Goal: Task Accomplishment & Management: Manage account settings

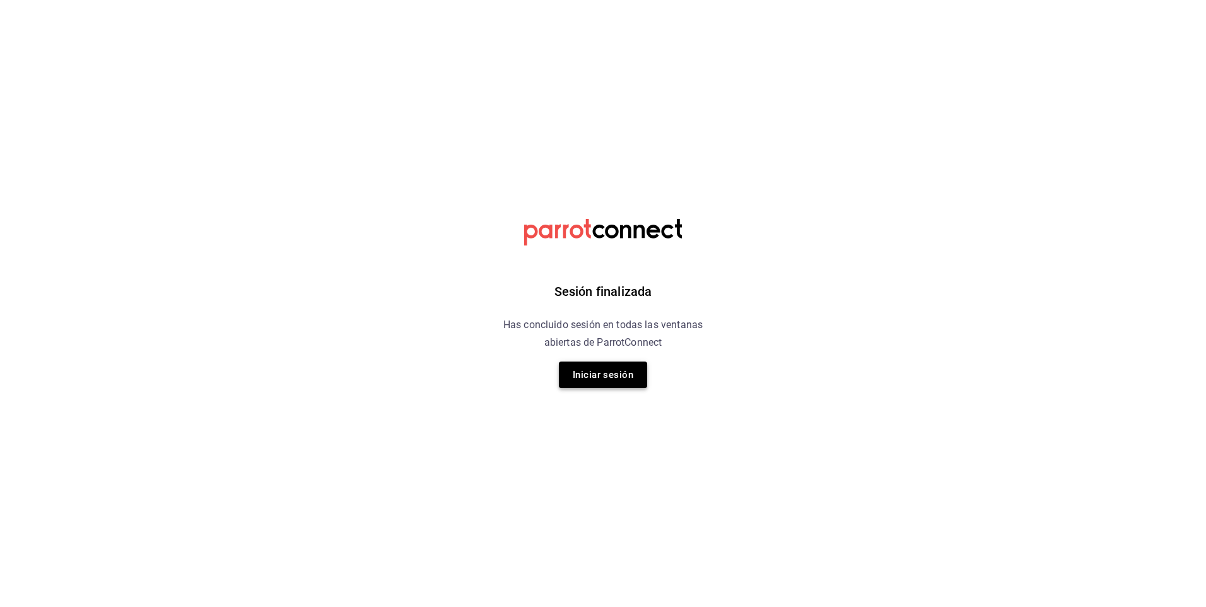
click at [627, 384] on button "Iniciar sesión" at bounding box center [603, 375] width 88 height 27
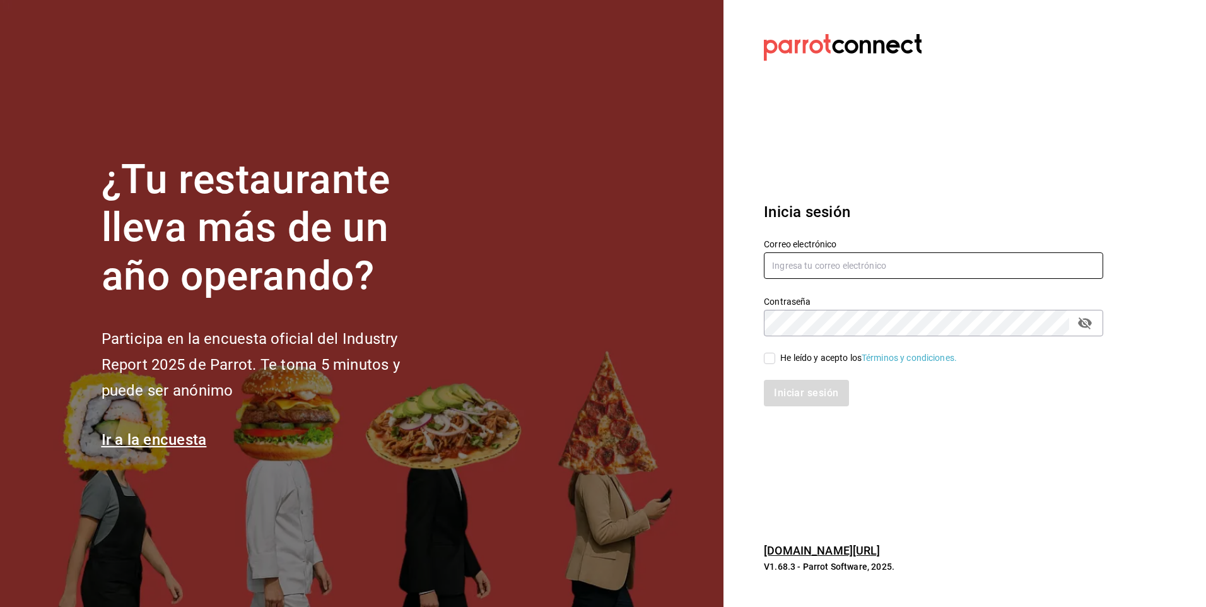
type input "facdonpedro@gmail.com"
click at [769, 358] on input "He leído y acepto los Términos y condiciones." at bounding box center [769, 358] width 11 height 11
checkbox input "true"
click at [794, 395] on button "Iniciar sesión" at bounding box center [807, 393] width 86 height 27
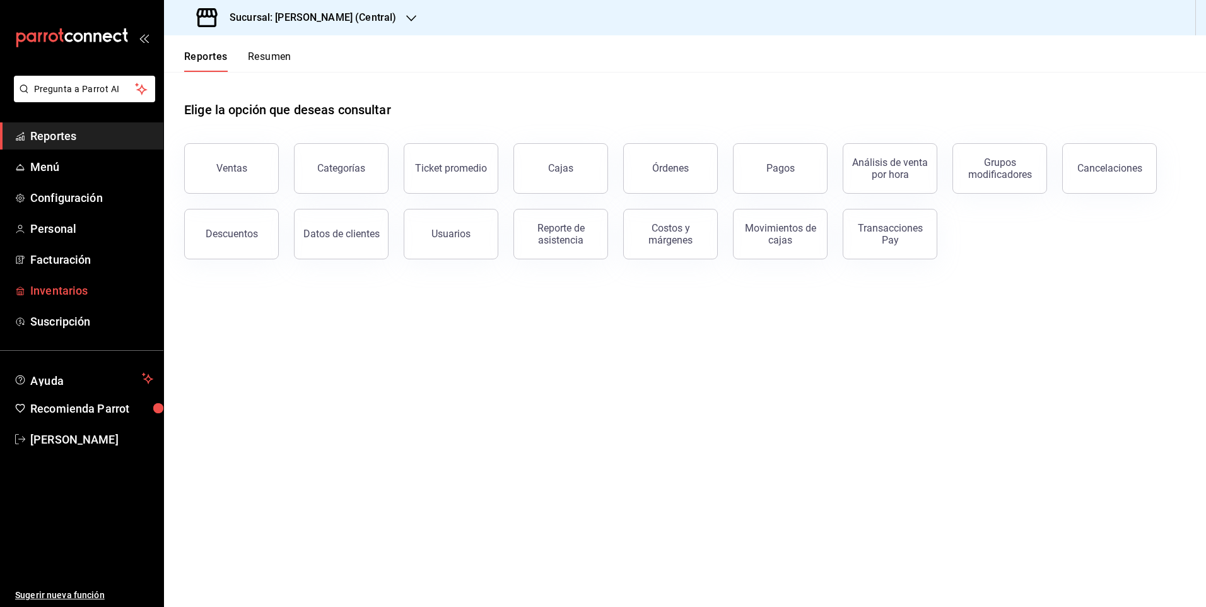
click at [54, 283] on span "Inventarios" at bounding box center [91, 290] width 123 height 17
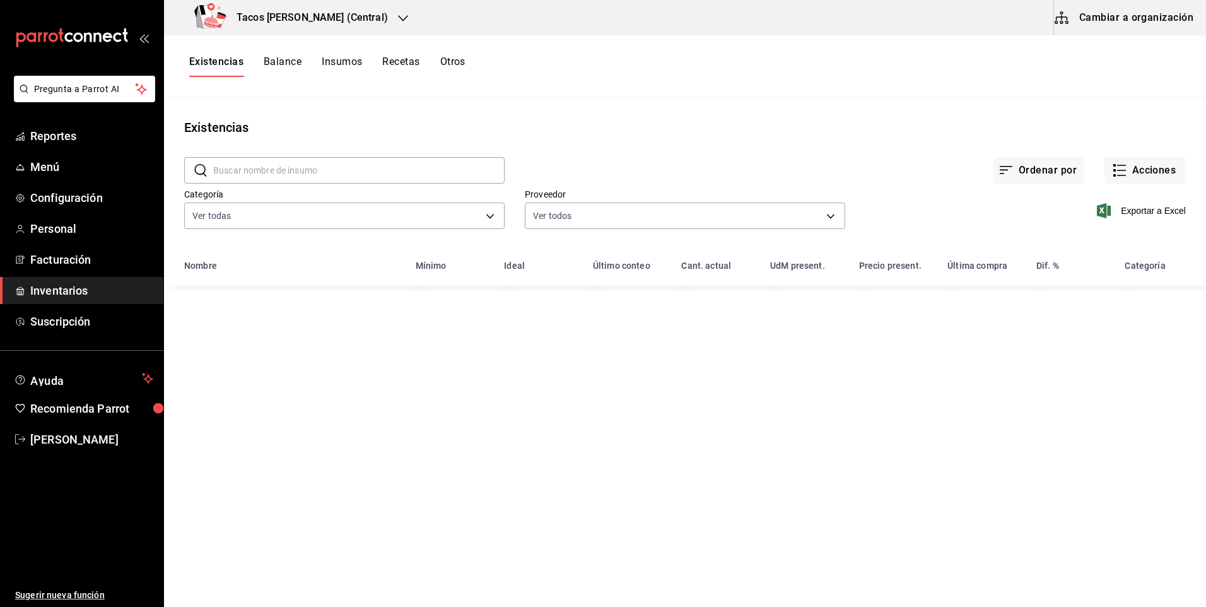
click at [357, 27] on div "Tacos [PERSON_NAME] (Central)" at bounding box center [293, 17] width 239 height 35
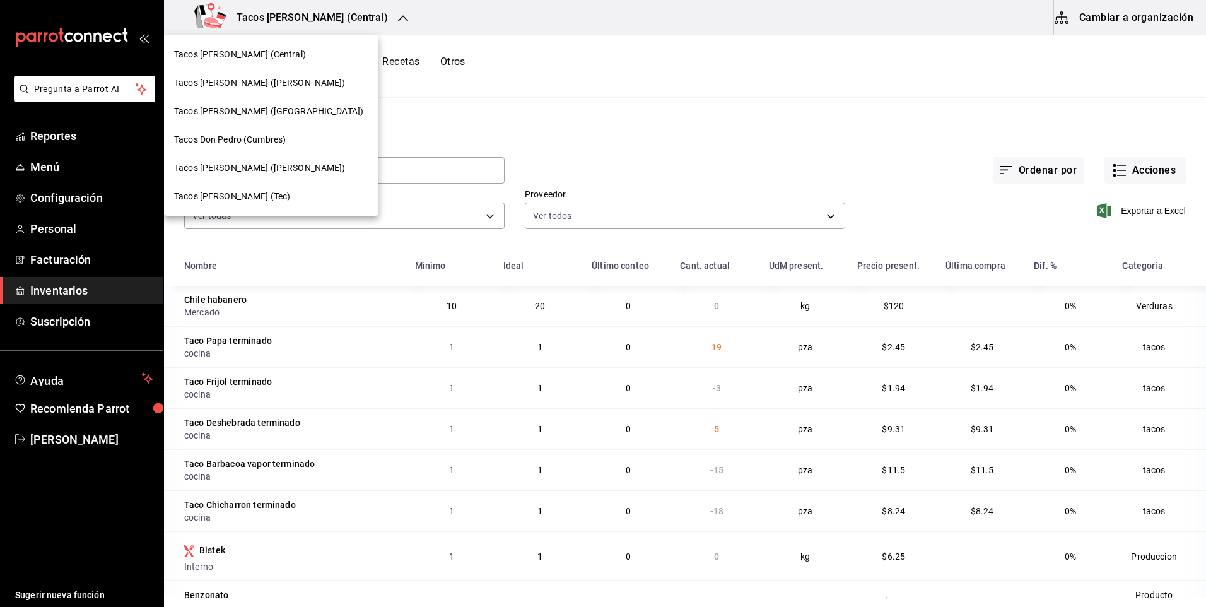
click at [285, 58] on div "Tacos [PERSON_NAME] (Central)" at bounding box center [271, 54] width 194 height 13
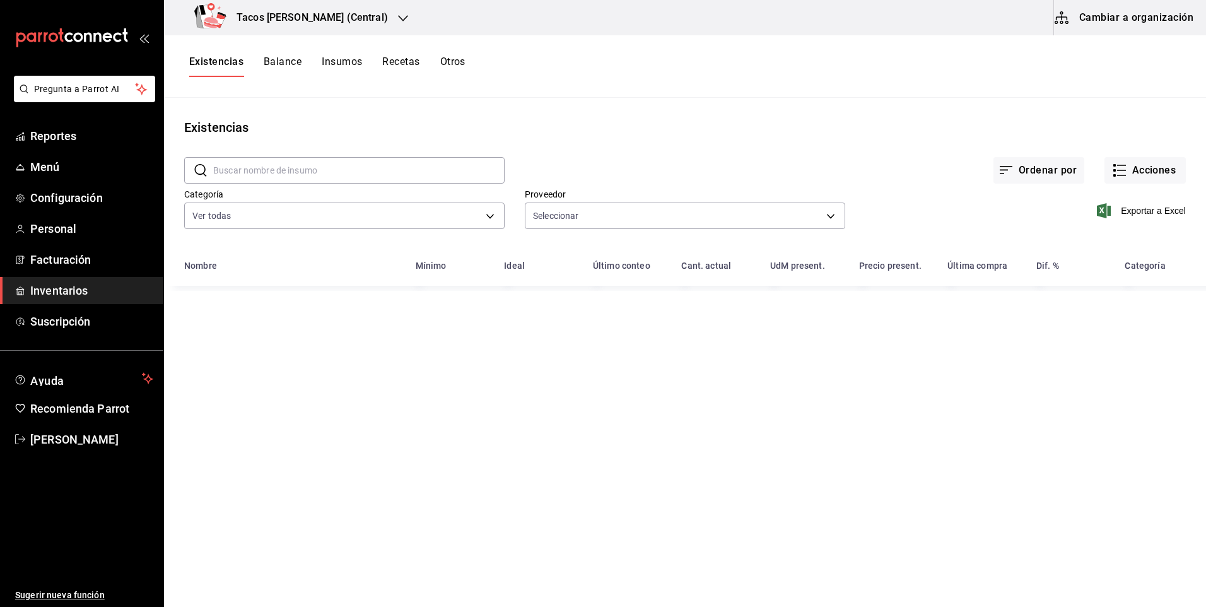
type input "237c9a5b-4078-49eb-83ef-23bf52bd7acd,14f90e99-f19e-4745-b997-48f1d3d95977,42f00…"
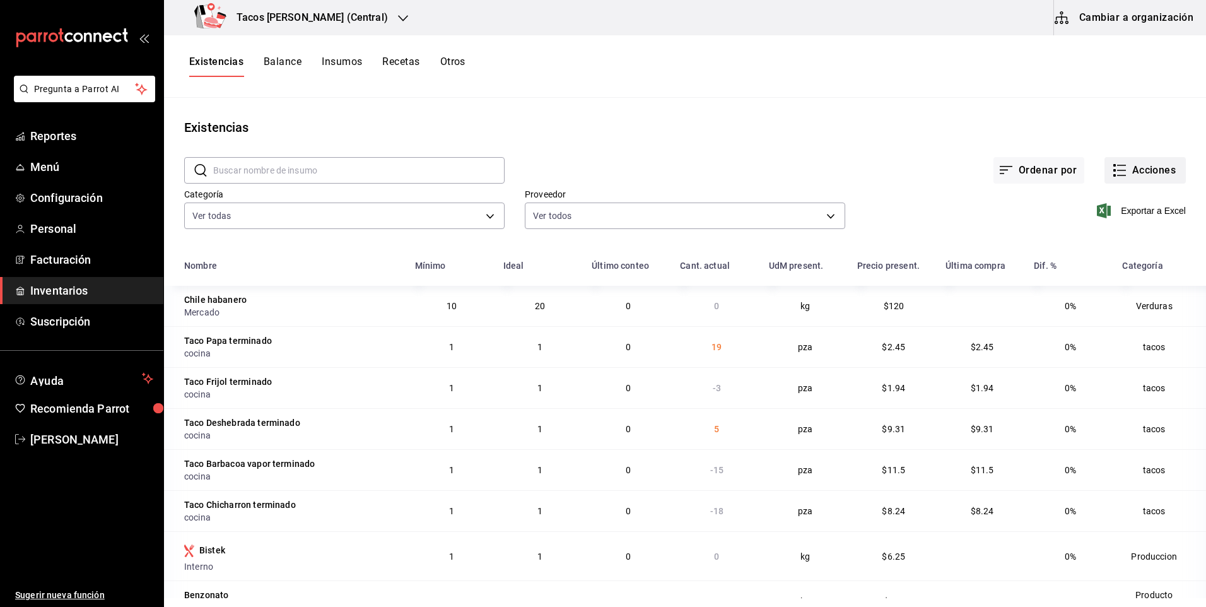
click at [1130, 165] on button "Acciones" at bounding box center [1145, 170] width 81 height 27
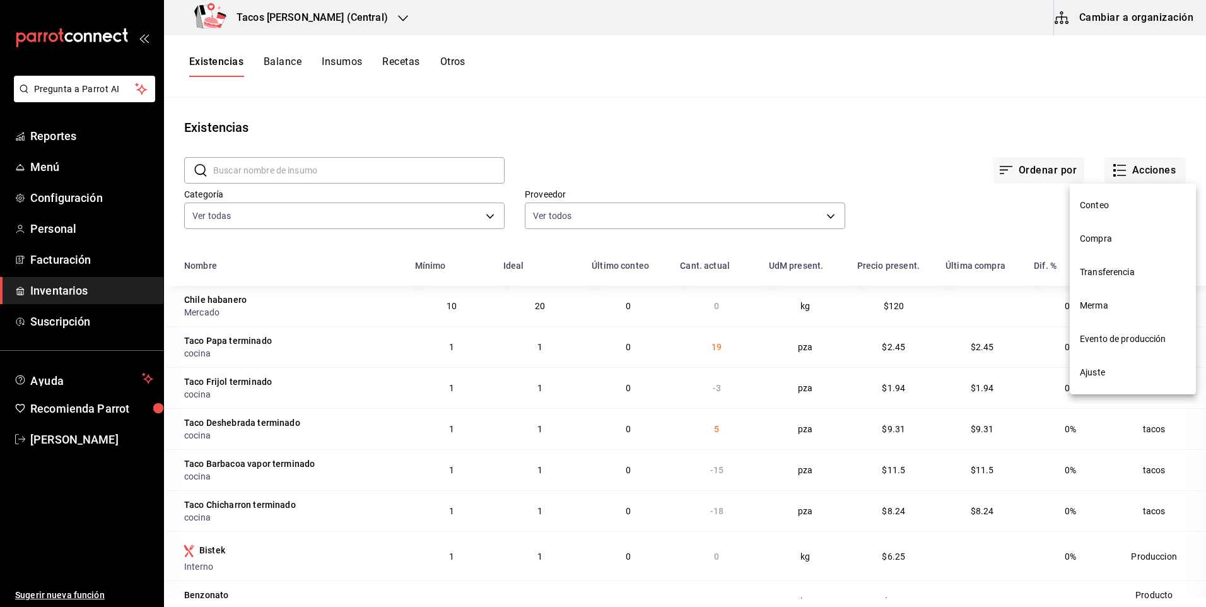
click at [1091, 388] on li "Ajuste" at bounding box center [1133, 372] width 126 height 33
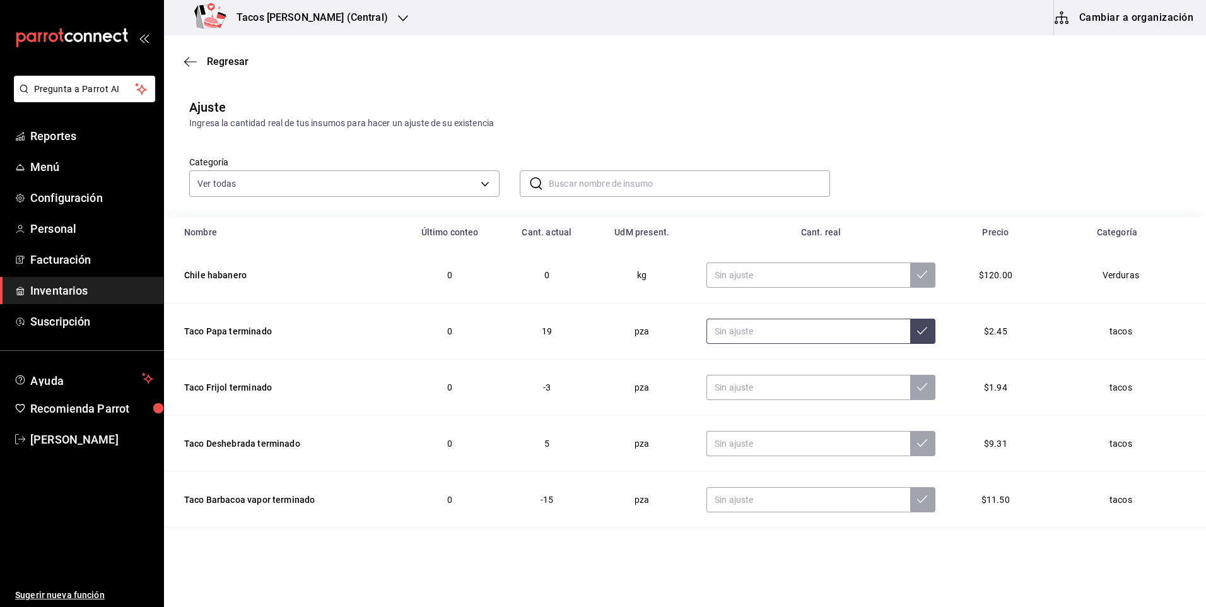
click at [742, 329] on input "text" at bounding box center [809, 331] width 204 height 25
type input "0.00"
click at [753, 399] on input "text" at bounding box center [809, 387] width 204 height 25
type input "0.00"
click at [737, 443] on input "text" at bounding box center [809, 443] width 204 height 25
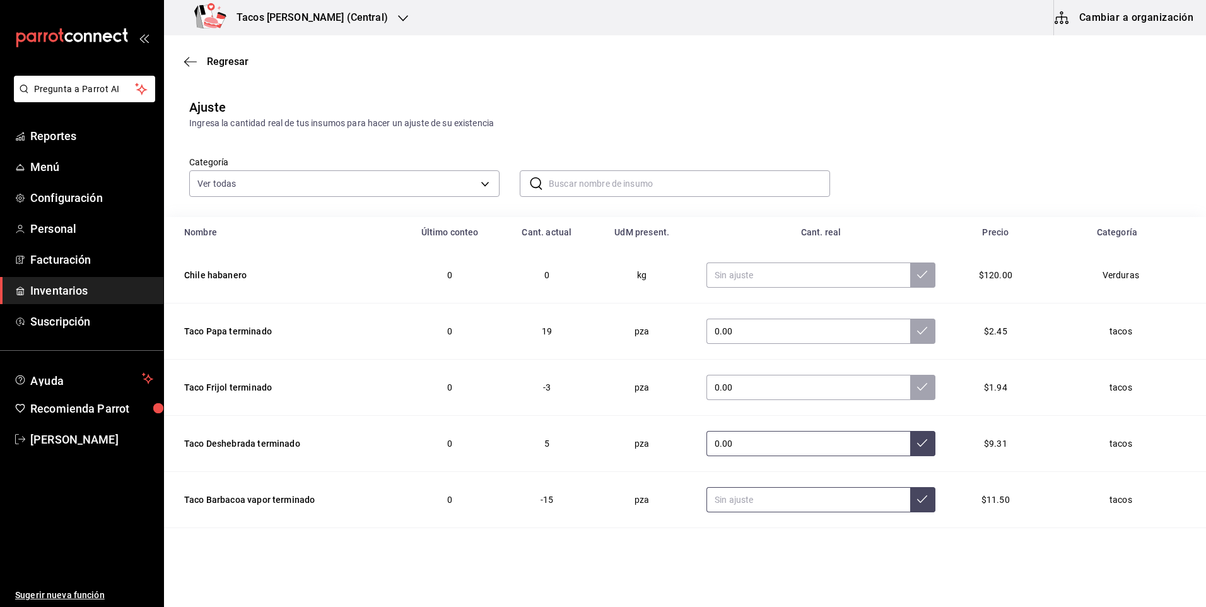
type input "0.00"
click at [738, 507] on input "text" at bounding box center [809, 499] width 204 height 25
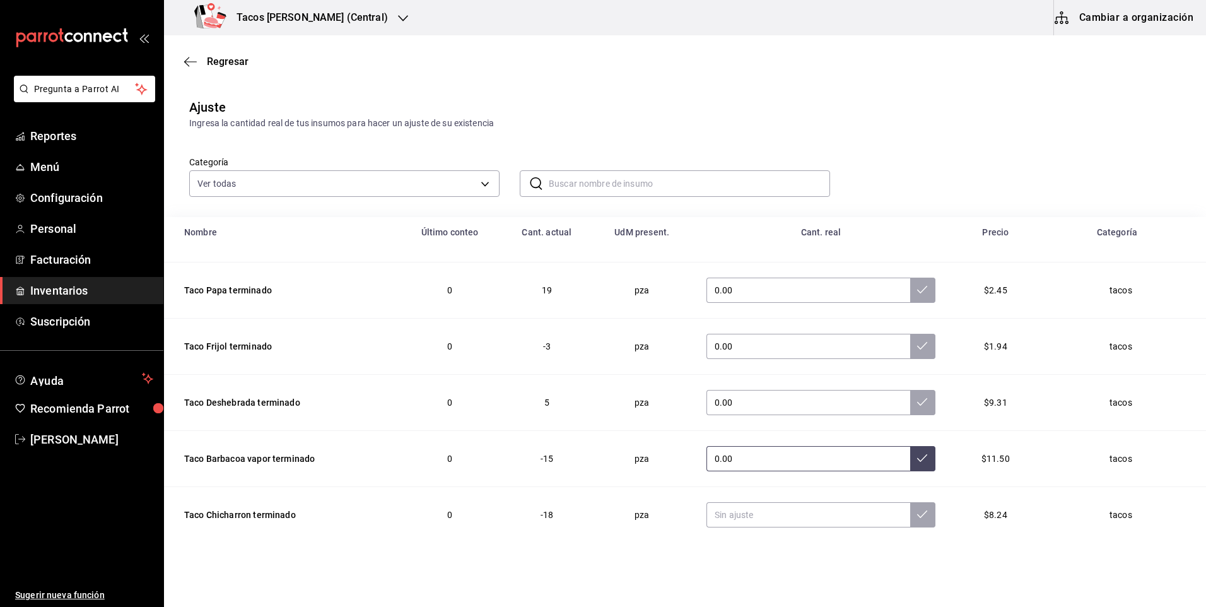
scroll to position [69, 0]
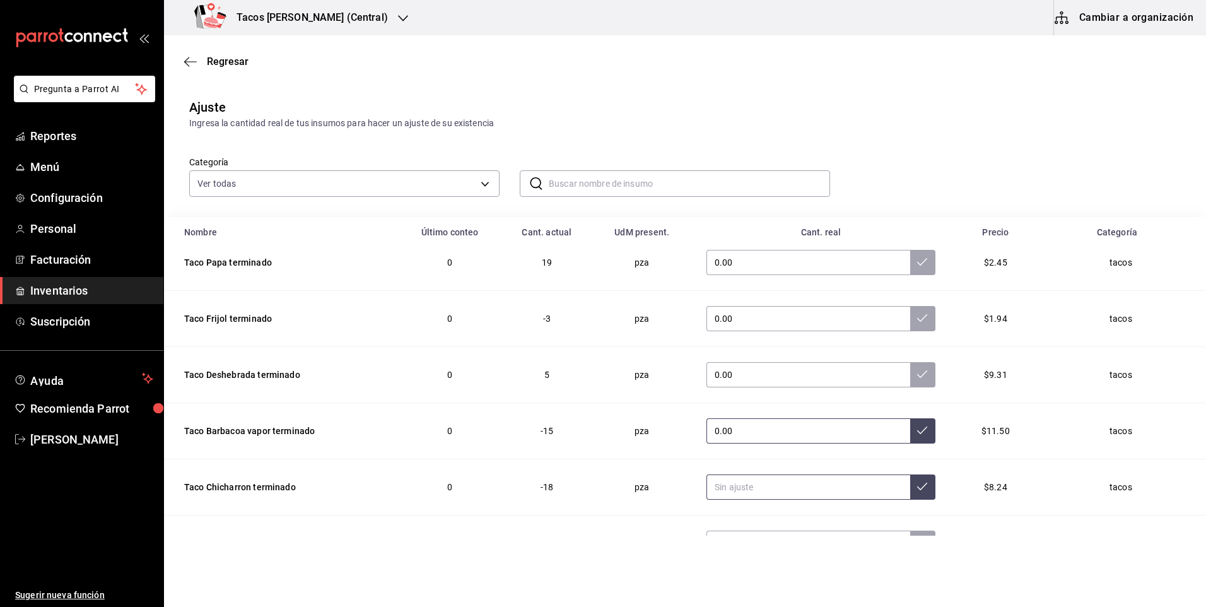
type input "0.00"
click at [739, 490] on input "text" at bounding box center [809, 487] width 204 height 25
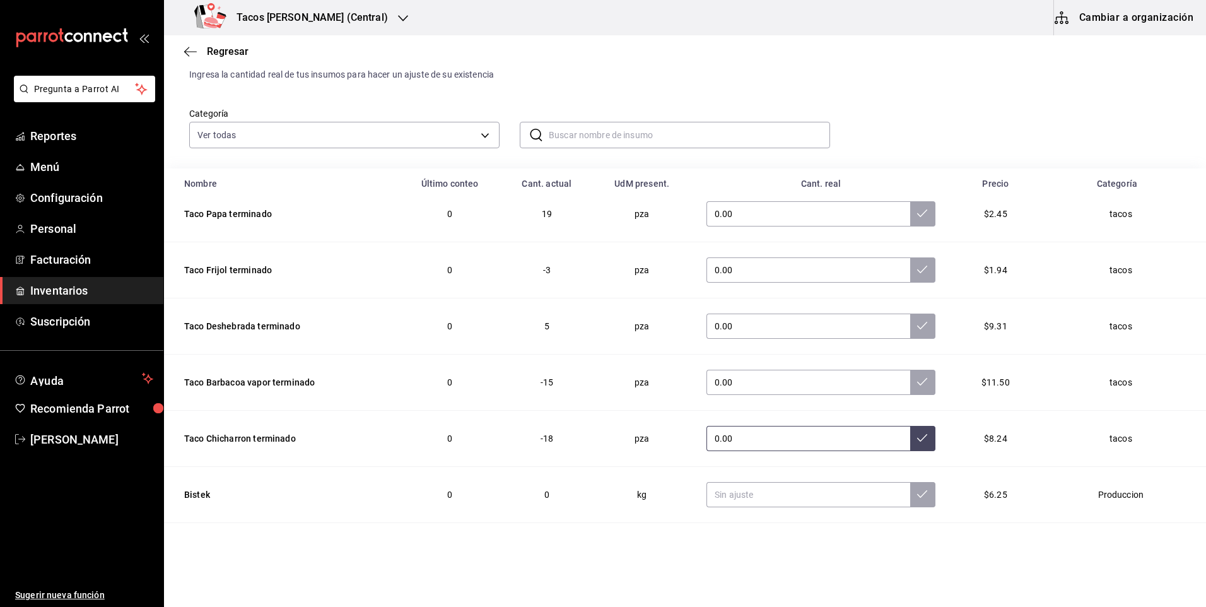
scroll to position [63, 0]
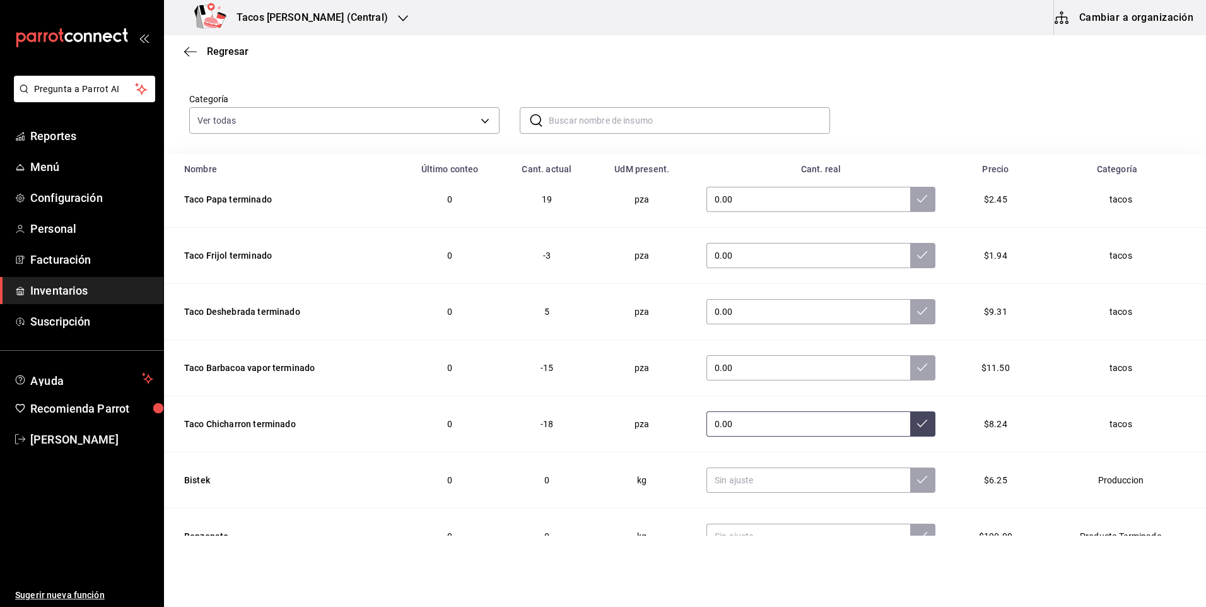
type input "0.00"
click at [917, 425] on icon at bounding box center [922, 423] width 10 height 10
click at [911, 375] on button at bounding box center [923, 367] width 25 height 25
click at [902, 326] on td "0.00" at bounding box center [821, 312] width 259 height 56
click at [917, 306] on icon at bounding box center [922, 311] width 10 height 10
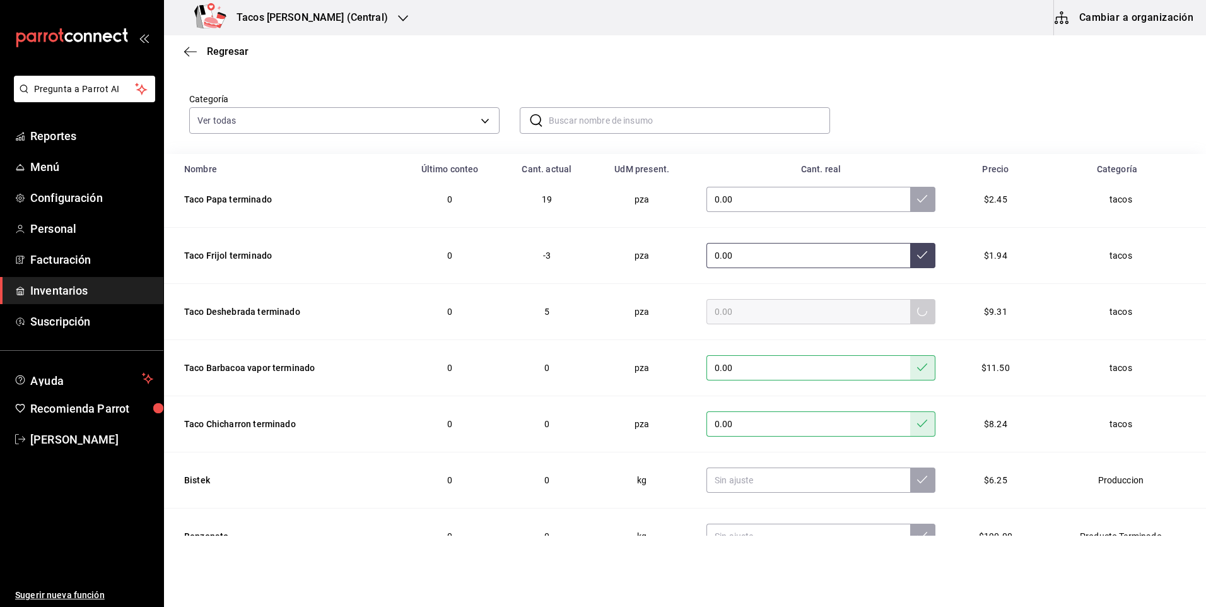
click at [911, 254] on button at bounding box center [923, 255] width 25 height 25
click at [899, 216] on td "0.00" at bounding box center [821, 200] width 259 height 56
click at [917, 203] on icon at bounding box center [922, 199] width 10 height 10
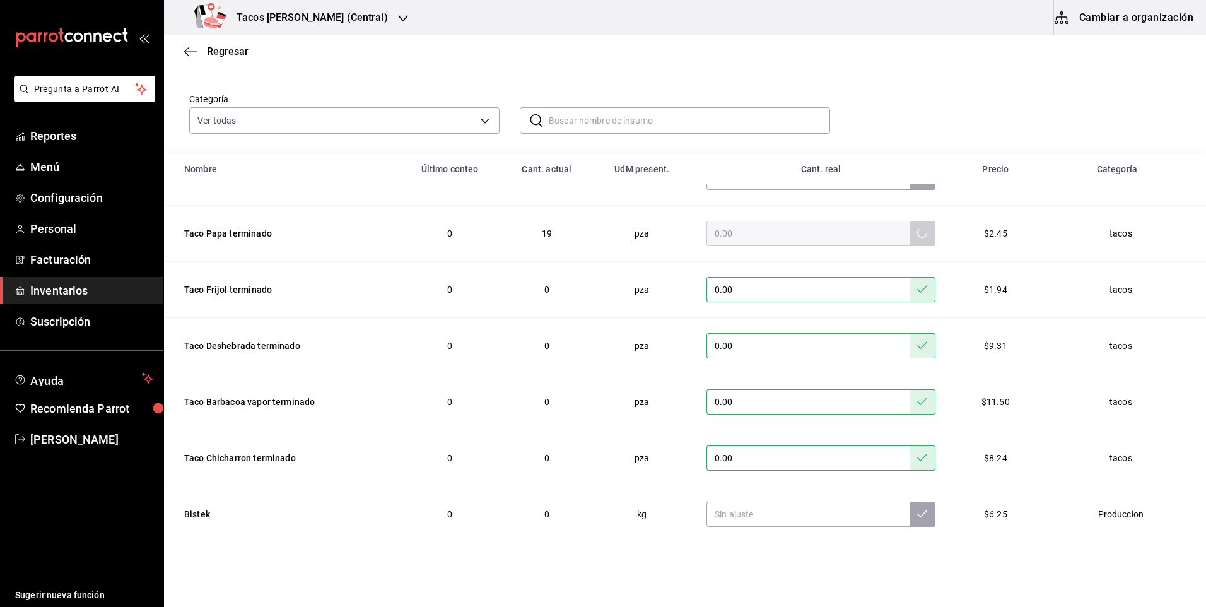
scroll to position [0, 0]
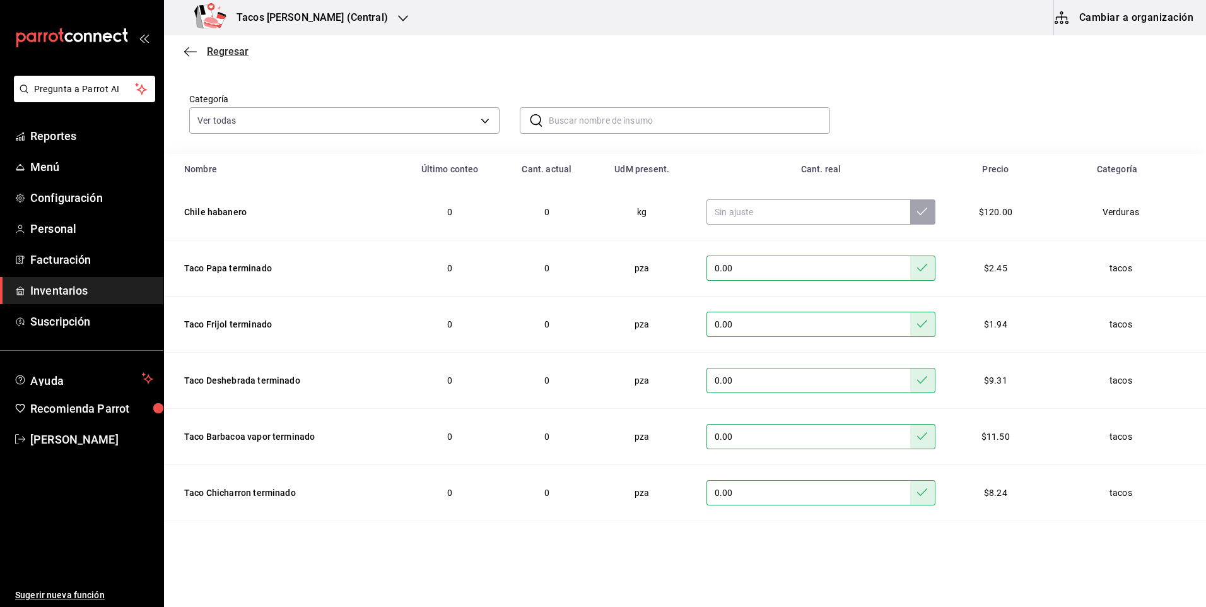
click at [229, 50] on span "Regresar" at bounding box center [228, 51] width 42 height 12
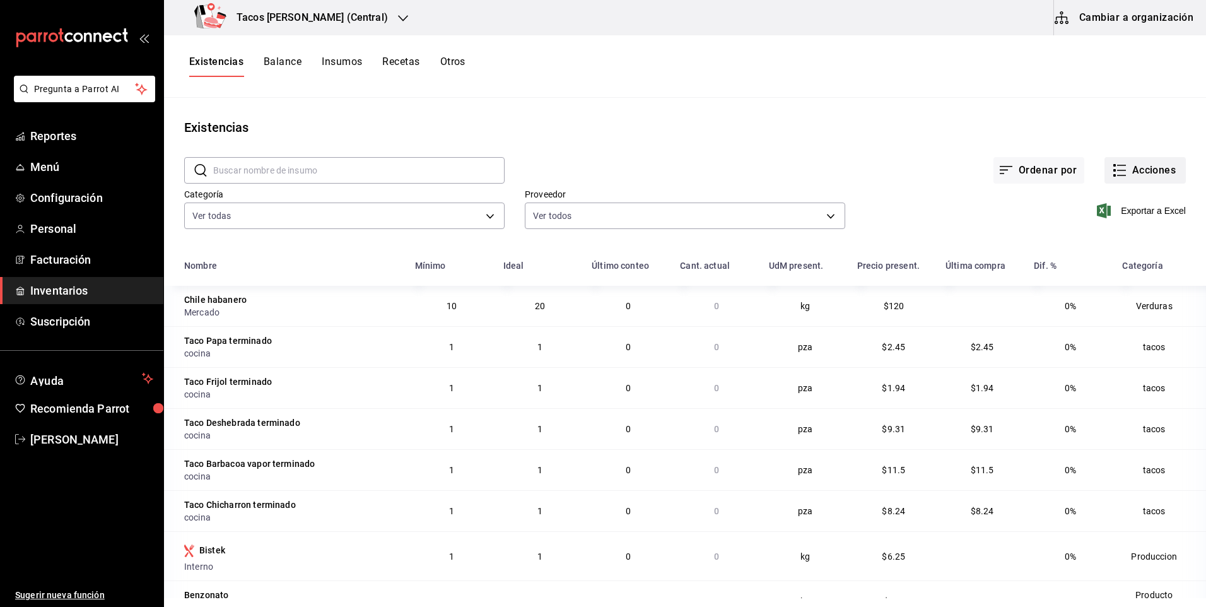
click at [1159, 182] on button "Acciones" at bounding box center [1145, 170] width 81 height 27
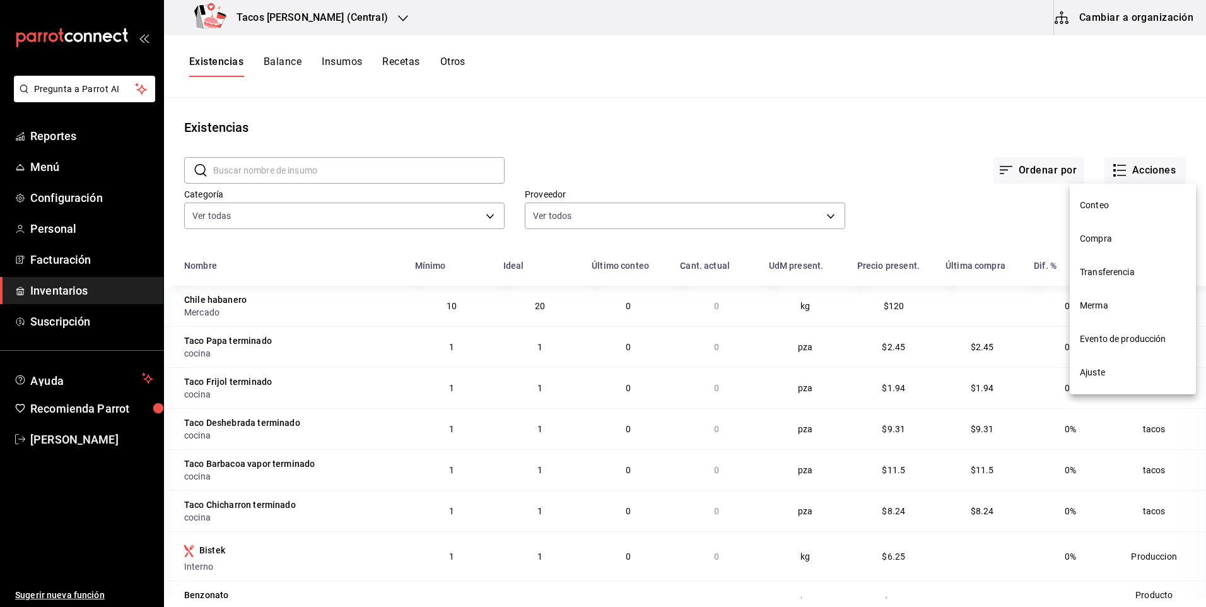
click at [1112, 229] on li "Compra" at bounding box center [1133, 238] width 126 height 33
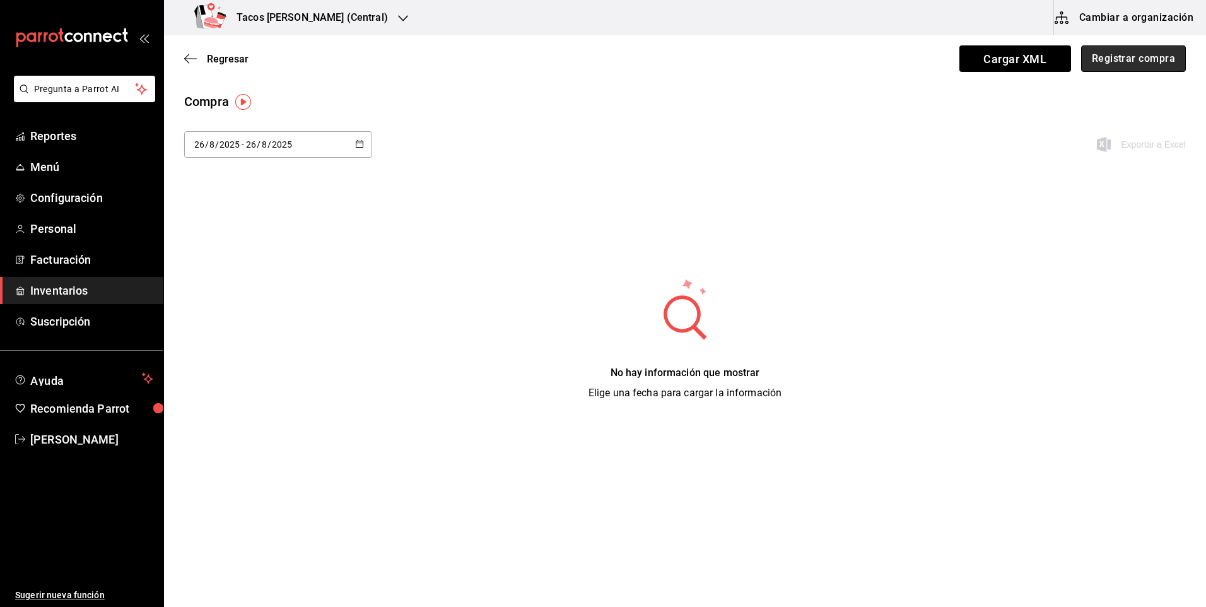
click at [1131, 63] on button "Registrar compra" at bounding box center [1134, 58] width 105 height 27
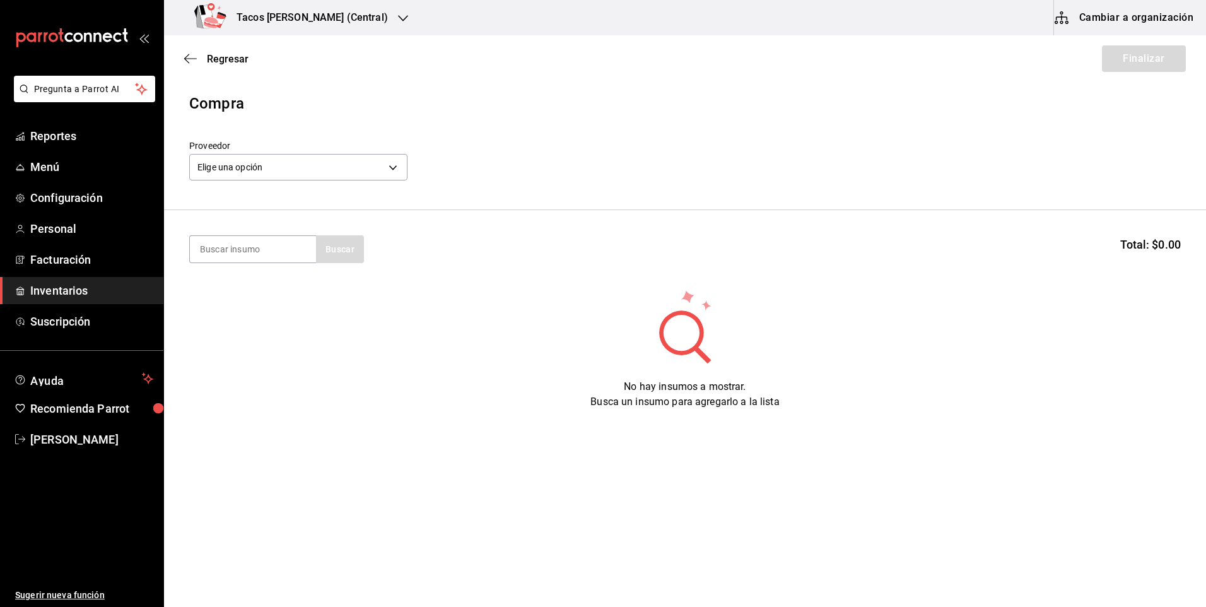
click at [408, 184] on header "Compra Proveedor Elige una opción default" at bounding box center [685, 151] width 1042 height 118
click at [398, 175] on body "Pregunta a Parrot AI Reportes Menú Configuración Personal Facturación Inventari…" at bounding box center [603, 268] width 1206 height 536
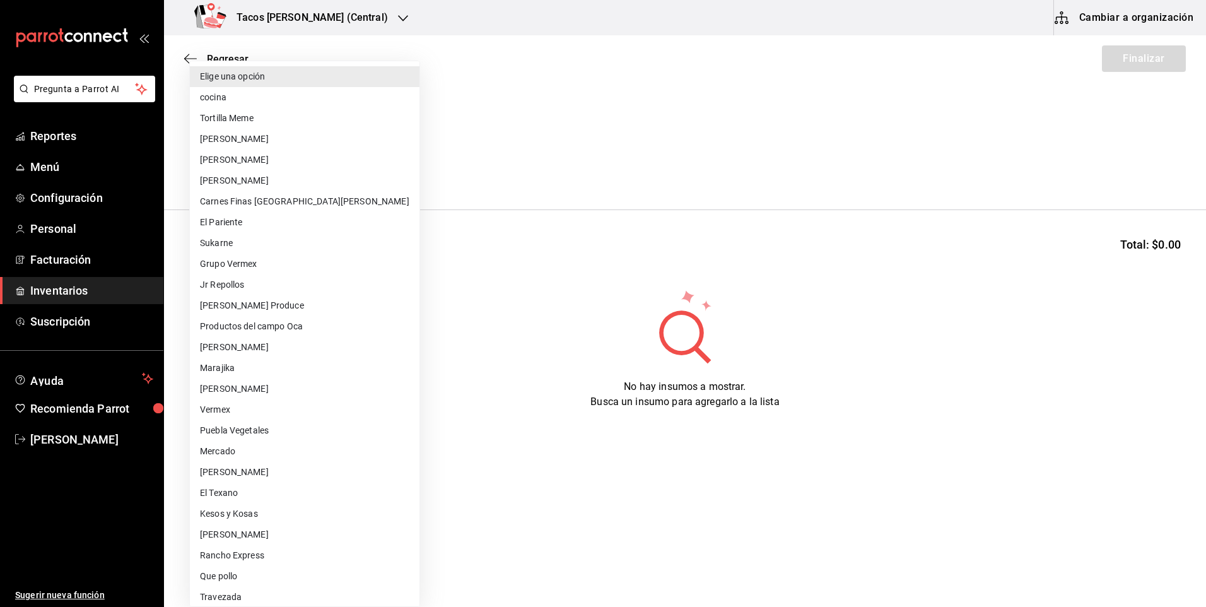
click at [322, 102] on li "cocina" at bounding box center [305, 97] width 230 height 21
type input "237c9a5b-4078-49eb-83ef-23bf52bd7acd"
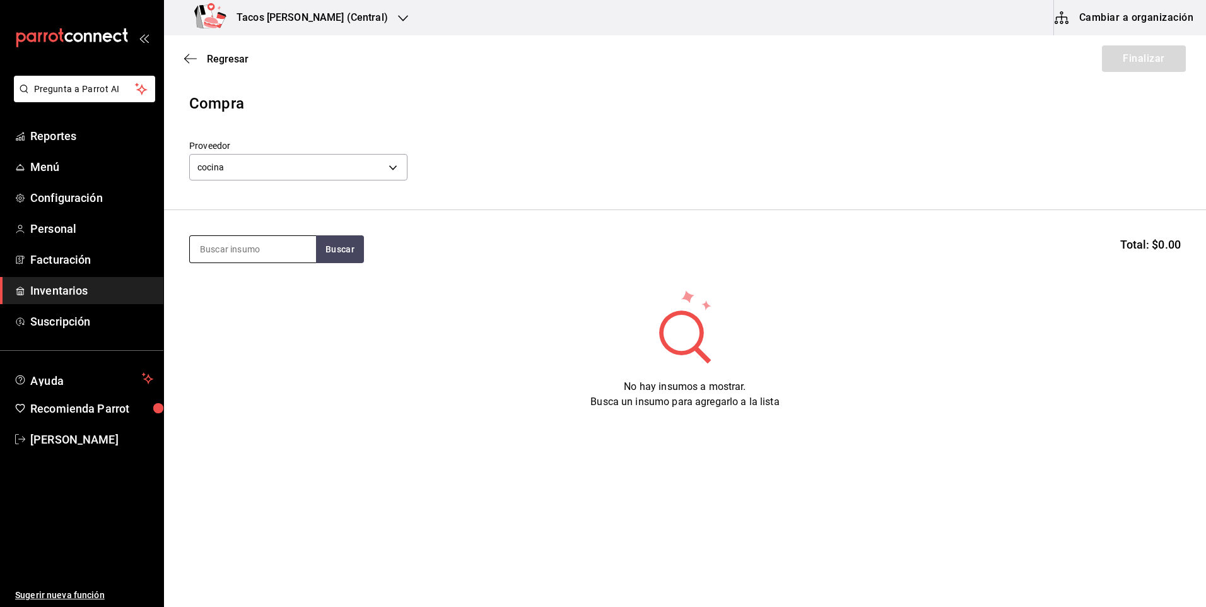
click at [247, 256] on input at bounding box center [253, 249] width 126 height 27
type input "des"
click at [346, 257] on button "Buscar" at bounding box center [340, 249] width 48 height 28
click at [252, 298] on div "Taco Deshebrada terminado" at bounding box center [253, 293] width 106 height 30
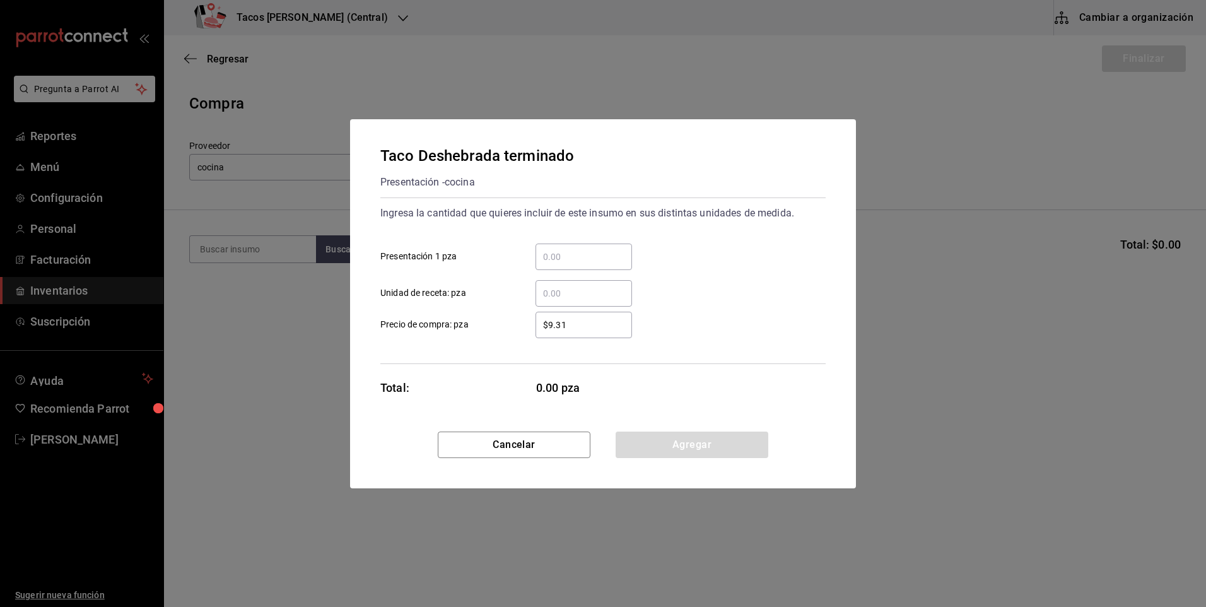
click at [553, 245] on div "​" at bounding box center [584, 257] width 97 height 27
click at [553, 249] on input "​ Presentación 1 pza" at bounding box center [584, 256] width 97 height 15
type input "100"
click at [688, 445] on button "Agregar" at bounding box center [692, 445] width 153 height 27
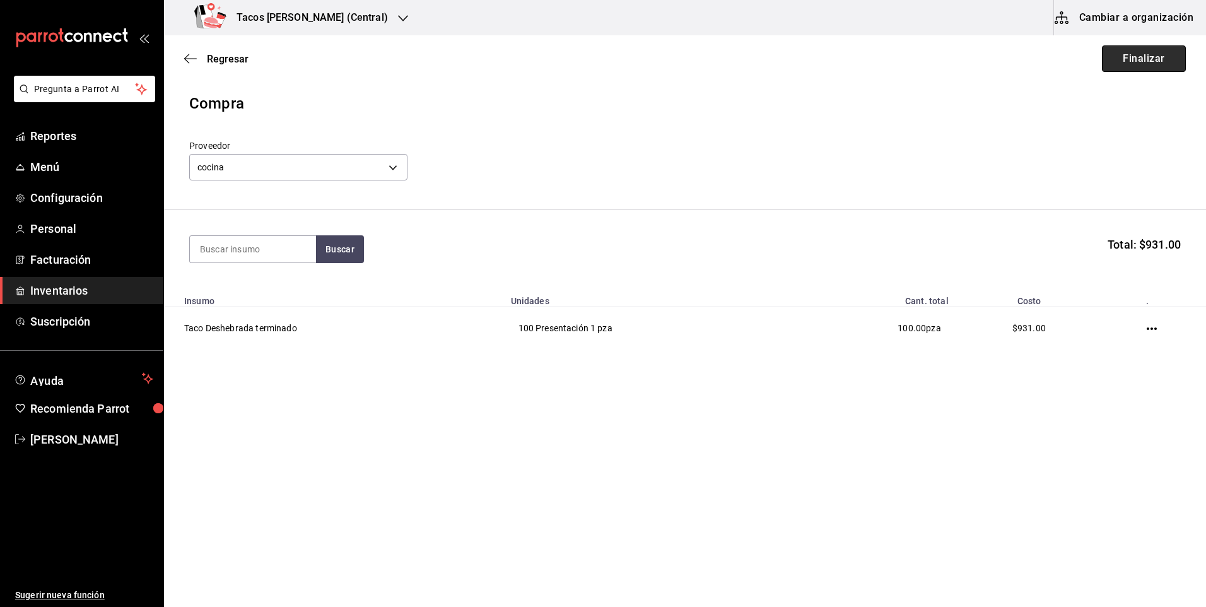
click at [1161, 61] on button "Finalizar" at bounding box center [1144, 58] width 84 height 27
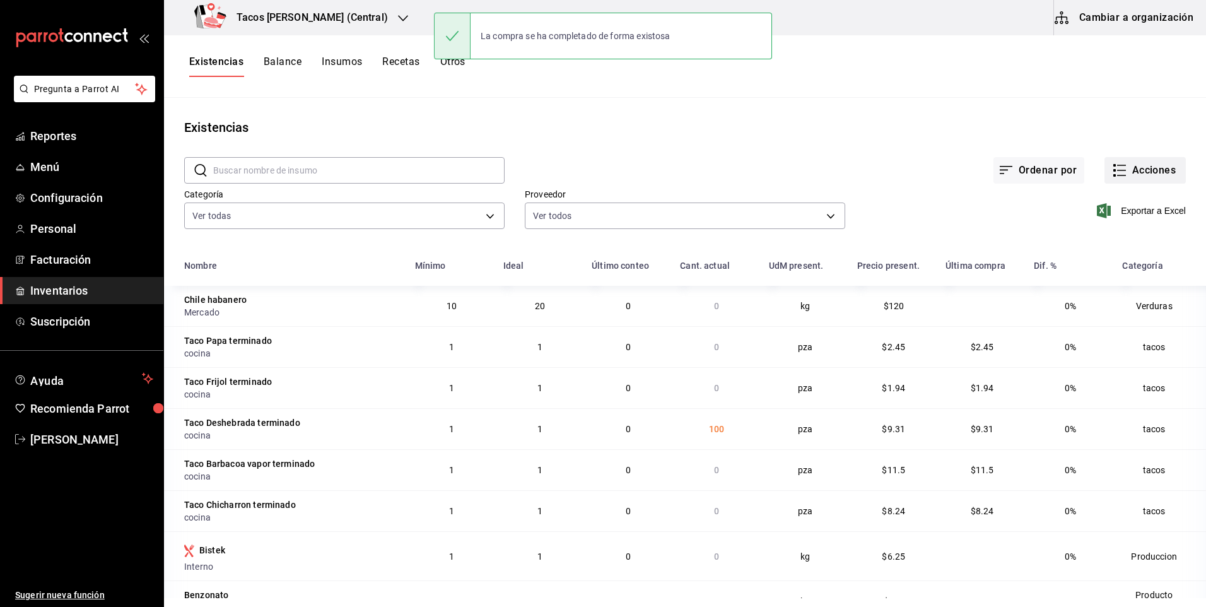
click at [1147, 168] on button "Acciones" at bounding box center [1145, 170] width 81 height 27
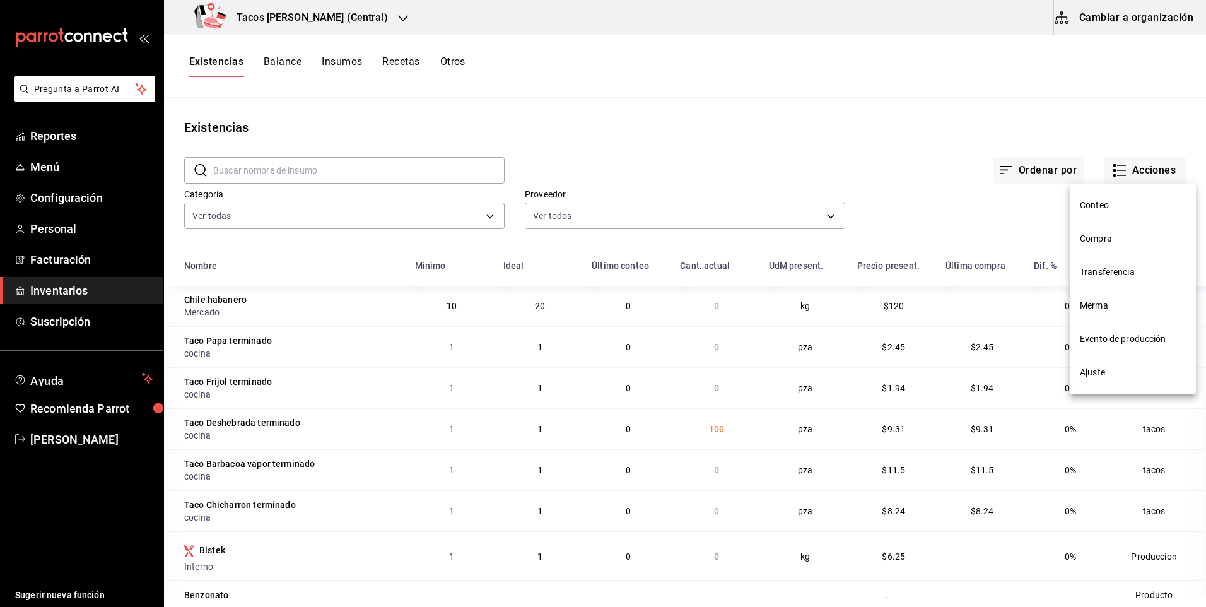
click at [1120, 242] on span "Compra" at bounding box center [1133, 238] width 106 height 13
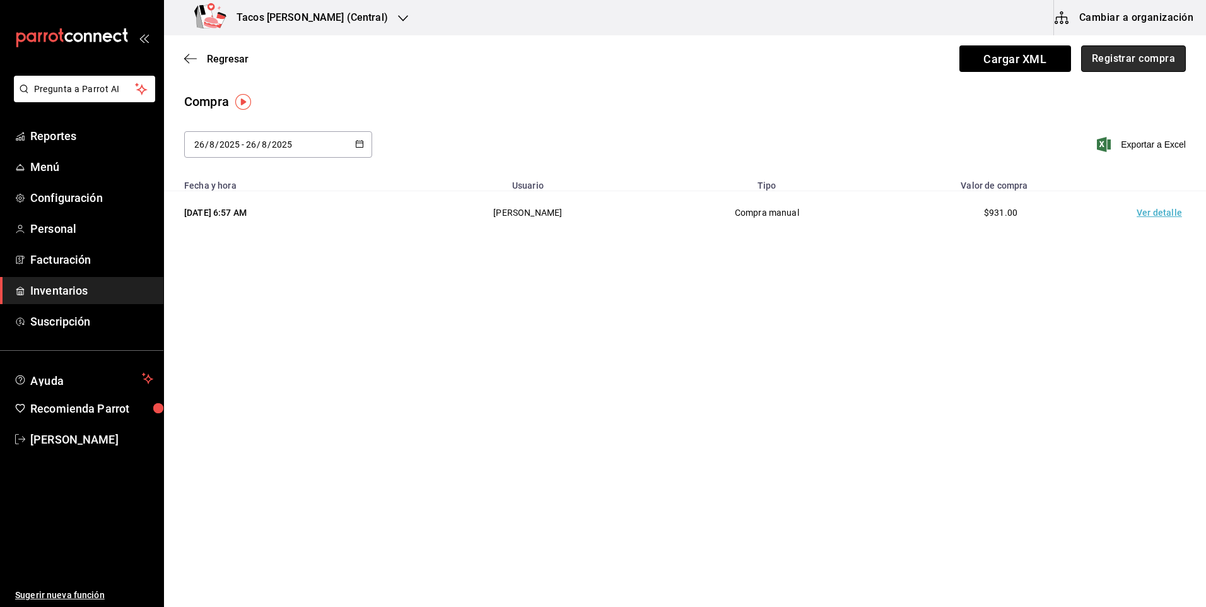
click at [1135, 54] on button "Registrar compra" at bounding box center [1134, 58] width 105 height 27
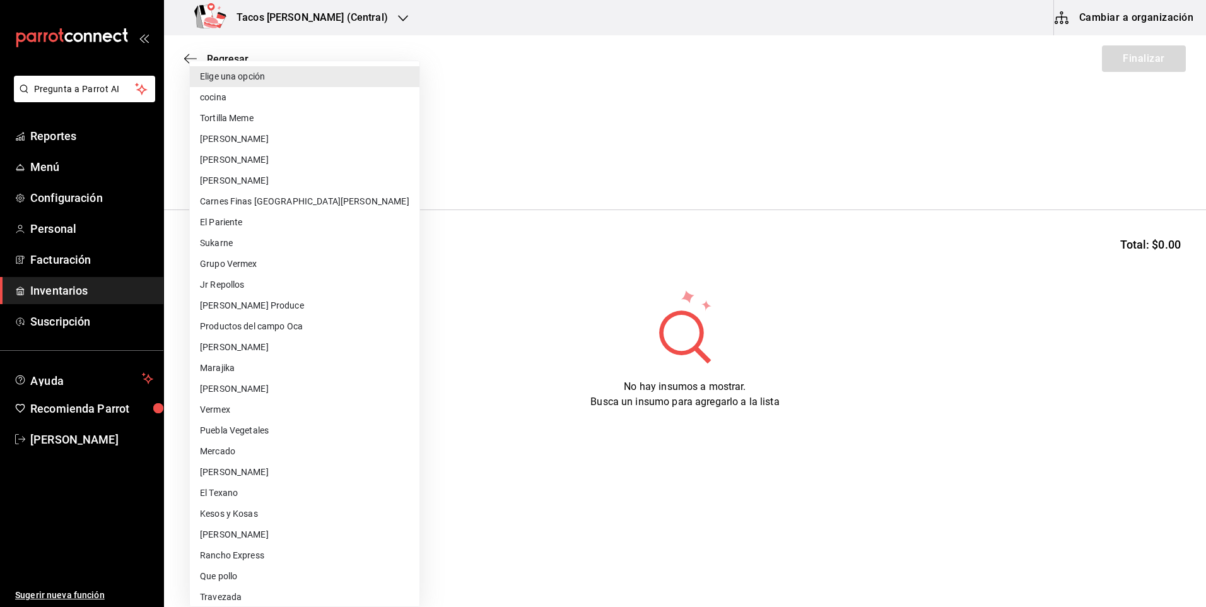
click at [281, 179] on body "Pregunta a Parrot AI Reportes Menú Configuración Personal Facturación Inventari…" at bounding box center [603, 268] width 1206 height 536
click at [319, 102] on li "cocina" at bounding box center [305, 97] width 230 height 21
type input "237c9a5b-4078-49eb-83ef-23bf52bd7acd"
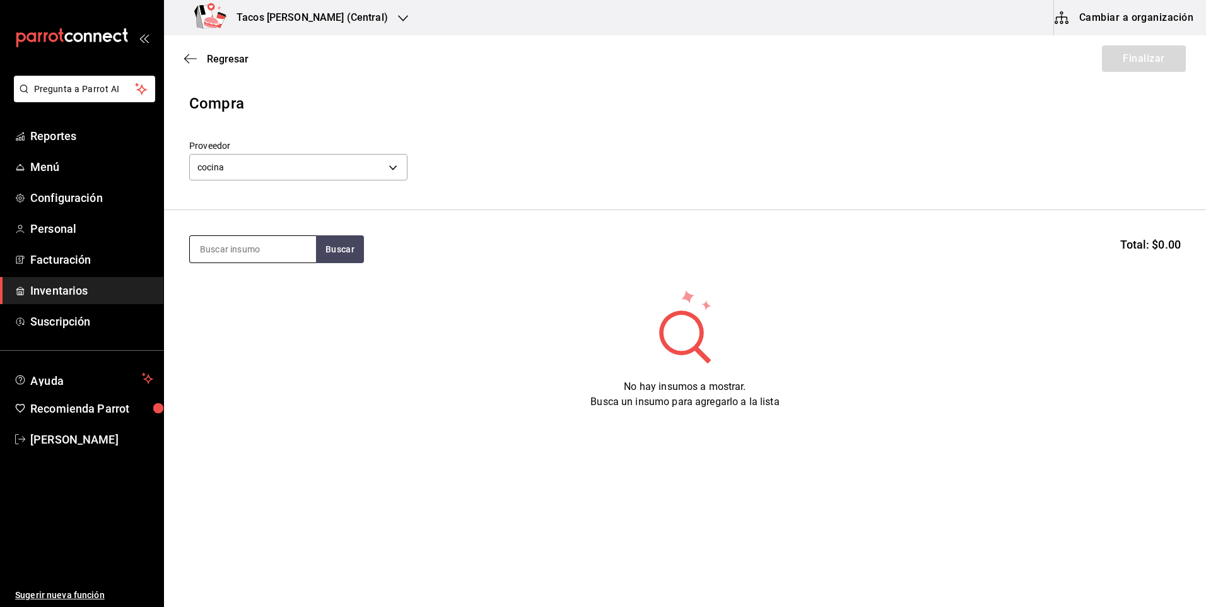
click at [254, 250] on input at bounding box center [253, 249] width 126 height 27
type input "pap"
click at [322, 251] on button "Buscar" at bounding box center [340, 249] width 48 height 28
click at [279, 281] on div "Taco Papa terminado" at bounding box center [249, 285] width 98 height 15
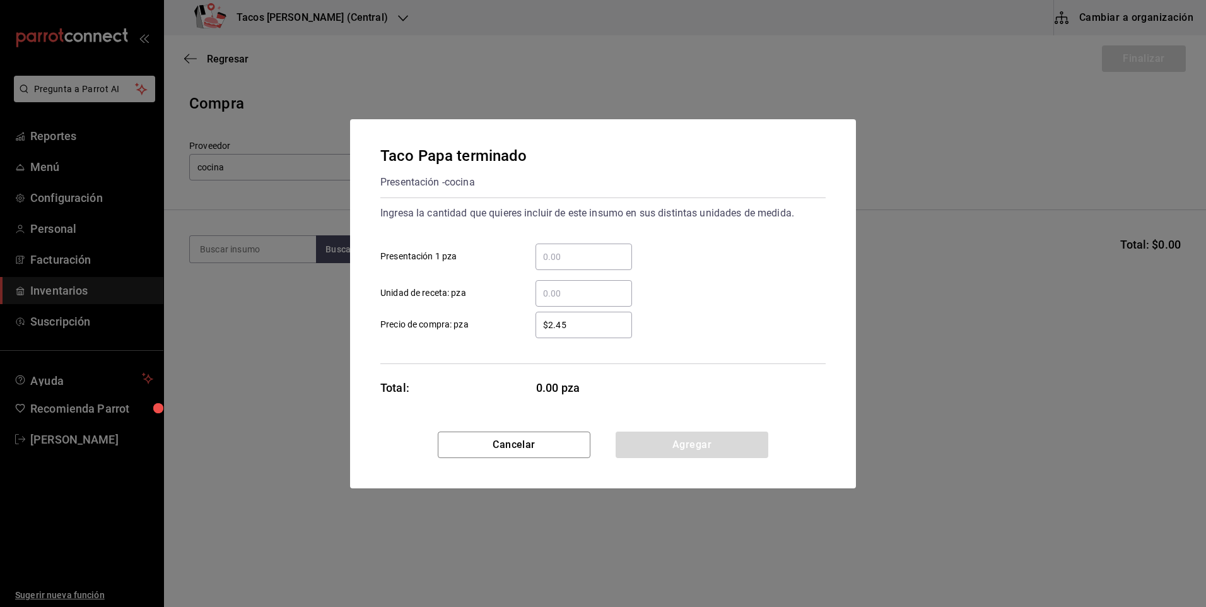
click at [608, 254] on input "​ Presentación 1 pza" at bounding box center [584, 256] width 97 height 15
type input "50"
click at [659, 444] on button "Agregar" at bounding box center [692, 445] width 153 height 27
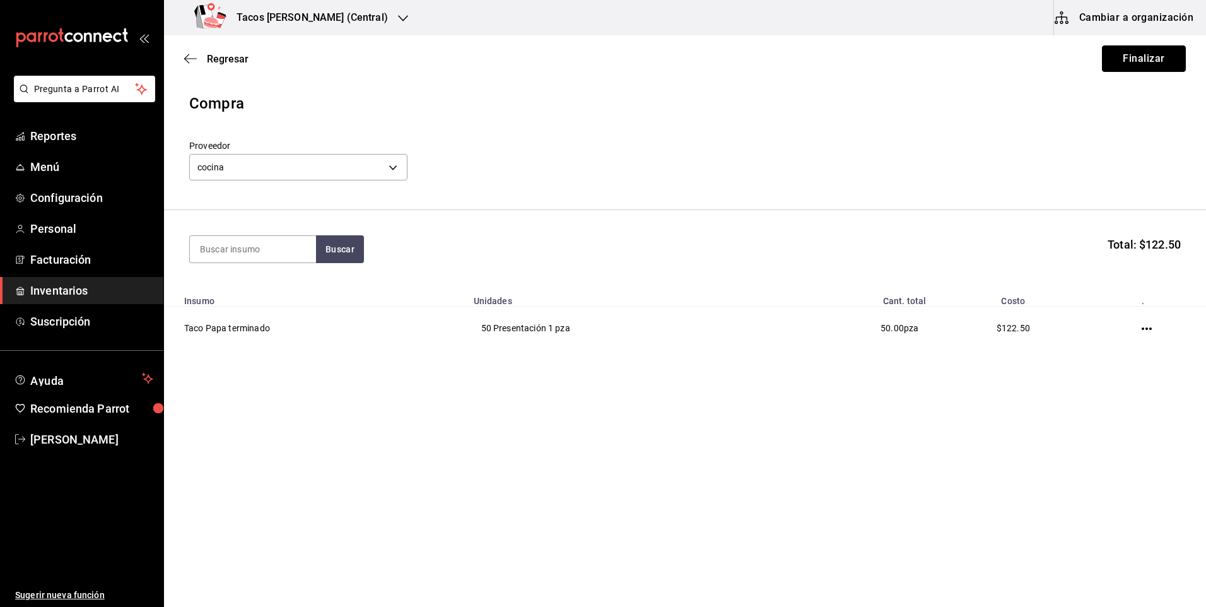
click at [1172, 52] on button "Finalizar" at bounding box center [1144, 58] width 84 height 27
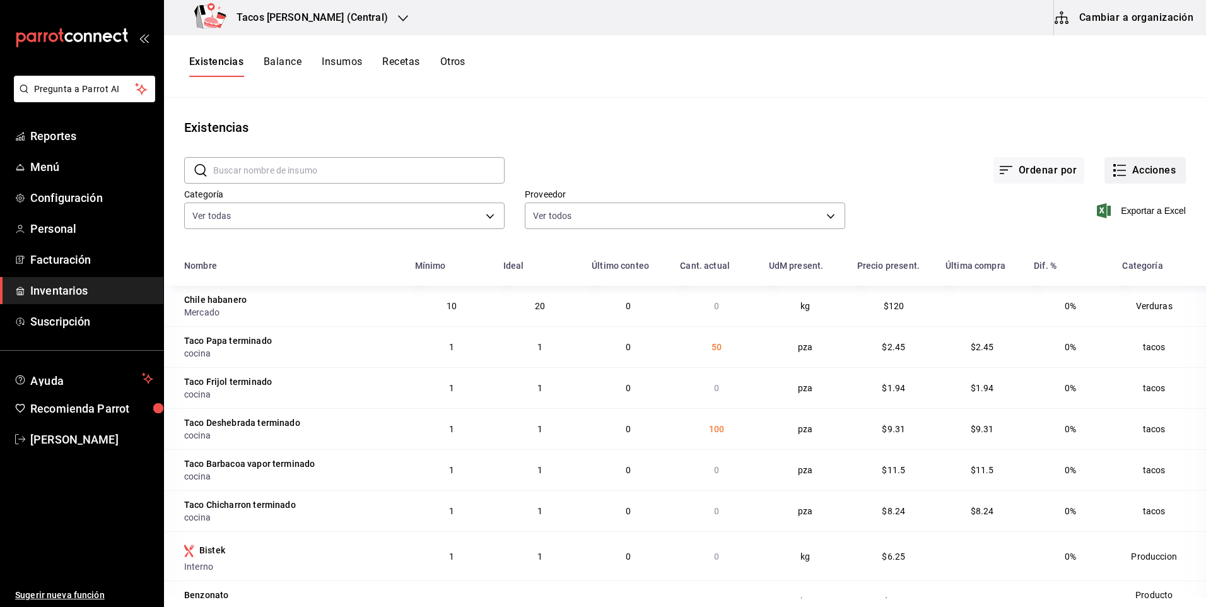
click at [1124, 176] on button "Acciones" at bounding box center [1145, 170] width 81 height 27
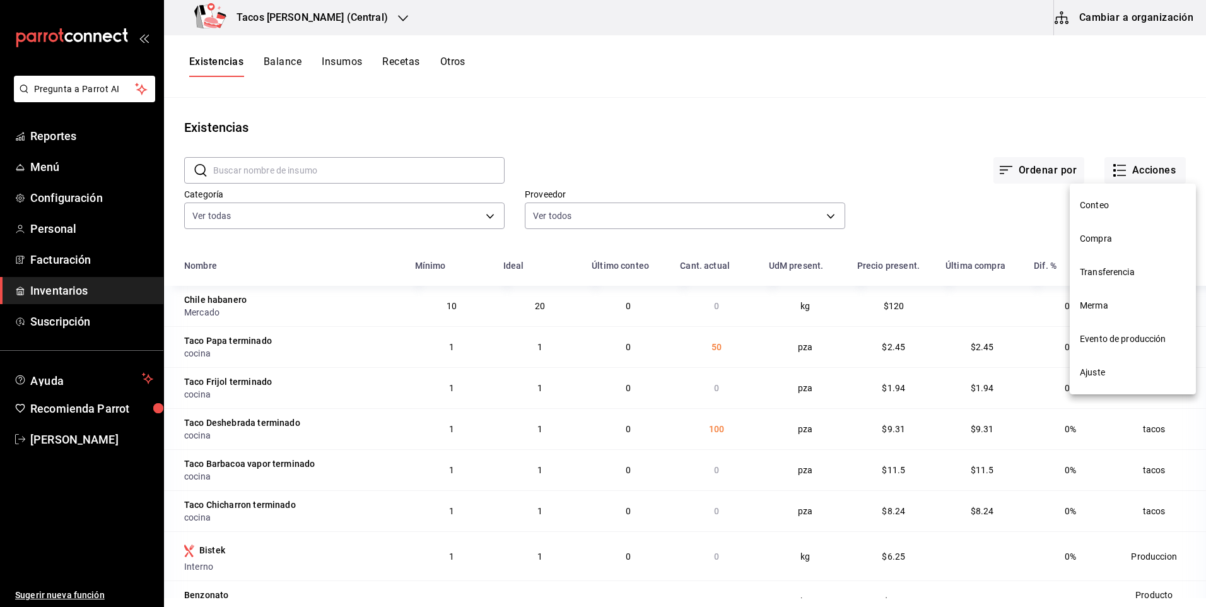
click at [1110, 247] on li "Compra" at bounding box center [1133, 238] width 126 height 33
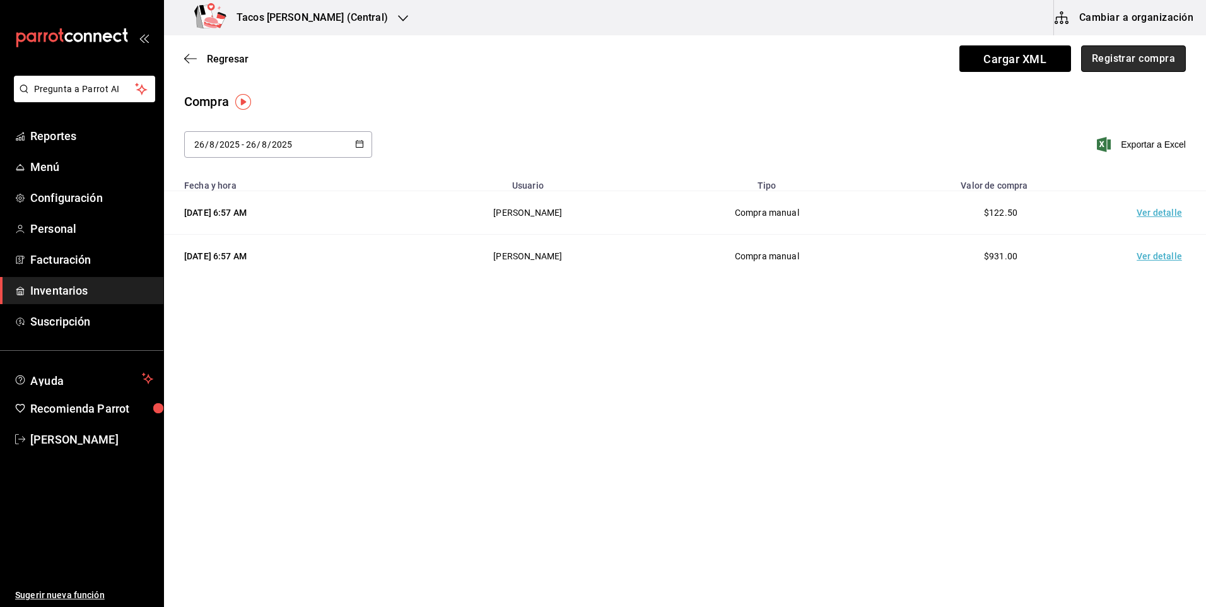
click at [1150, 69] on button "Registrar compra" at bounding box center [1134, 58] width 105 height 27
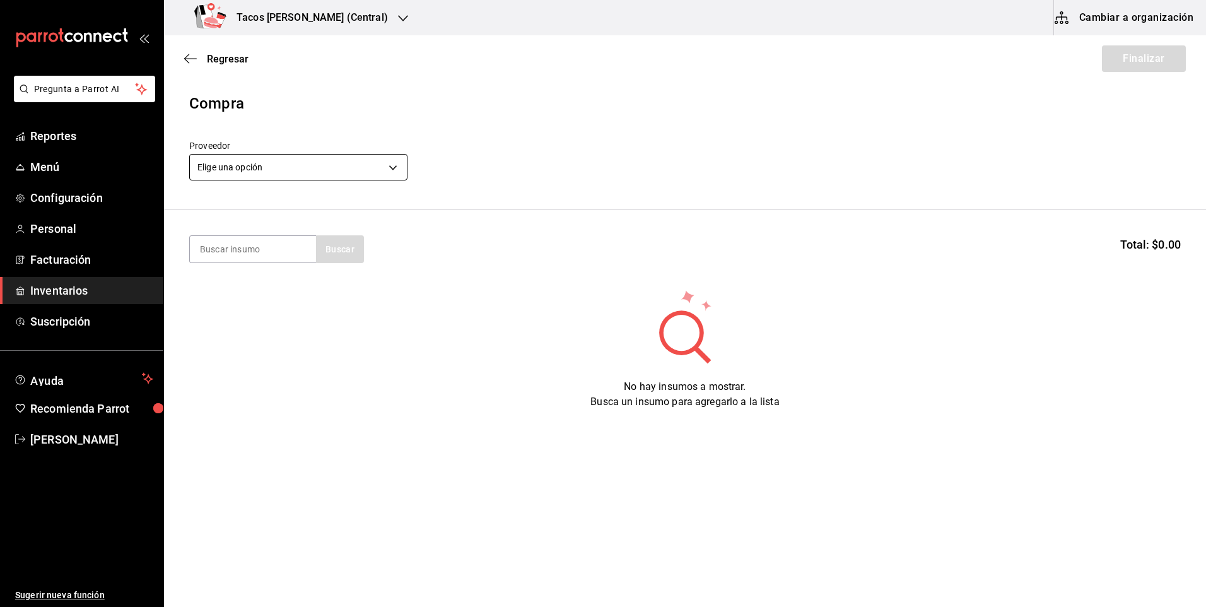
click at [334, 170] on body "Pregunta a Parrot AI Reportes Menú Configuración Personal Facturación Inventari…" at bounding box center [603, 268] width 1206 height 536
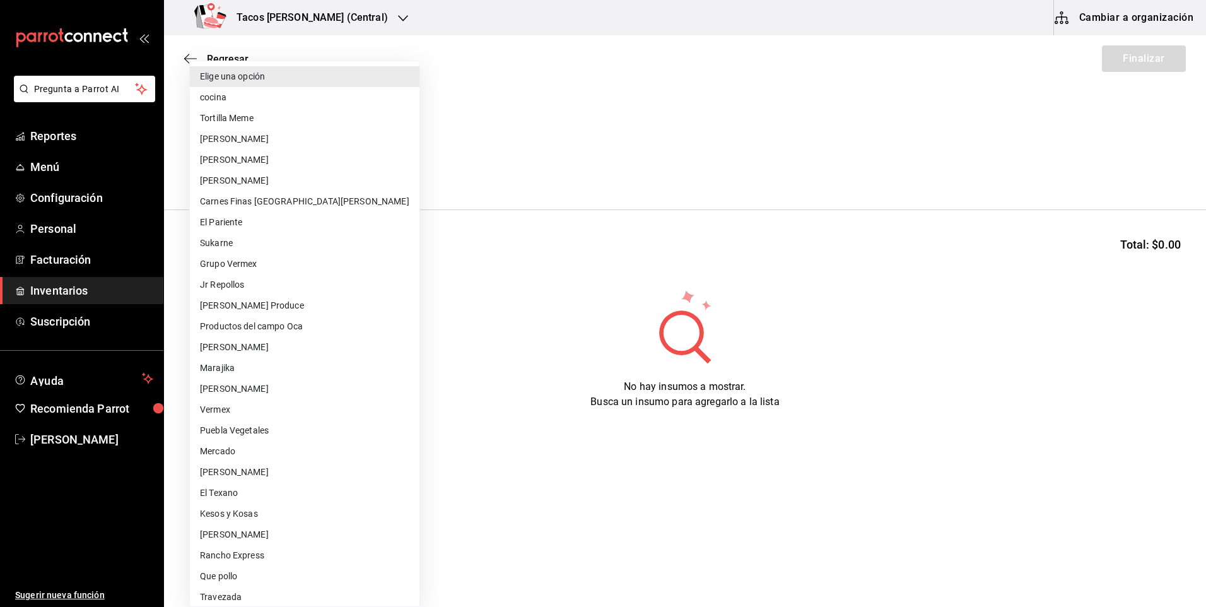
click at [297, 93] on li "cocina" at bounding box center [305, 97] width 230 height 21
type input "237c9a5b-4078-49eb-83ef-23bf52bd7acd"
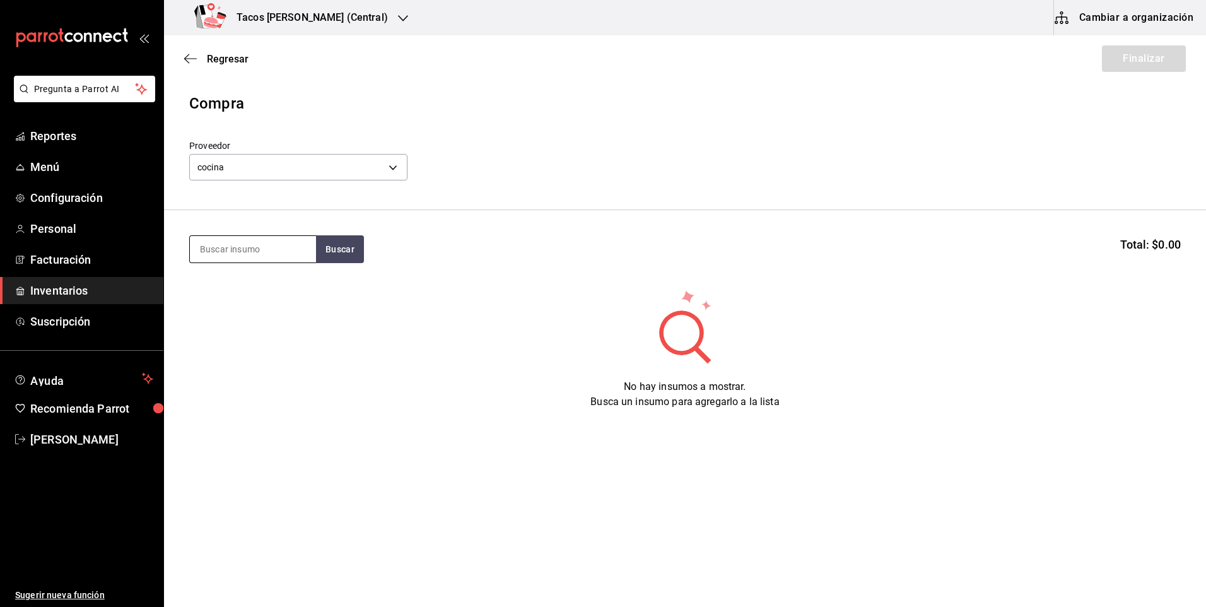
click at [268, 237] on input at bounding box center [253, 249] width 126 height 27
click at [331, 245] on button "Buscar" at bounding box center [340, 249] width 48 height 28
type input "fri"
click at [334, 257] on button "Buscar" at bounding box center [340, 249] width 48 height 28
click at [207, 300] on div "Presentación - cocina" at bounding box center [248, 299] width 97 height 13
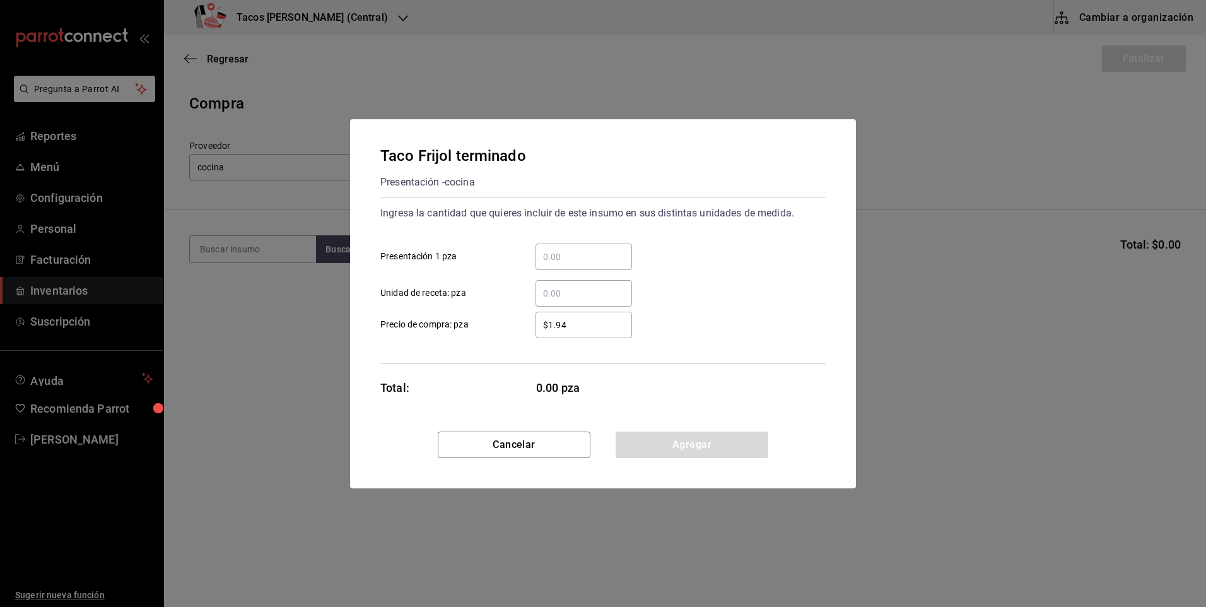
click at [575, 249] on input "​ Presentación 1 pza" at bounding box center [584, 256] width 97 height 15
type input "50"
click at [674, 440] on button "Agregar" at bounding box center [692, 445] width 153 height 27
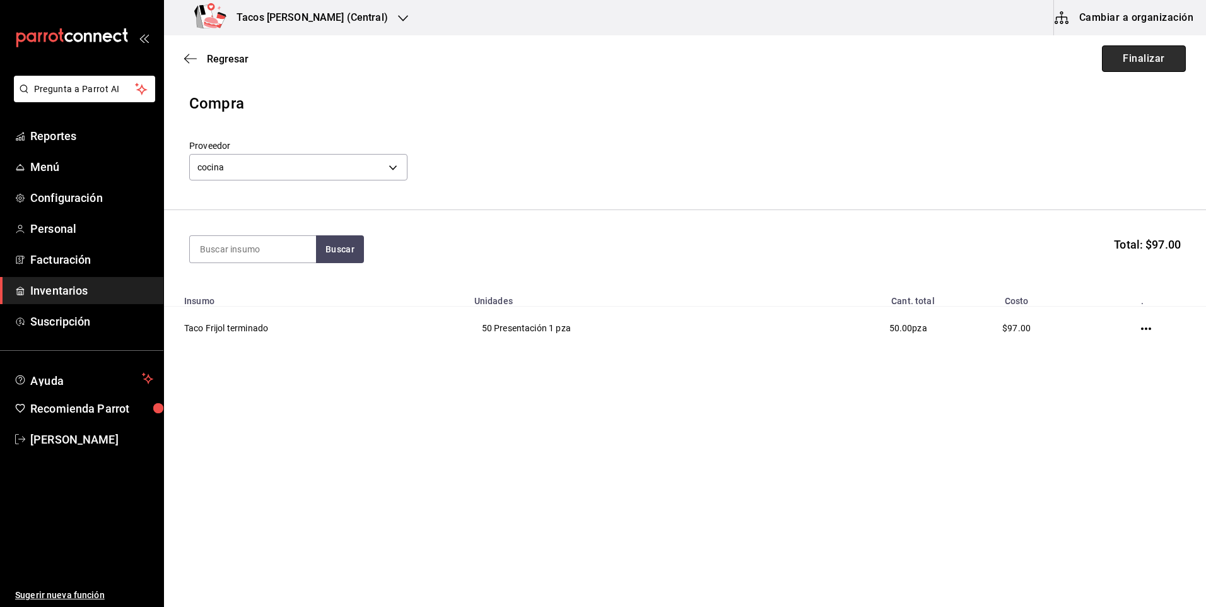
click at [1147, 48] on button "Finalizar" at bounding box center [1144, 58] width 84 height 27
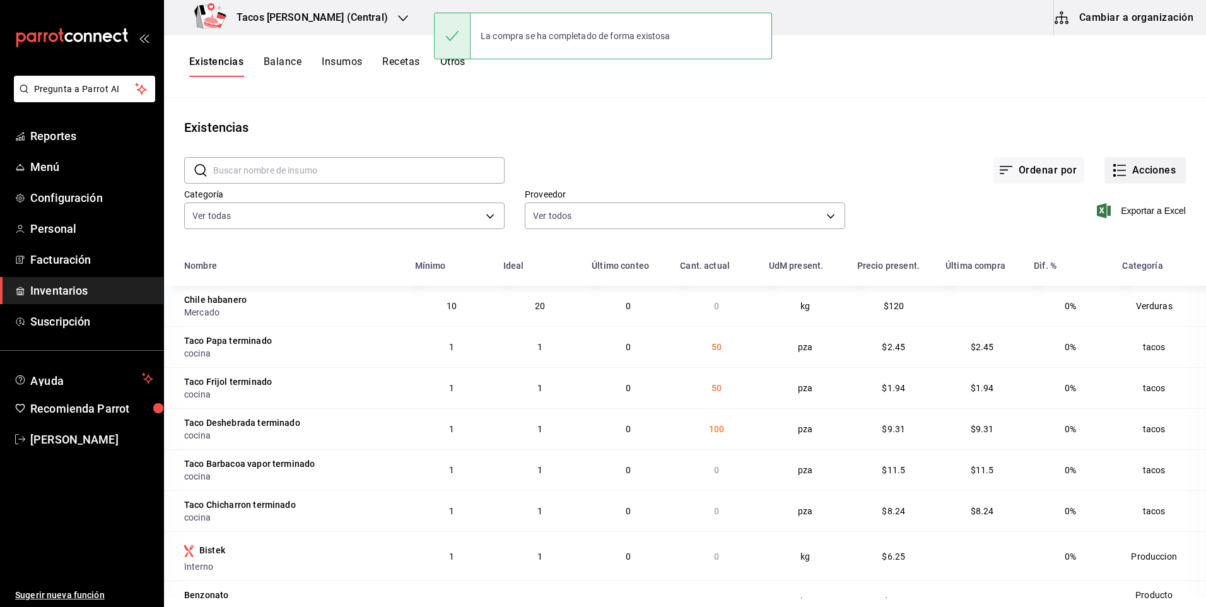
click at [1164, 173] on button "Acciones" at bounding box center [1145, 170] width 81 height 27
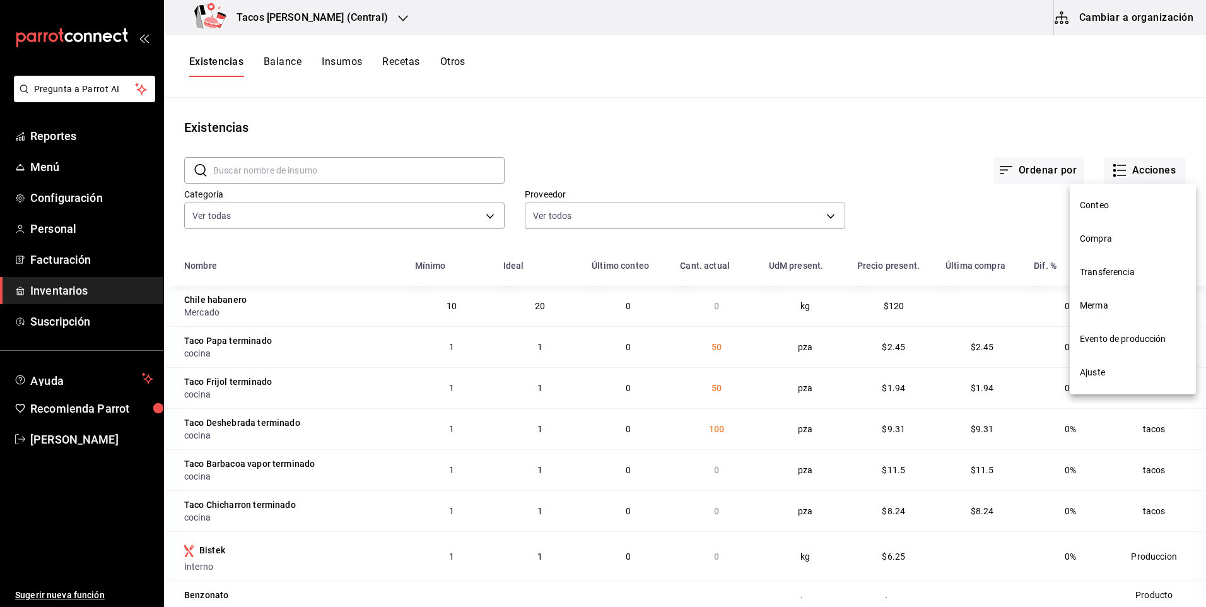
click at [1136, 240] on span "Compra" at bounding box center [1133, 238] width 106 height 13
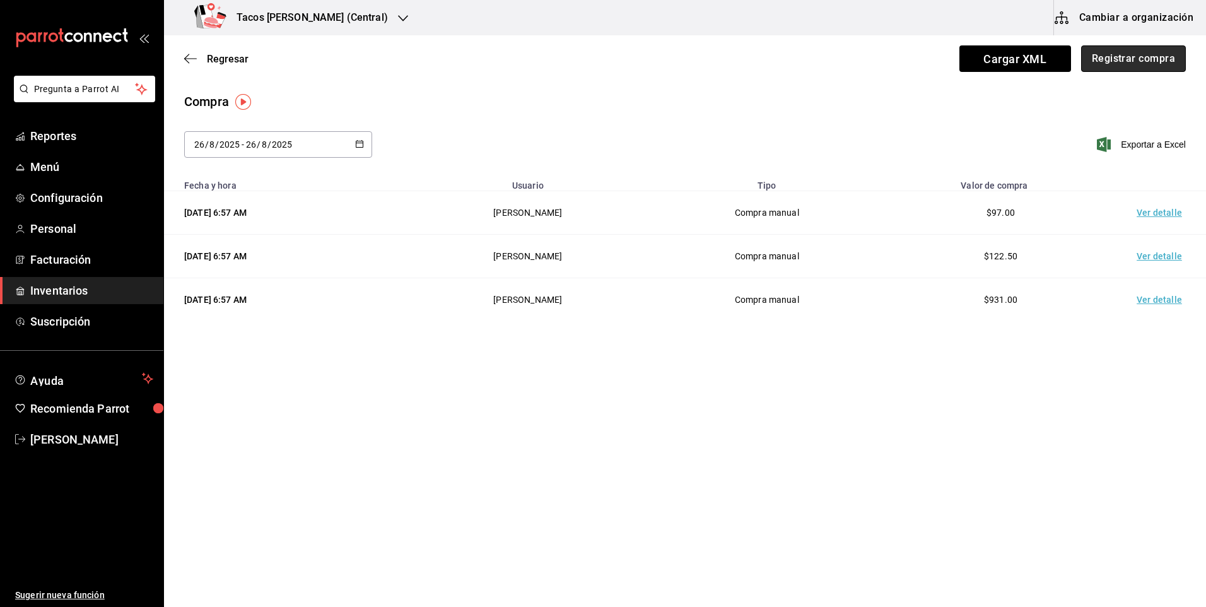
click at [1126, 59] on button "Registrar compra" at bounding box center [1134, 58] width 105 height 27
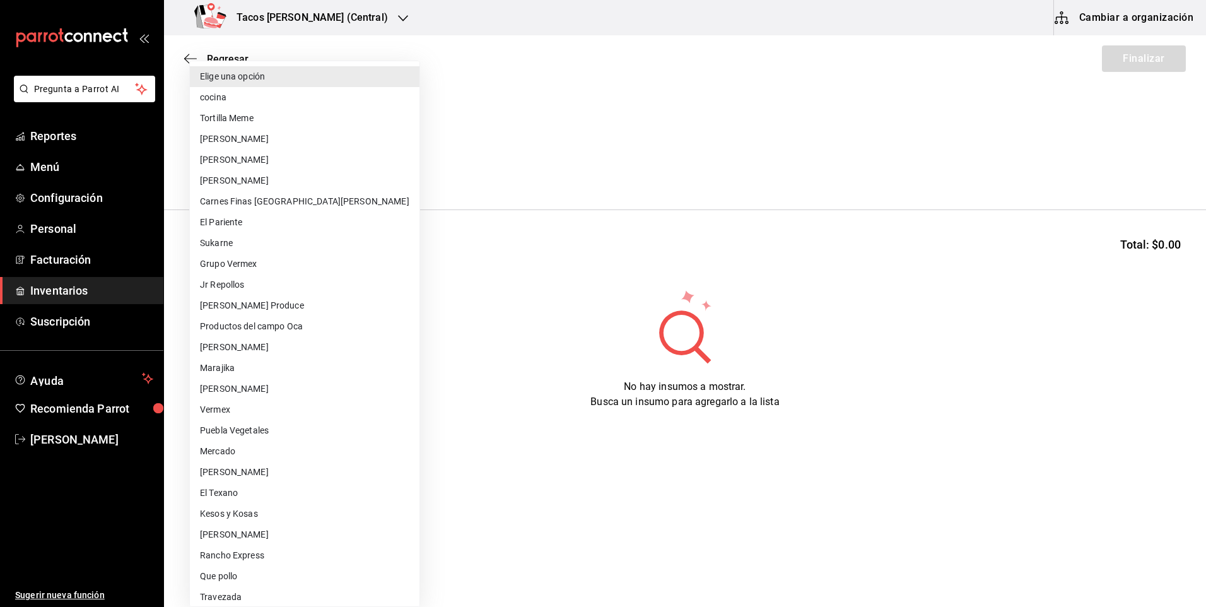
click at [351, 174] on body "Pregunta a Parrot AI Reportes Menú Configuración Personal Facturación Inventari…" at bounding box center [603, 268] width 1206 height 536
click at [322, 86] on li "Elige una opción" at bounding box center [305, 76] width 230 height 21
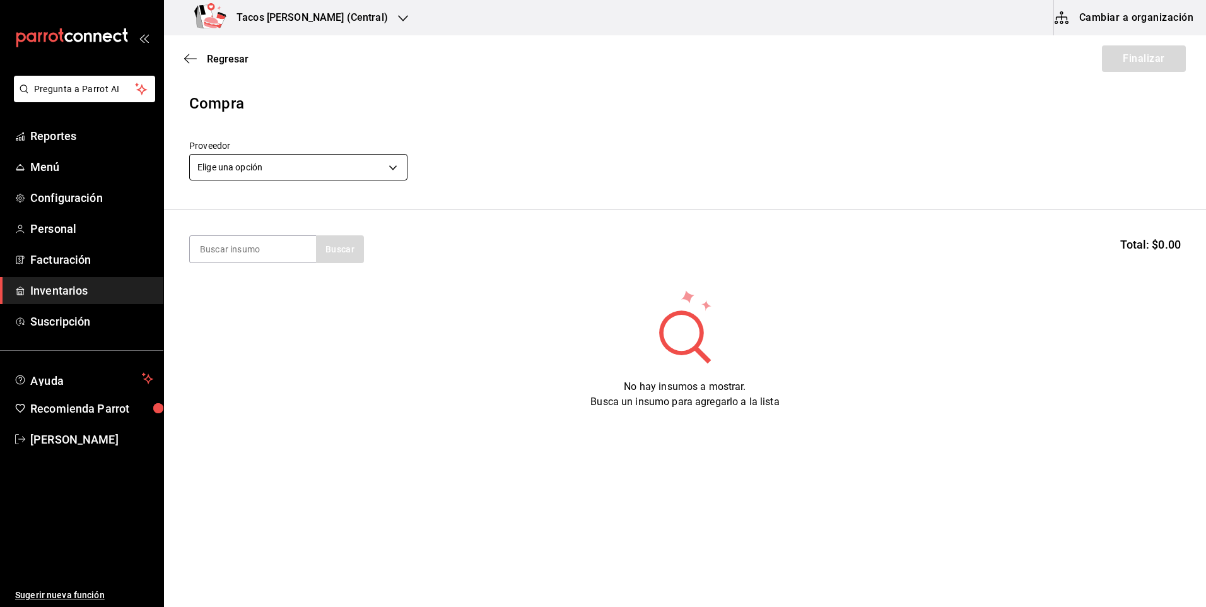
click at [308, 162] on body "Pregunta a Parrot AI Reportes Menú Configuración Personal Facturación Inventari…" at bounding box center [603, 268] width 1206 height 536
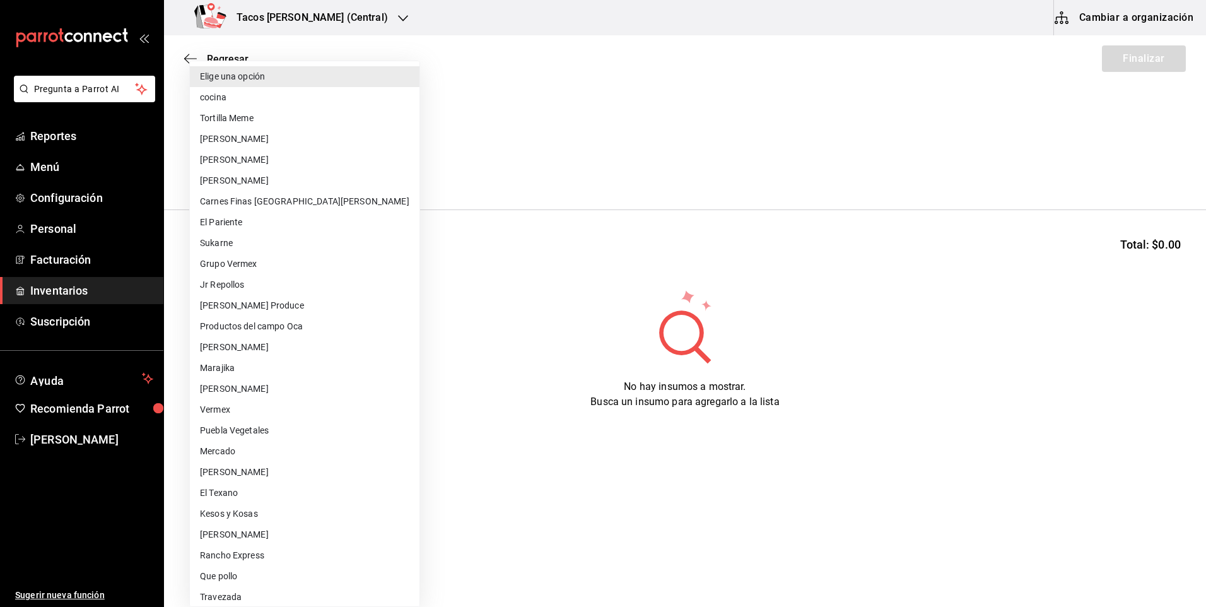
click at [304, 100] on li "cocina" at bounding box center [305, 97] width 230 height 21
type input "237c9a5b-4078-49eb-83ef-23bf52bd7acd"
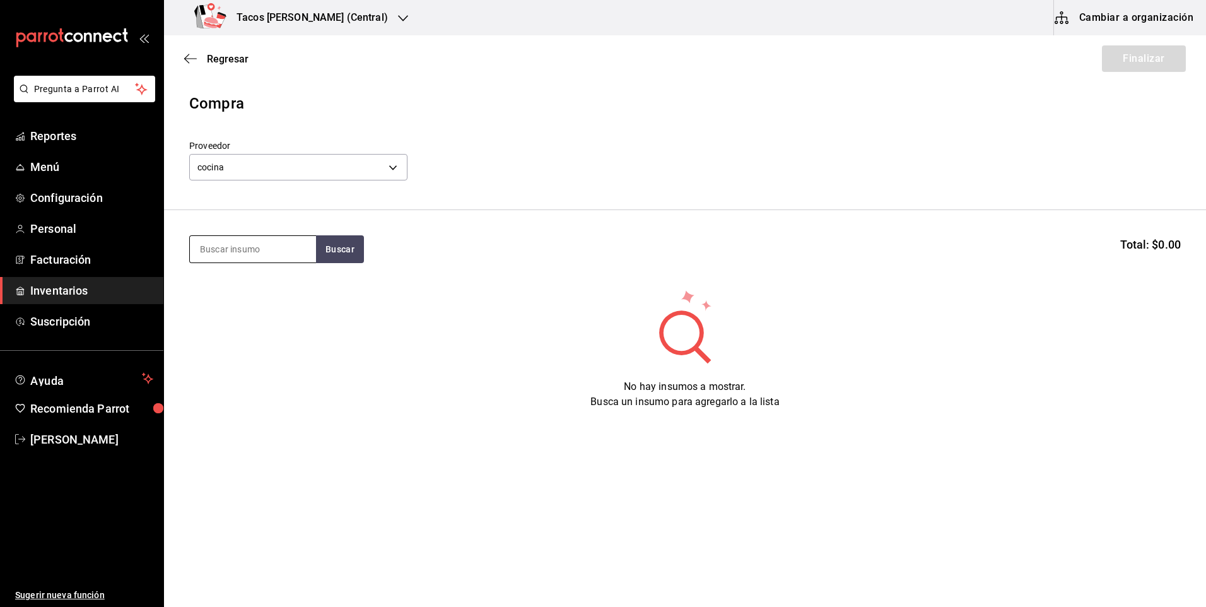
click at [238, 251] on input at bounding box center [253, 249] width 126 height 27
type input "chi"
click at [336, 245] on button "Buscar" at bounding box center [340, 249] width 48 height 28
click at [233, 275] on div "Taco Chicharron terminado Presentación - cocina" at bounding box center [253, 300] width 126 height 64
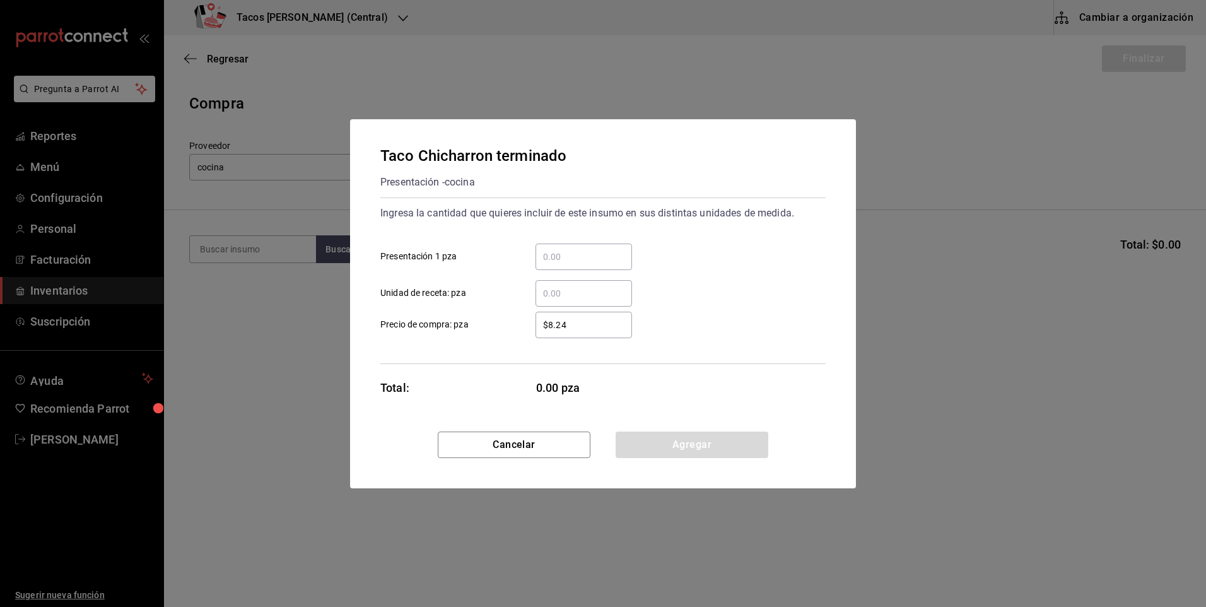
click at [594, 259] on input "​ Presentación 1 pza" at bounding box center [584, 256] width 97 height 15
type input "4"
type input "50"
click at [668, 435] on button "Agregar" at bounding box center [692, 445] width 153 height 27
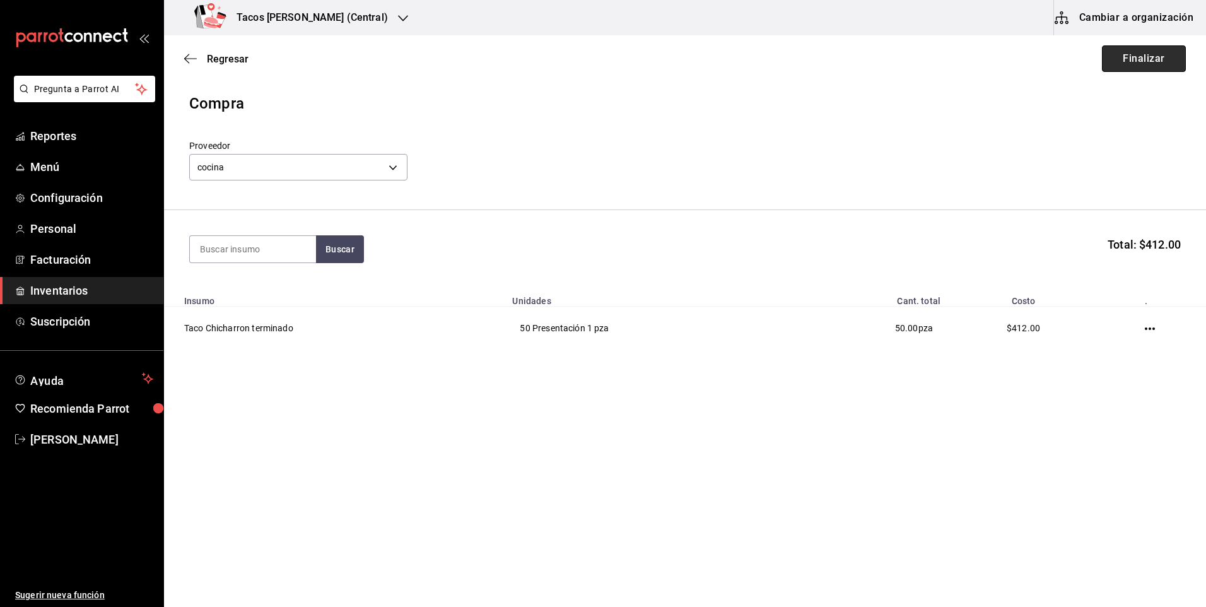
click at [1174, 69] on button "Finalizar" at bounding box center [1144, 58] width 84 height 27
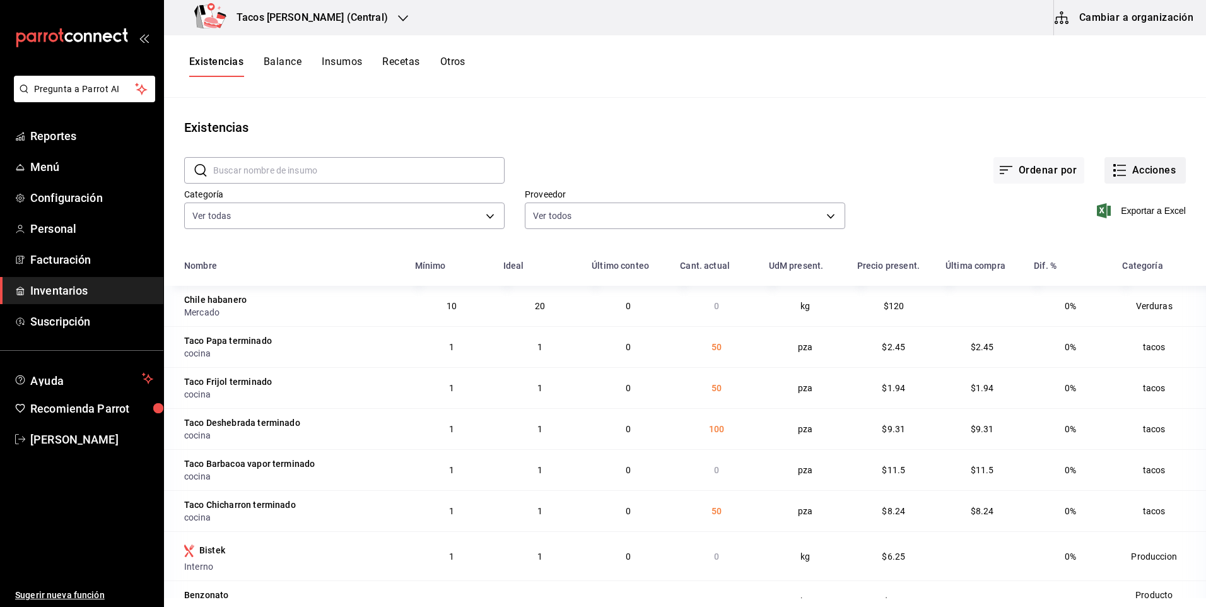
click at [1143, 170] on button "Acciones" at bounding box center [1145, 170] width 81 height 27
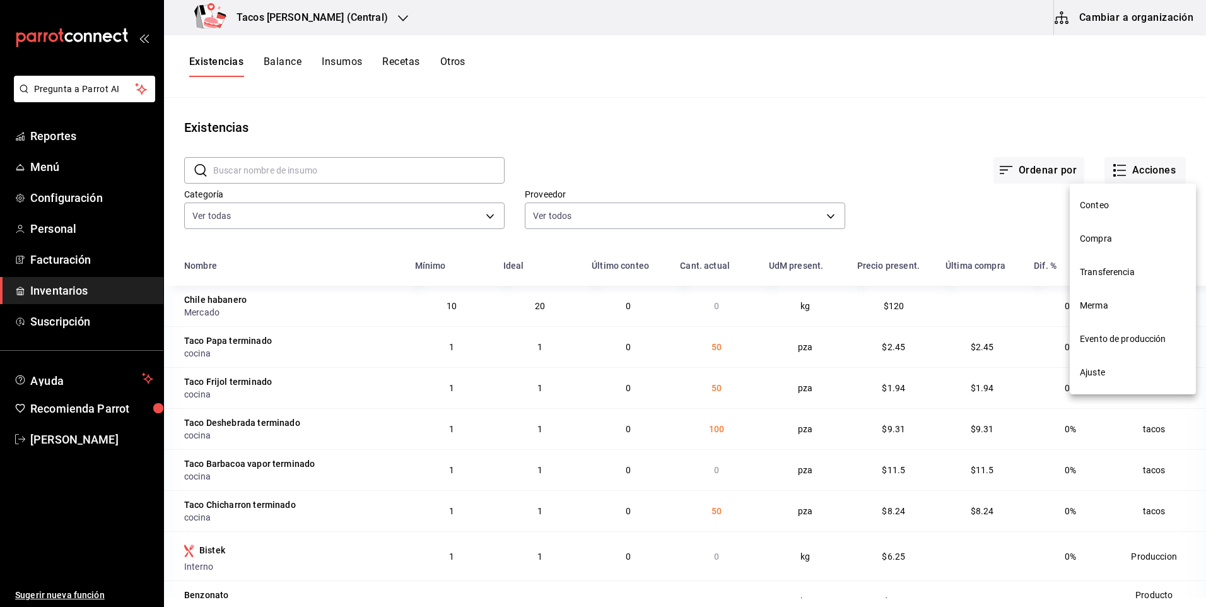
click at [1113, 234] on span "Compra" at bounding box center [1133, 238] width 106 height 13
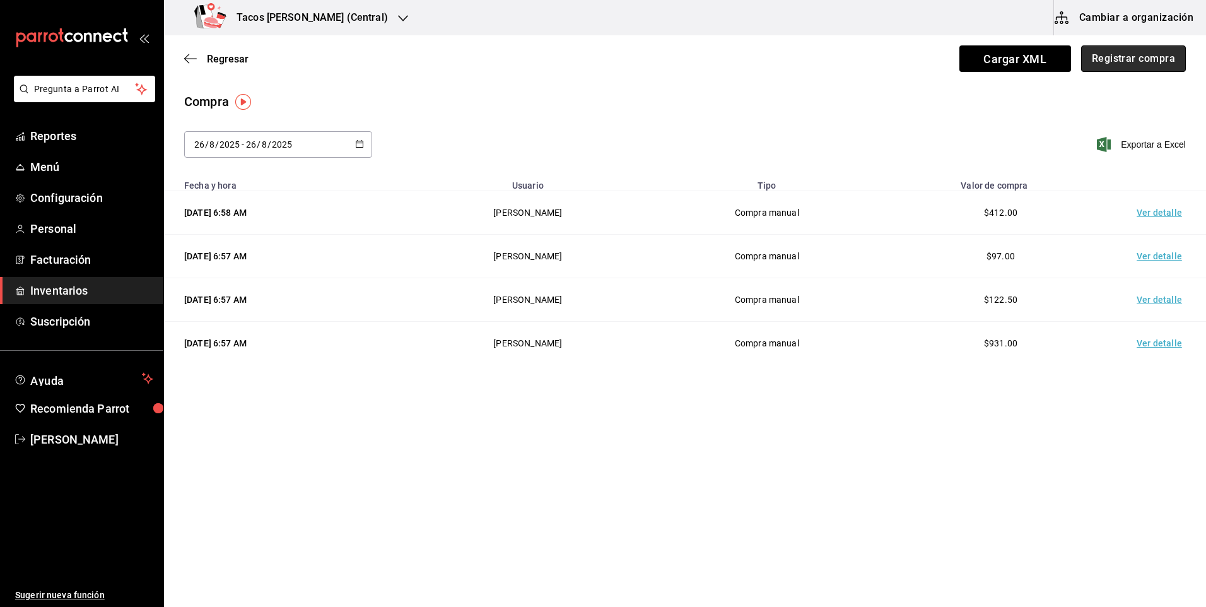
click at [1104, 57] on button "Registrar compra" at bounding box center [1134, 58] width 105 height 27
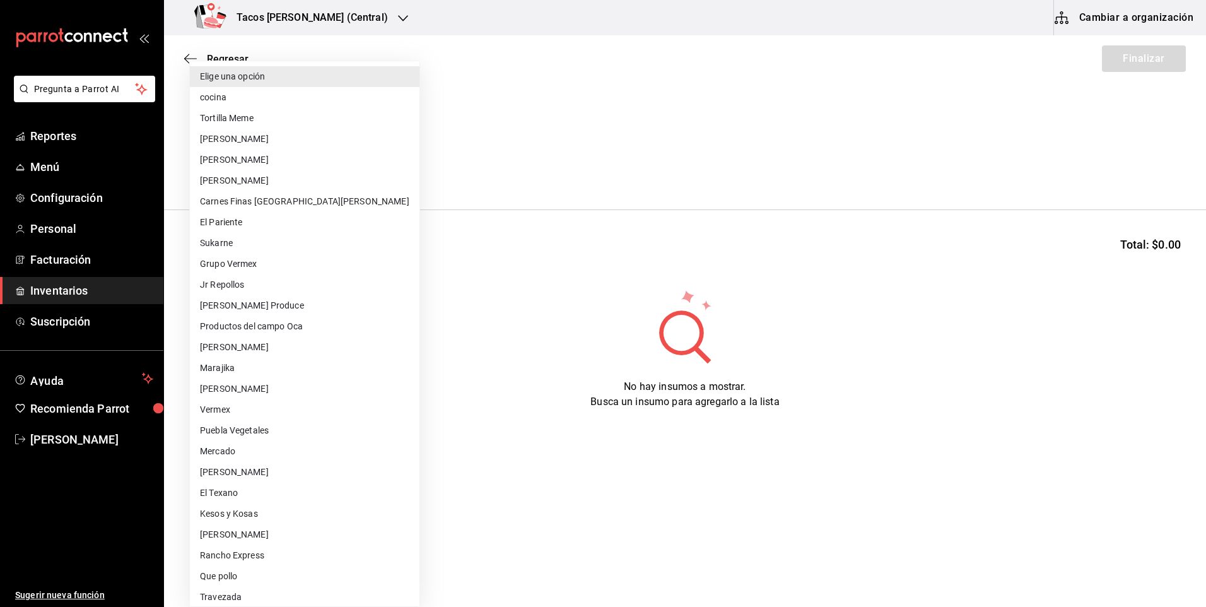
click at [344, 156] on body "Pregunta a Parrot AI Reportes Menú Configuración Personal Facturación Inventari…" at bounding box center [603, 268] width 1206 height 536
click at [339, 99] on li "cocina" at bounding box center [305, 97] width 230 height 21
type input "237c9a5b-4078-49eb-83ef-23bf52bd7acd"
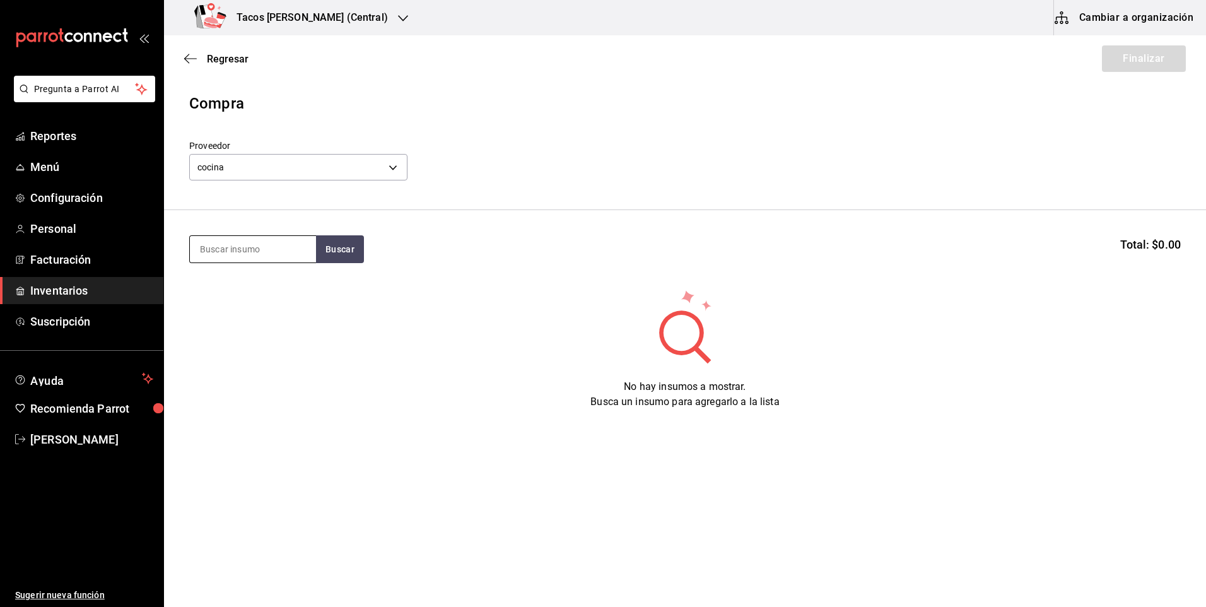
click at [265, 254] on input at bounding box center [253, 249] width 126 height 27
type input "barb"
click at [347, 257] on button "Buscar" at bounding box center [340, 249] width 48 height 28
click at [265, 278] on div "Taco Barbacoa vapor terminado Presentación - cocina" at bounding box center [253, 300] width 126 height 64
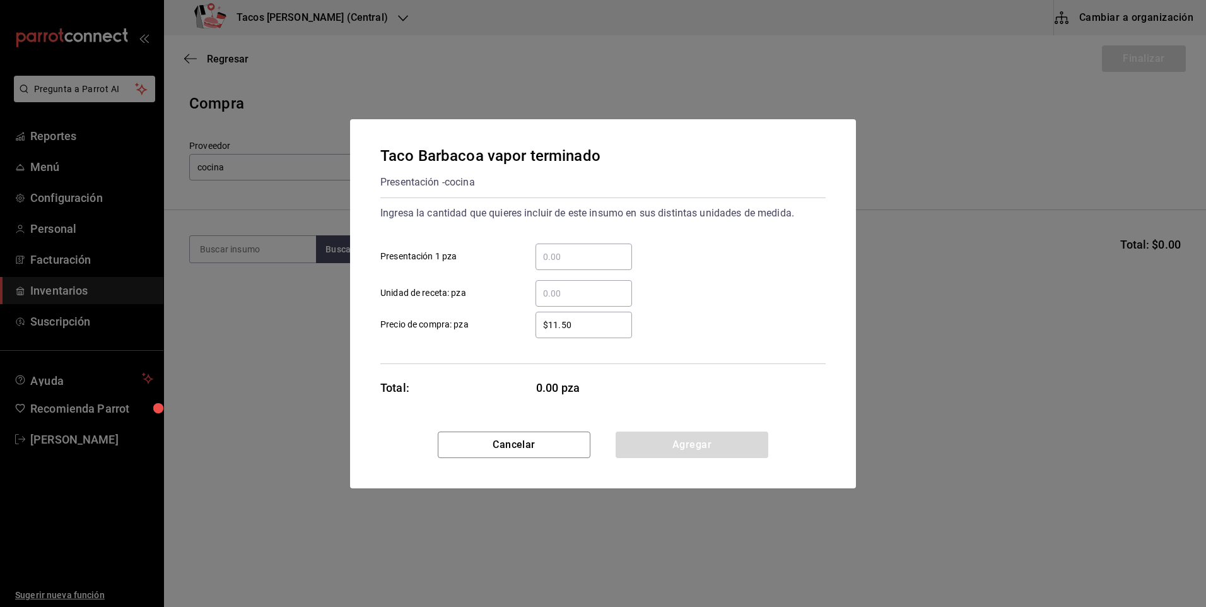
click at [569, 259] on input "​ Presentación 1 pza" at bounding box center [584, 256] width 97 height 15
type input "30"
click at [664, 429] on div "Taco Barbacoa vapor terminado Presentación - cocina Ingresa la cantidad que qui…" at bounding box center [603, 275] width 506 height 312
click at [663, 432] on button "Agregar" at bounding box center [692, 445] width 153 height 27
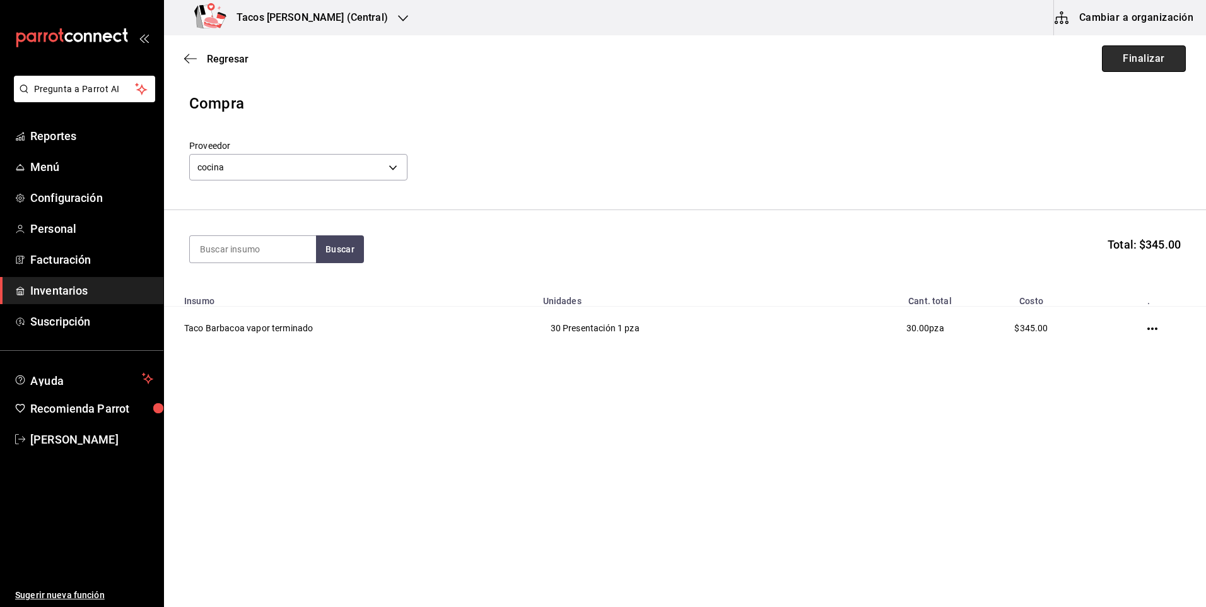
click at [1177, 60] on button "Finalizar" at bounding box center [1144, 58] width 84 height 27
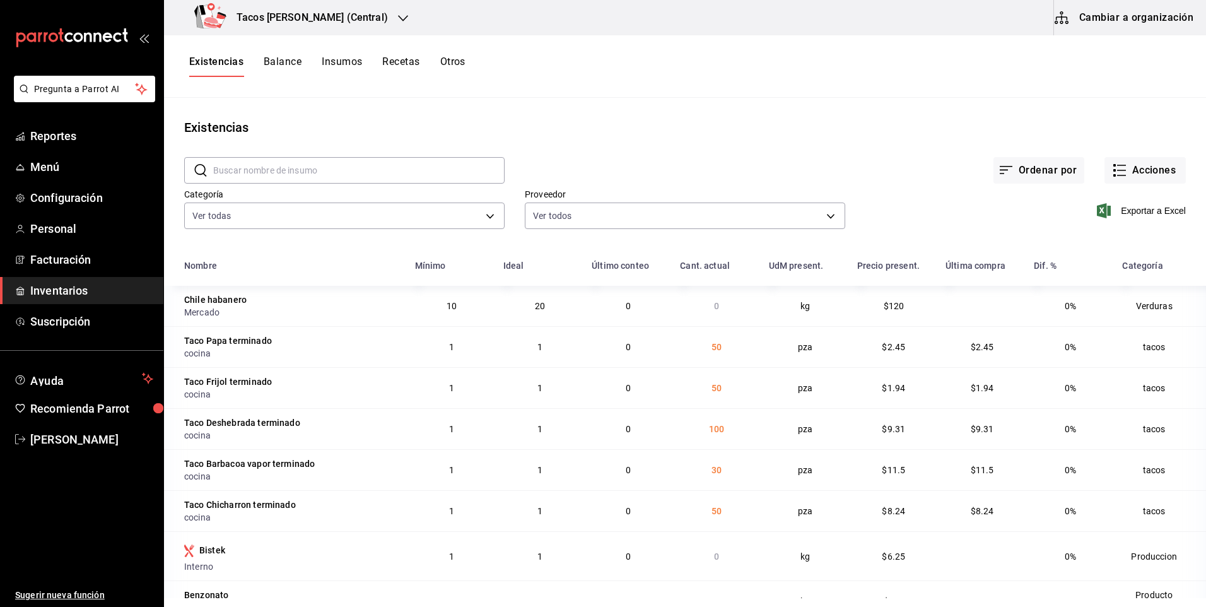
click at [324, 14] on h3 "Tacos [PERSON_NAME] (Central)" at bounding box center [308, 17] width 162 height 15
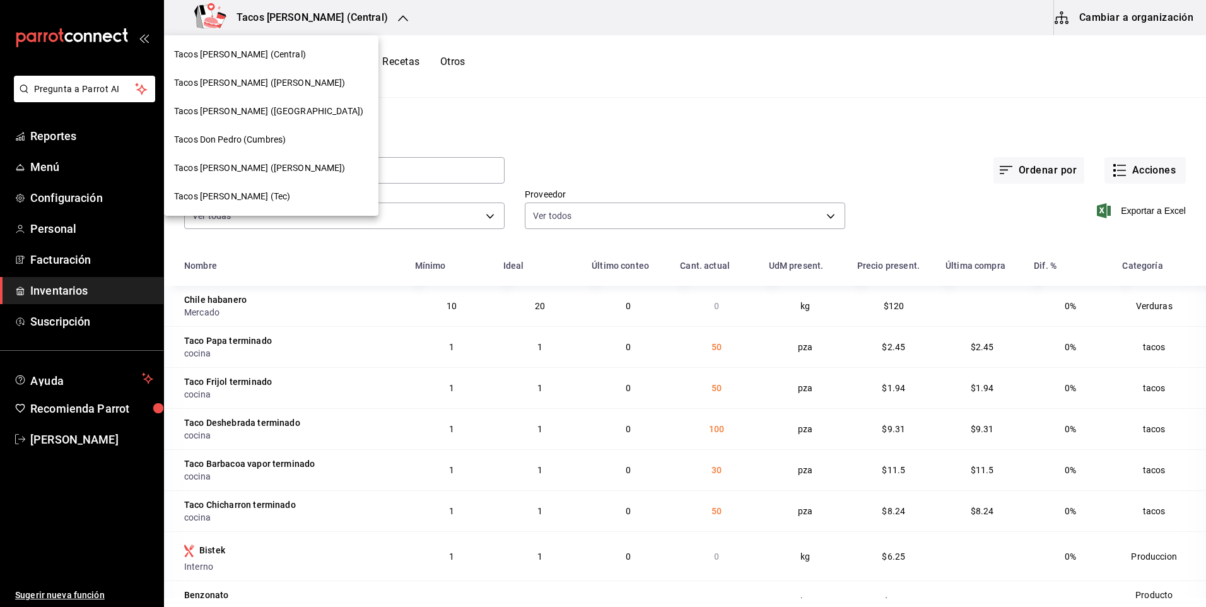
click at [283, 106] on span "Tacos [PERSON_NAME] ([GEOGRAPHIC_DATA])" at bounding box center [268, 111] width 189 height 13
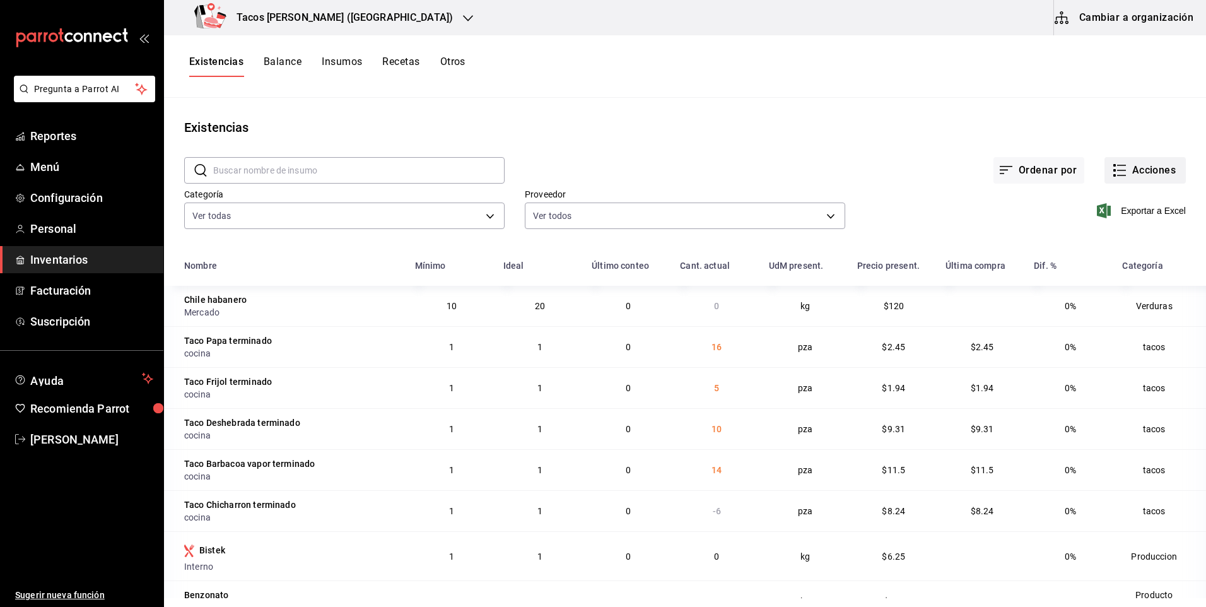
click at [1131, 177] on button "Acciones" at bounding box center [1145, 170] width 81 height 27
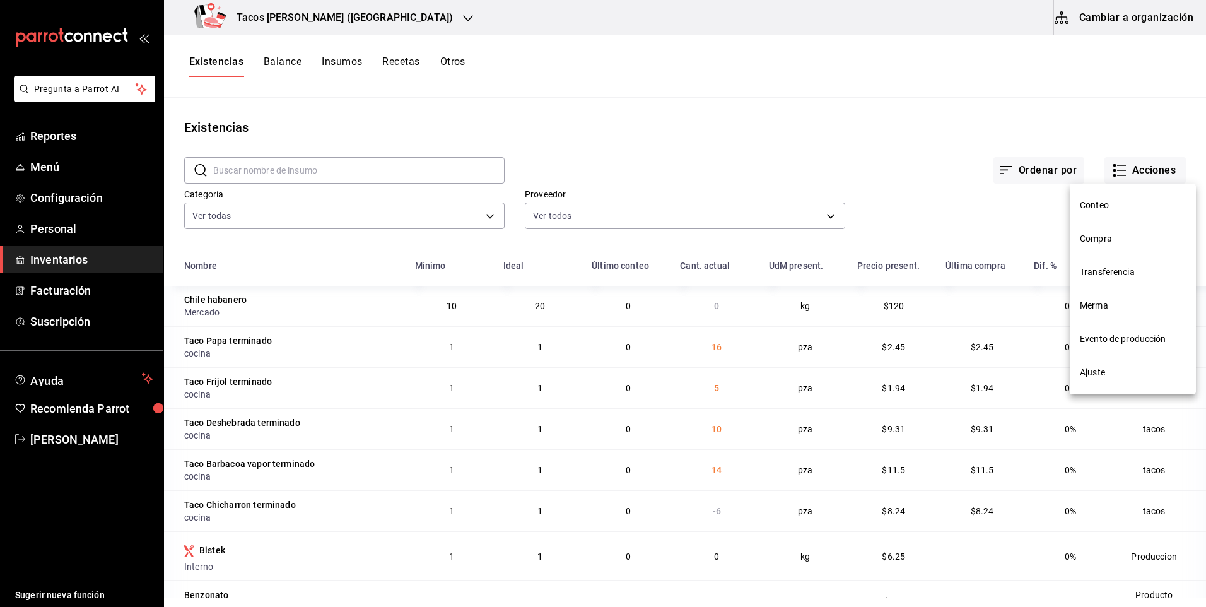
click at [1122, 365] on li "Ajuste" at bounding box center [1133, 372] width 126 height 33
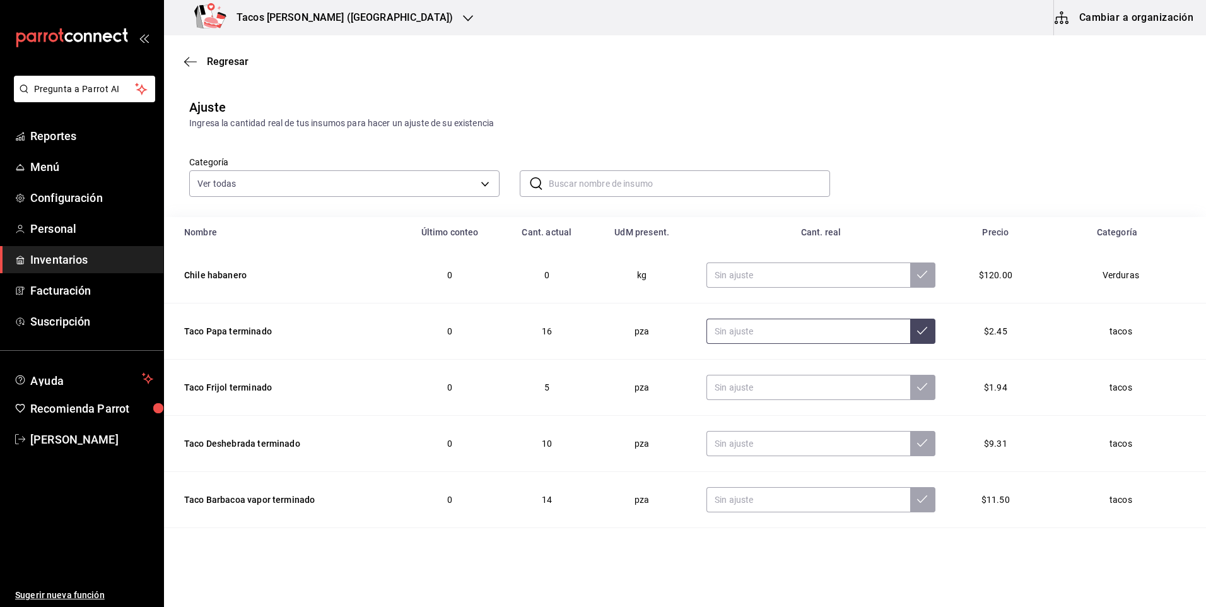
click at [763, 322] on input "text" at bounding box center [809, 331] width 204 height 25
type input "0.00"
click at [763, 383] on input "text" at bounding box center [809, 387] width 204 height 25
type input "0.00"
click at [773, 435] on input "text" at bounding box center [809, 443] width 204 height 25
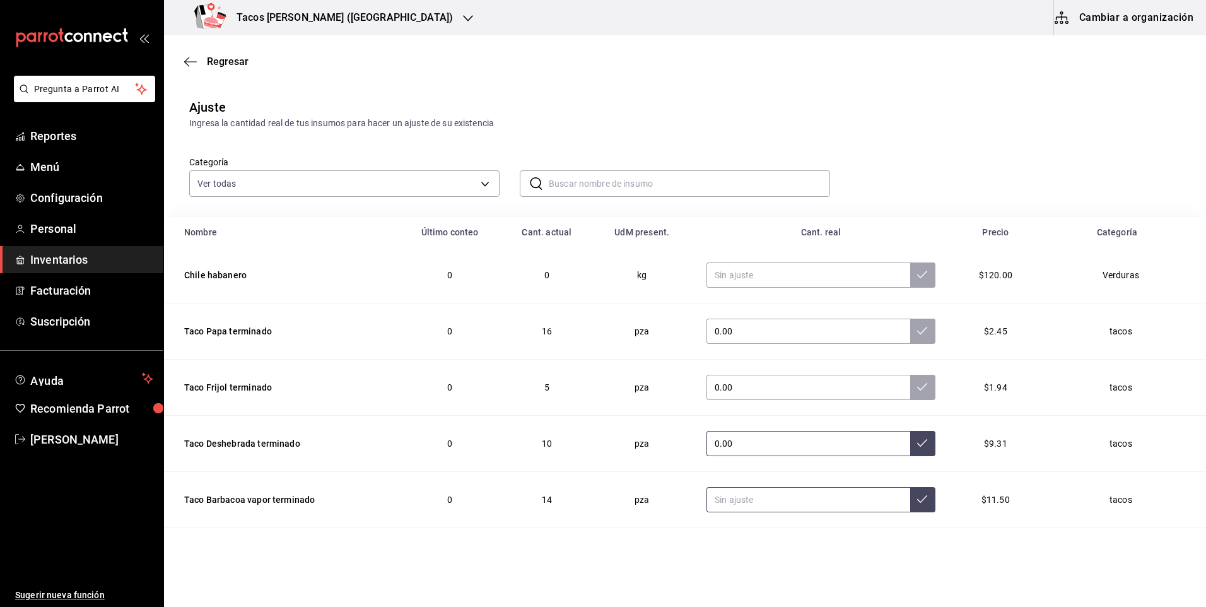
type input "0.00"
click at [768, 502] on input "text" at bounding box center [809, 499] width 204 height 25
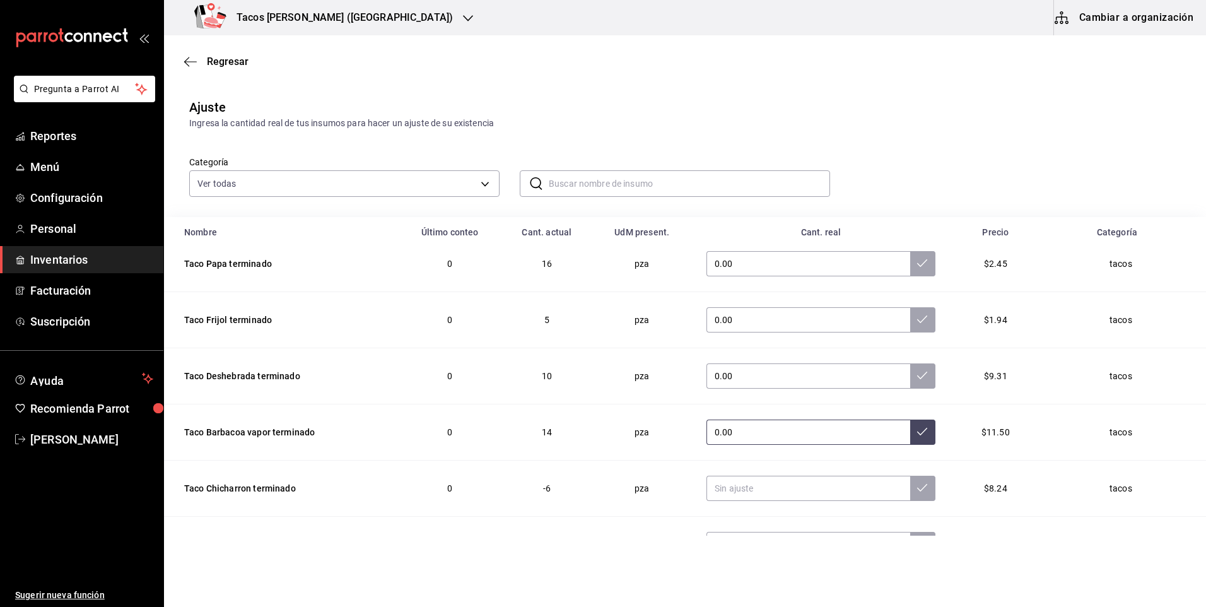
scroll to position [69, 0]
type input "0.00"
click at [776, 471] on td at bounding box center [821, 487] width 259 height 56
click at [778, 495] on input "text" at bounding box center [809, 487] width 204 height 25
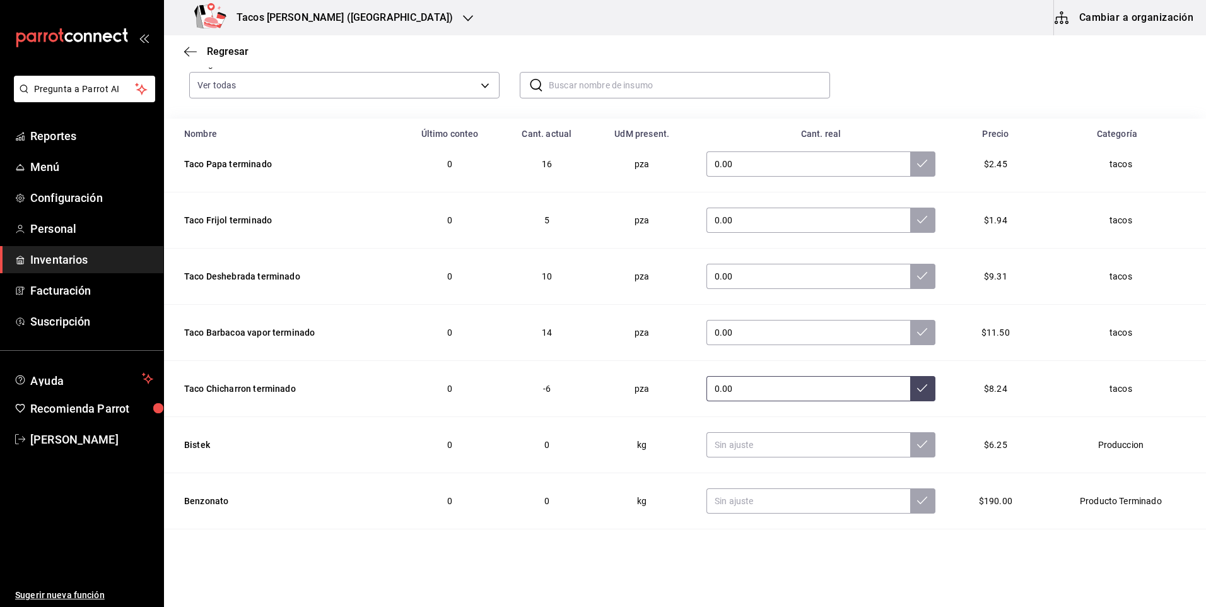
scroll to position [126, 0]
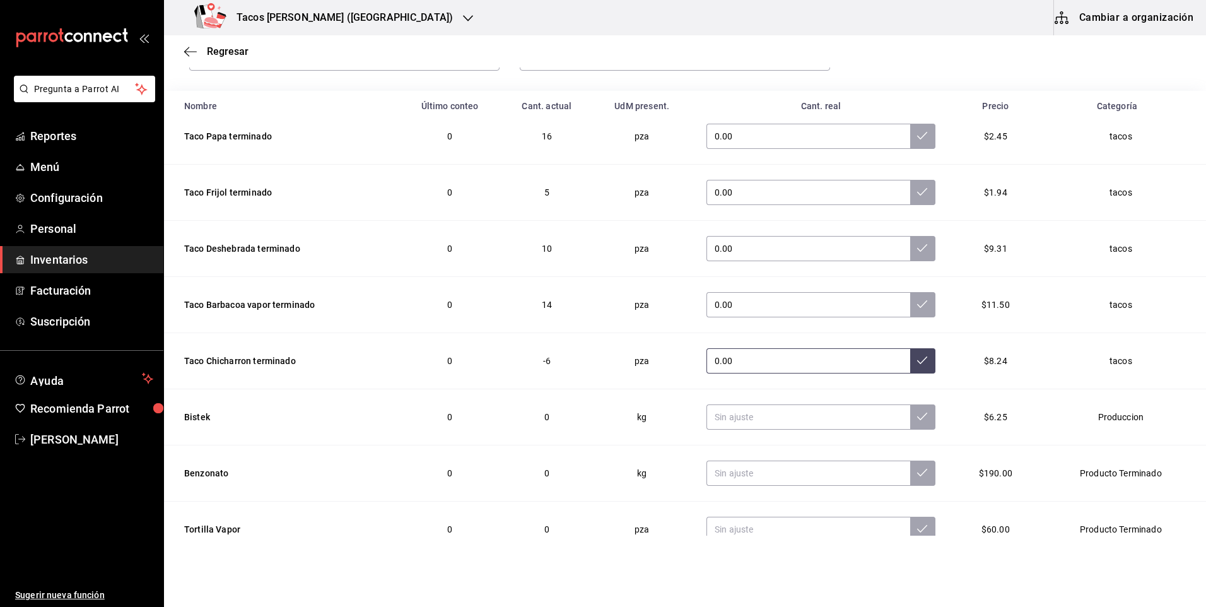
type input "0.00"
click at [911, 357] on button at bounding box center [923, 360] width 25 height 25
click at [902, 324] on td "0.00" at bounding box center [821, 305] width 259 height 56
click at [902, 287] on td "0.00" at bounding box center [821, 305] width 259 height 56
click at [911, 302] on button at bounding box center [923, 304] width 25 height 25
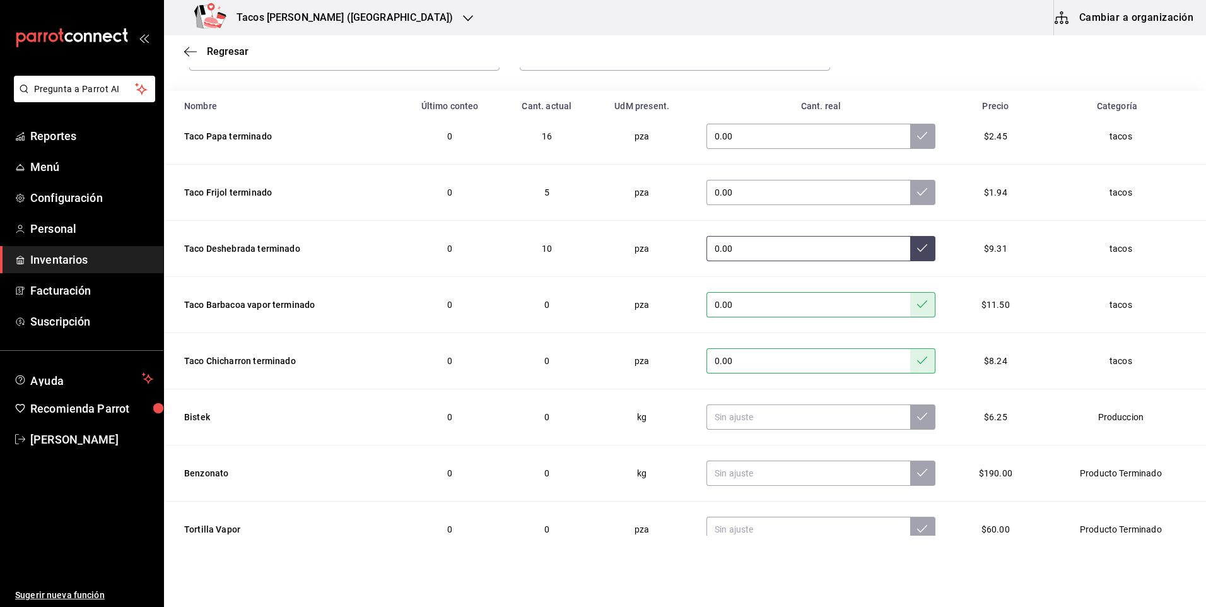
click at [917, 247] on icon at bounding box center [922, 248] width 10 height 10
click at [911, 199] on button at bounding box center [923, 192] width 25 height 25
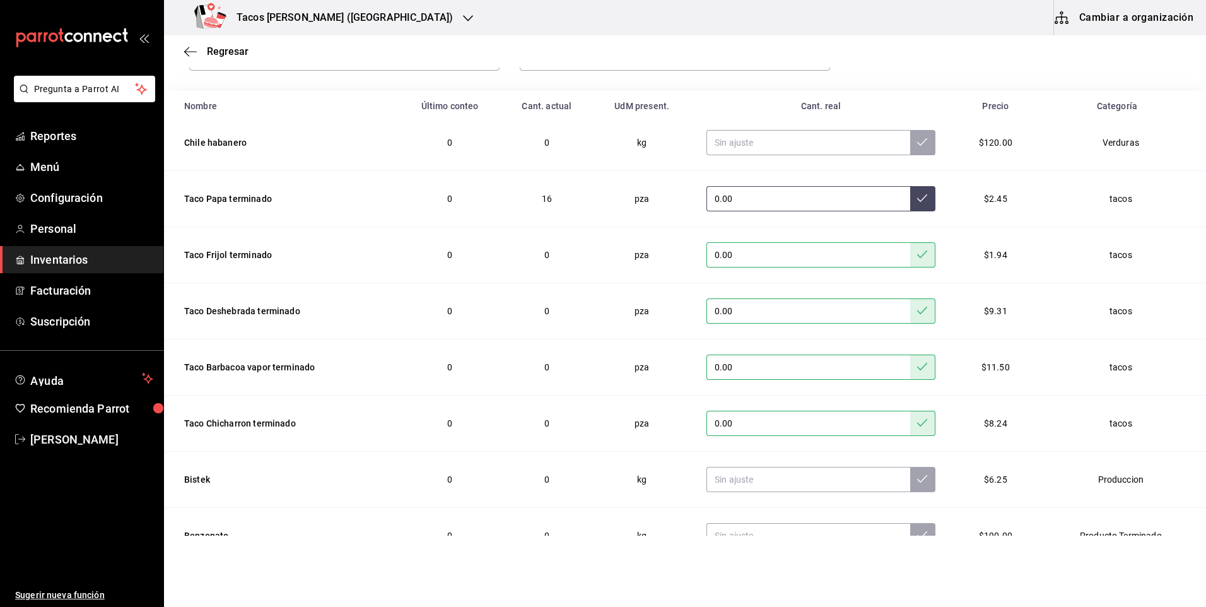
click at [911, 207] on button at bounding box center [923, 198] width 25 height 25
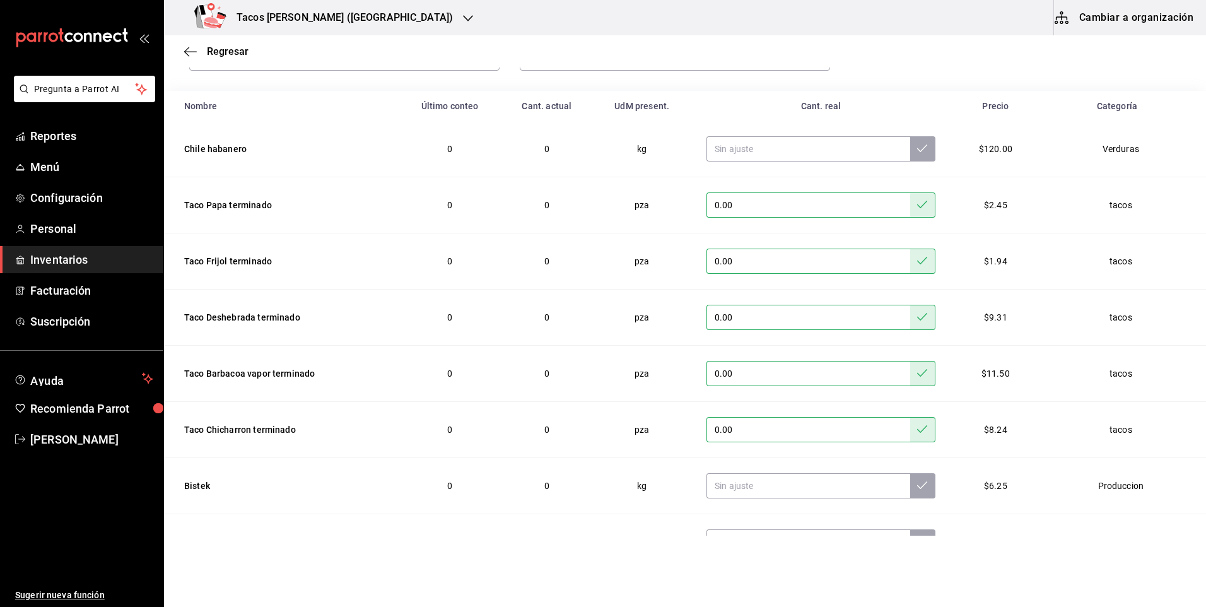
click at [220, 61] on div "Regresar" at bounding box center [685, 51] width 1042 height 32
click at [225, 52] on span "Regresar" at bounding box center [228, 51] width 42 height 12
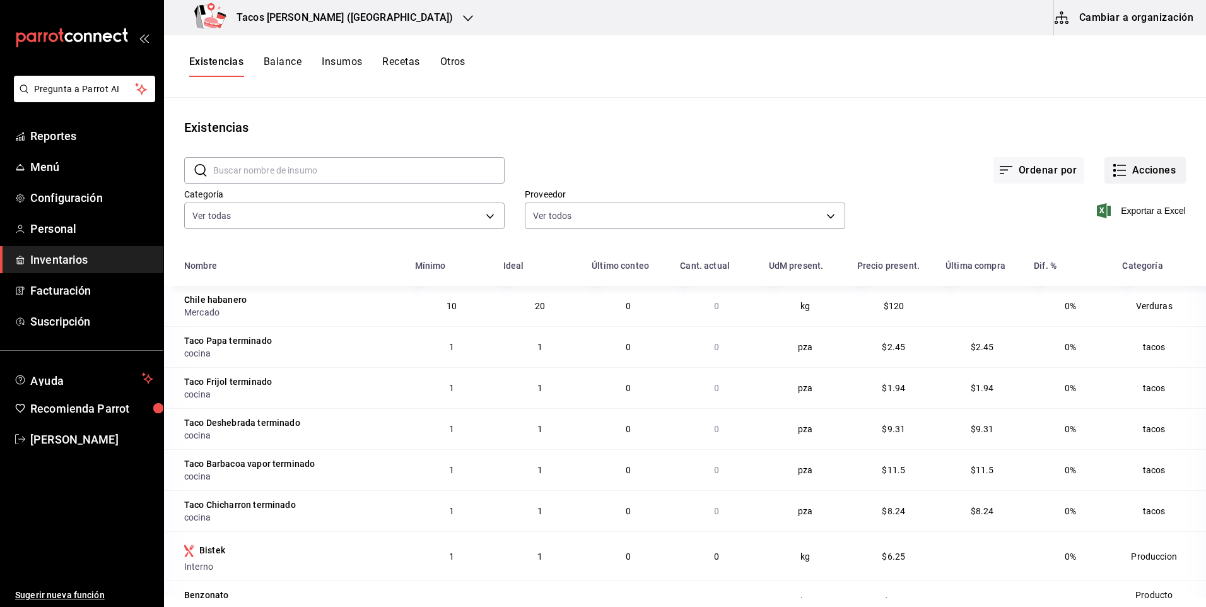
click at [1133, 172] on button "Acciones" at bounding box center [1145, 170] width 81 height 27
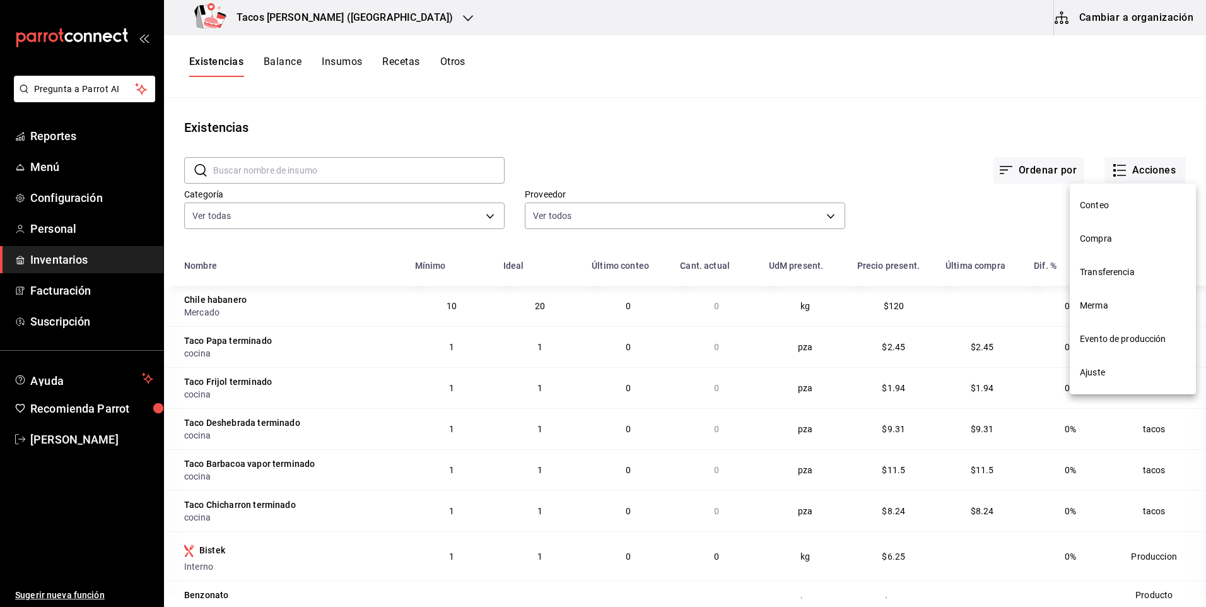
click at [1108, 240] on span "Compra" at bounding box center [1133, 238] width 106 height 13
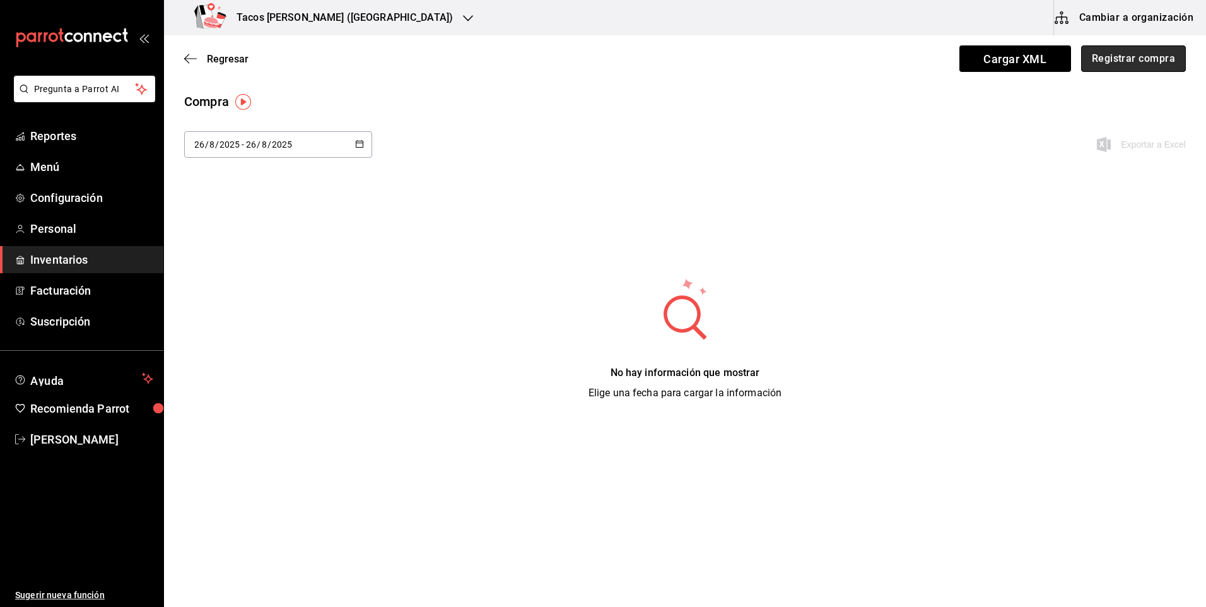
click at [1143, 68] on button "Registrar compra" at bounding box center [1134, 58] width 105 height 27
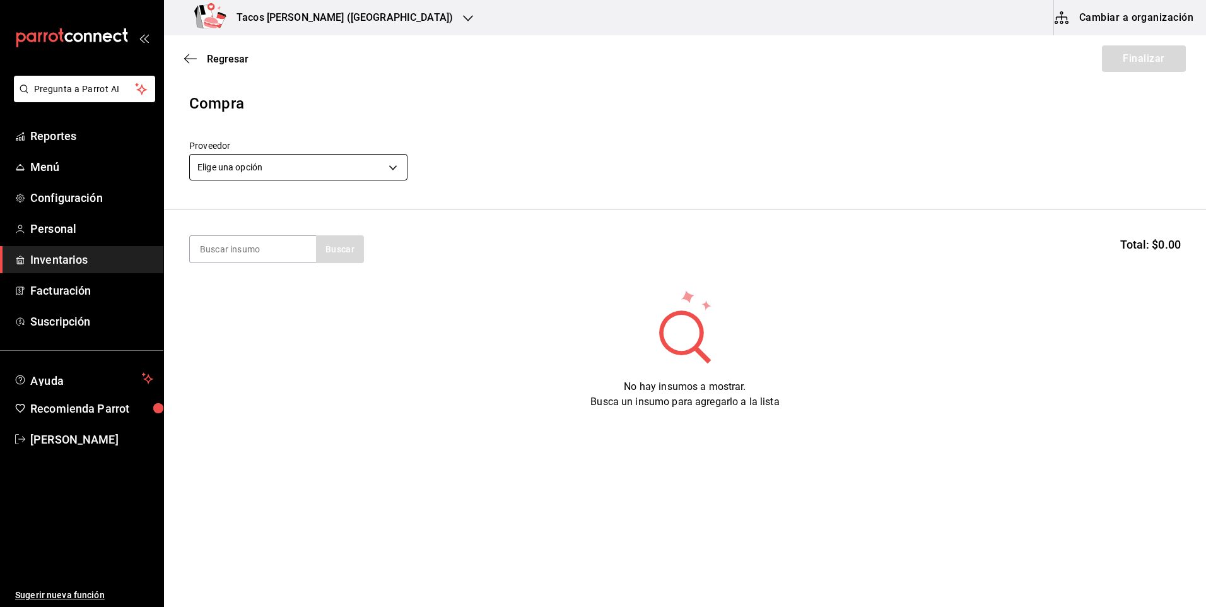
click at [314, 167] on body "Pregunta a Parrot AI Reportes Menú Configuración Personal Inventarios Facturaci…" at bounding box center [603, 268] width 1206 height 536
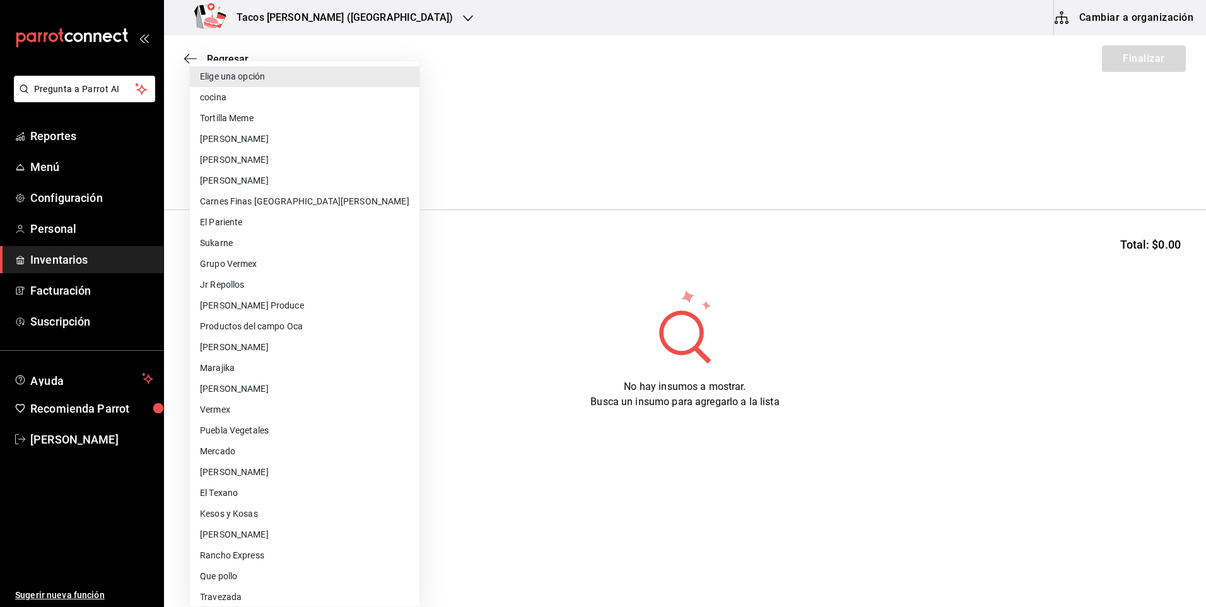
click at [307, 98] on li "cocina" at bounding box center [305, 97] width 230 height 21
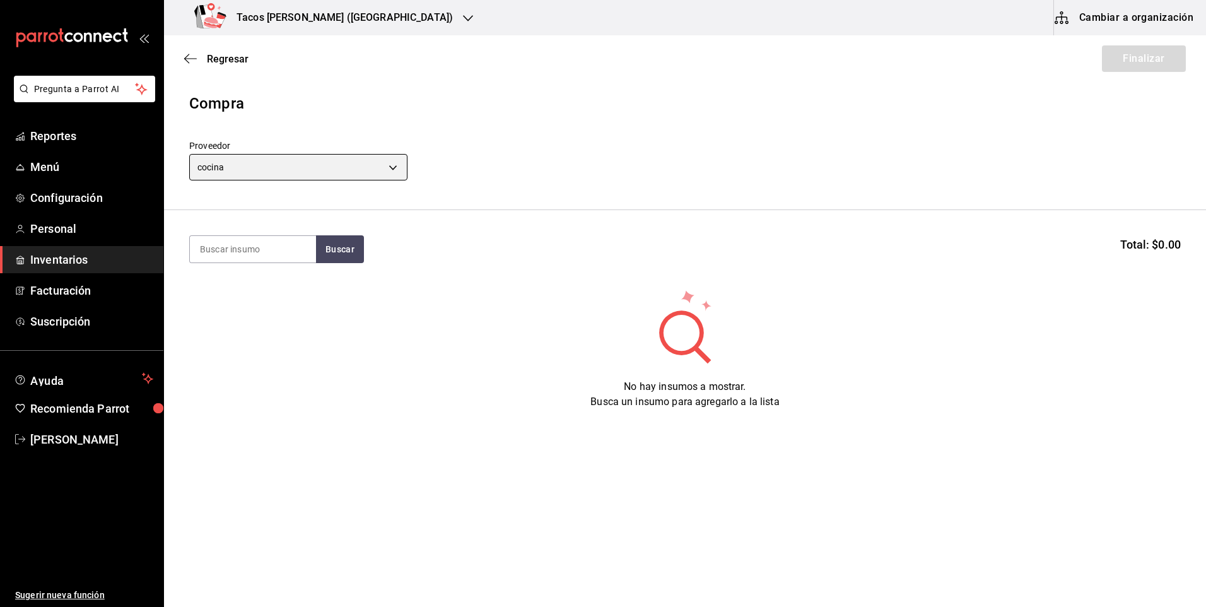
type input "237c9a5b-4078-49eb-83ef-23bf52bd7acd"
click at [271, 251] on input at bounding box center [253, 249] width 126 height 27
type input "des"
click at [334, 240] on button "Buscar" at bounding box center [340, 249] width 48 height 28
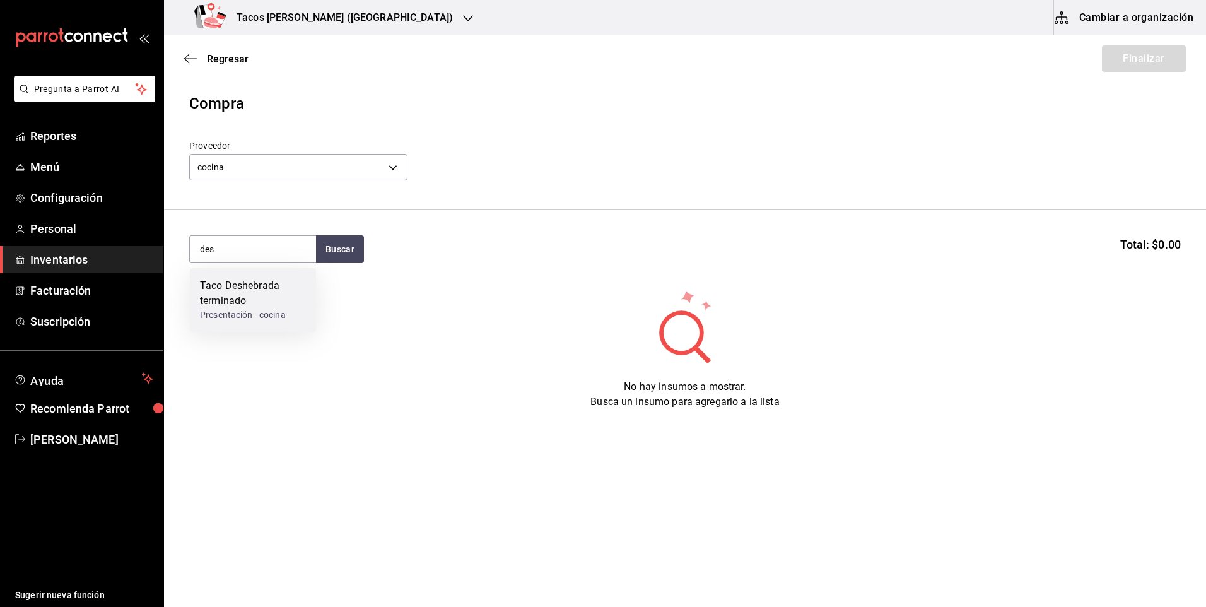
click at [312, 292] on div "Taco Deshebrada terminado Presentación - cocina" at bounding box center [253, 300] width 126 height 64
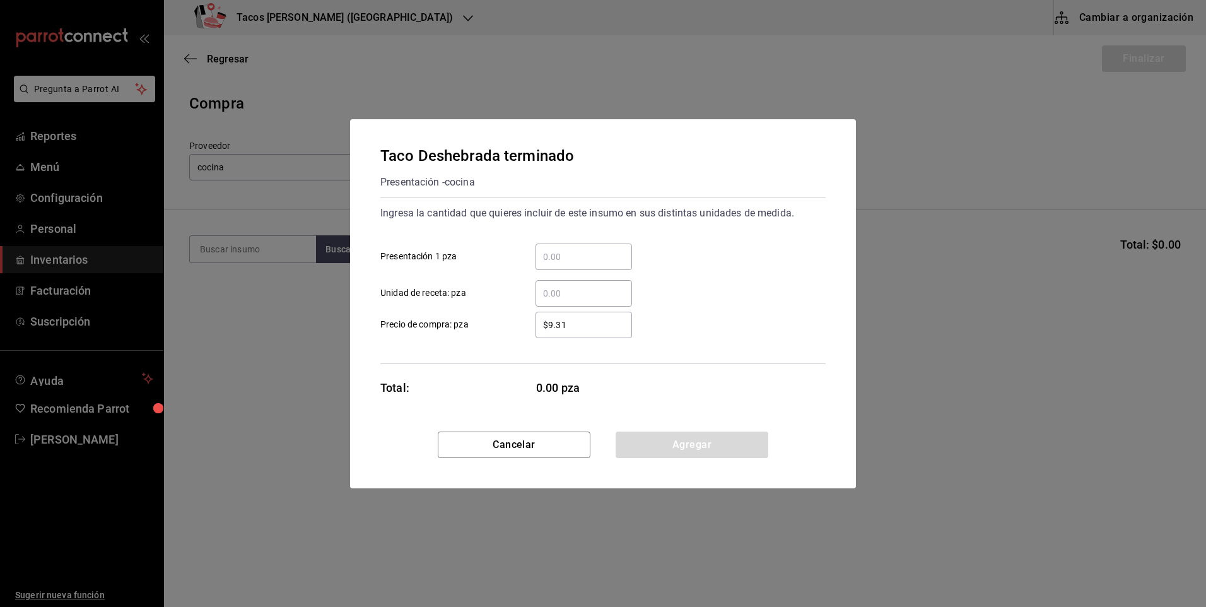
click at [604, 256] on input "​ Presentación 1 pza" at bounding box center [584, 256] width 97 height 15
type input "100"
click at [681, 445] on button "Agregar" at bounding box center [692, 445] width 153 height 27
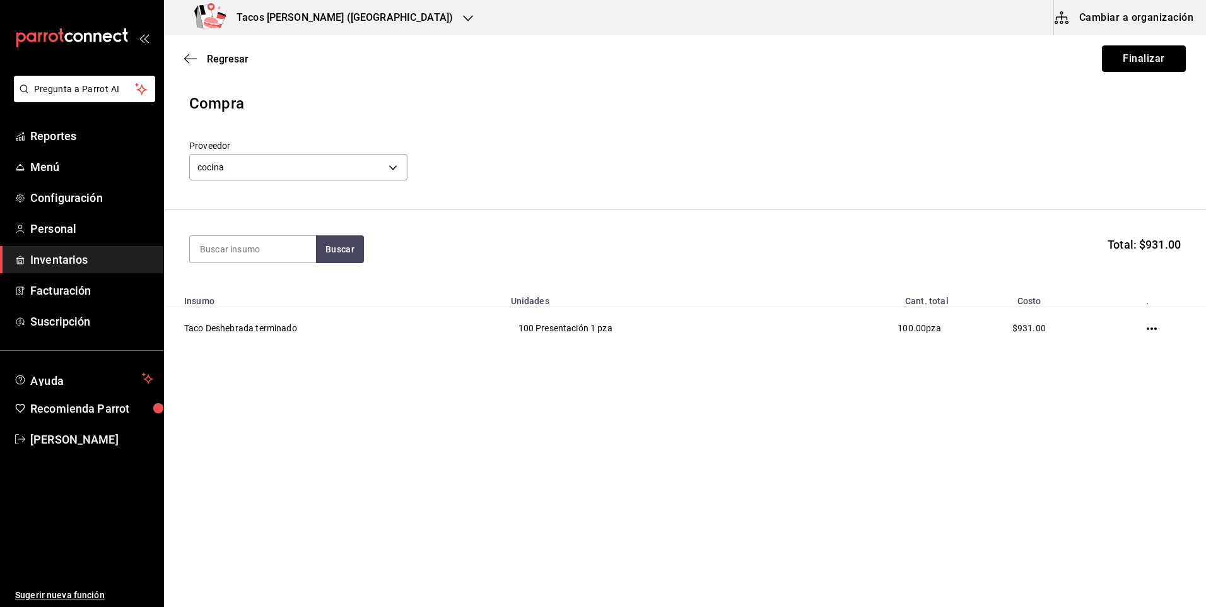
click at [1107, 50] on button "Finalizar" at bounding box center [1144, 58] width 84 height 27
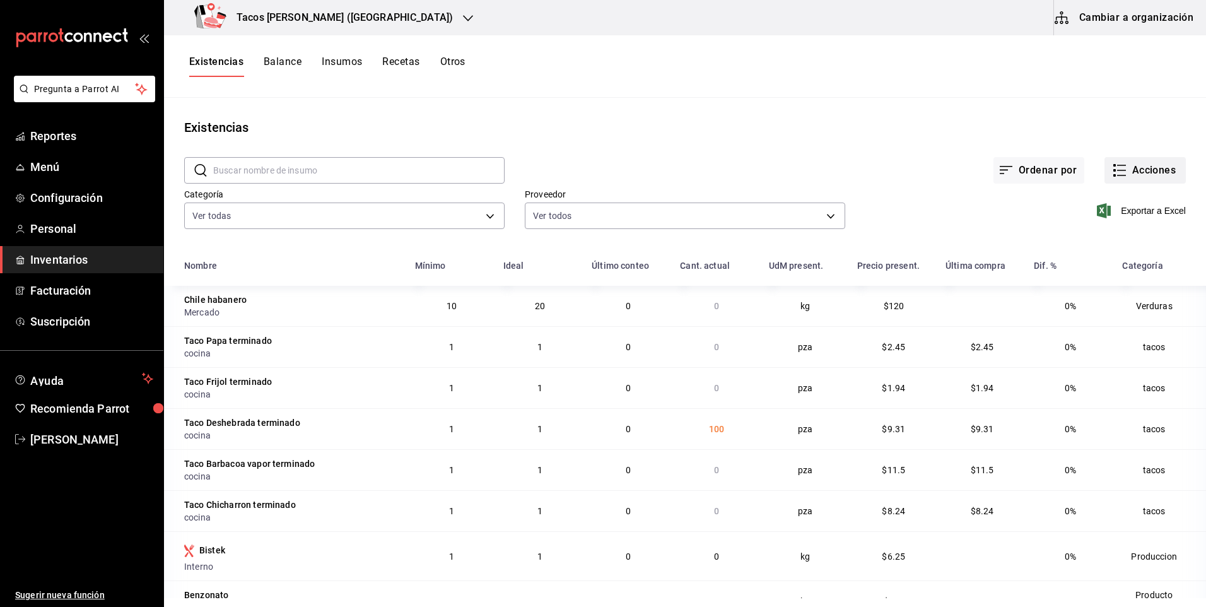
click at [1146, 177] on button "Acciones" at bounding box center [1145, 170] width 81 height 27
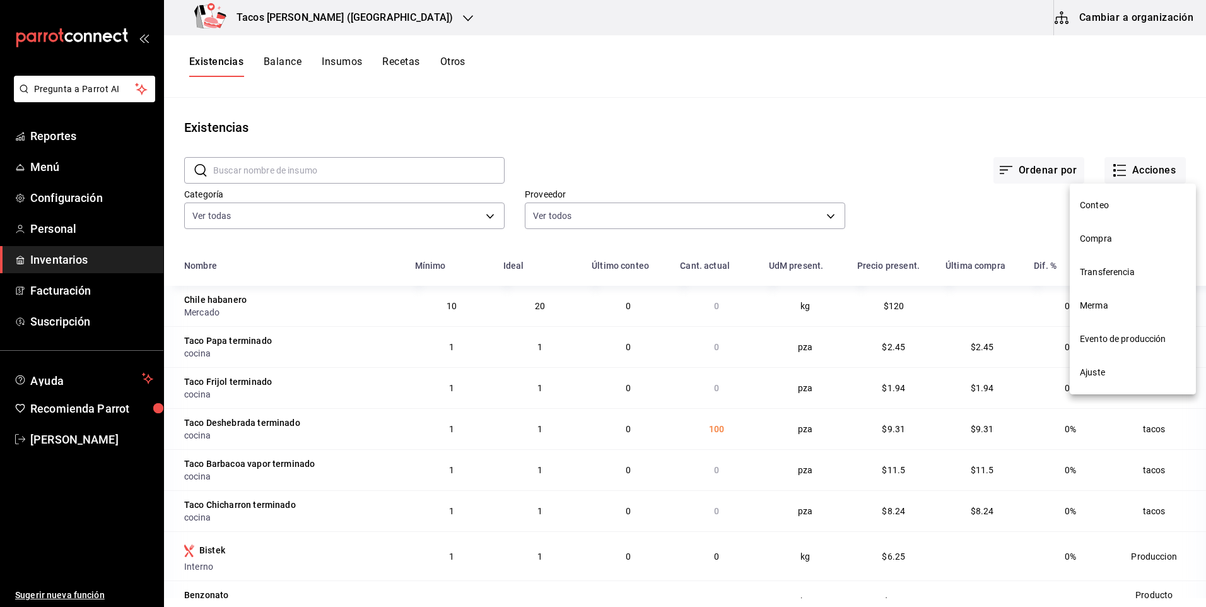
click at [1136, 235] on span "Compra" at bounding box center [1133, 238] width 106 height 13
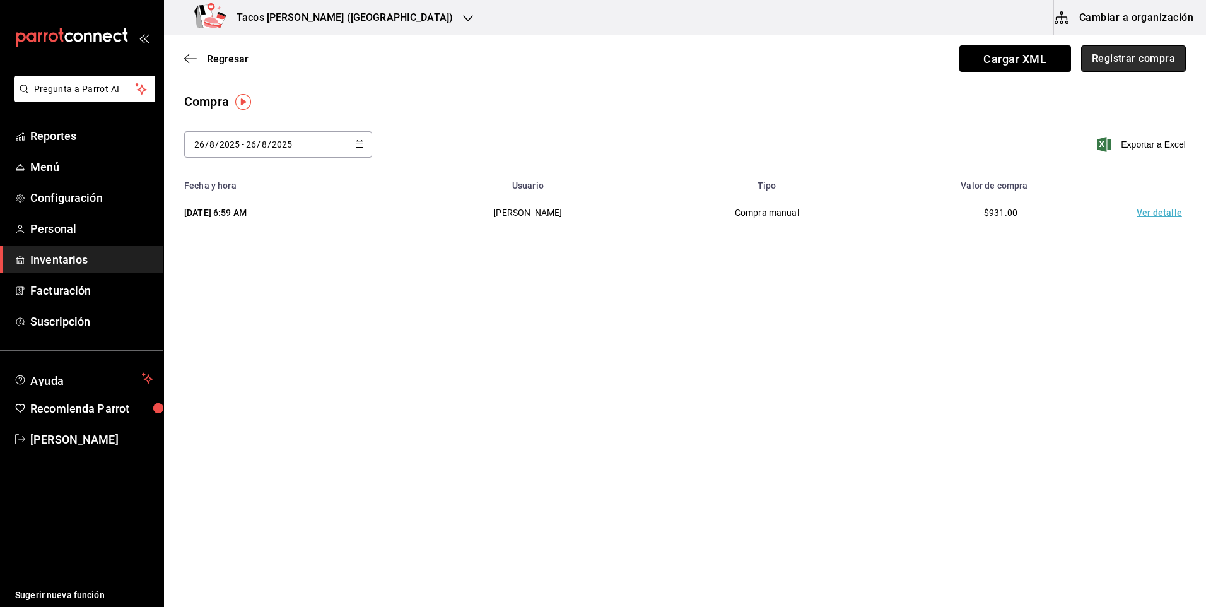
click at [1131, 64] on button "Registrar compra" at bounding box center [1134, 58] width 105 height 27
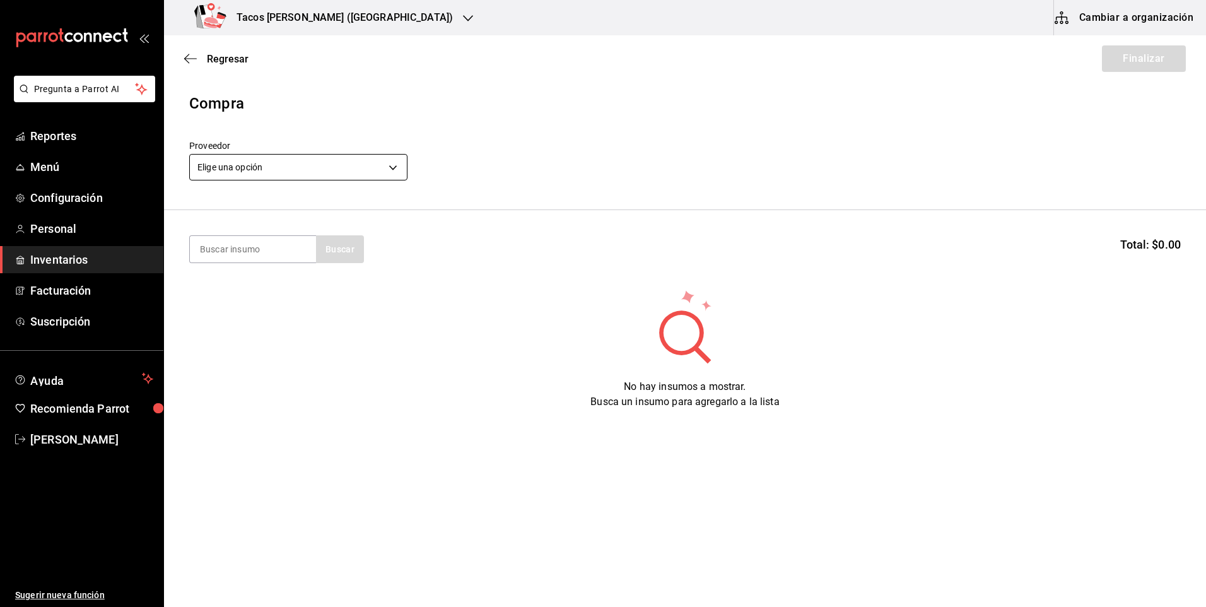
click at [358, 169] on body "Pregunta a Parrot AI Reportes Menú Configuración Personal Inventarios Facturaci…" at bounding box center [603, 268] width 1206 height 536
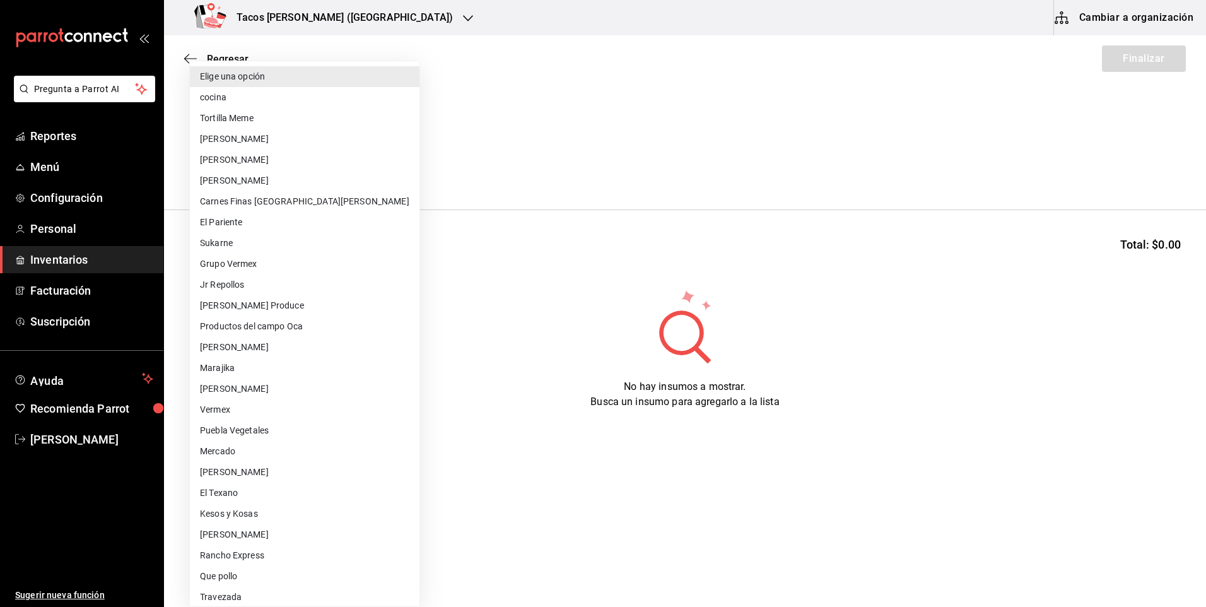
click at [325, 96] on li "cocina" at bounding box center [305, 97] width 230 height 21
type input "237c9a5b-4078-49eb-83ef-23bf52bd7acd"
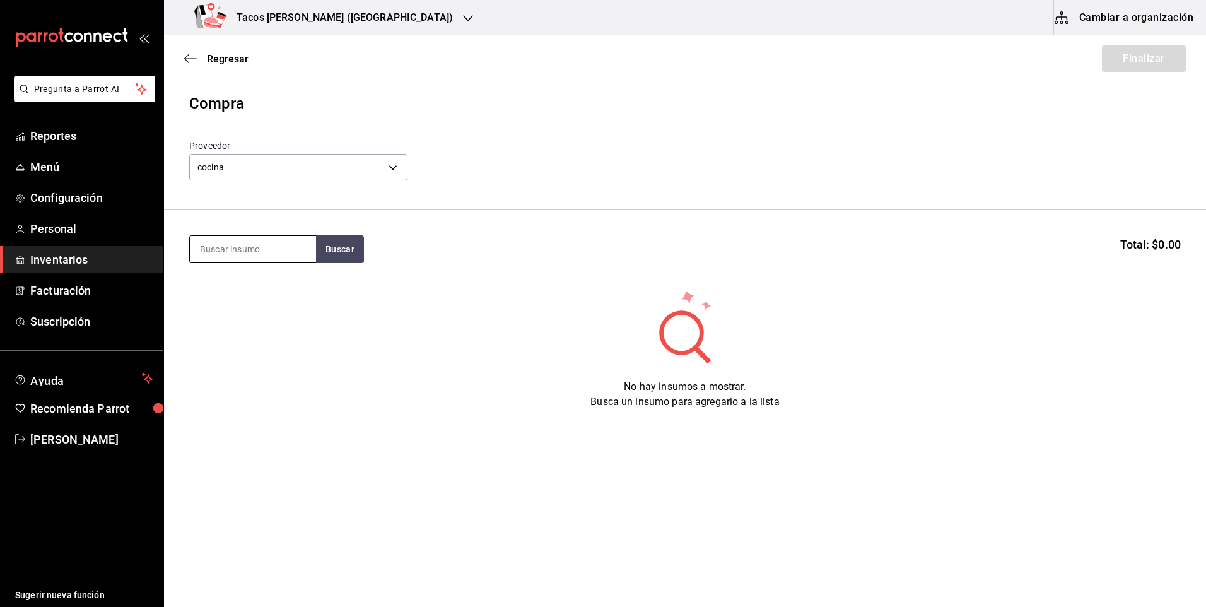
click at [249, 249] on input at bounding box center [253, 249] width 126 height 27
type input "pap"
click at [352, 252] on button "Buscar" at bounding box center [340, 249] width 48 height 28
click at [227, 292] on div "Taco Papa terminado" at bounding box center [249, 285] width 98 height 15
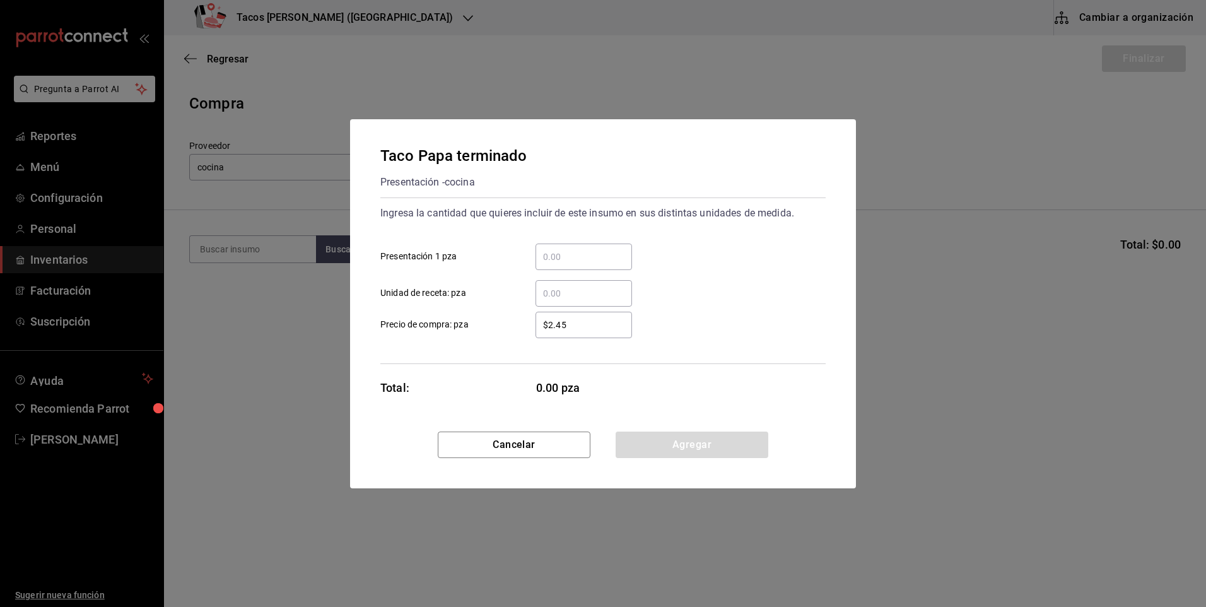
click at [610, 252] on input "​ Presentación 1 pza" at bounding box center [584, 256] width 97 height 15
type input "50"
click at [676, 449] on button "Agregar" at bounding box center [692, 445] width 153 height 27
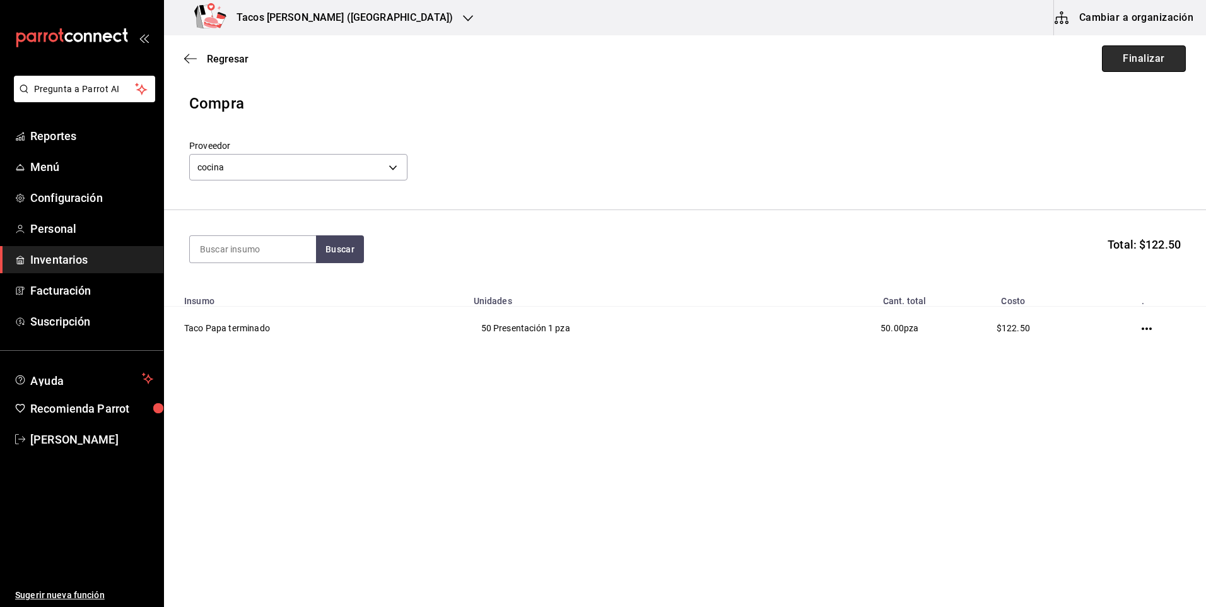
click at [1155, 65] on button "Finalizar" at bounding box center [1144, 58] width 84 height 27
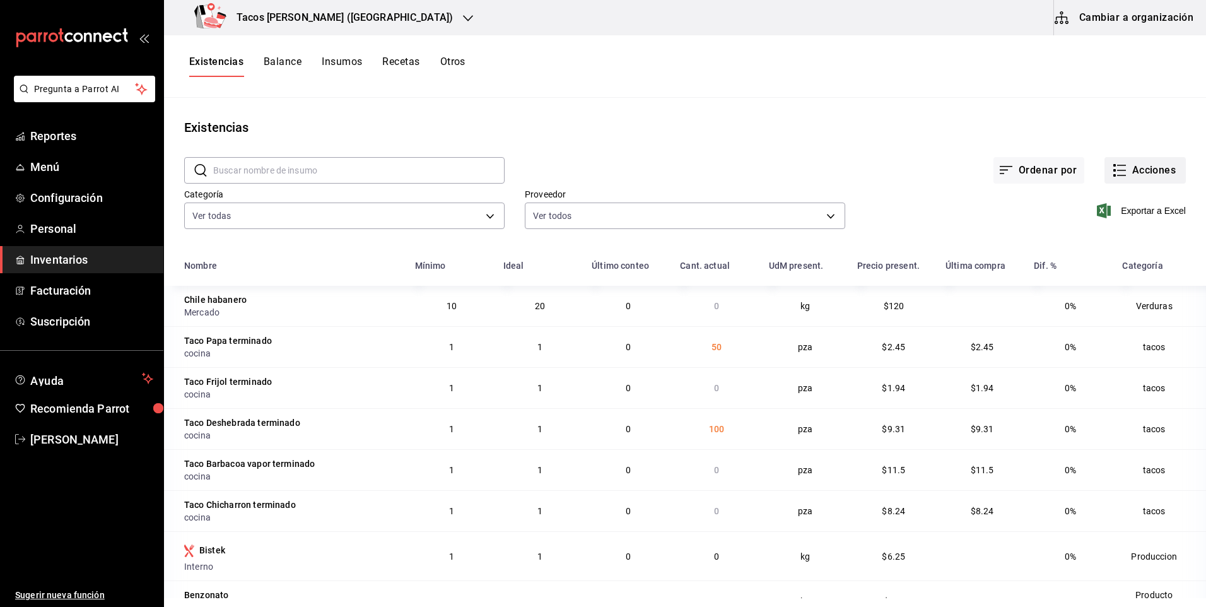
click at [1124, 172] on button "Acciones" at bounding box center [1145, 170] width 81 height 27
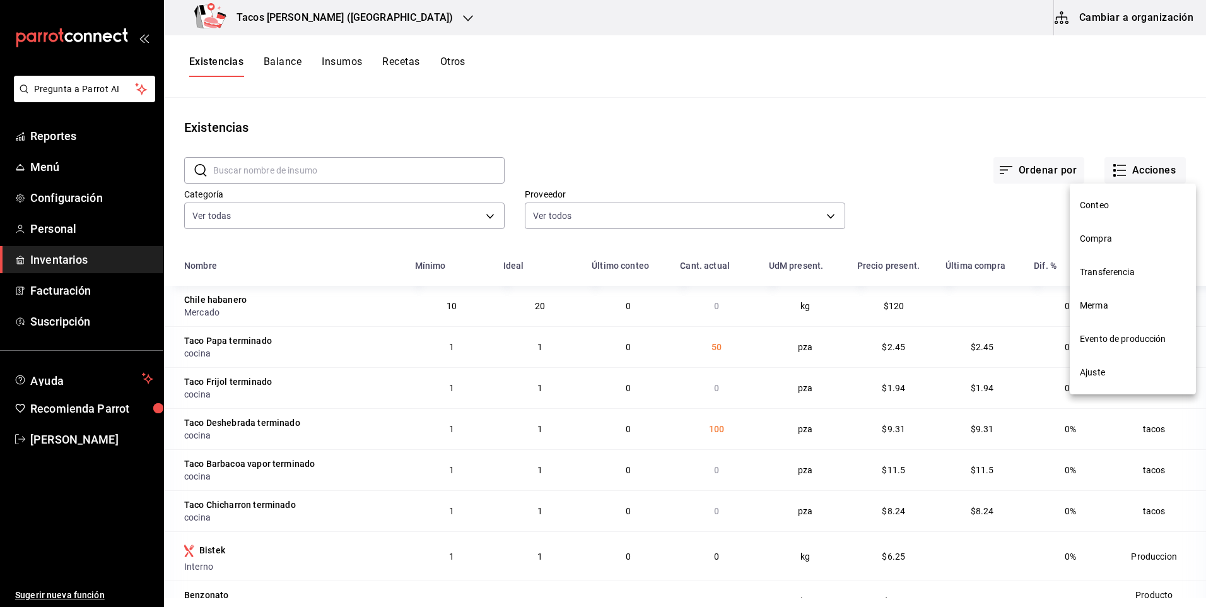
click at [1109, 240] on span "Compra" at bounding box center [1133, 238] width 106 height 13
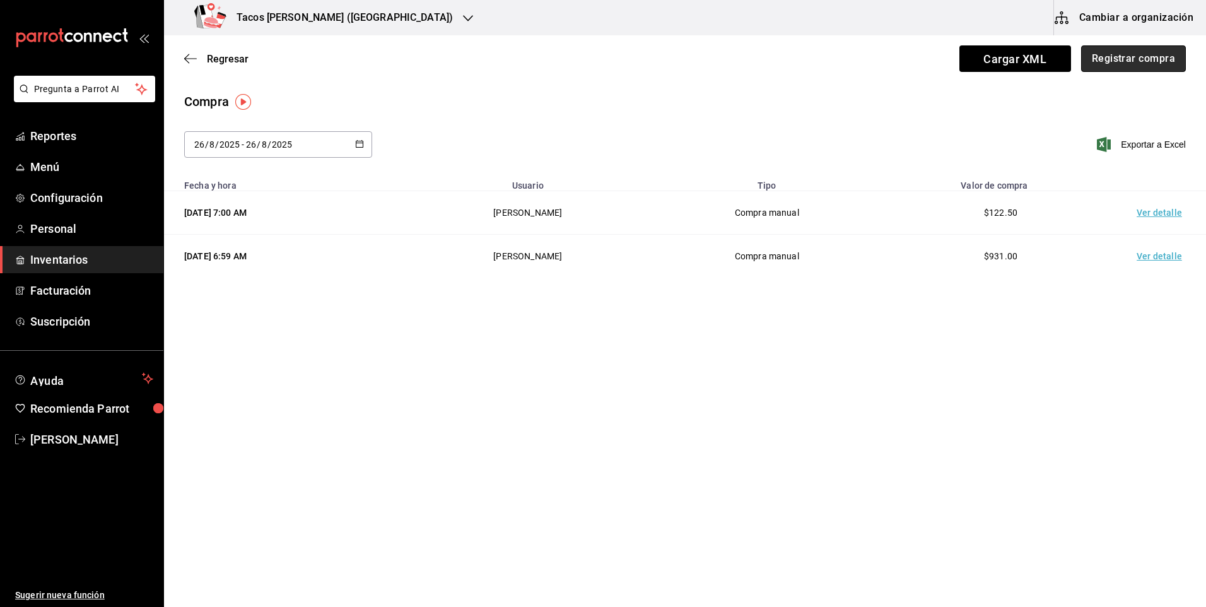
click at [1153, 64] on button "Registrar compra" at bounding box center [1134, 58] width 105 height 27
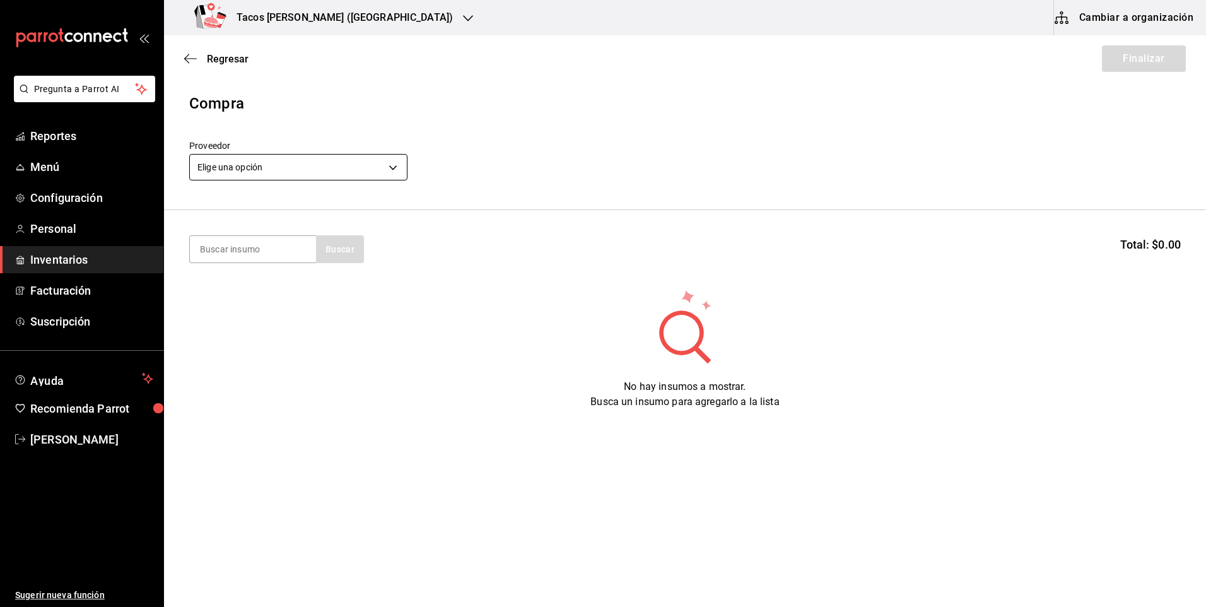
click at [367, 165] on body "Pregunta a Parrot AI Reportes Menú Configuración Personal Inventarios Facturaci…" at bounding box center [603, 268] width 1206 height 536
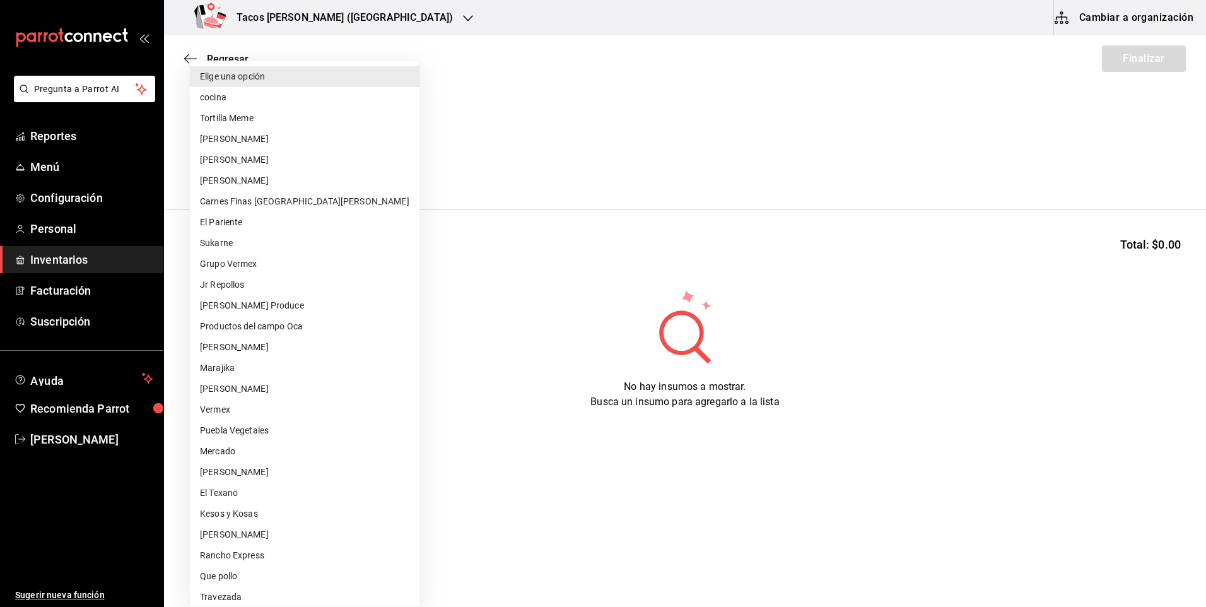
click at [283, 98] on li "cocina" at bounding box center [305, 97] width 230 height 21
type input "237c9a5b-4078-49eb-83ef-23bf52bd7acd"
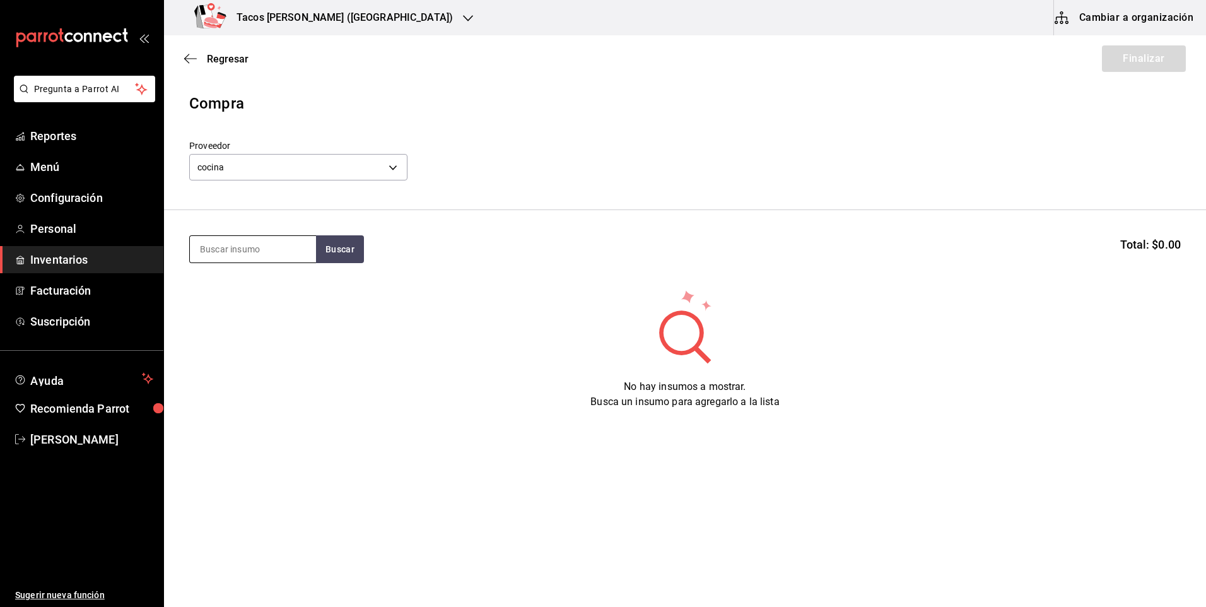
click at [256, 252] on input at bounding box center [253, 249] width 126 height 27
type input "fri"
click at [314, 300] on div "Taco Frijol terminado Presentación - cocina" at bounding box center [253, 292] width 126 height 49
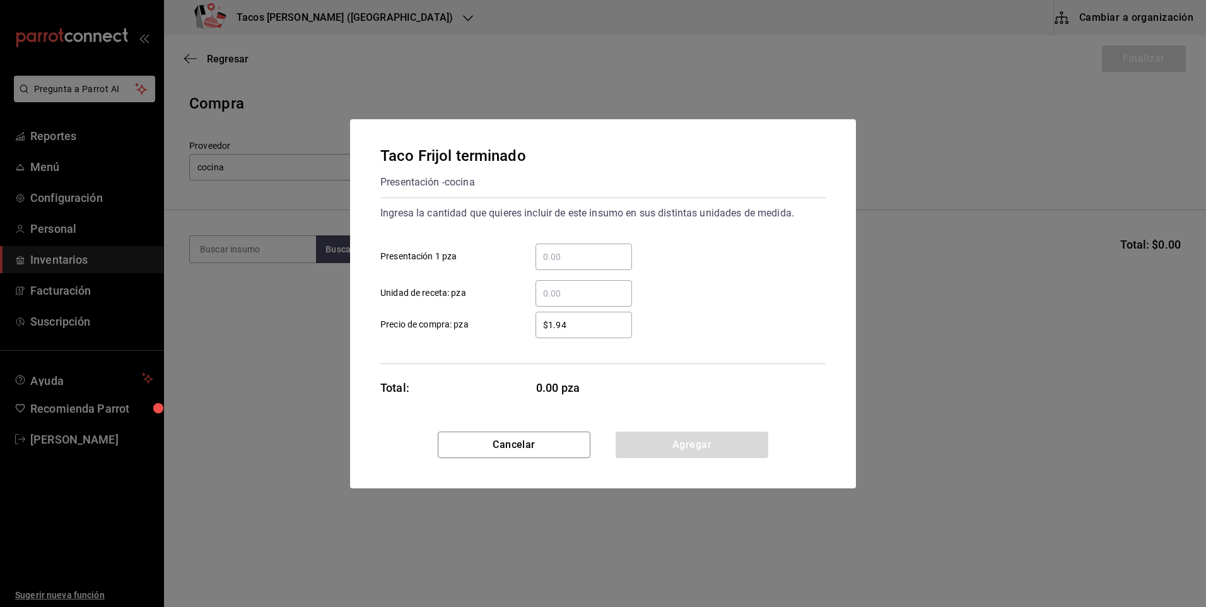
click at [587, 256] on input "​ Presentación 1 pza" at bounding box center [584, 256] width 97 height 15
type input "50"
click at [673, 433] on button "Agregar" at bounding box center [692, 445] width 153 height 27
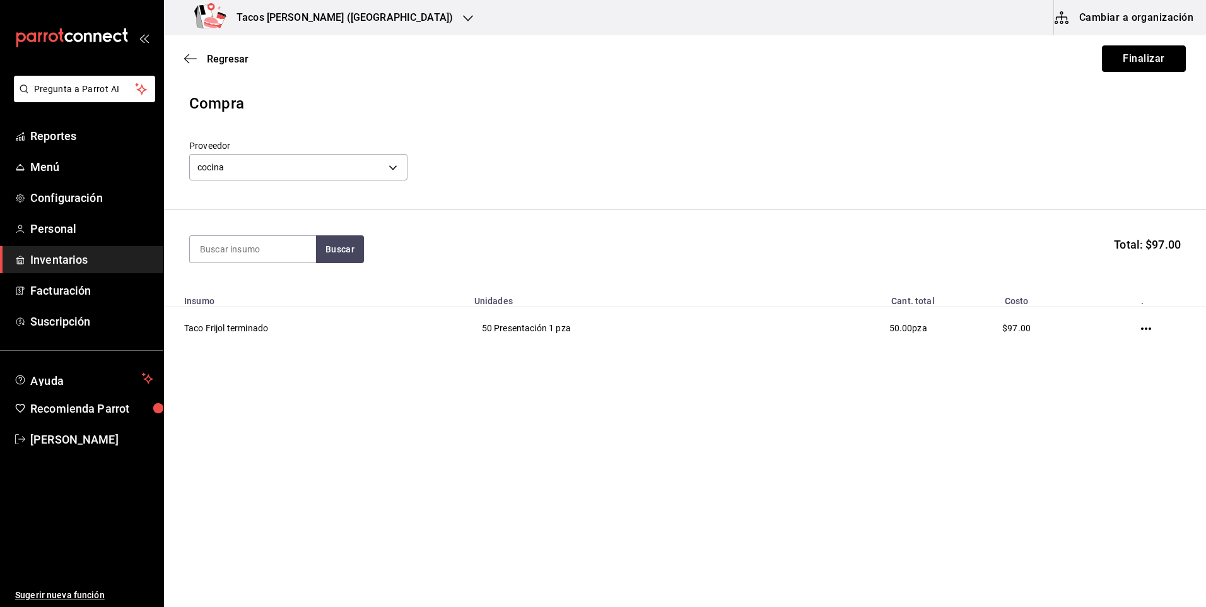
click at [1126, 59] on button "Finalizar" at bounding box center [1144, 58] width 84 height 27
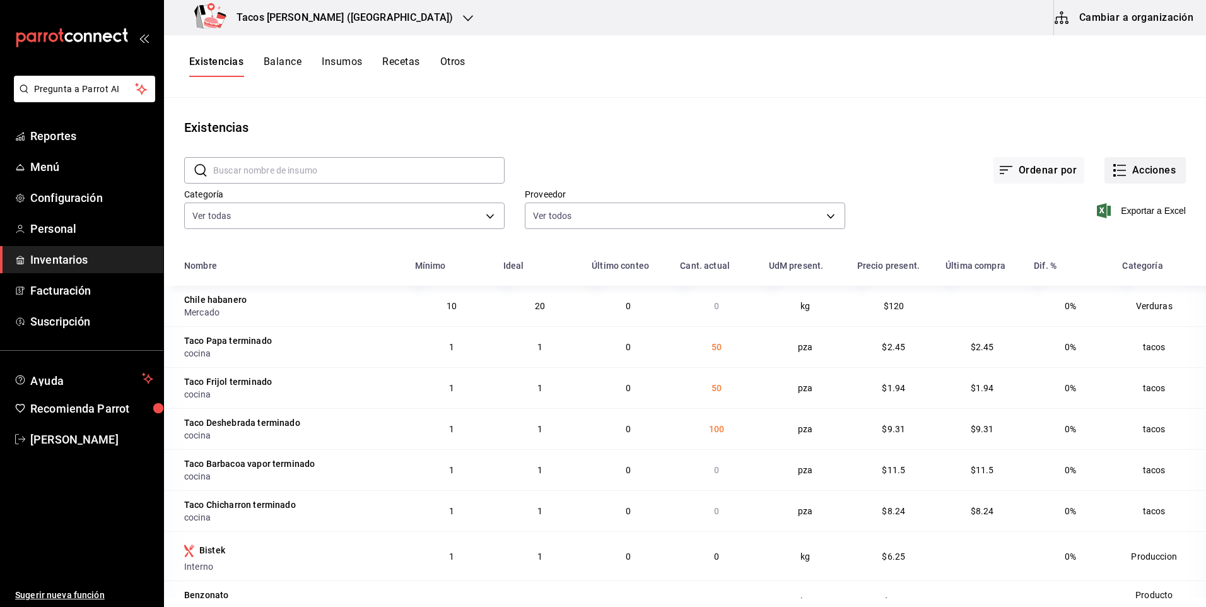
click at [1130, 163] on button "Acciones" at bounding box center [1145, 170] width 81 height 27
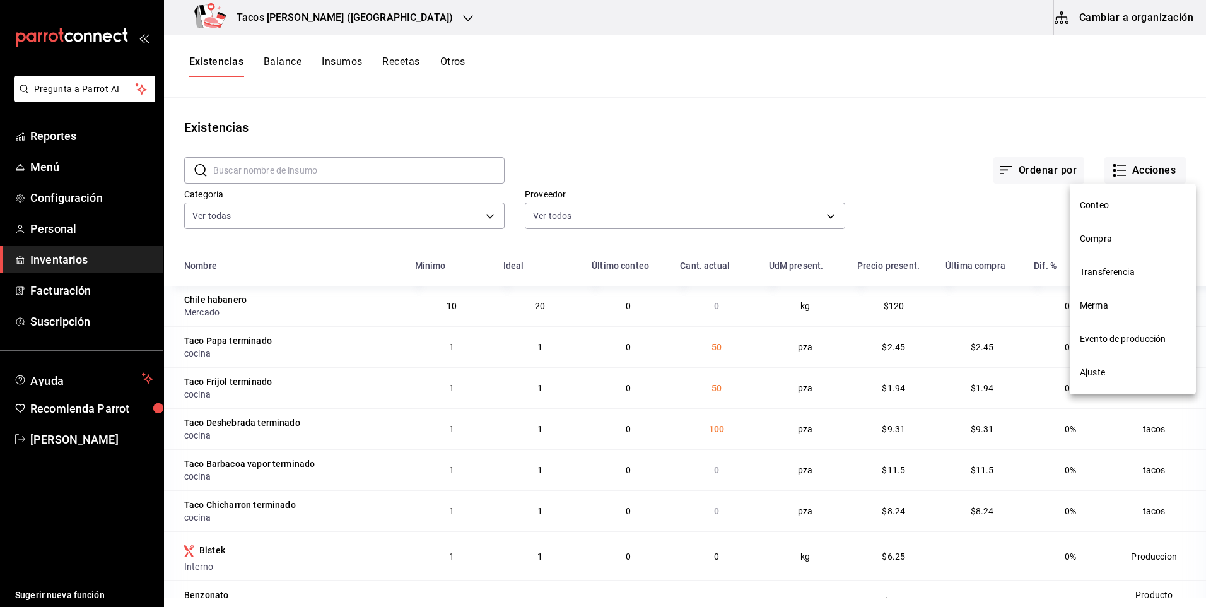
click at [1137, 237] on span "Compra" at bounding box center [1133, 238] width 106 height 13
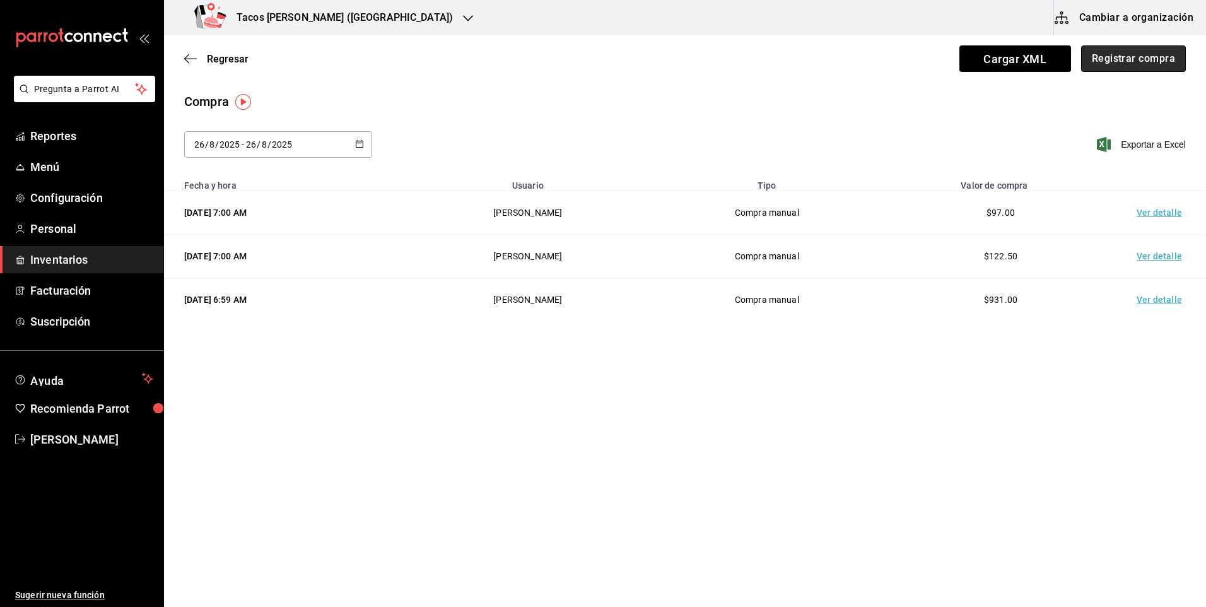
click at [1128, 55] on button "Registrar compra" at bounding box center [1134, 58] width 105 height 27
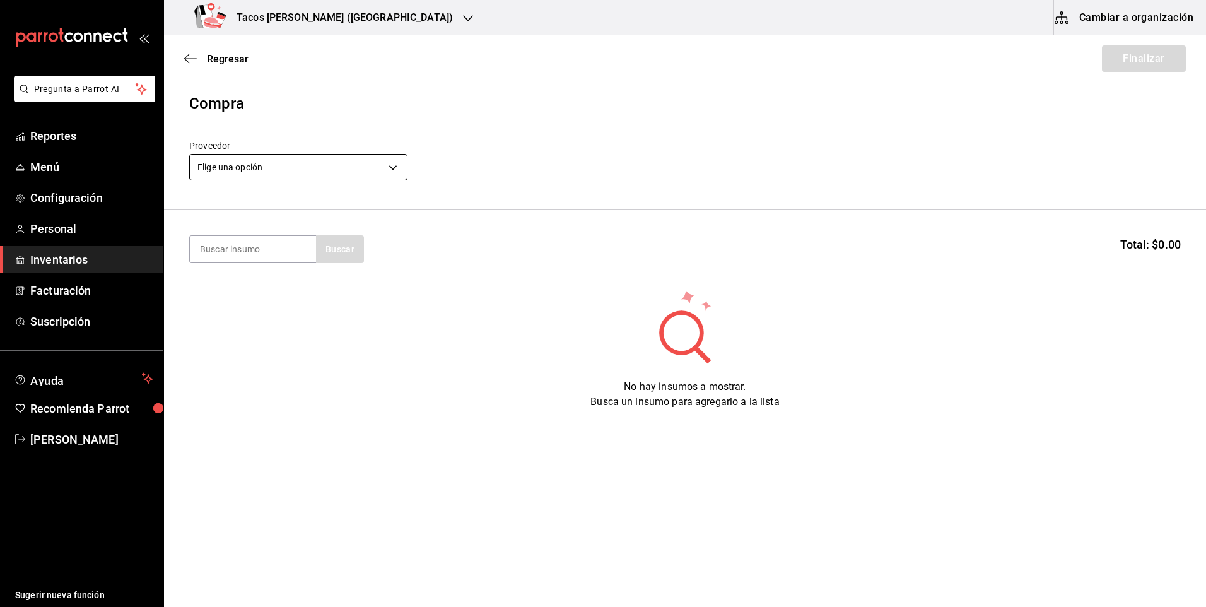
click at [358, 172] on body "Pregunta a Parrot AI Reportes Menú Configuración Personal Inventarios Facturaci…" at bounding box center [603, 268] width 1206 height 536
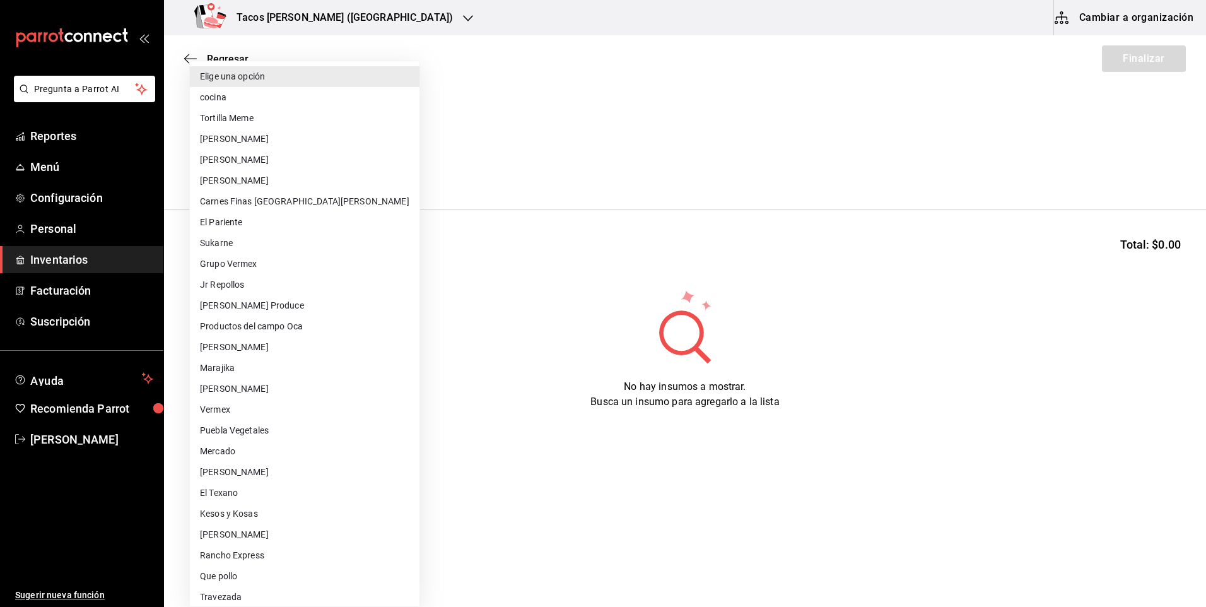
click at [307, 92] on li "cocina" at bounding box center [305, 97] width 230 height 21
type input "237c9a5b-4078-49eb-83ef-23bf52bd7acd"
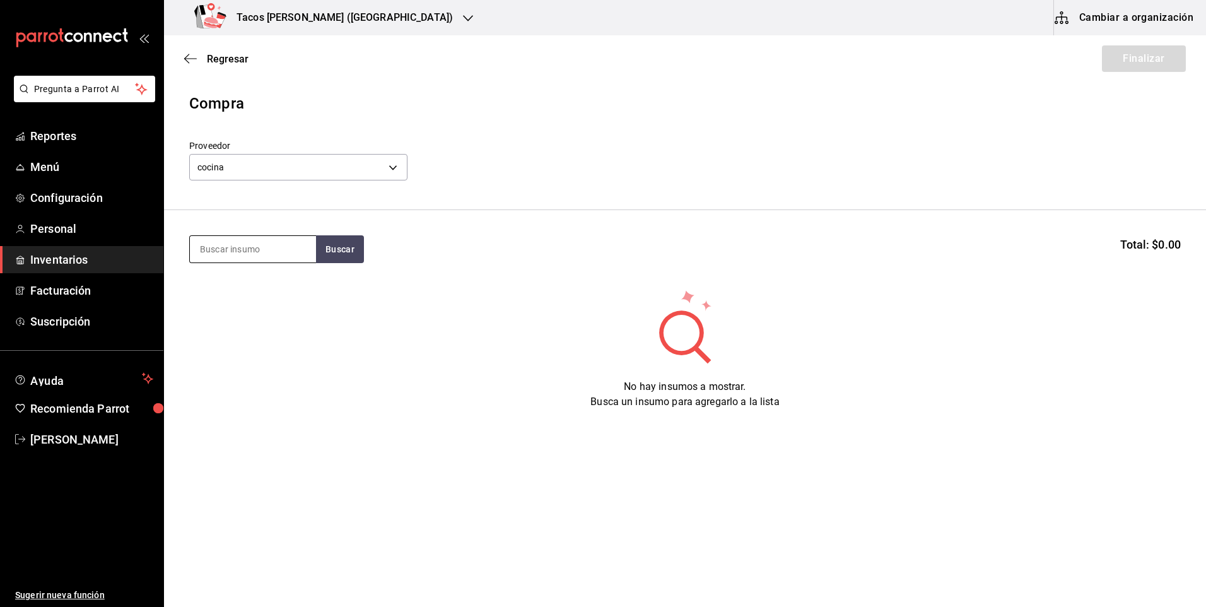
click at [281, 252] on input at bounding box center [253, 249] width 126 height 27
type input "chi"
click at [358, 248] on button "Buscar" at bounding box center [340, 249] width 48 height 28
click at [278, 292] on div "Taco Chicharron terminado" at bounding box center [253, 293] width 106 height 30
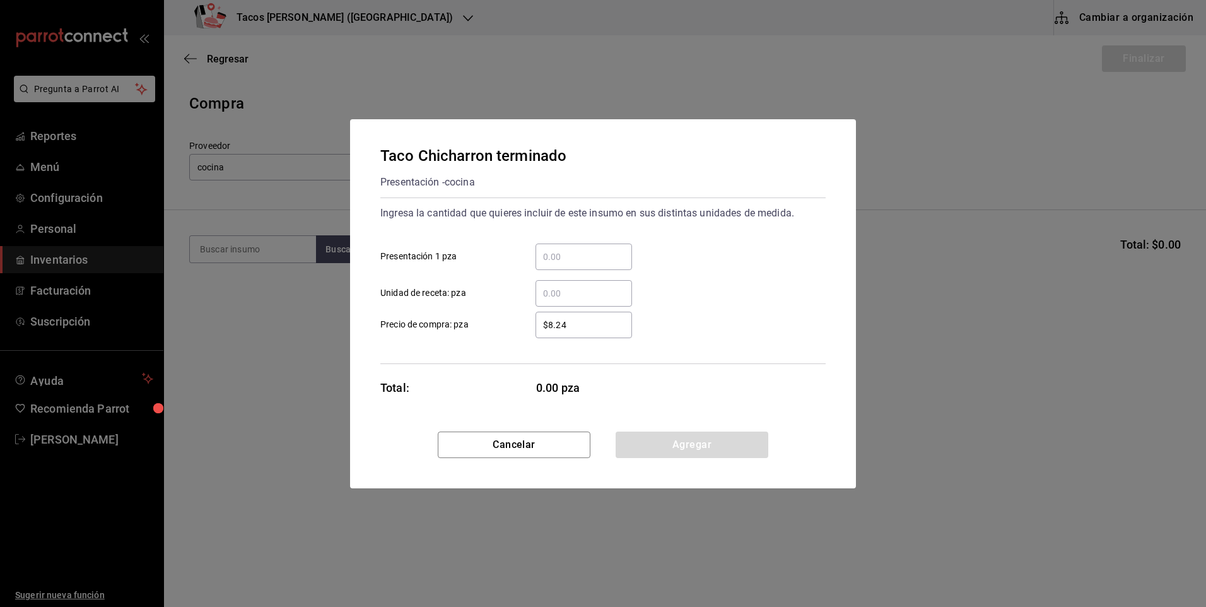
click at [574, 258] on input "​ Presentación 1 pza" at bounding box center [584, 256] width 97 height 15
type input "50"
click at [685, 455] on button "Agregar" at bounding box center [692, 445] width 153 height 27
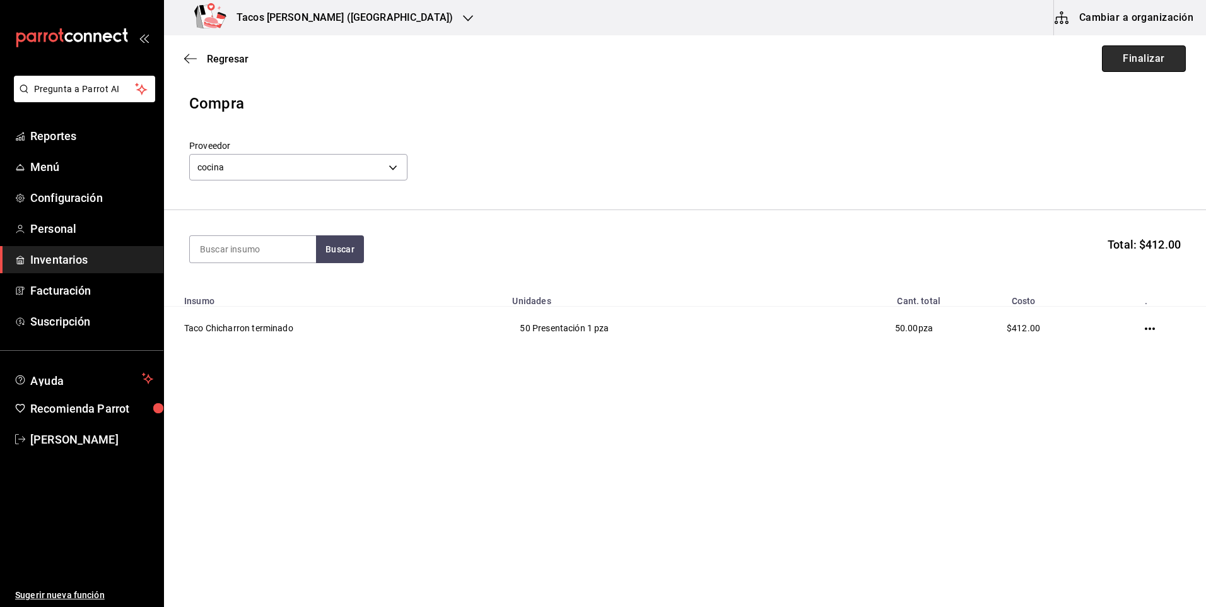
click at [1150, 62] on button "Finalizar" at bounding box center [1144, 58] width 84 height 27
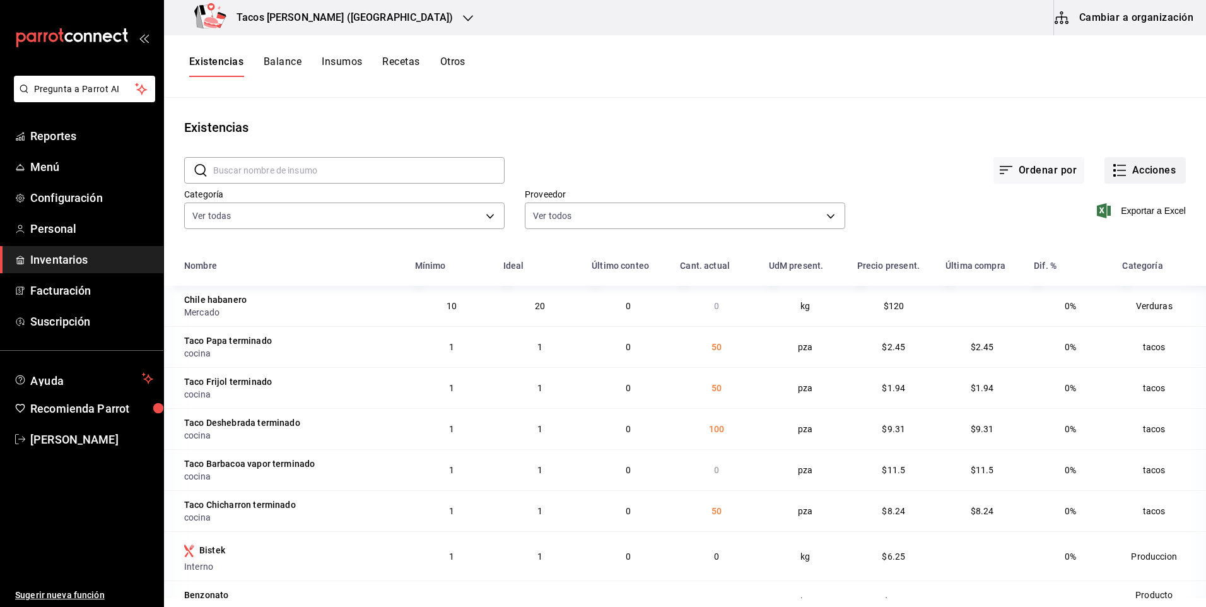
click at [1125, 170] on button "Acciones" at bounding box center [1145, 170] width 81 height 27
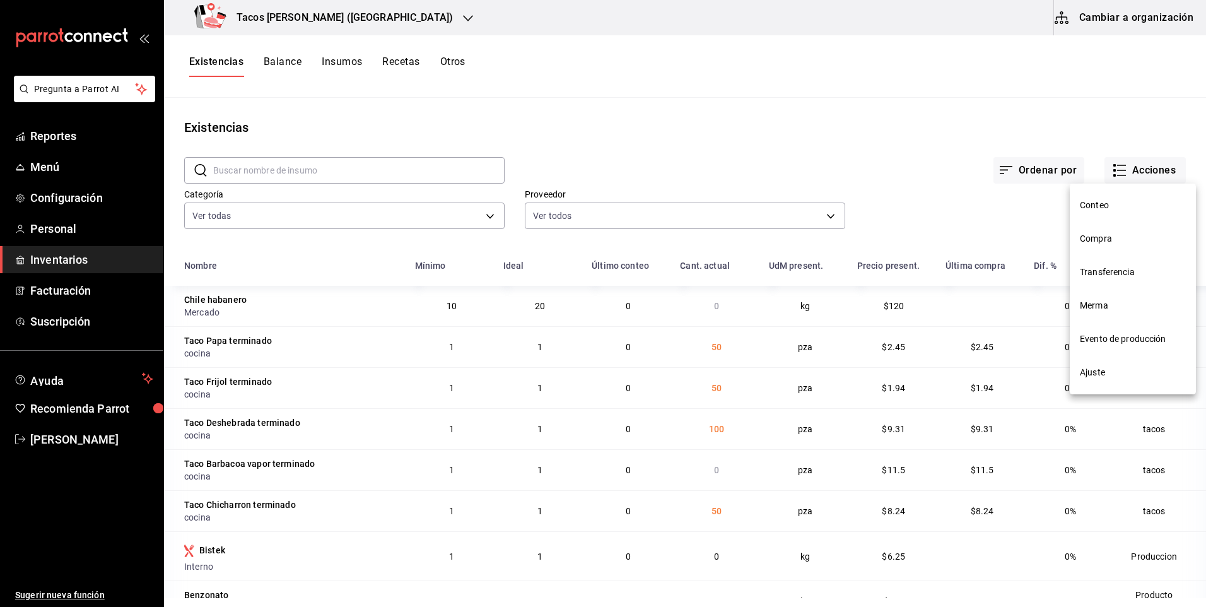
click at [1101, 247] on li "Compra" at bounding box center [1133, 238] width 126 height 33
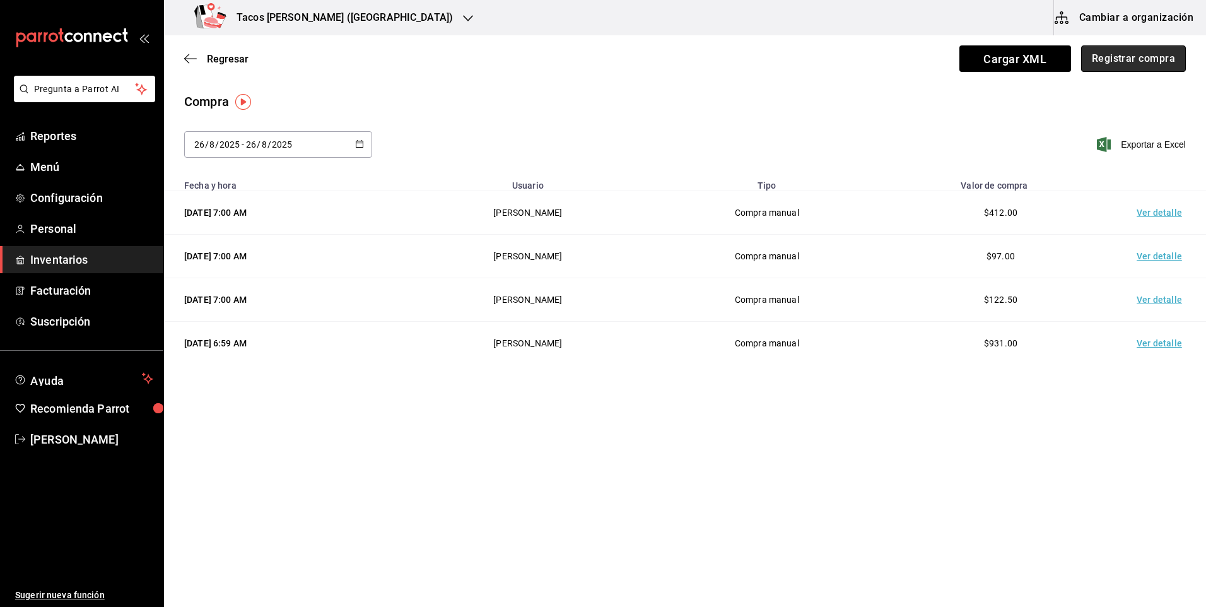
click at [1160, 54] on button "Registrar compra" at bounding box center [1134, 58] width 105 height 27
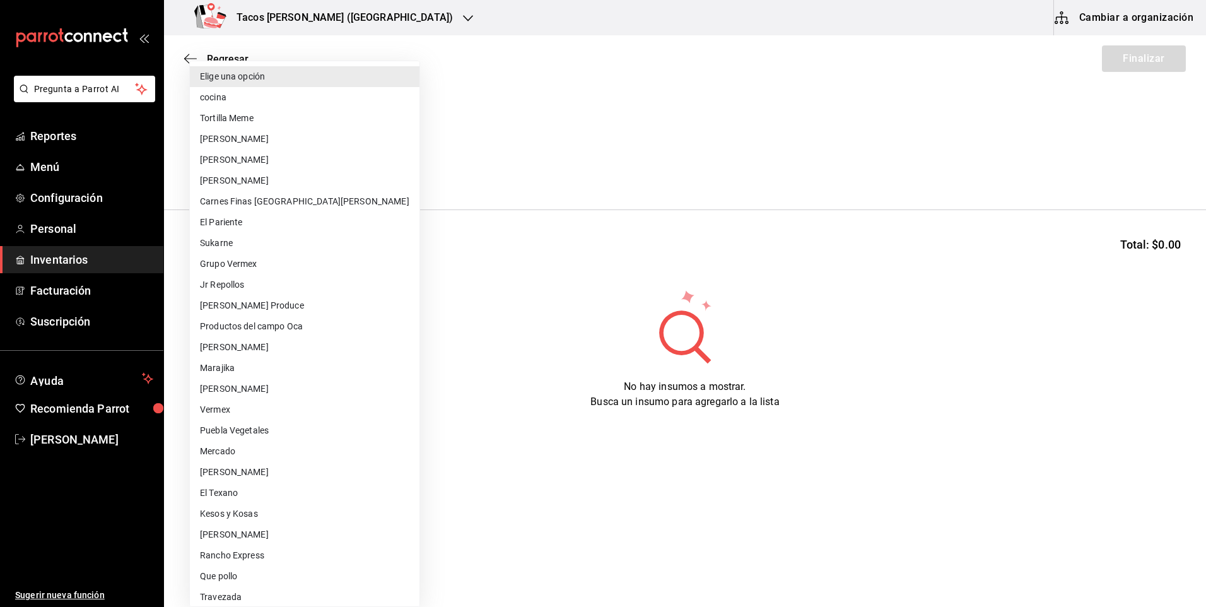
click at [282, 155] on body "Pregunta a Parrot AI Reportes Menú Configuración Personal Inventarios Facturaci…" at bounding box center [603, 268] width 1206 height 536
click at [288, 95] on li "cocina" at bounding box center [305, 97] width 230 height 21
type input "237c9a5b-4078-49eb-83ef-23bf52bd7acd"
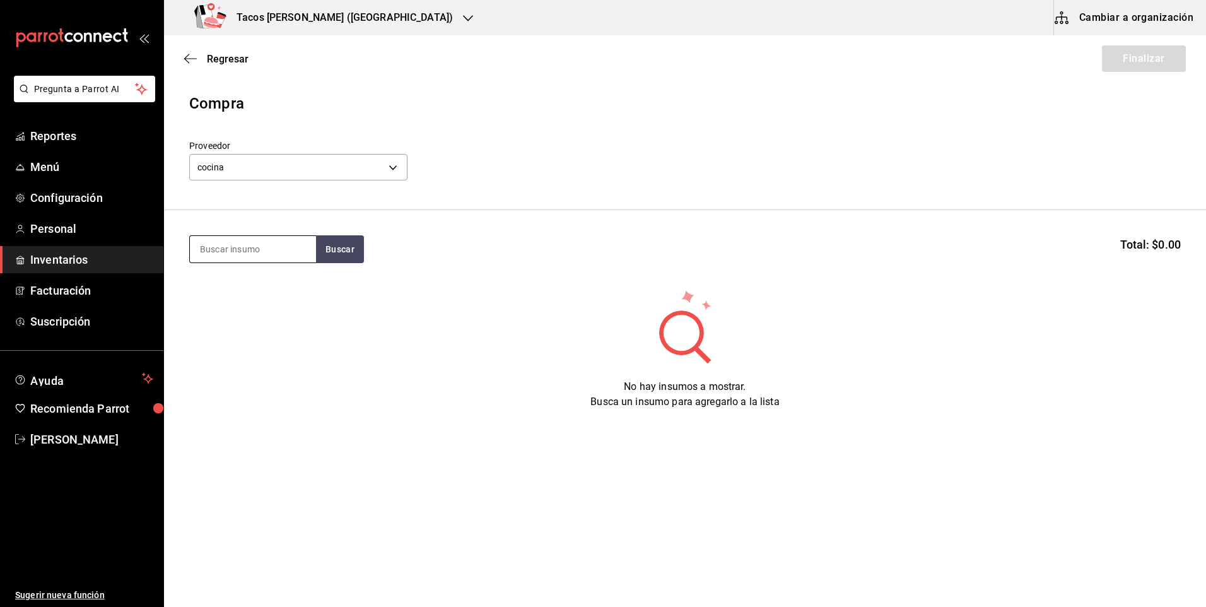
click at [244, 252] on input at bounding box center [253, 249] width 126 height 27
type input "chi"
click at [237, 297] on div "Taco Chicharron terminado" at bounding box center [253, 293] width 106 height 30
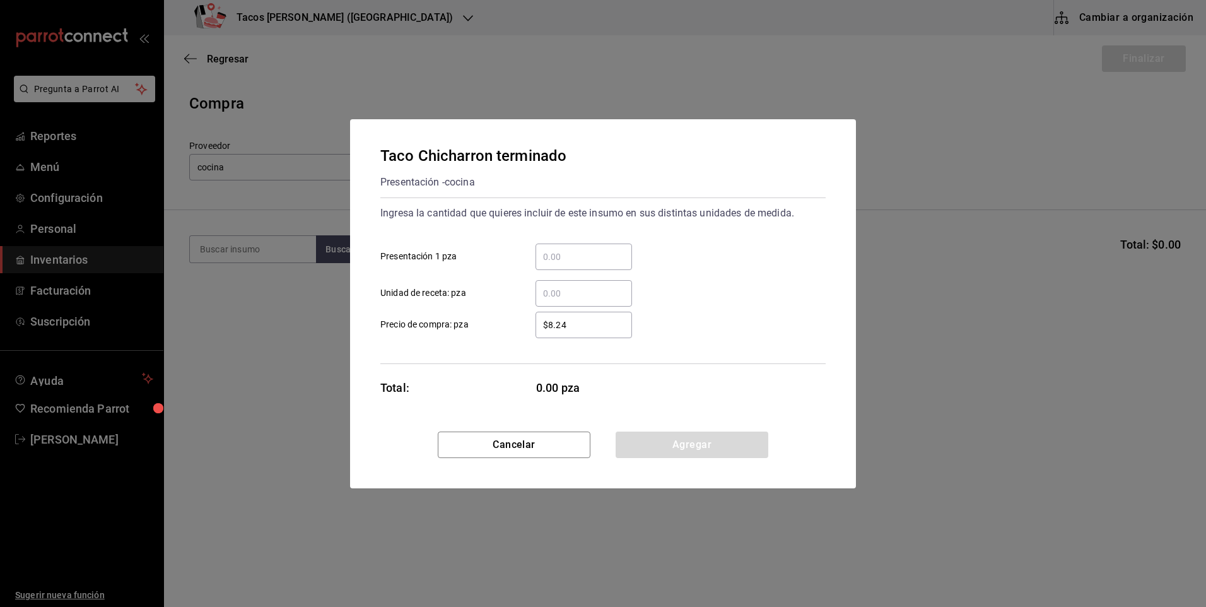
click at [618, 268] on div "​" at bounding box center [584, 257] width 97 height 27
click at [618, 264] on input "​ Presentación 1 pza" at bounding box center [584, 256] width 97 height 15
click at [511, 447] on button "Cancelar" at bounding box center [514, 445] width 153 height 27
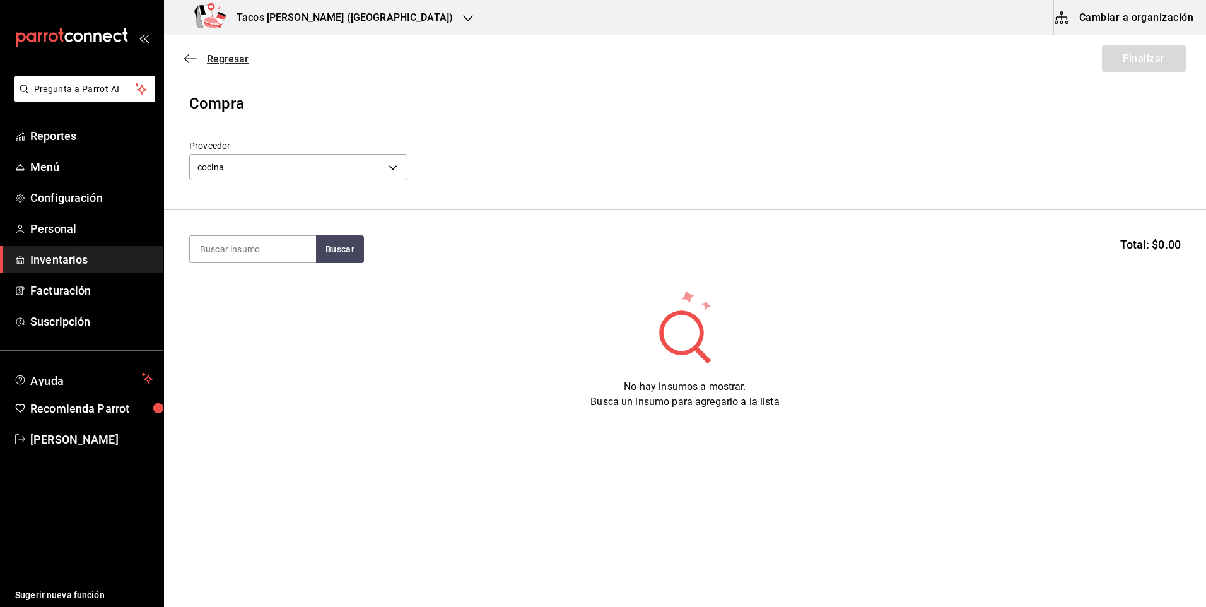
click at [223, 64] on div "Regresar Finalizar" at bounding box center [685, 58] width 1042 height 47
click at [224, 63] on span "Regresar" at bounding box center [228, 59] width 42 height 12
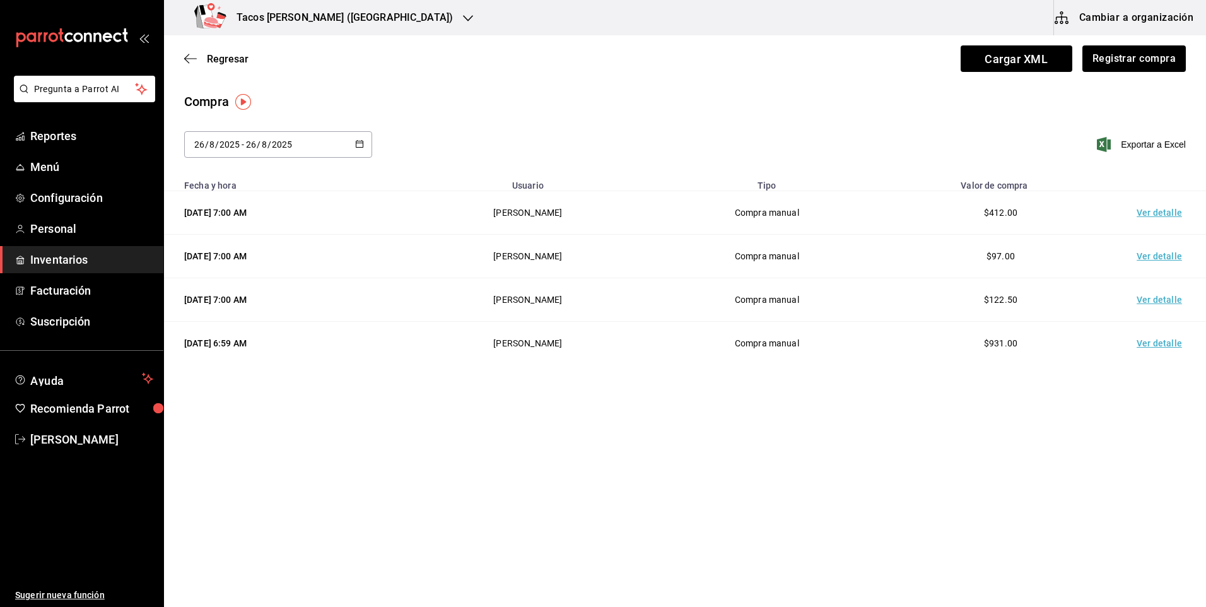
click at [224, 63] on span "Regresar" at bounding box center [228, 59] width 42 height 12
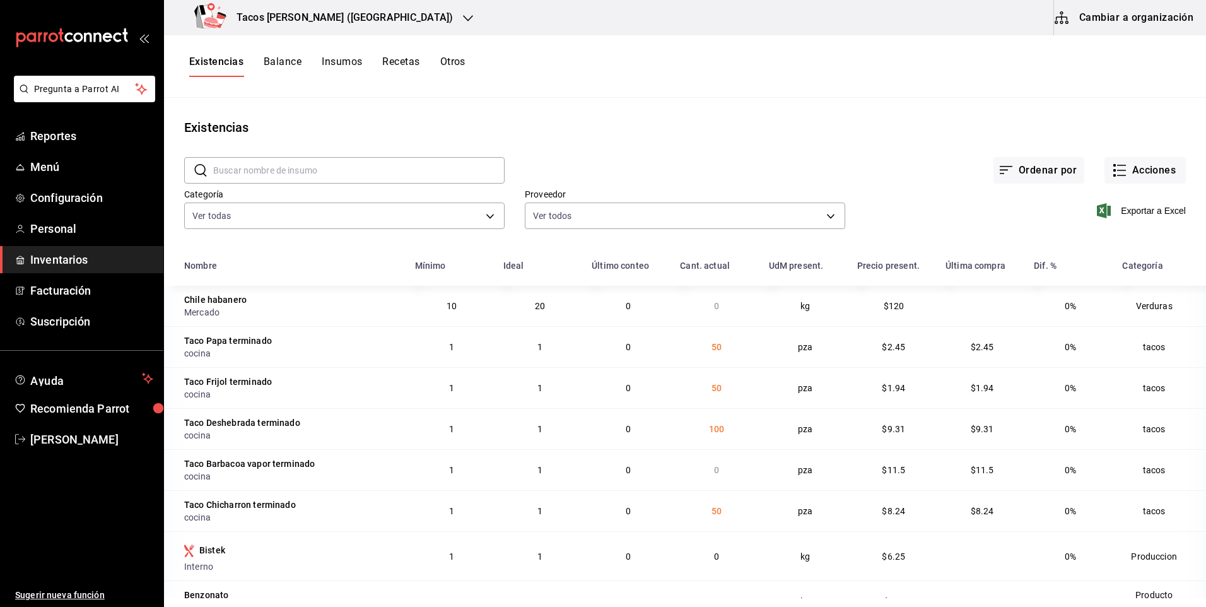
click at [1106, 186] on div "Exportar a Excel" at bounding box center [1016, 200] width 341 height 64
click at [1112, 173] on icon "button" at bounding box center [1119, 170] width 15 height 15
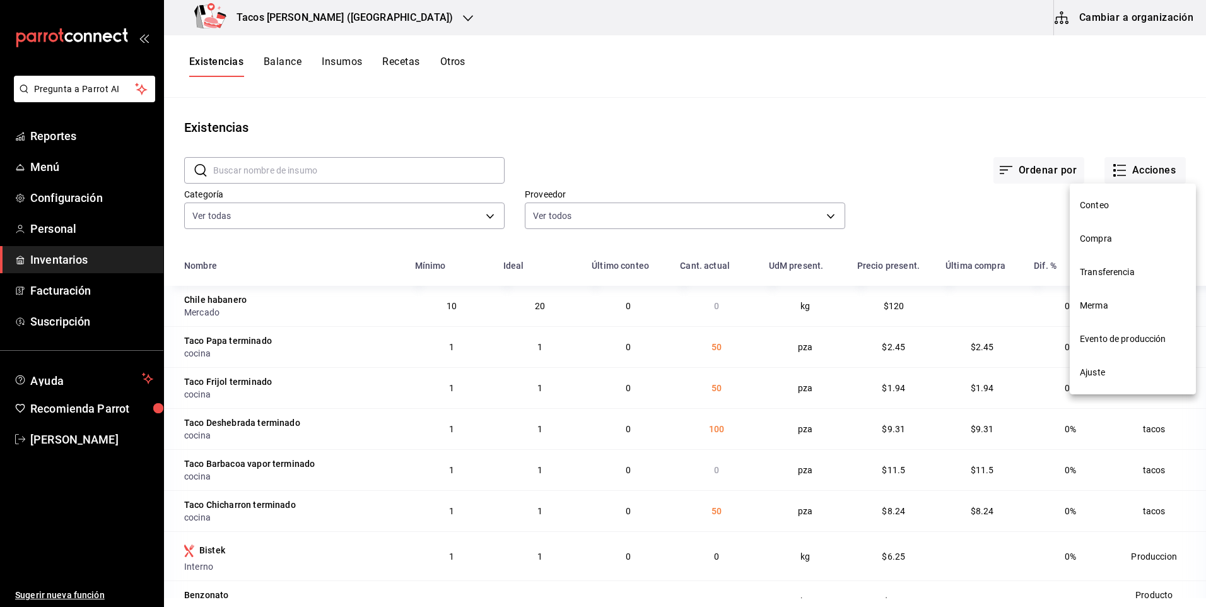
click at [1087, 236] on span "Compra" at bounding box center [1133, 238] width 106 height 13
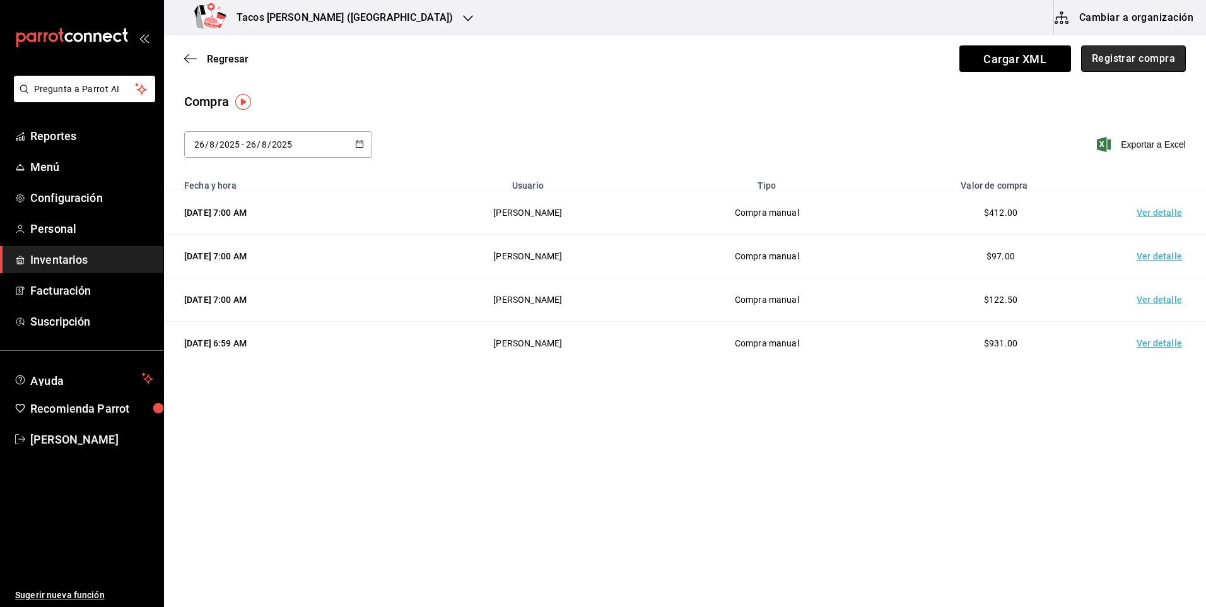
click at [1145, 49] on button "Registrar compra" at bounding box center [1134, 58] width 105 height 27
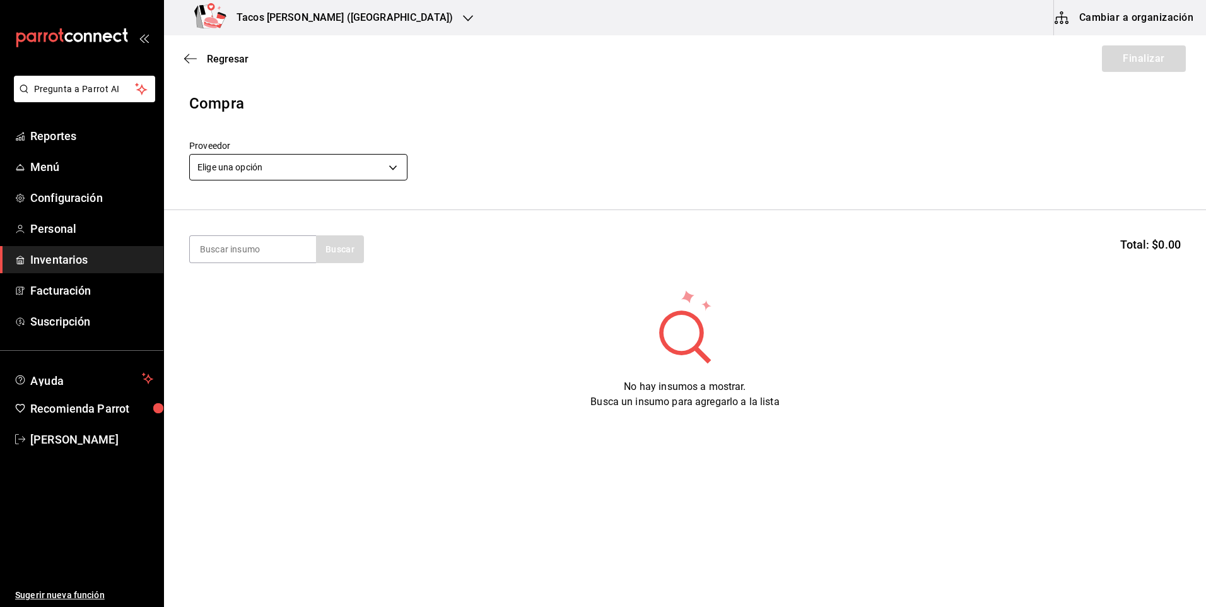
click at [264, 167] on body "Pregunta a Parrot AI Reportes Menú Configuración Personal Inventarios Facturaci…" at bounding box center [603, 268] width 1206 height 536
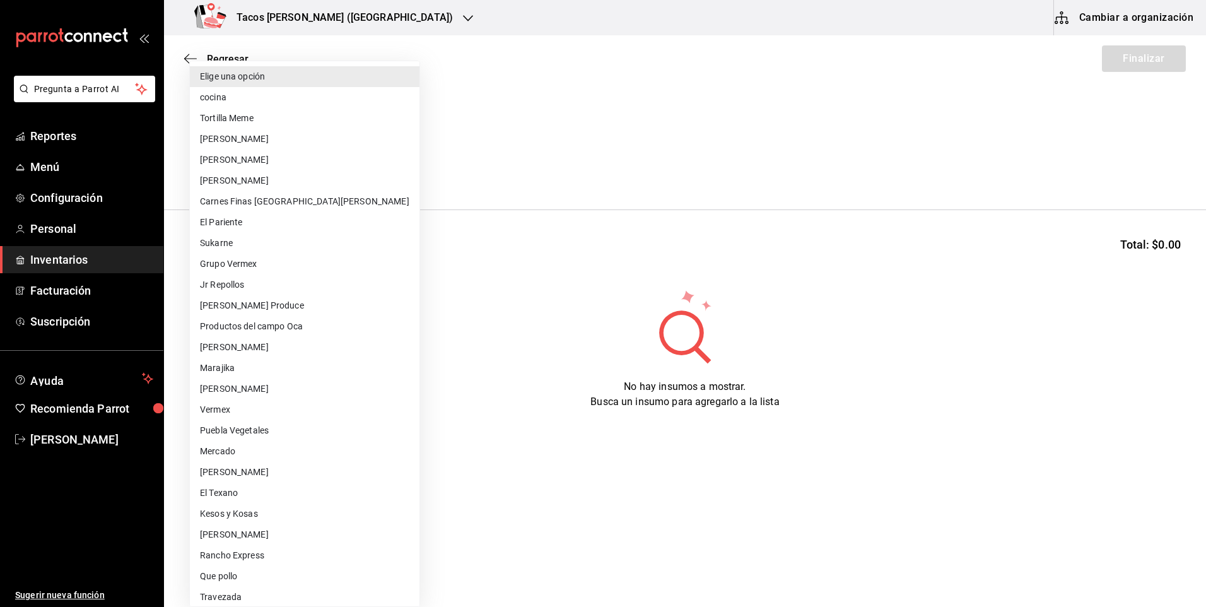
click at [271, 91] on li "cocina" at bounding box center [305, 97] width 230 height 21
type input "237c9a5b-4078-49eb-83ef-23bf52bd7acd"
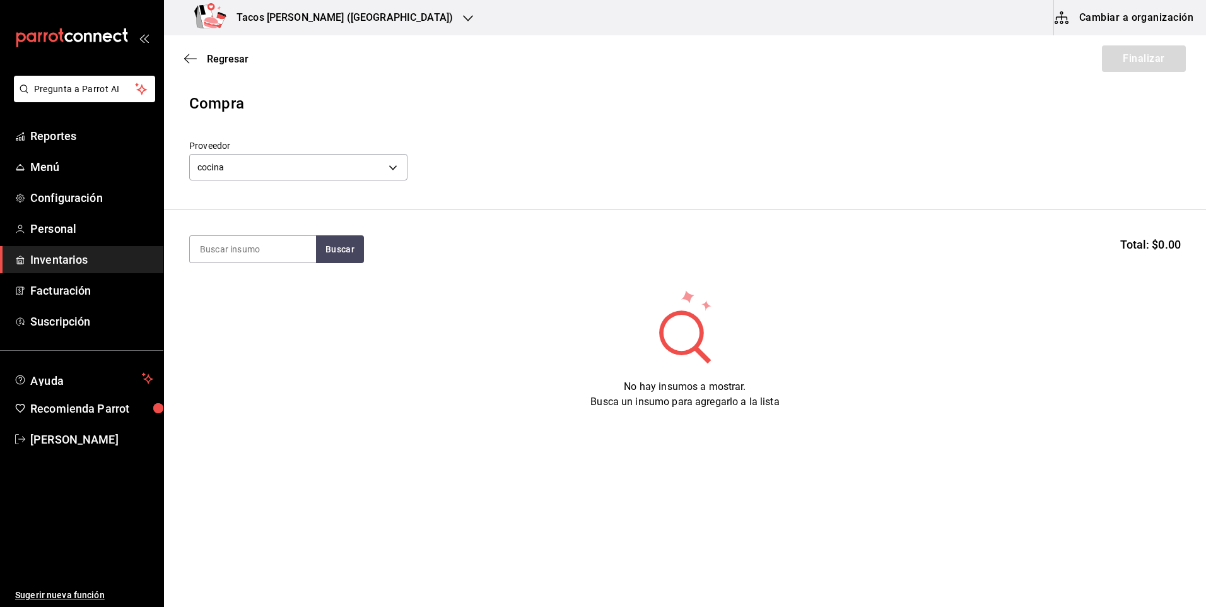
click at [254, 263] on section "Buscar Total: $0.00" at bounding box center [685, 249] width 1042 height 78
click at [267, 244] on input at bounding box center [253, 249] width 126 height 27
click at [314, 245] on input "barb" at bounding box center [253, 249] width 126 height 27
click at [316, 246] on input "barb" at bounding box center [253, 249] width 126 height 27
type input "barb"
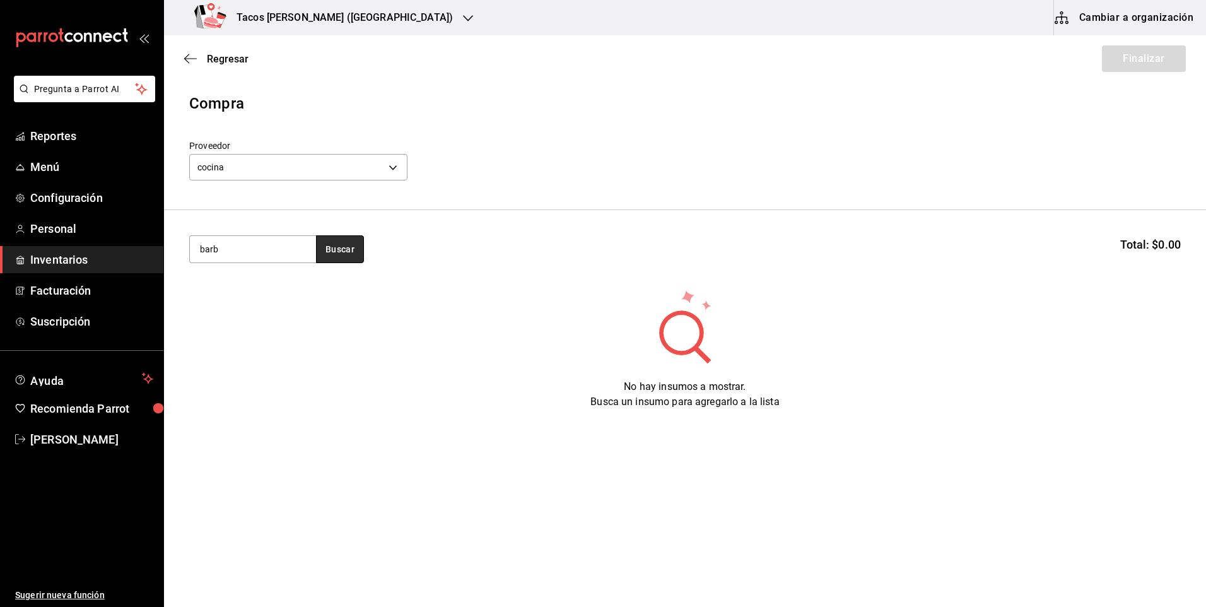
click at [357, 260] on button "Buscar" at bounding box center [340, 249] width 48 height 28
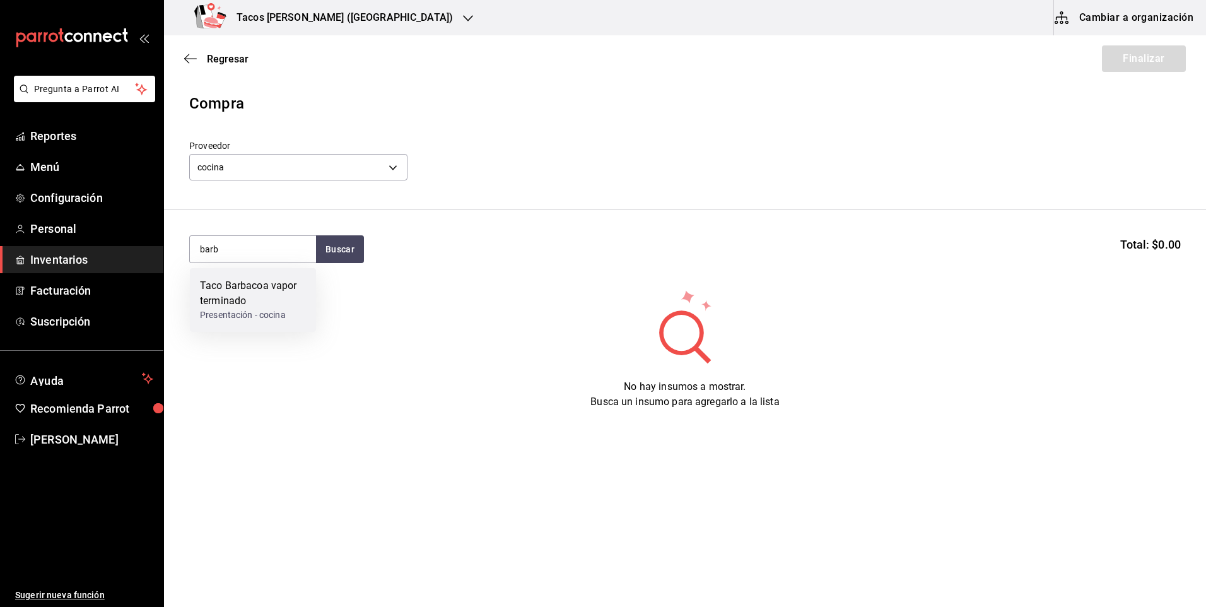
click at [310, 284] on div "Taco Barbacoa vapor terminado Presentación - cocina" at bounding box center [253, 300] width 126 height 64
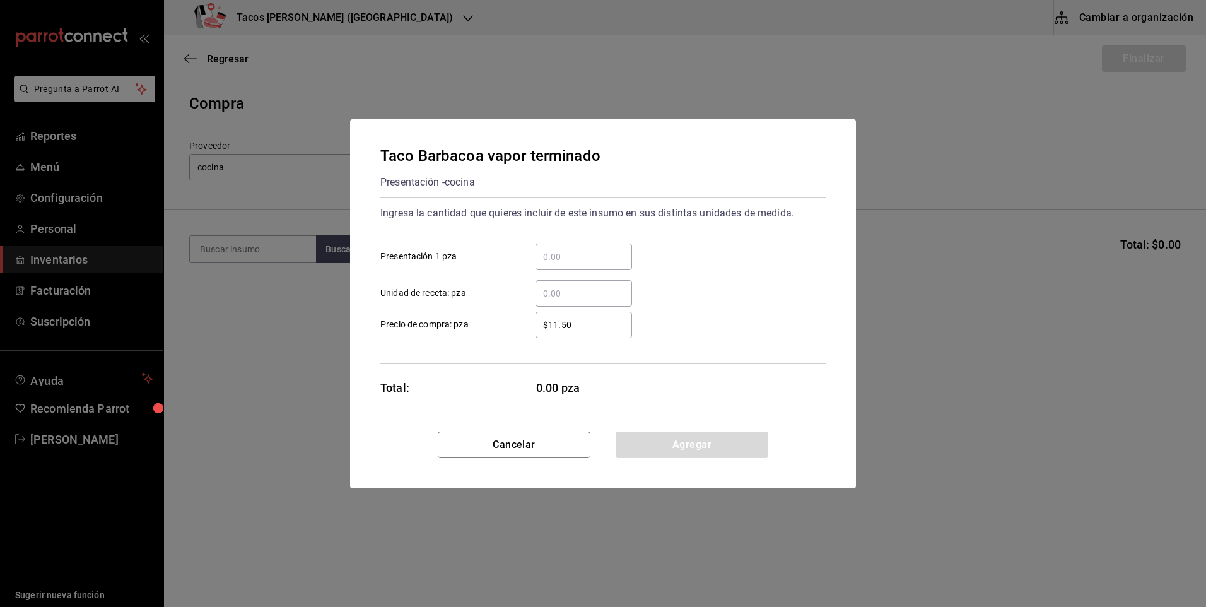
click at [596, 271] on div "​ Unidad de receta: pza" at bounding box center [598, 288] width 456 height 37
click at [593, 255] on input "​ Presentación 1 pza" at bounding box center [584, 256] width 97 height 15
type input "30"
click at [689, 440] on button "Agregar" at bounding box center [692, 445] width 153 height 27
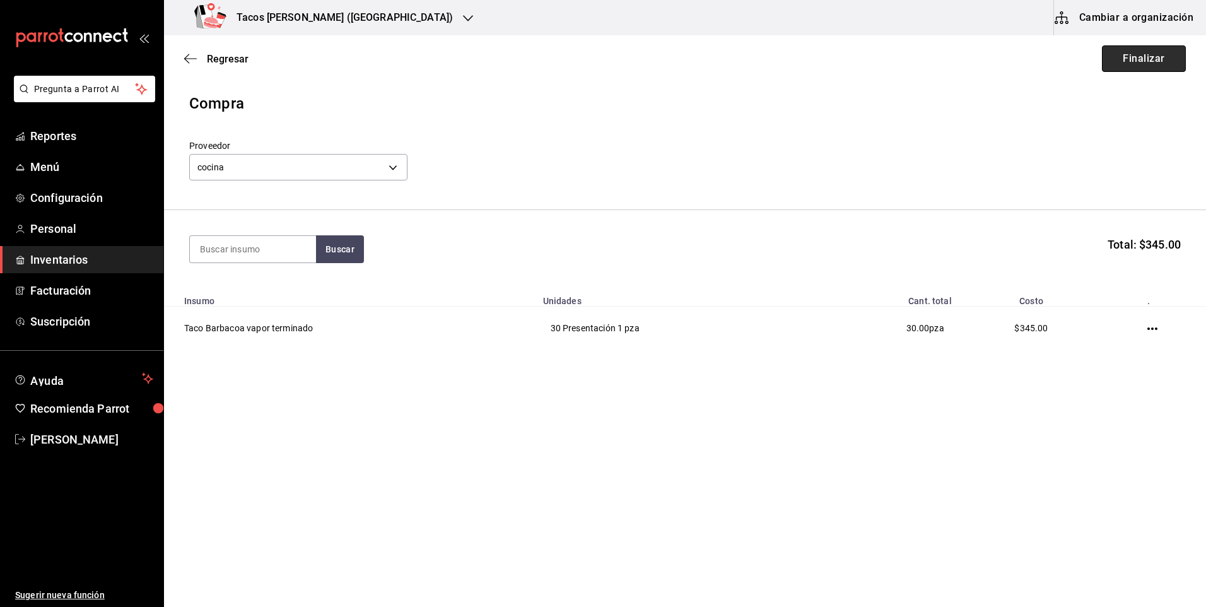
click at [1129, 52] on button "Finalizar" at bounding box center [1144, 58] width 84 height 27
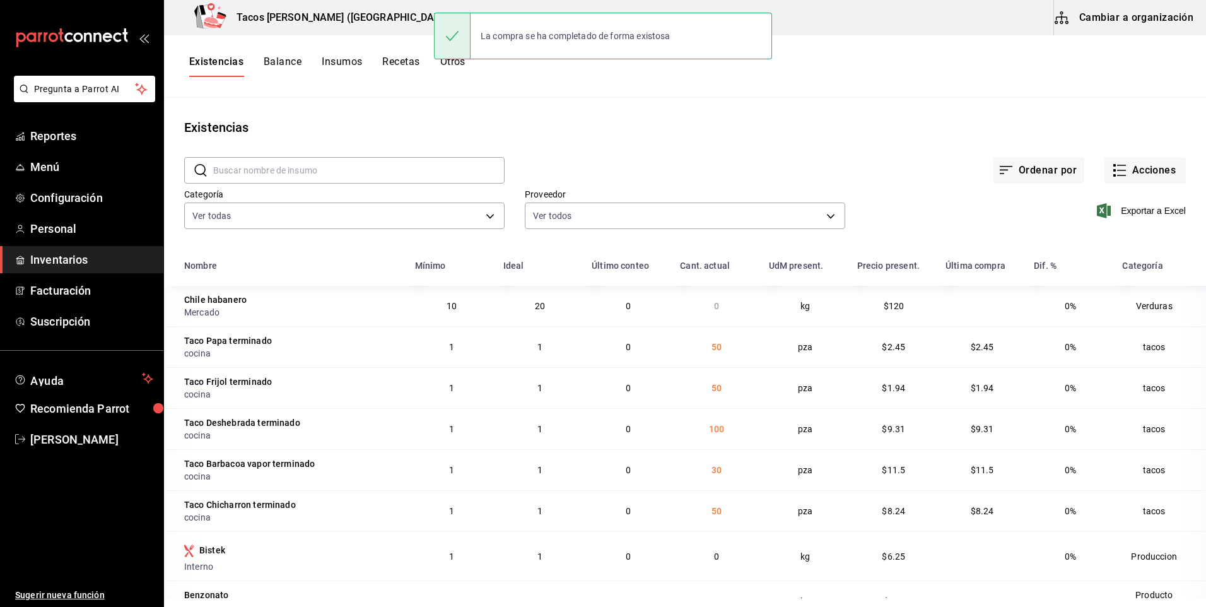
click at [351, 21] on h3 "Tacos [PERSON_NAME] ([GEOGRAPHIC_DATA])" at bounding box center [340, 17] width 227 height 15
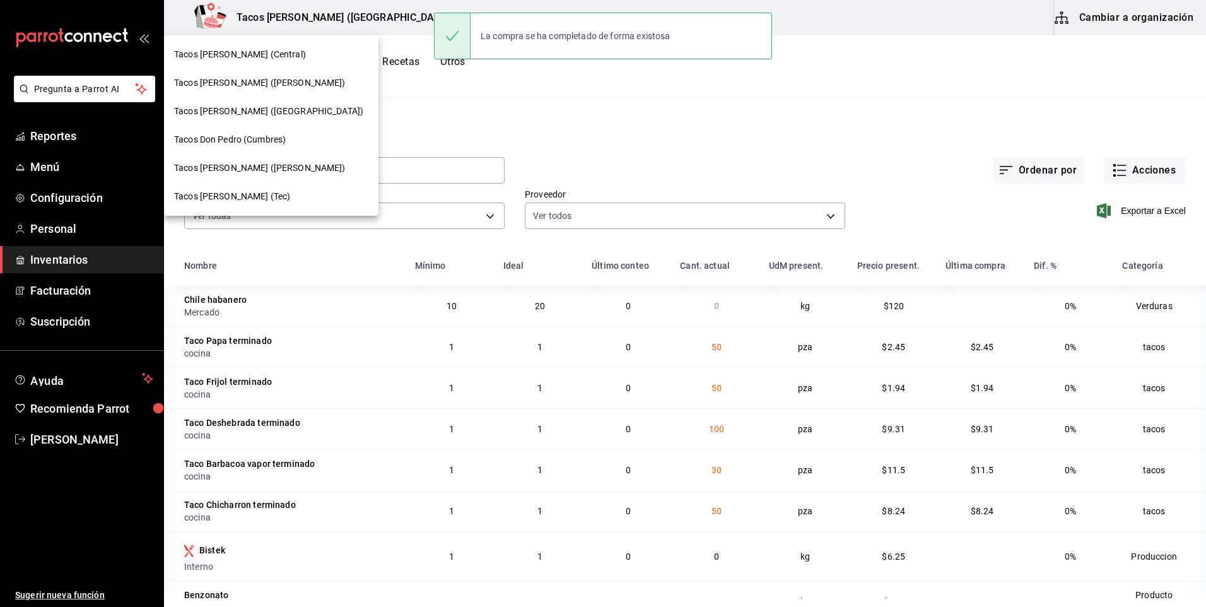
click at [280, 83] on span "Tacos [PERSON_NAME] ([PERSON_NAME])" at bounding box center [260, 82] width 172 height 13
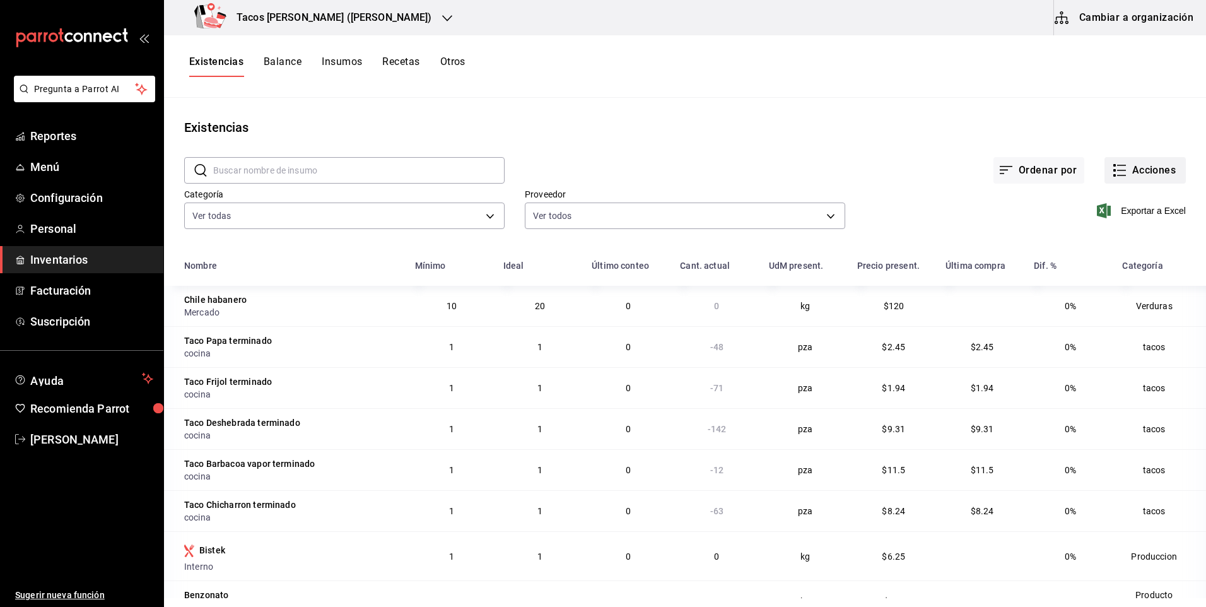
click at [1142, 167] on button "Acciones" at bounding box center [1145, 170] width 81 height 27
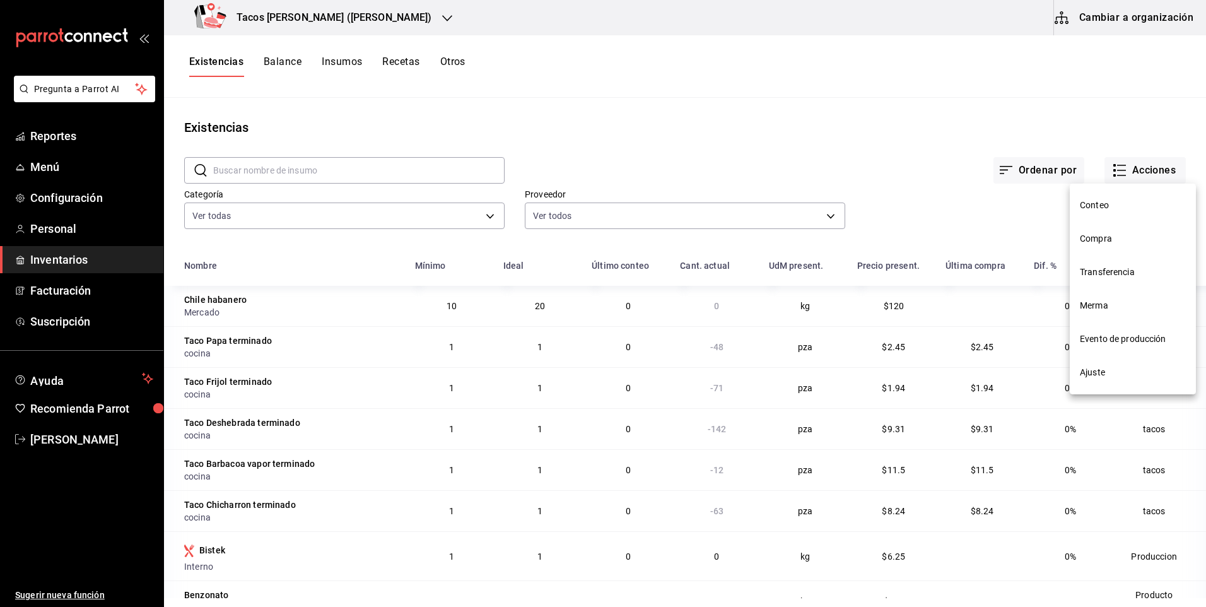
click at [1118, 240] on span "Compra" at bounding box center [1133, 238] width 106 height 13
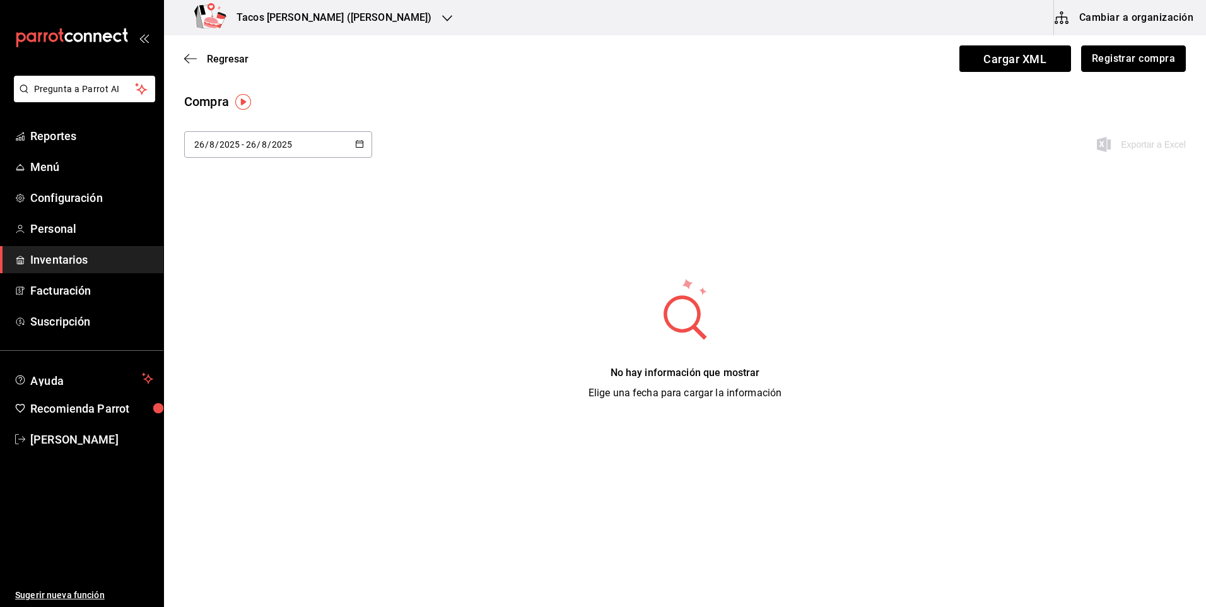
click at [1133, 70] on button "Registrar compra" at bounding box center [1134, 58] width 105 height 27
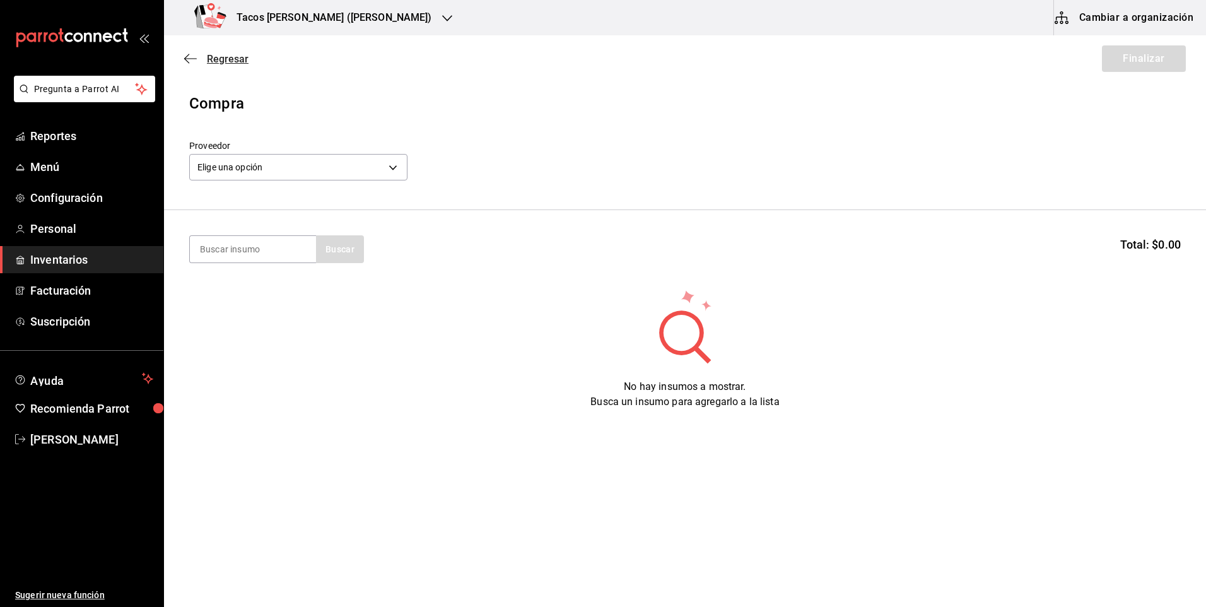
drag, startPoint x: 222, startPoint y: 47, endPoint x: 227, endPoint y: 57, distance: 10.7
click at [223, 47] on div "Regresar Finalizar" at bounding box center [685, 58] width 1042 height 47
click at [229, 58] on span "Regresar" at bounding box center [228, 59] width 42 height 12
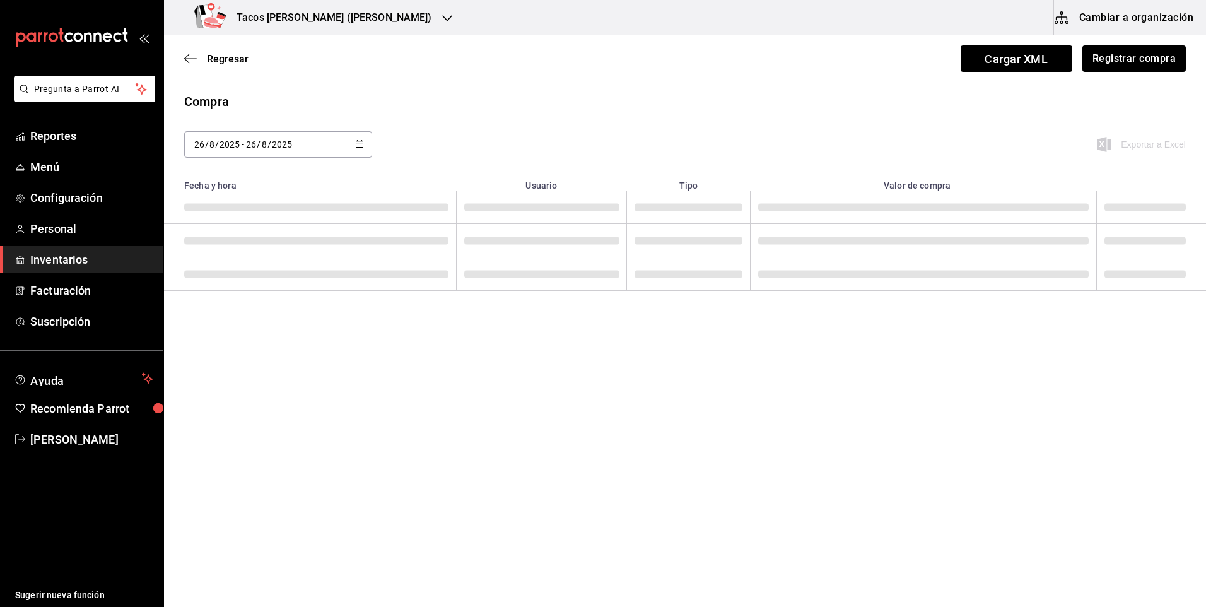
click at [229, 58] on span "Regresar" at bounding box center [228, 59] width 42 height 12
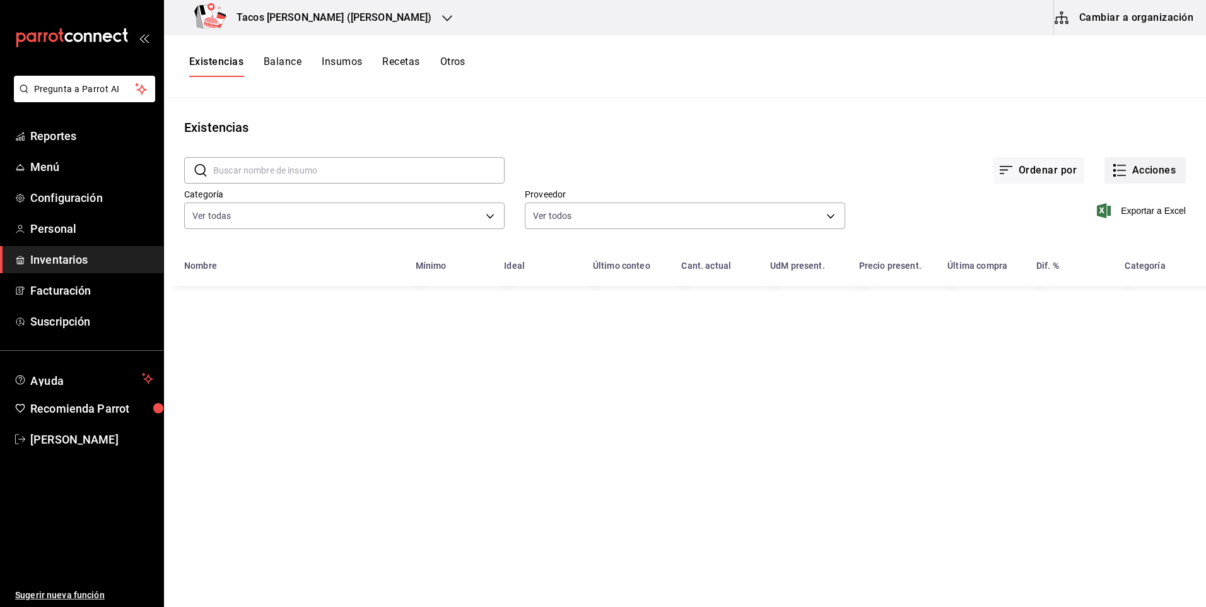
click at [1154, 167] on button "Acciones" at bounding box center [1145, 170] width 81 height 27
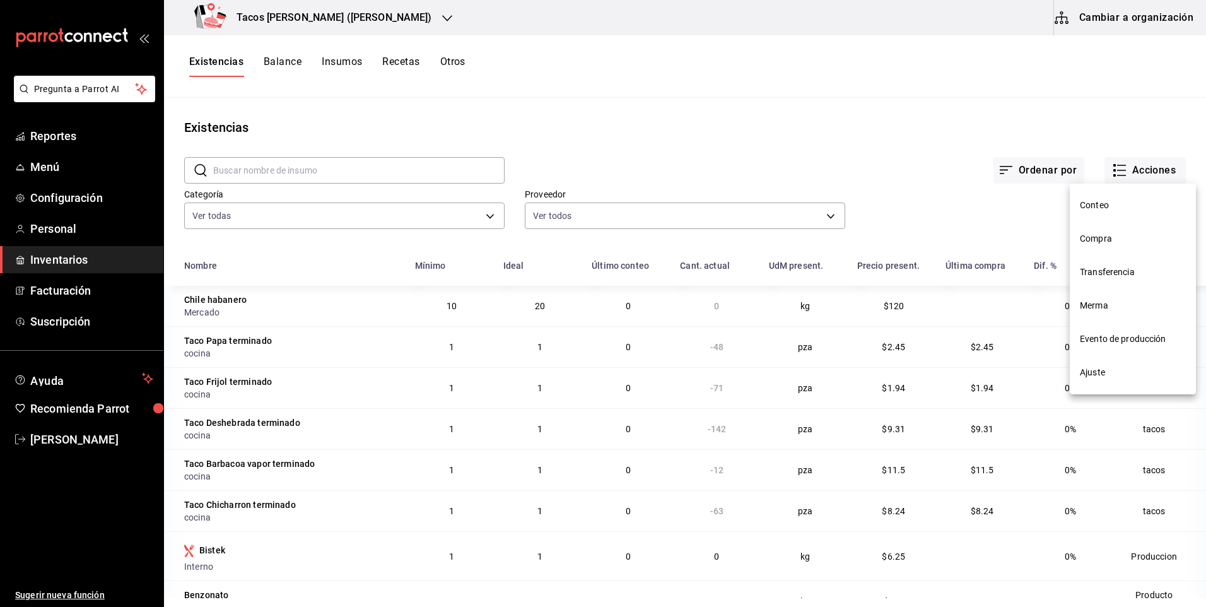
click at [1102, 375] on span "Ajuste" at bounding box center [1133, 372] width 106 height 13
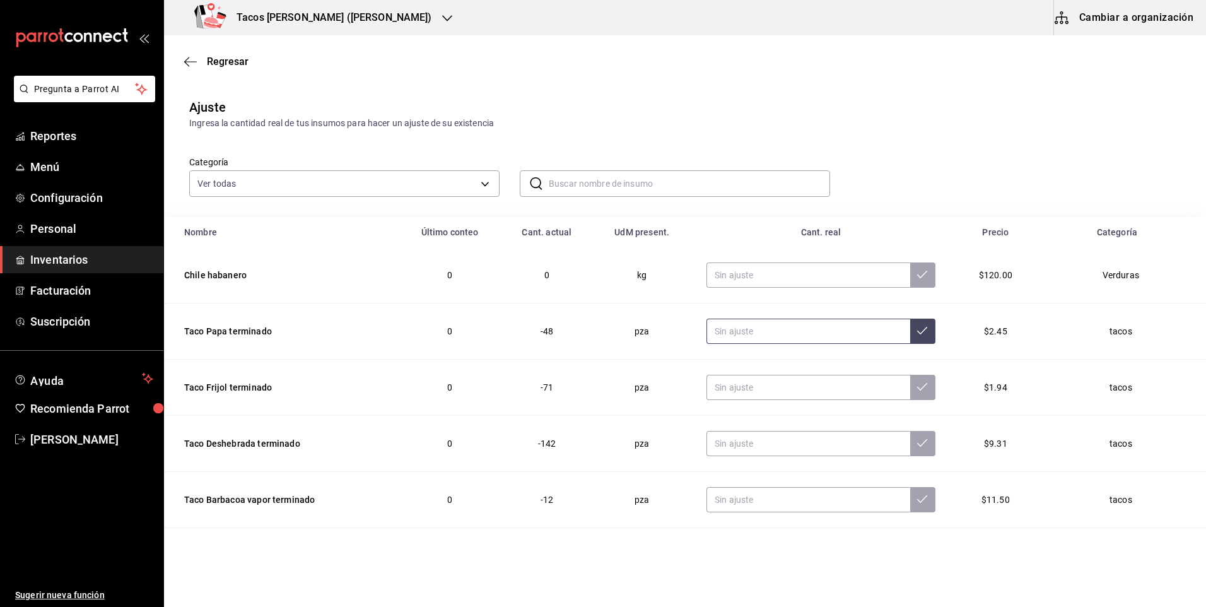
click at [798, 337] on input "text" at bounding box center [809, 331] width 204 height 25
drag, startPoint x: 783, startPoint y: 372, endPoint x: 781, endPoint y: 391, distance: 18.5
click at [780, 375] on td at bounding box center [821, 388] width 259 height 56
click at [781, 391] on input "text" at bounding box center [809, 387] width 204 height 25
click at [769, 327] on input "text" at bounding box center [809, 331] width 204 height 25
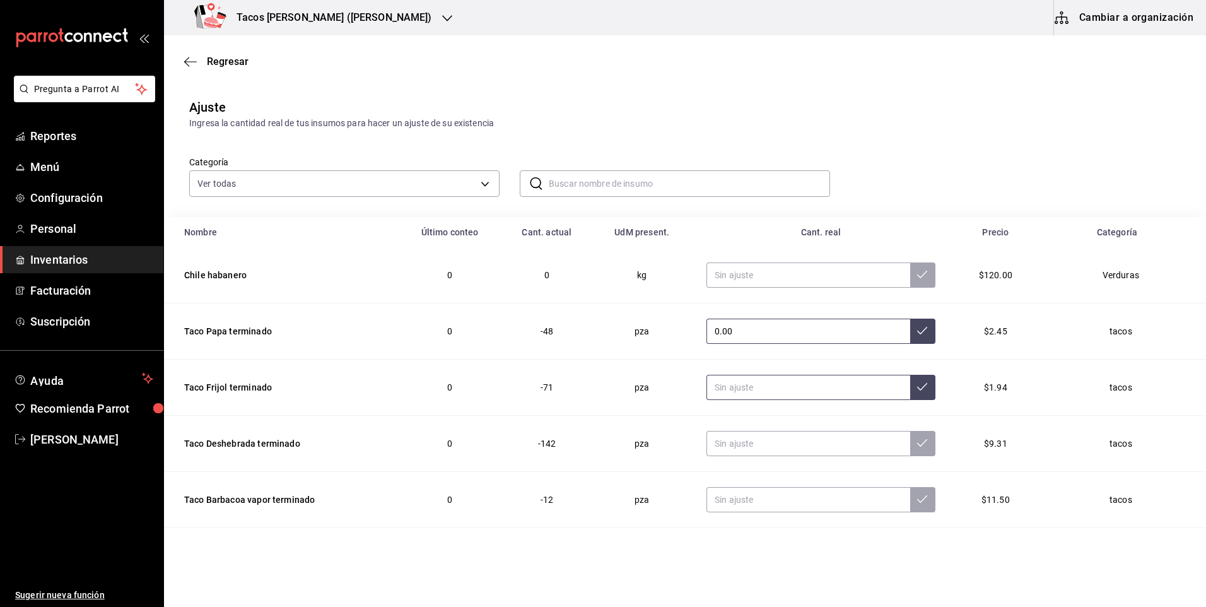
type input "0.00"
click at [762, 387] on input "text" at bounding box center [809, 387] width 204 height 25
type input "0.00"
click at [780, 442] on input "text" at bounding box center [809, 443] width 204 height 25
type input "0.00"
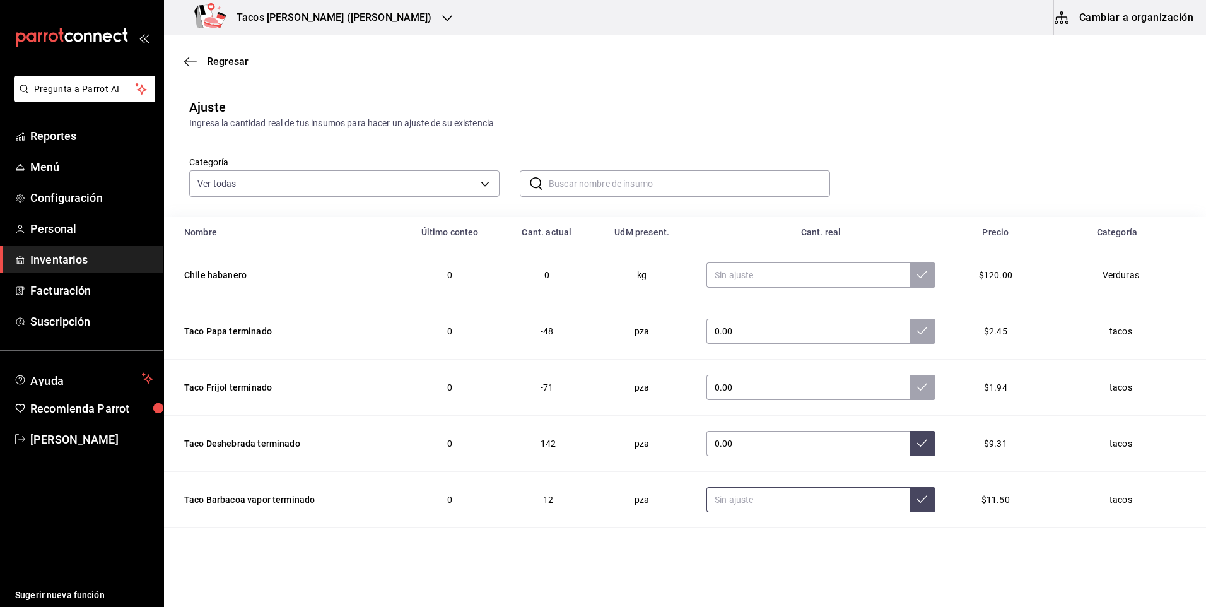
click at [775, 502] on input "text" at bounding box center [809, 499] width 204 height 25
type input "0.00"
click at [917, 504] on icon at bounding box center [922, 499] width 10 height 10
click at [911, 433] on button at bounding box center [923, 443] width 25 height 25
click at [917, 385] on icon at bounding box center [922, 387] width 10 height 10
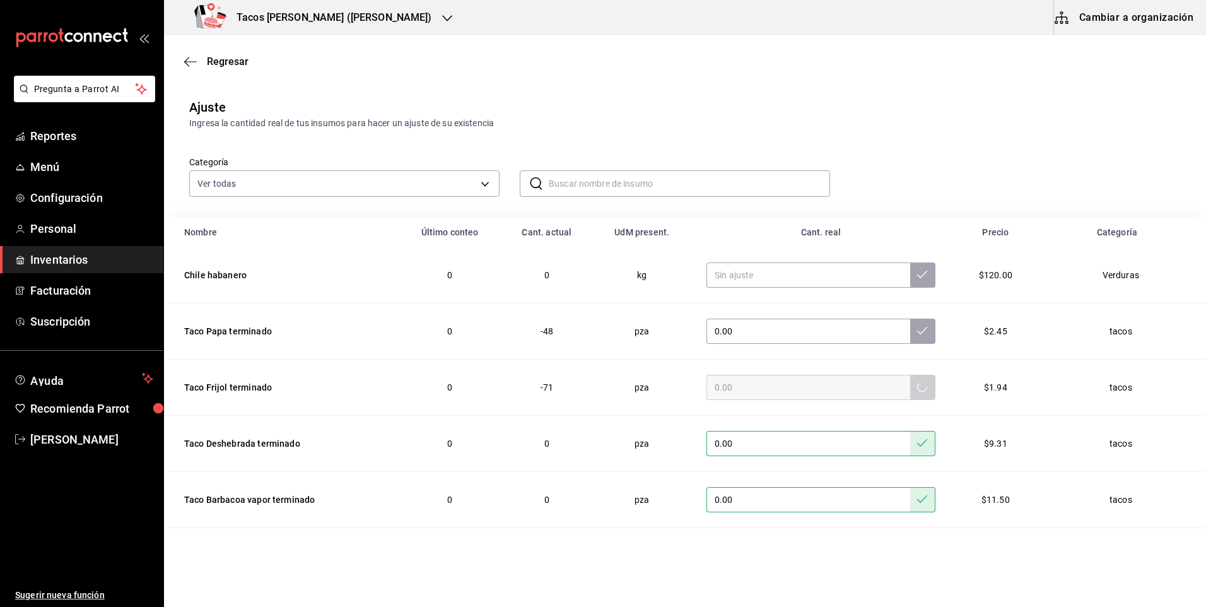
click at [902, 318] on td "0.00" at bounding box center [821, 332] width 259 height 56
click at [911, 320] on button at bounding box center [923, 331] width 25 height 25
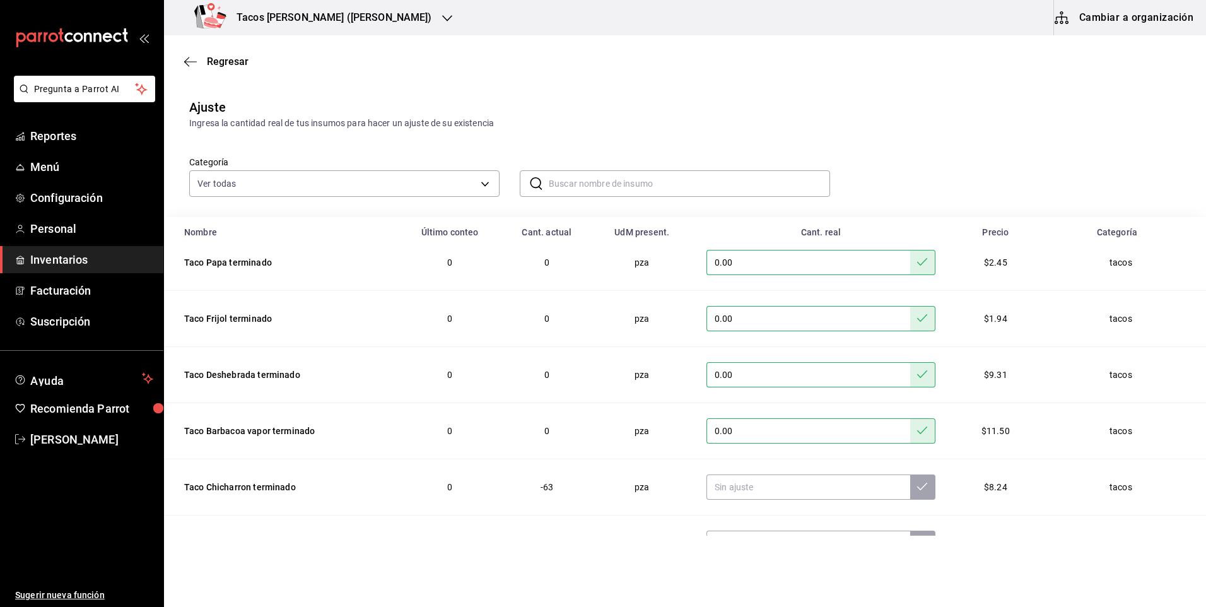
click at [796, 474] on td at bounding box center [821, 487] width 259 height 56
click at [795, 485] on input "text" at bounding box center [809, 487] width 204 height 25
click at [891, 484] on input "0.00" at bounding box center [809, 487] width 204 height 25
type input "0.00"
click at [917, 483] on icon at bounding box center [922, 486] width 10 height 10
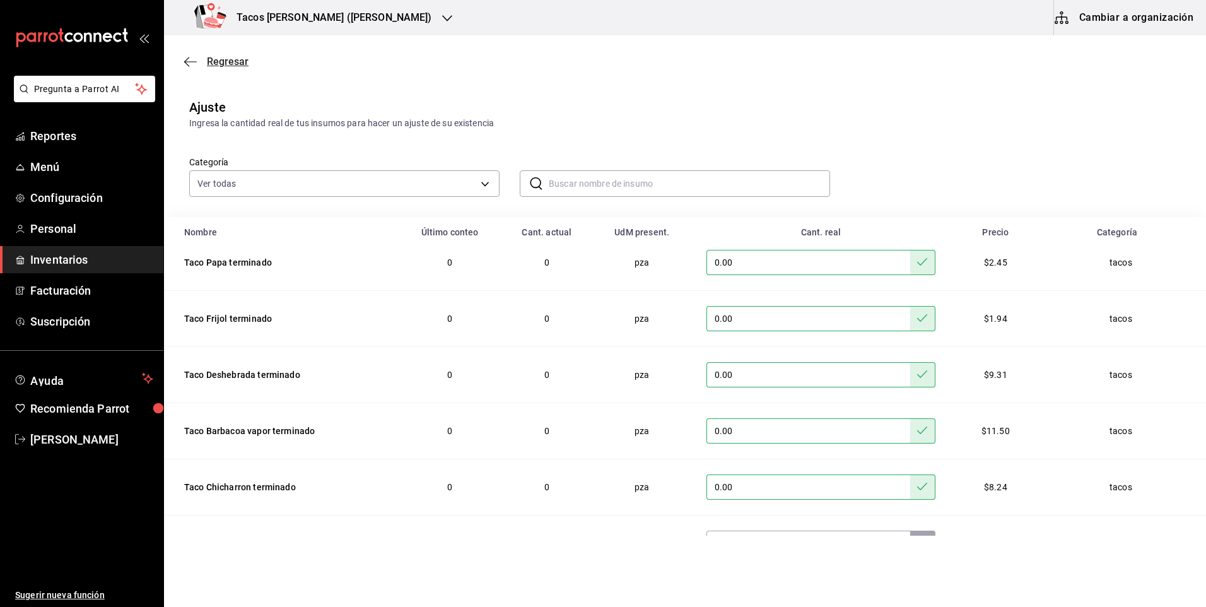
click at [229, 66] on span "Regresar" at bounding box center [228, 62] width 42 height 12
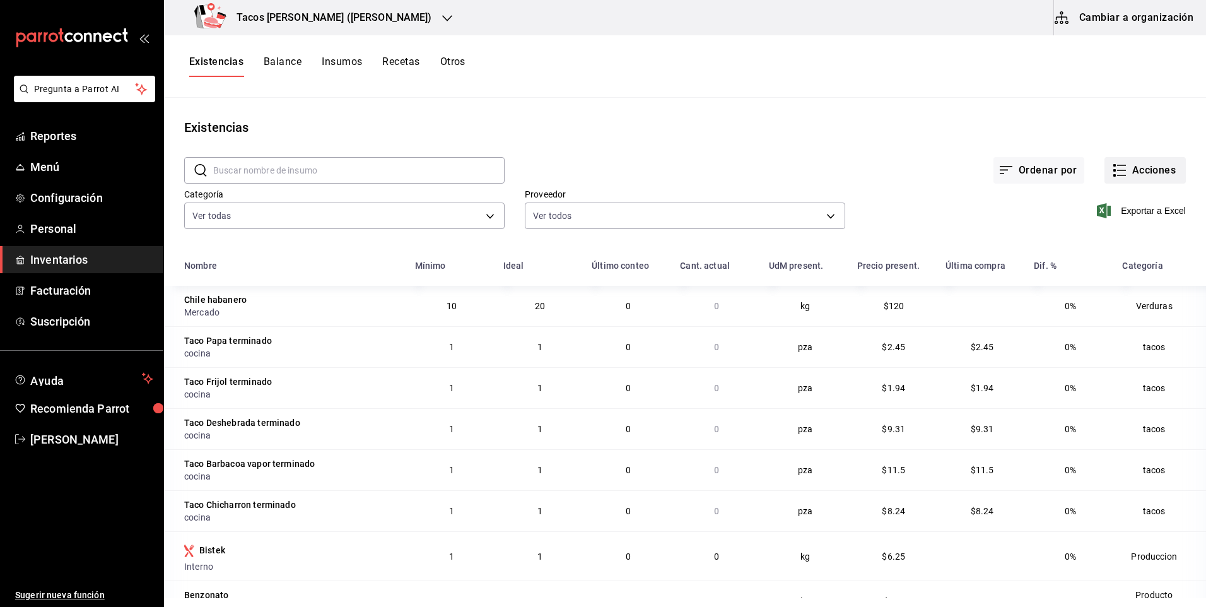
click at [1119, 173] on button "Acciones" at bounding box center [1145, 170] width 81 height 27
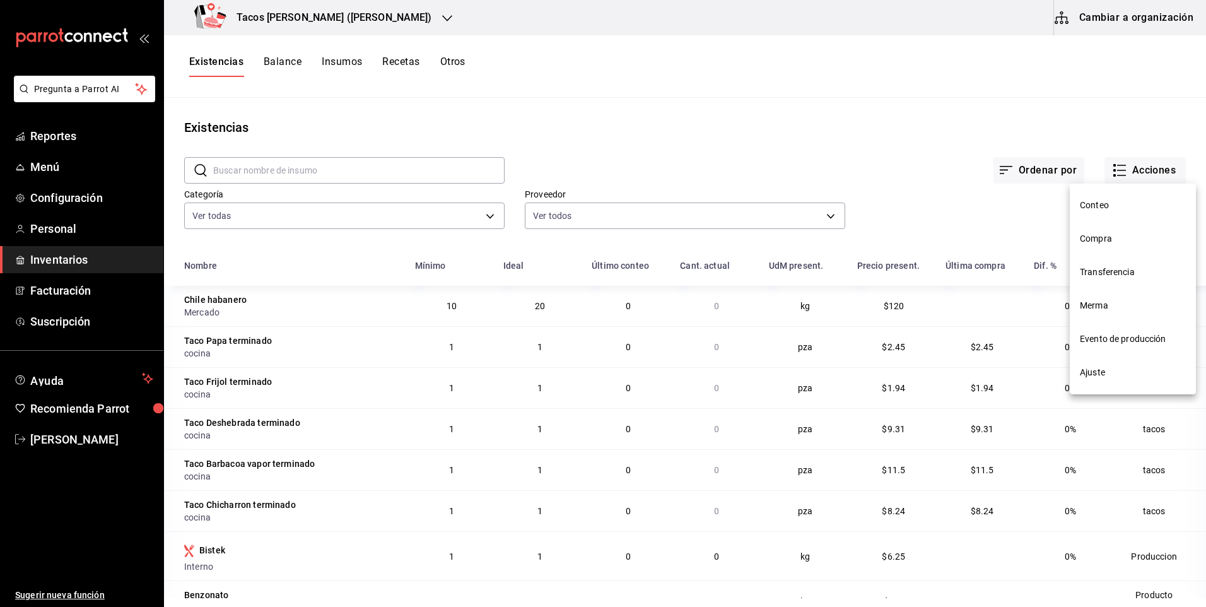
click at [1092, 245] on span "Compra" at bounding box center [1133, 238] width 106 height 13
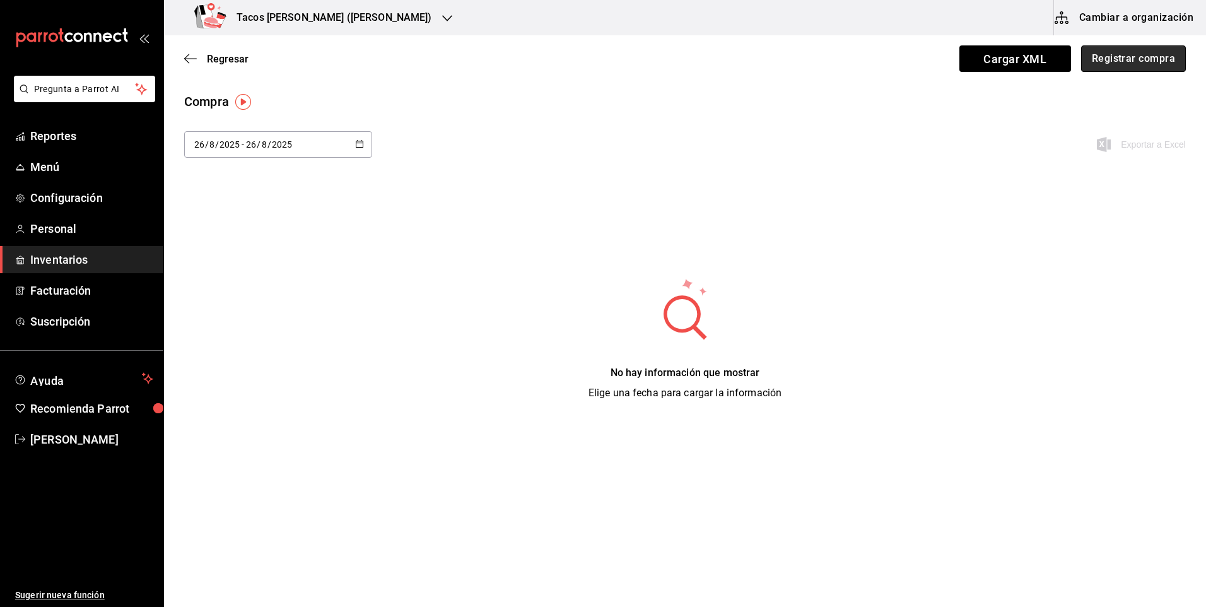
click at [1122, 56] on button "Registrar compra" at bounding box center [1134, 58] width 105 height 27
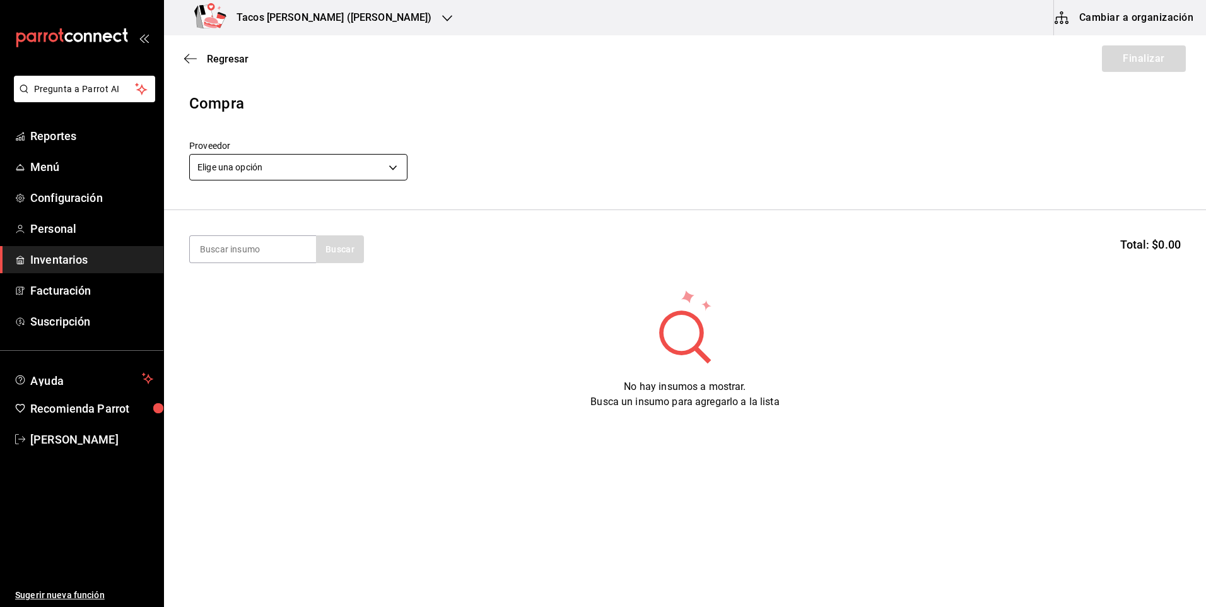
click at [309, 167] on body "Pregunta a Parrot AI Reportes Menú Configuración Personal Inventarios Facturaci…" at bounding box center [603, 268] width 1206 height 536
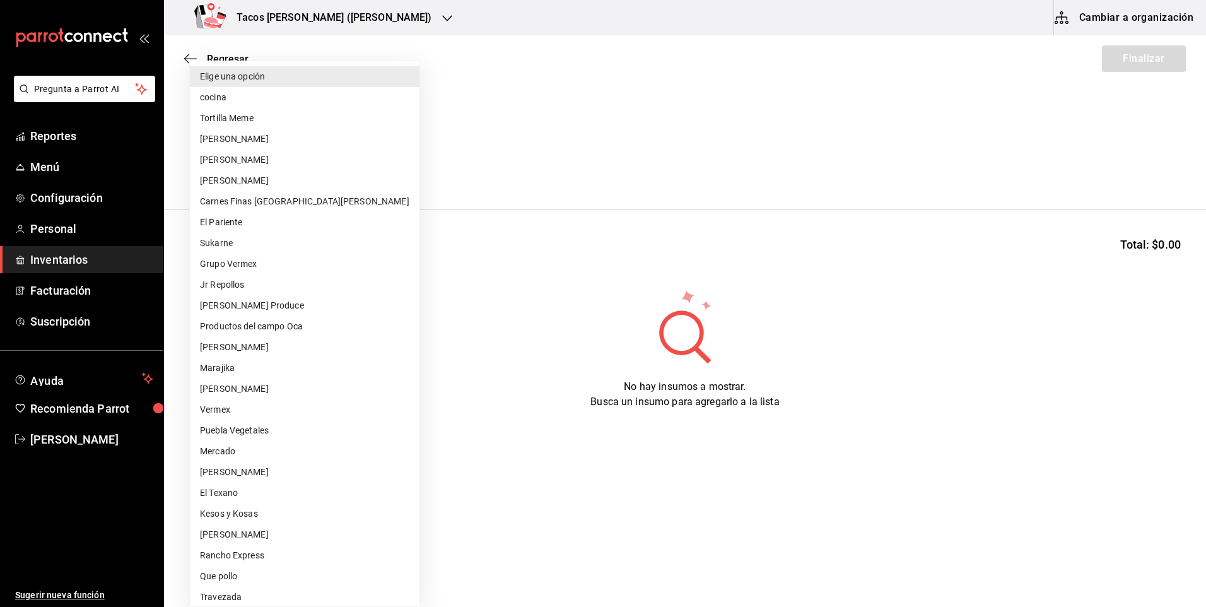
click at [261, 100] on li "cocina" at bounding box center [305, 97] width 230 height 21
type input "237c9a5b-4078-49eb-83ef-23bf52bd7acd"
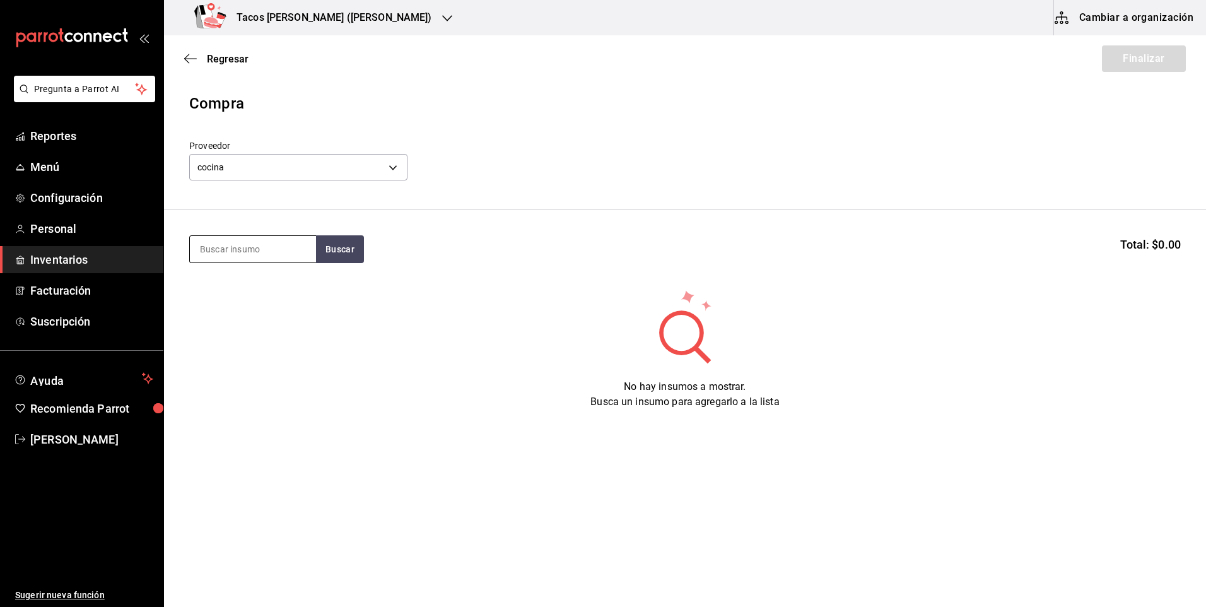
click at [255, 258] on input at bounding box center [253, 249] width 126 height 27
type input "des"
click at [324, 250] on button "Buscar" at bounding box center [340, 249] width 48 height 28
click at [271, 302] on div "Taco Deshebrada terminado" at bounding box center [253, 293] width 106 height 30
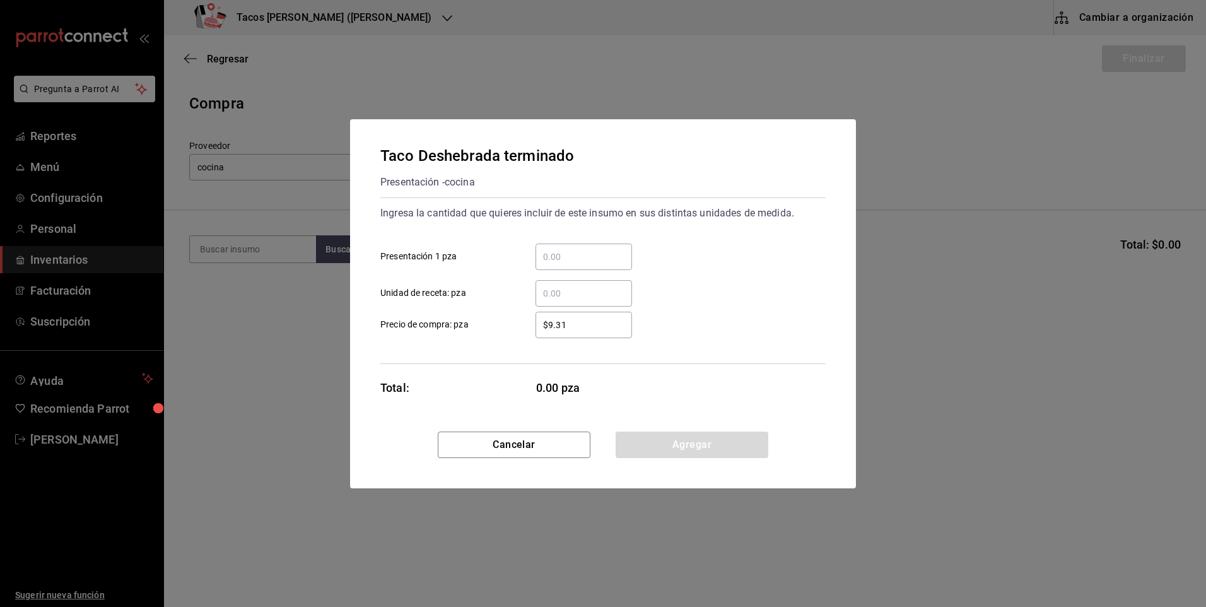
click at [574, 262] on input "​ Presentación 1 pza" at bounding box center [584, 256] width 97 height 15
type input "50"
click at [671, 454] on button "Agregar" at bounding box center [692, 445] width 153 height 27
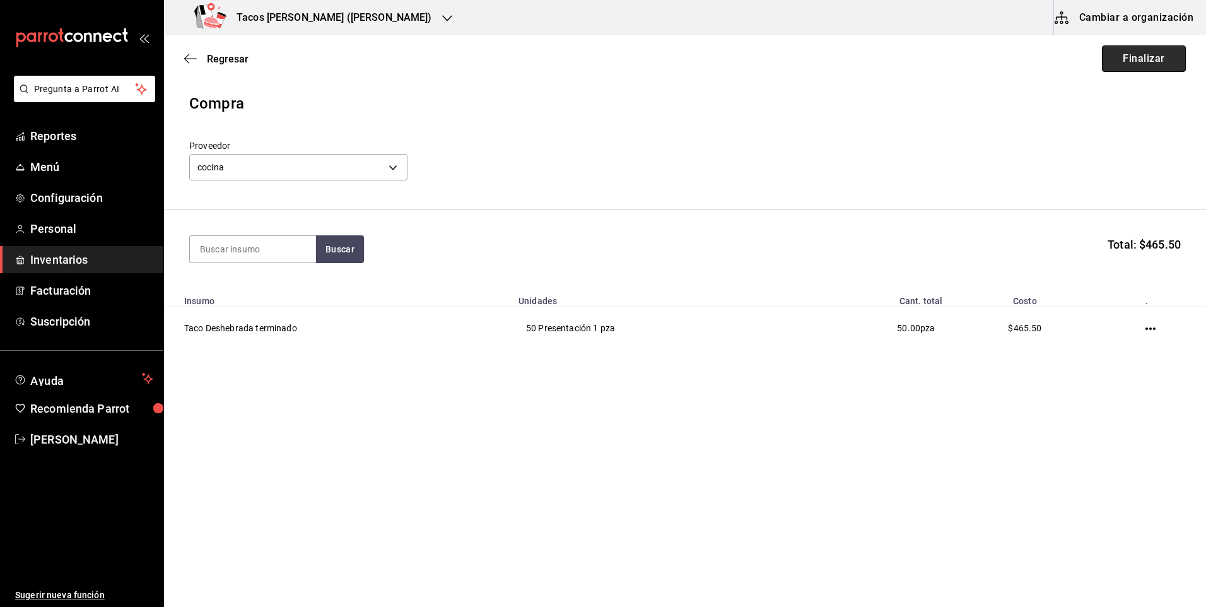
click at [1133, 50] on button "Finalizar" at bounding box center [1144, 58] width 84 height 27
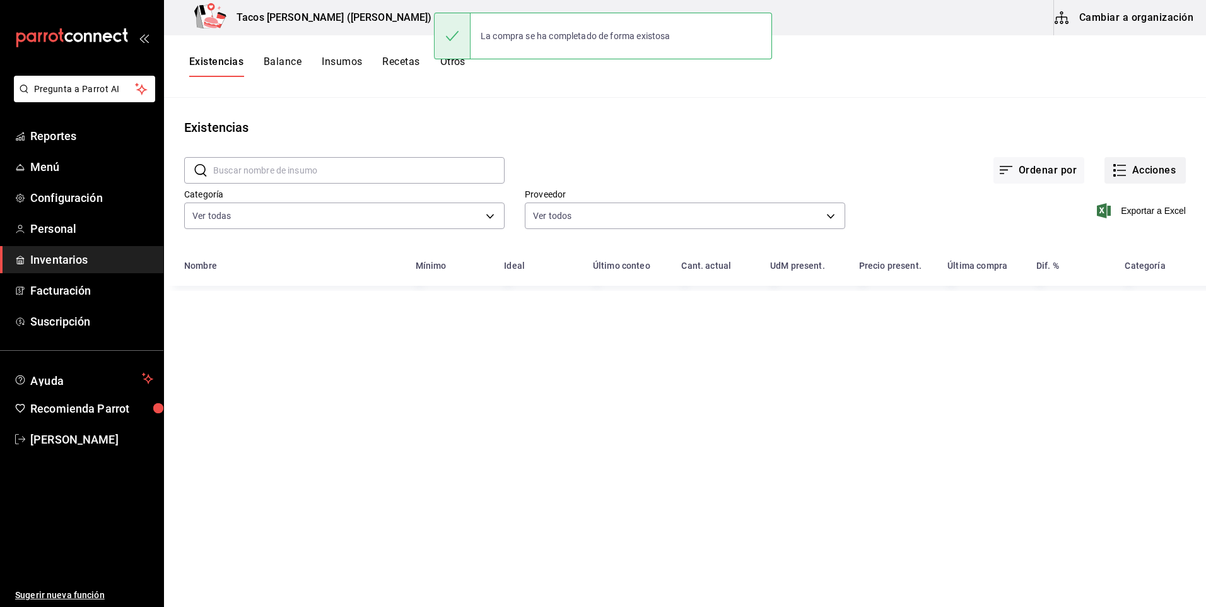
click at [1092, 184] on div "Exportar a Excel" at bounding box center [1016, 200] width 341 height 64
click at [1128, 179] on button "Acciones" at bounding box center [1145, 170] width 81 height 27
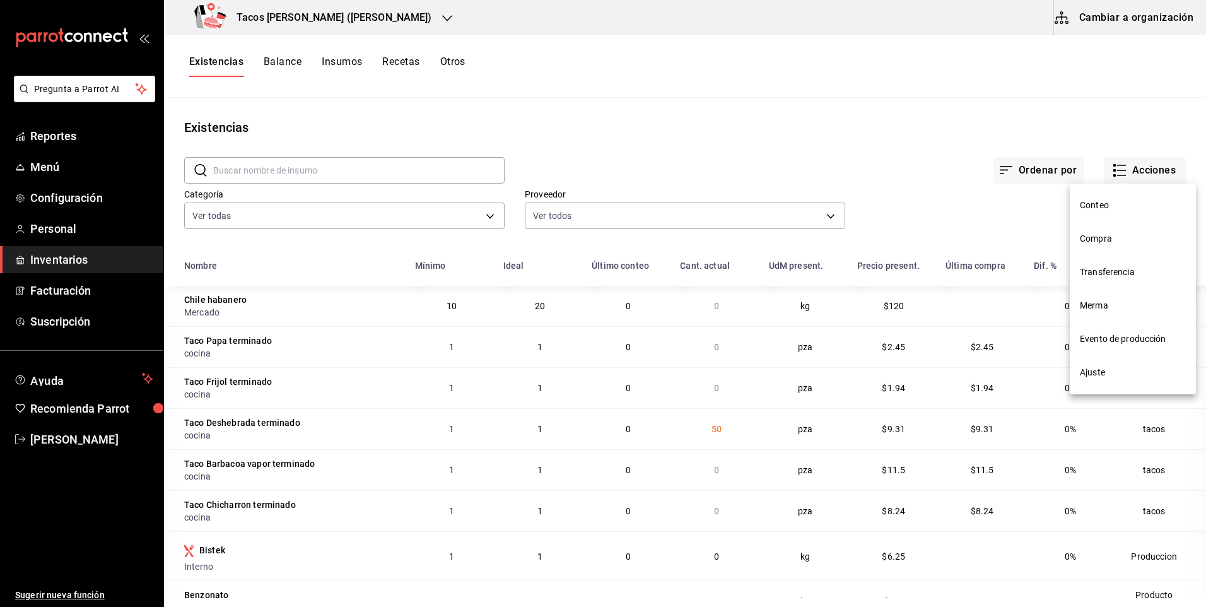
click at [1106, 243] on span "Compra" at bounding box center [1133, 238] width 106 height 13
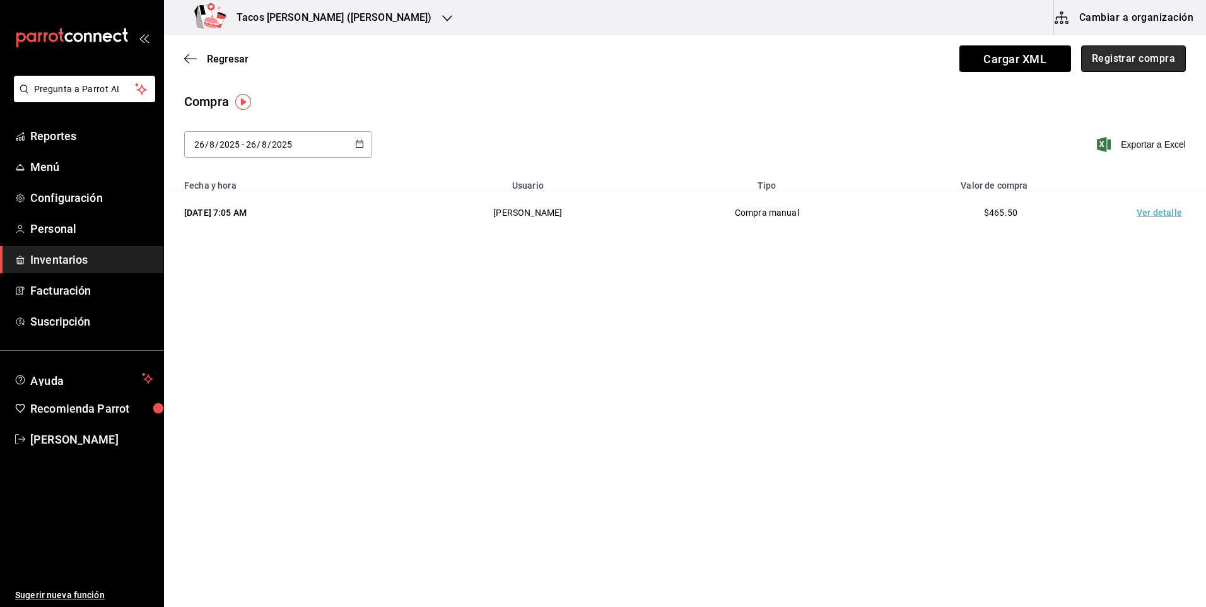
click at [1152, 57] on button "Registrar compra" at bounding box center [1134, 58] width 105 height 27
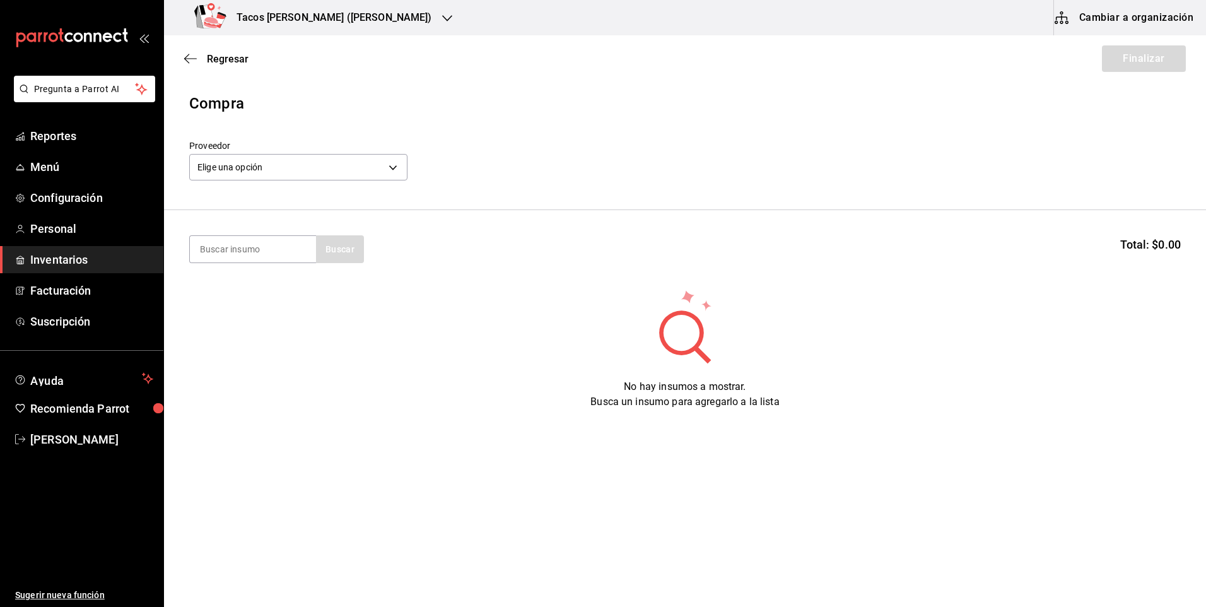
click at [350, 184] on header "Compra Proveedor Elige una opción default" at bounding box center [685, 151] width 1042 height 118
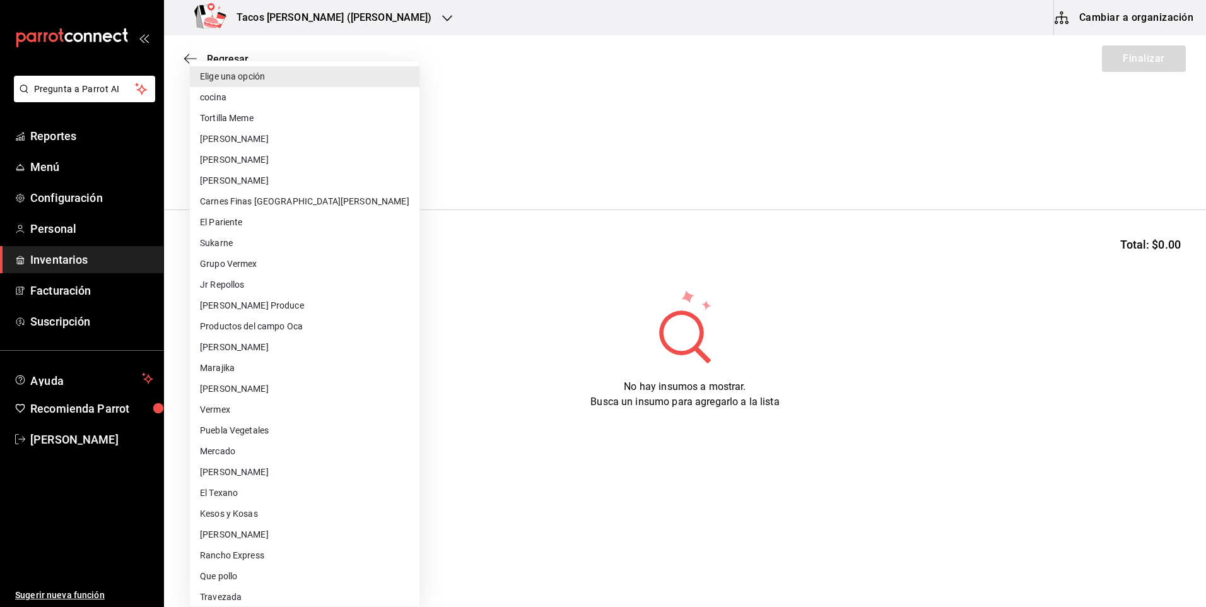
click at [369, 172] on body "Pregunta a Parrot AI Reportes Menú Configuración Personal Inventarios Facturaci…" at bounding box center [603, 268] width 1206 height 536
click at [327, 99] on li "cocina" at bounding box center [305, 97] width 230 height 21
type input "237c9a5b-4078-49eb-83ef-23bf52bd7acd"
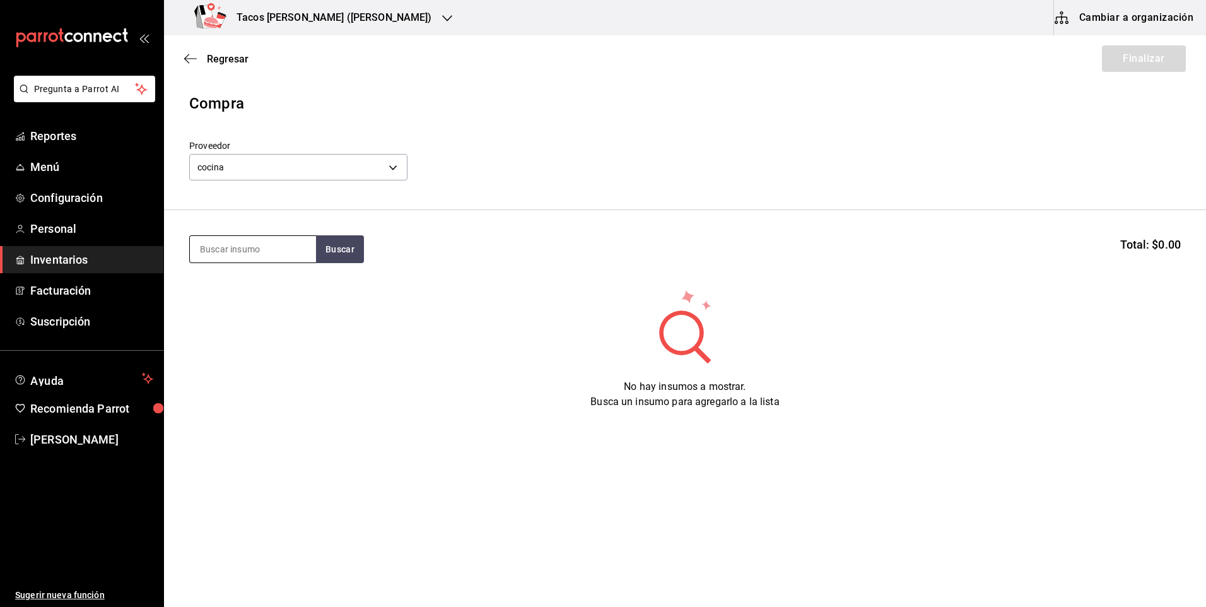
click at [241, 239] on input at bounding box center [253, 249] width 126 height 27
type input "pap"
click at [362, 258] on button "Buscar" at bounding box center [340, 249] width 48 height 28
click at [228, 302] on div "Presentación - cocina" at bounding box center [249, 299] width 98 height 13
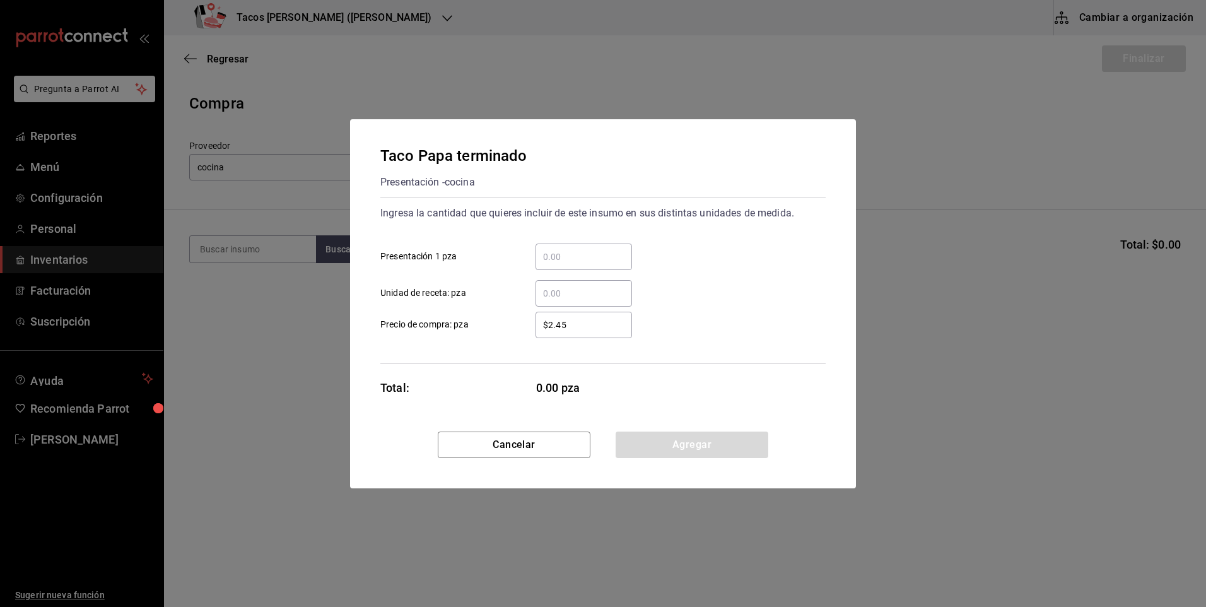
click at [551, 257] on input "​ Presentación 1 pza" at bounding box center [584, 256] width 97 height 15
type input "30"
click at [666, 435] on button "Agregar" at bounding box center [692, 445] width 153 height 27
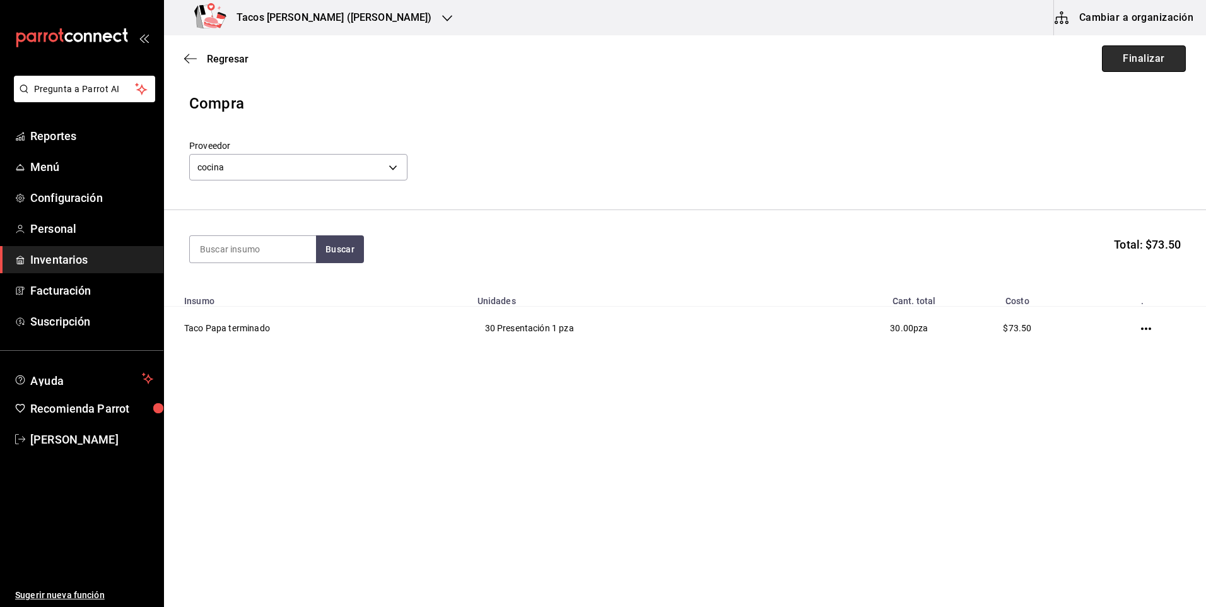
click at [1131, 53] on button "Finalizar" at bounding box center [1144, 58] width 84 height 27
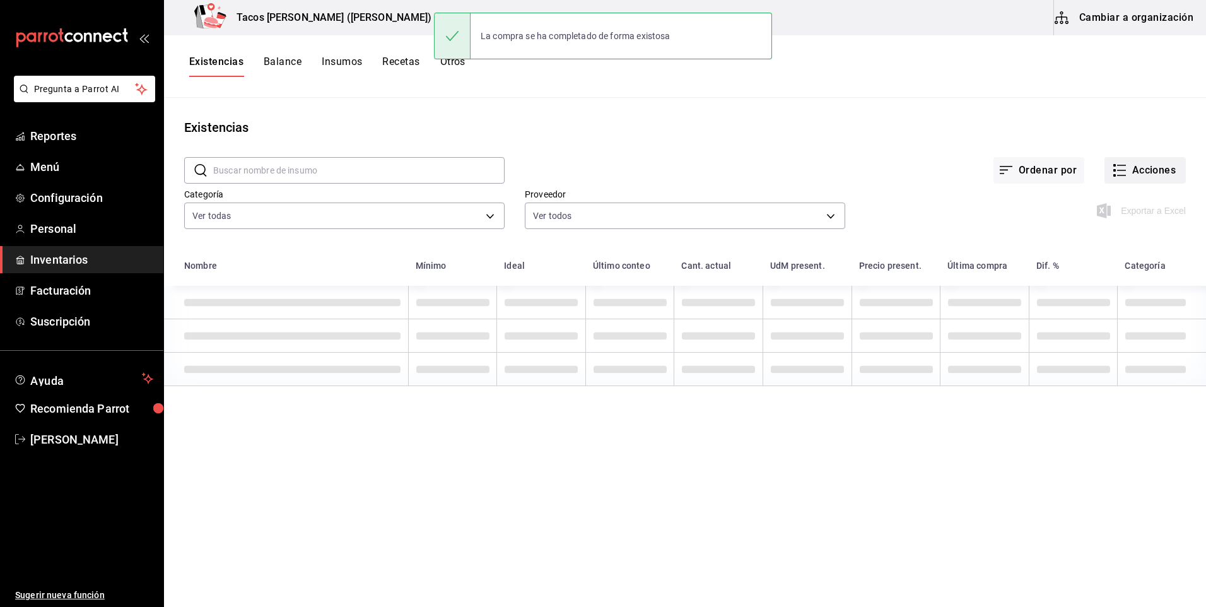
click at [1148, 169] on button "Acciones" at bounding box center [1145, 170] width 81 height 27
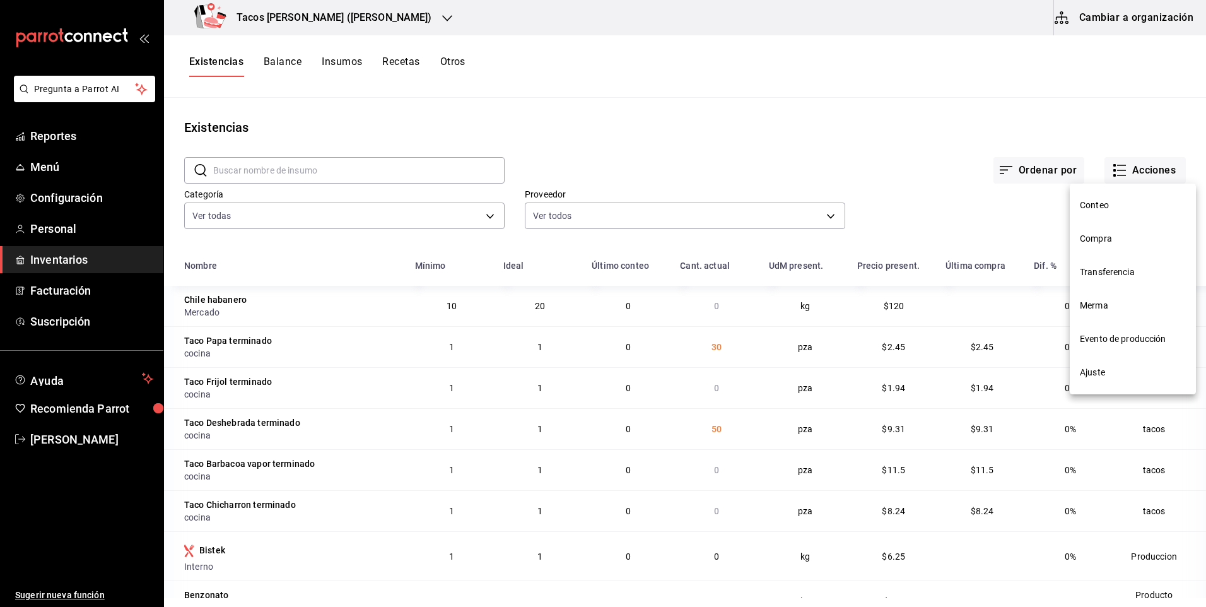
click at [1131, 228] on li "Compra" at bounding box center [1133, 238] width 126 height 33
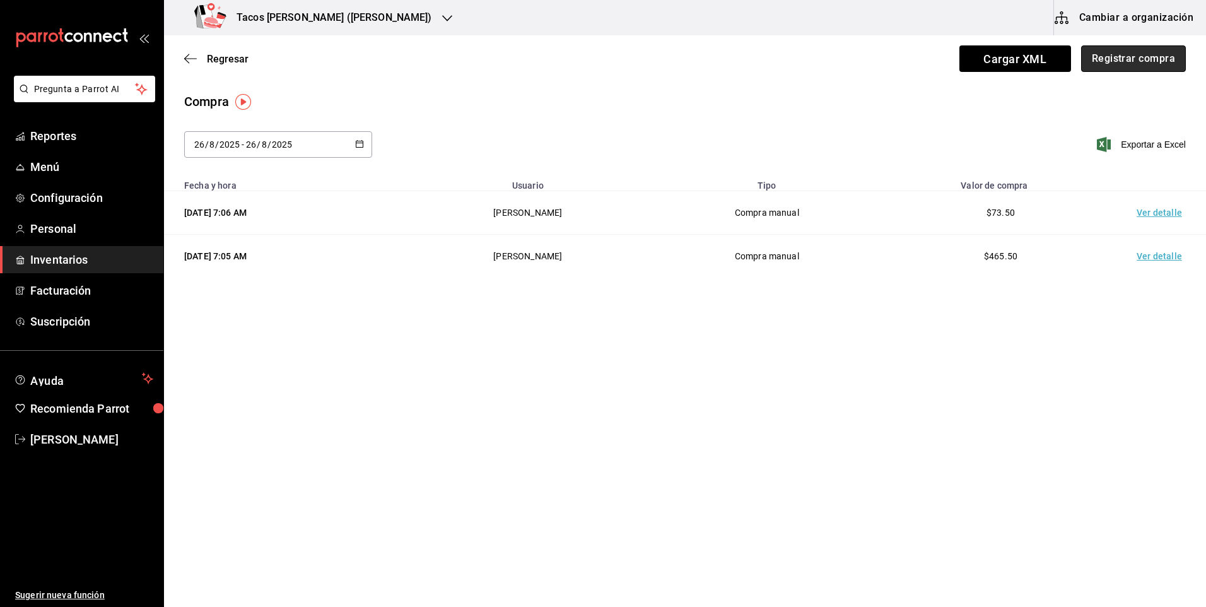
click at [1136, 65] on button "Registrar compra" at bounding box center [1134, 58] width 105 height 27
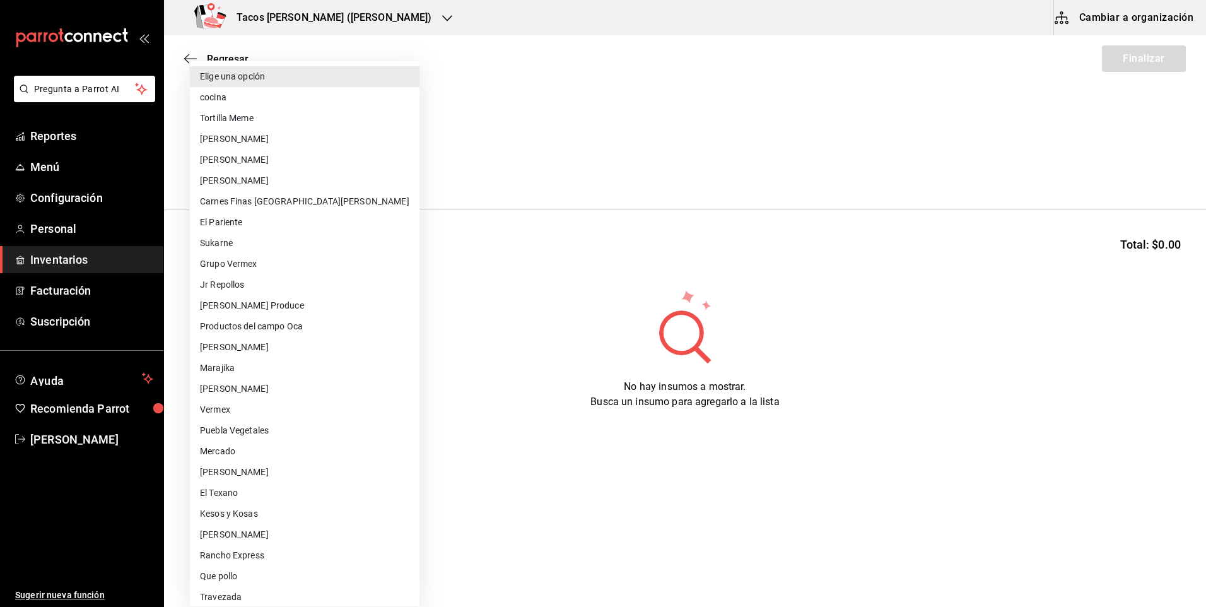
click at [375, 169] on body "Pregunta a Parrot AI Reportes Menú Configuración Personal Inventarios Facturaci…" at bounding box center [603, 268] width 1206 height 536
click at [331, 104] on li "cocina" at bounding box center [305, 97] width 230 height 21
type input "237c9a5b-4078-49eb-83ef-23bf52bd7acd"
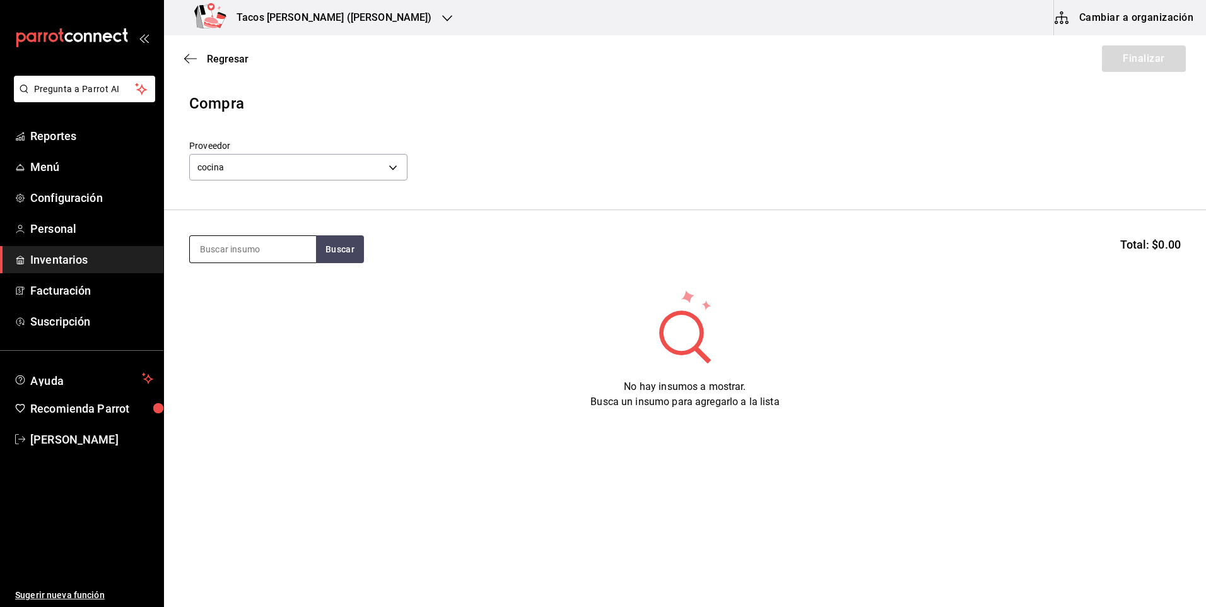
click at [276, 253] on input at bounding box center [253, 249] width 126 height 27
type input "fri"
click at [337, 242] on button "Buscar" at bounding box center [340, 249] width 48 height 28
click at [303, 276] on div "Taco Frijol terminado Presentación - cocina" at bounding box center [253, 292] width 126 height 49
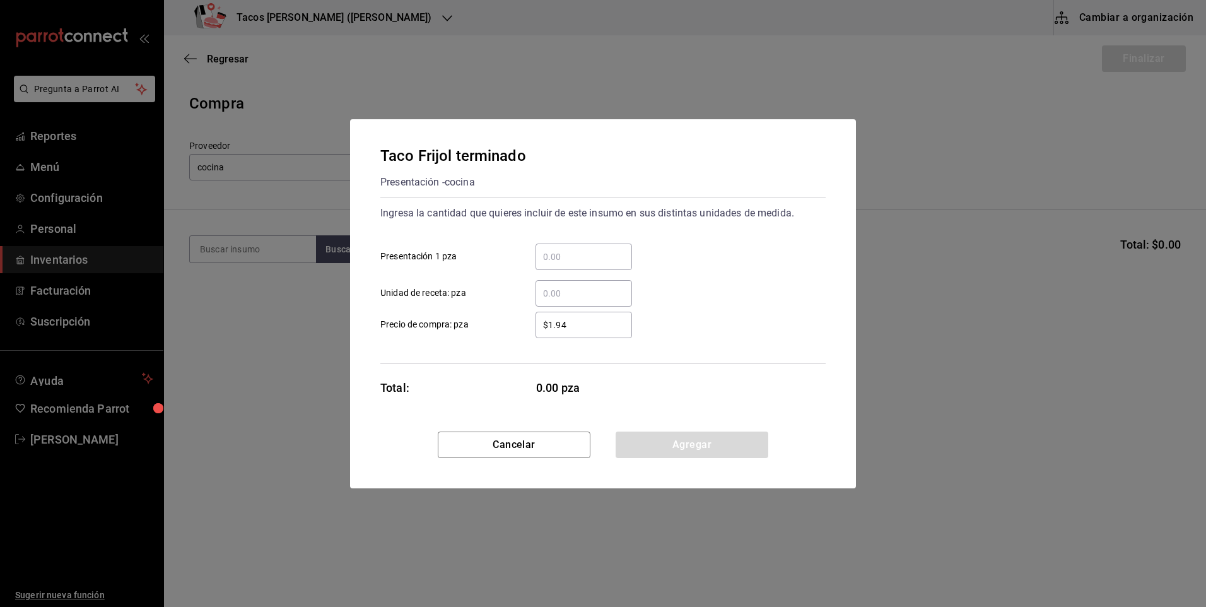
click at [570, 264] on div "​" at bounding box center [584, 257] width 97 height 27
click at [570, 264] on input "​ Presentación 1 pza" at bounding box center [584, 256] width 97 height 15
click at [603, 262] on input "​ Presentación 1 pza" at bounding box center [584, 256] width 97 height 15
click at [603, 259] on input "​ Presentación 1 pza" at bounding box center [584, 256] width 97 height 15
type input "30"
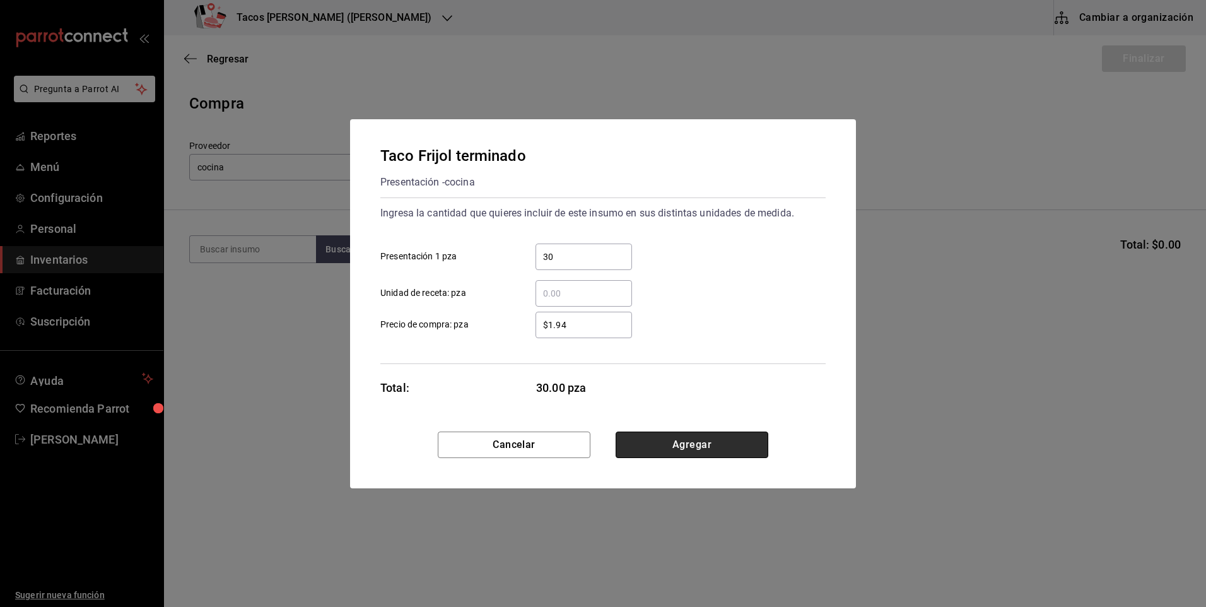
click at [680, 435] on button "Agregar" at bounding box center [692, 445] width 153 height 27
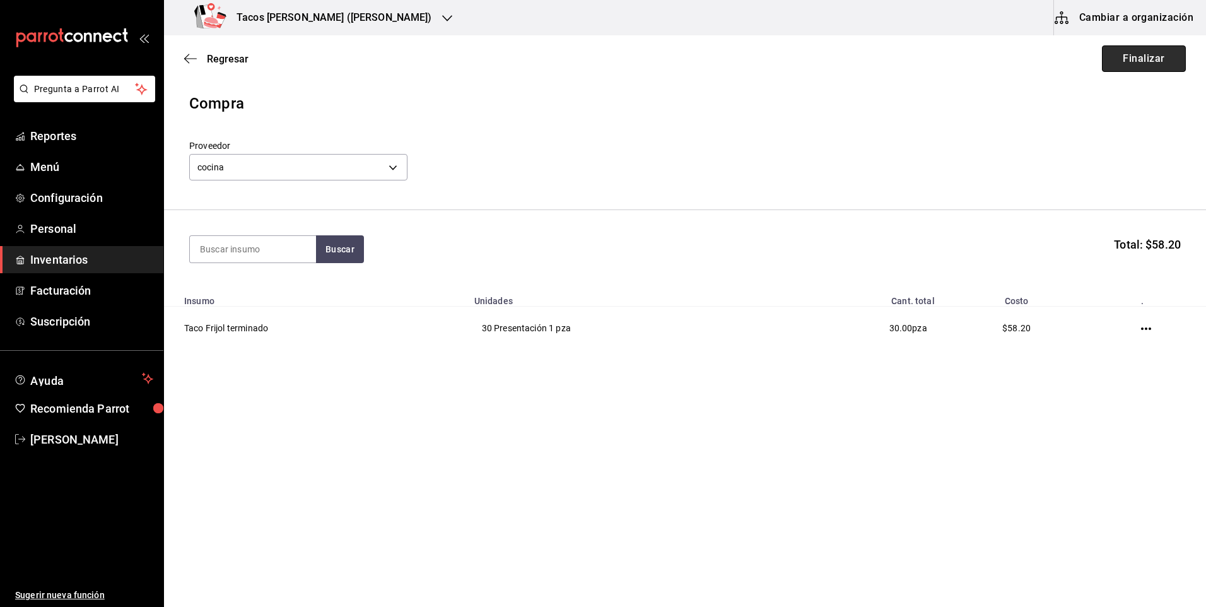
click at [1116, 52] on button "Finalizar" at bounding box center [1144, 58] width 84 height 27
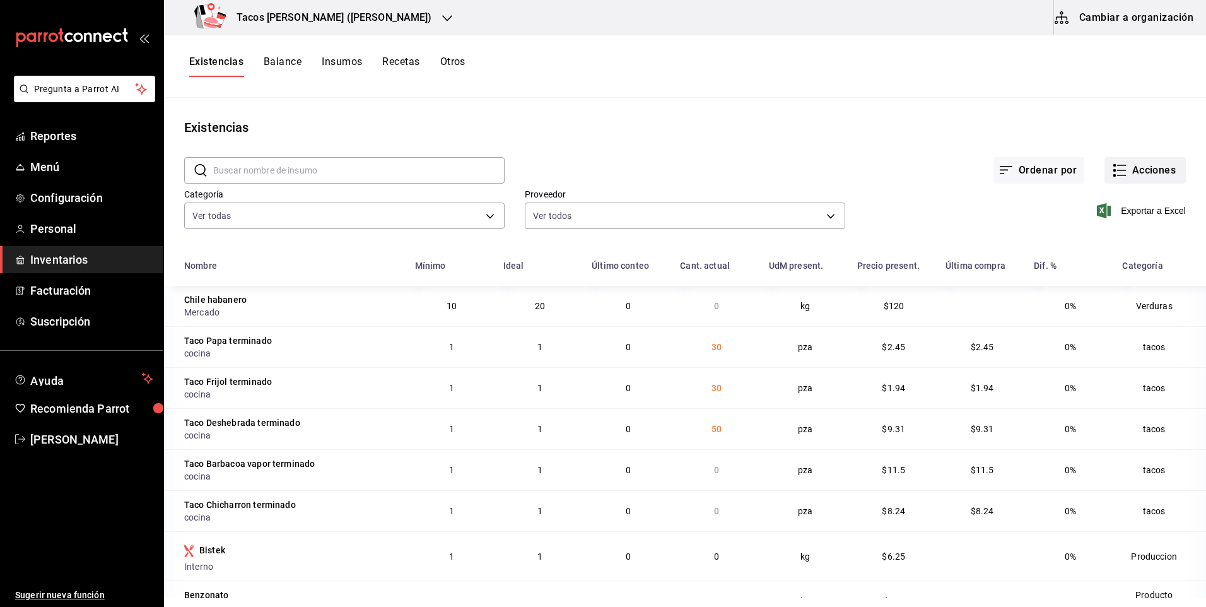
click at [1135, 170] on button "Acciones" at bounding box center [1145, 170] width 81 height 27
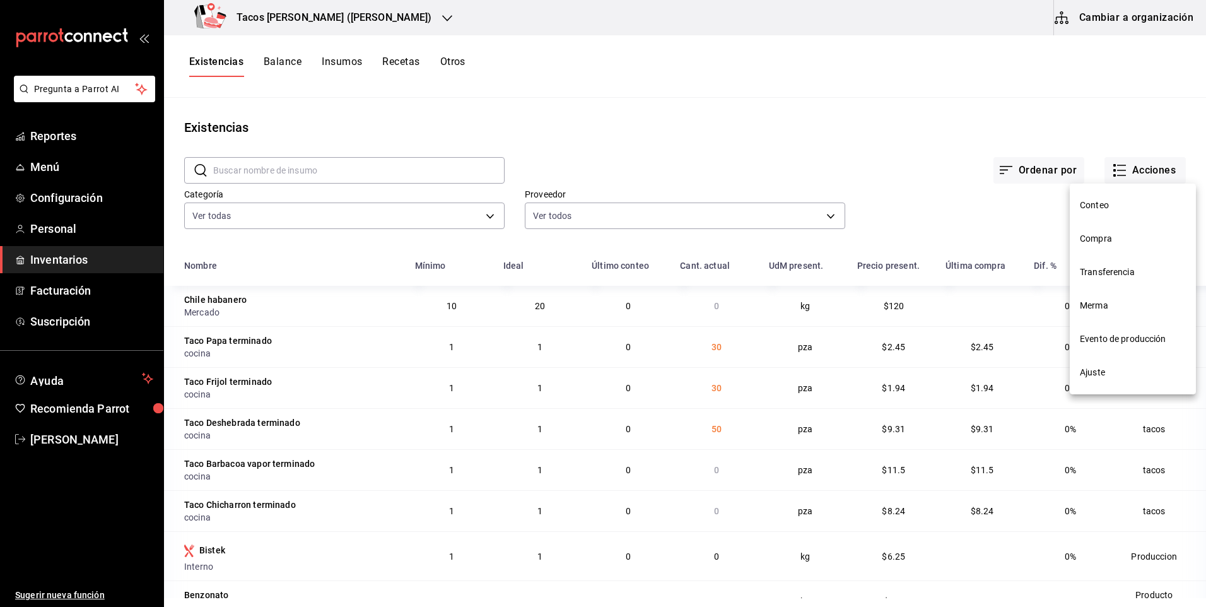
click at [1130, 244] on span "Compra" at bounding box center [1133, 238] width 106 height 13
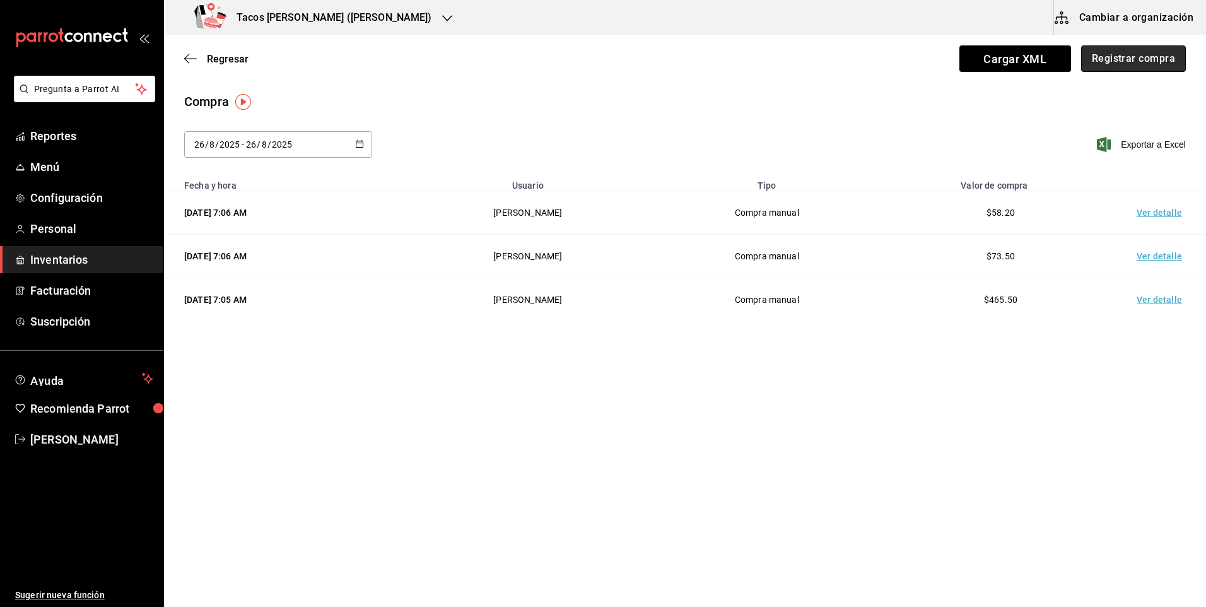
click at [1148, 65] on button "Registrar compra" at bounding box center [1134, 58] width 105 height 27
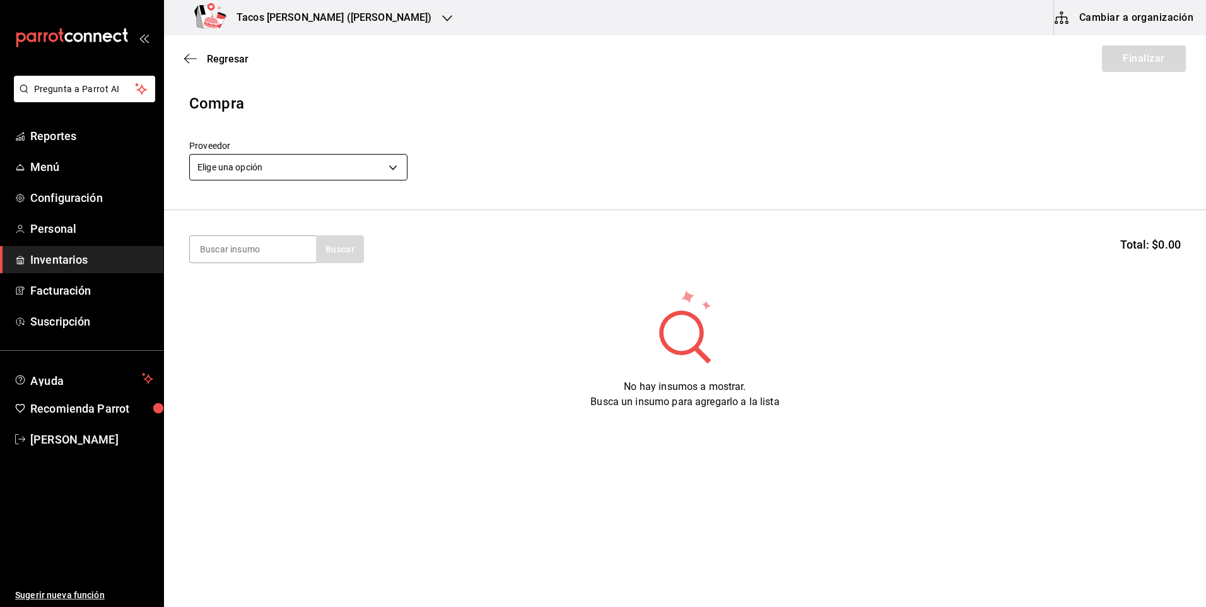
click at [367, 167] on body "Pregunta a Parrot AI Reportes Menú Configuración Personal Inventarios Facturaci…" at bounding box center [603, 268] width 1206 height 536
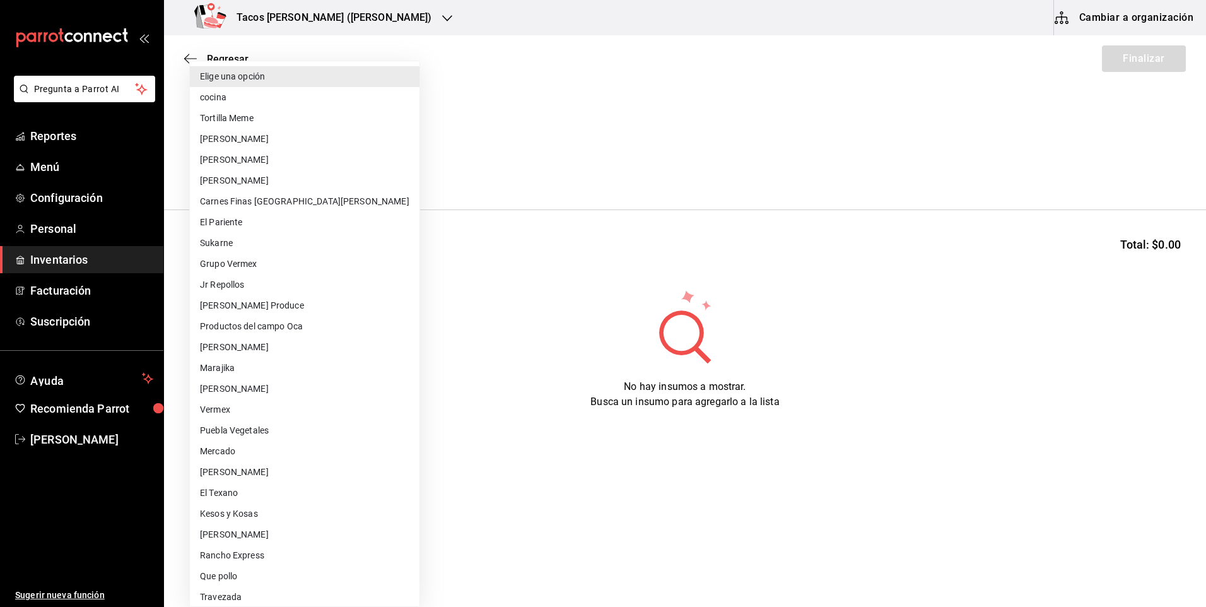
click at [247, 106] on li "cocina" at bounding box center [305, 97] width 230 height 21
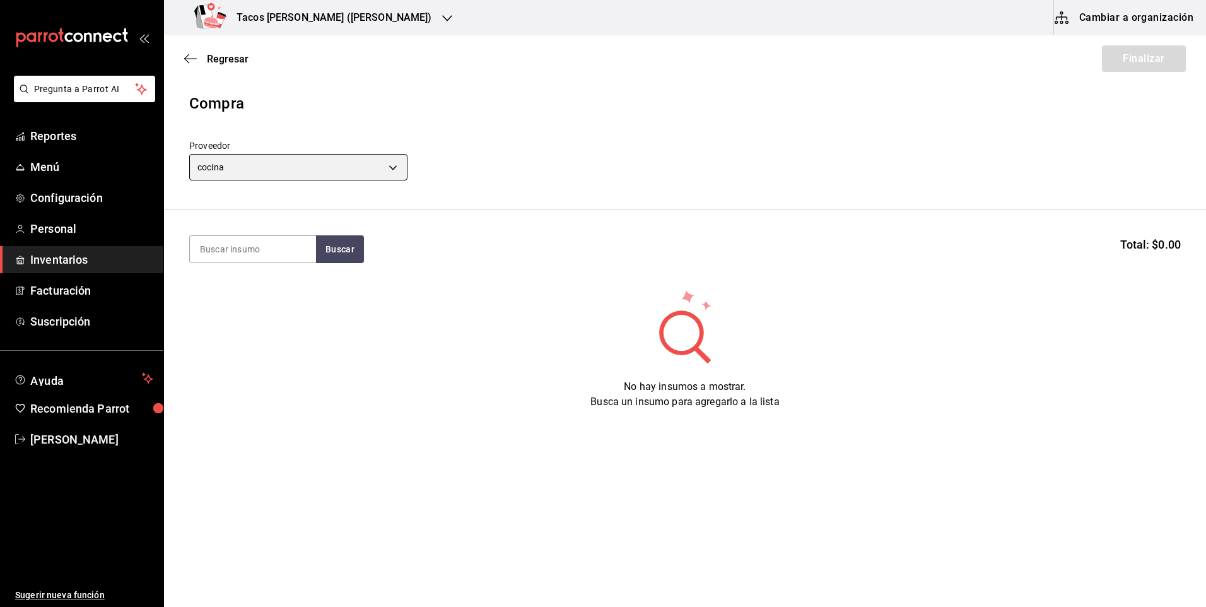
type input "237c9a5b-4078-49eb-83ef-23bf52bd7acd"
click at [274, 248] on input at bounding box center [253, 249] width 126 height 27
type input "chi"
click at [324, 245] on button "Buscar" at bounding box center [340, 249] width 48 height 28
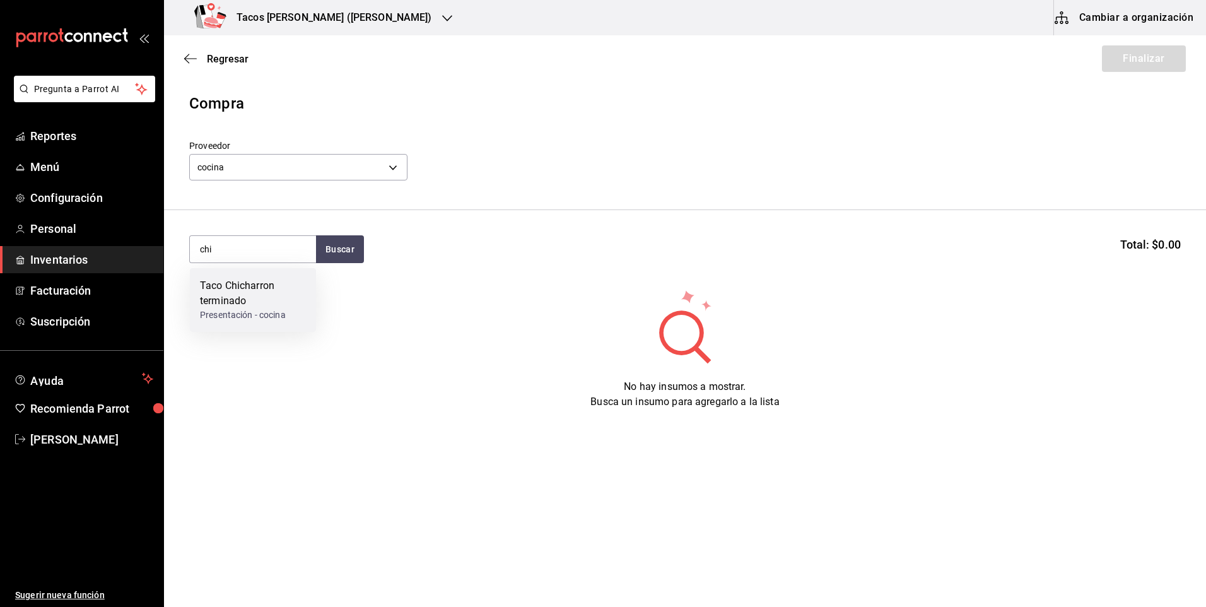
click at [293, 294] on div "Taco Chicharron terminado" at bounding box center [253, 293] width 106 height 30
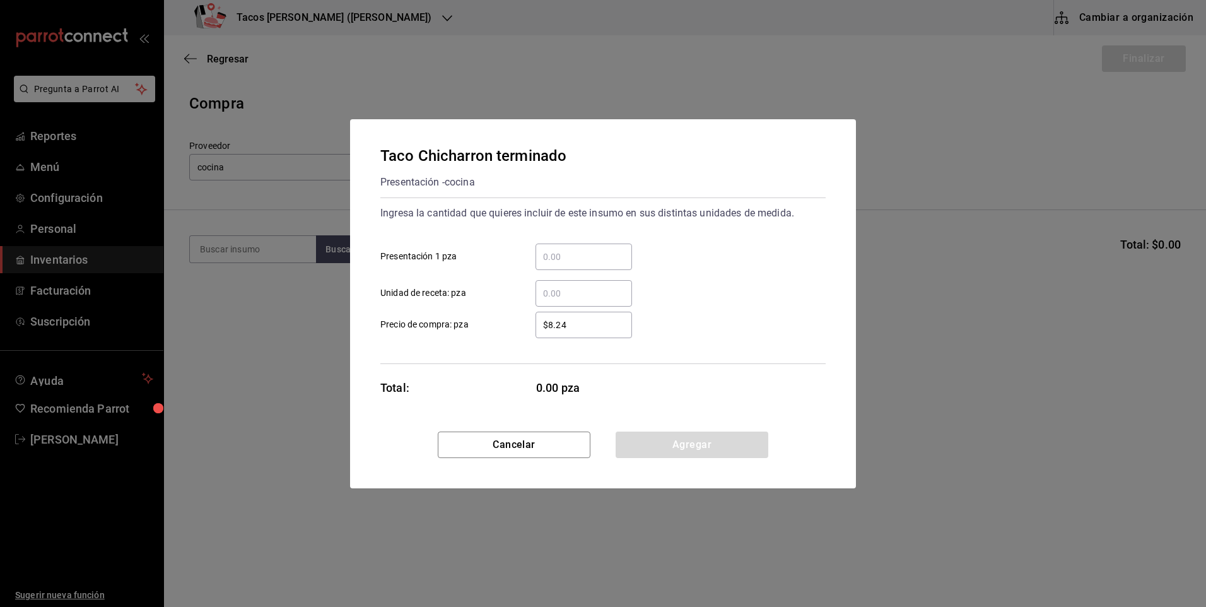
click at [587, 265] on div "​" at bounding box center [584, 257] width 97 height 27
click at [587, 264] on input "​ Presentación 1 pza" at bounding box center [584, 256] width 97 height 15
click at [564, 256] on input "​ Presentación 1 pza" at bounding box center [584, 256] width 97 height 15
type input "30"
click at [684, 449] on button "Agregar" at bounding box center [692, 445] width 153 height 27
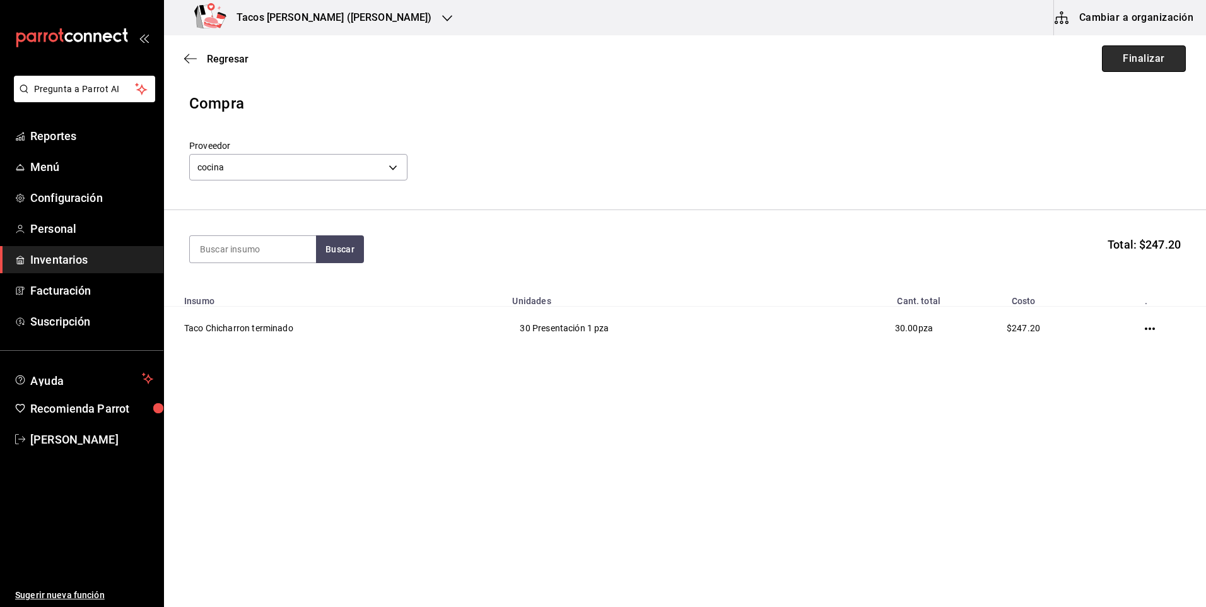
click at [1140, 71] on button "Finalizar" at bounding box center [1144, 58] width 84 height 27
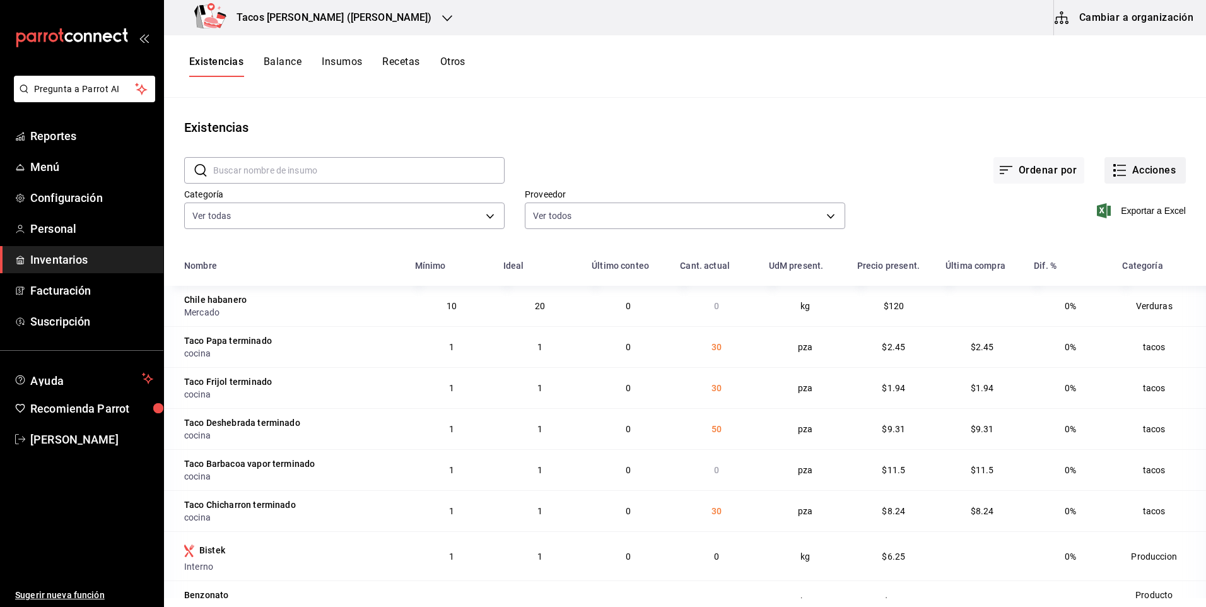
click at [1126, 168] on button "Acciones" at bounding box center [1145, 170] width 81 height 27
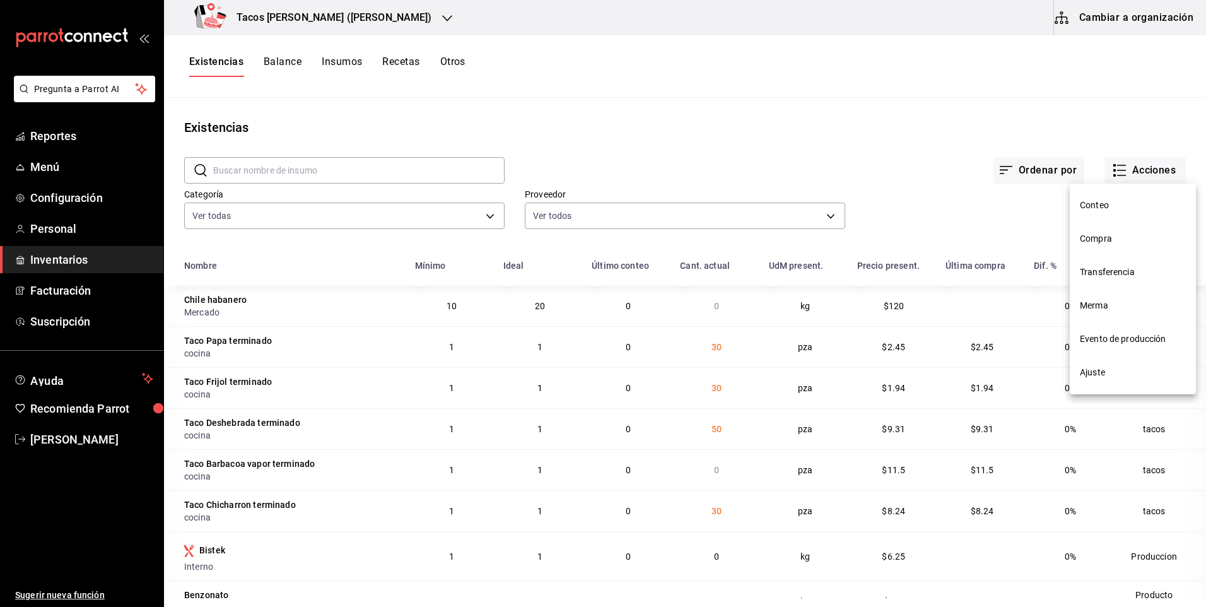
click at [1093, 238] on span "Compra" at bounding box center [1133, 238] width 106 height 13
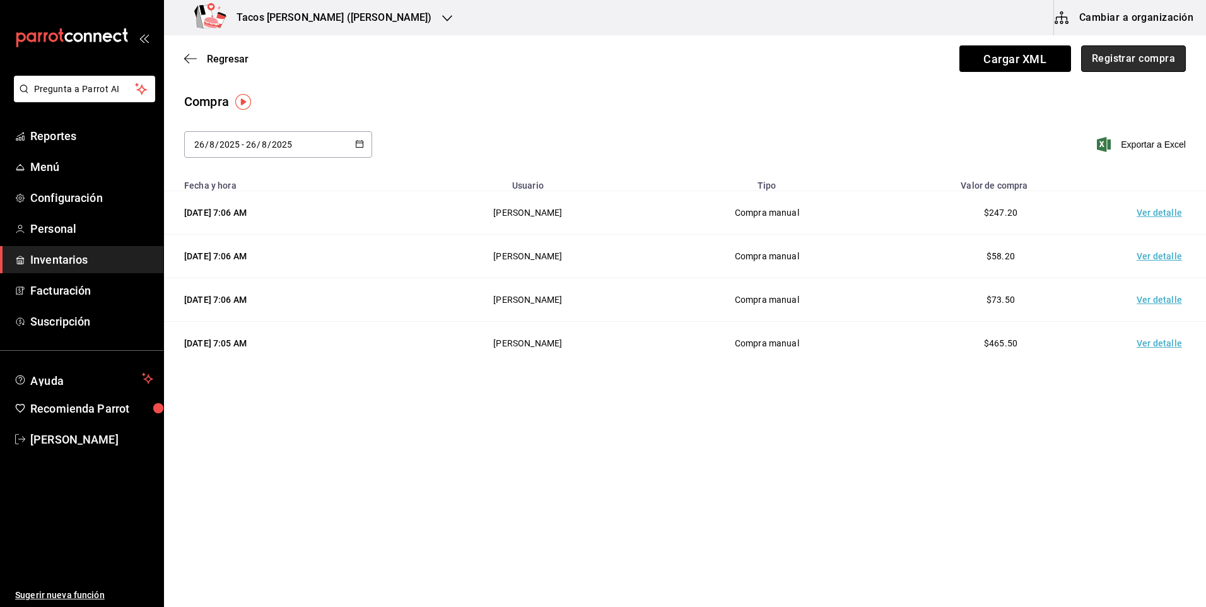
click at [1121, 52] on button "Registrar compra" at bounding box center [1134, 58] width 105 height 27
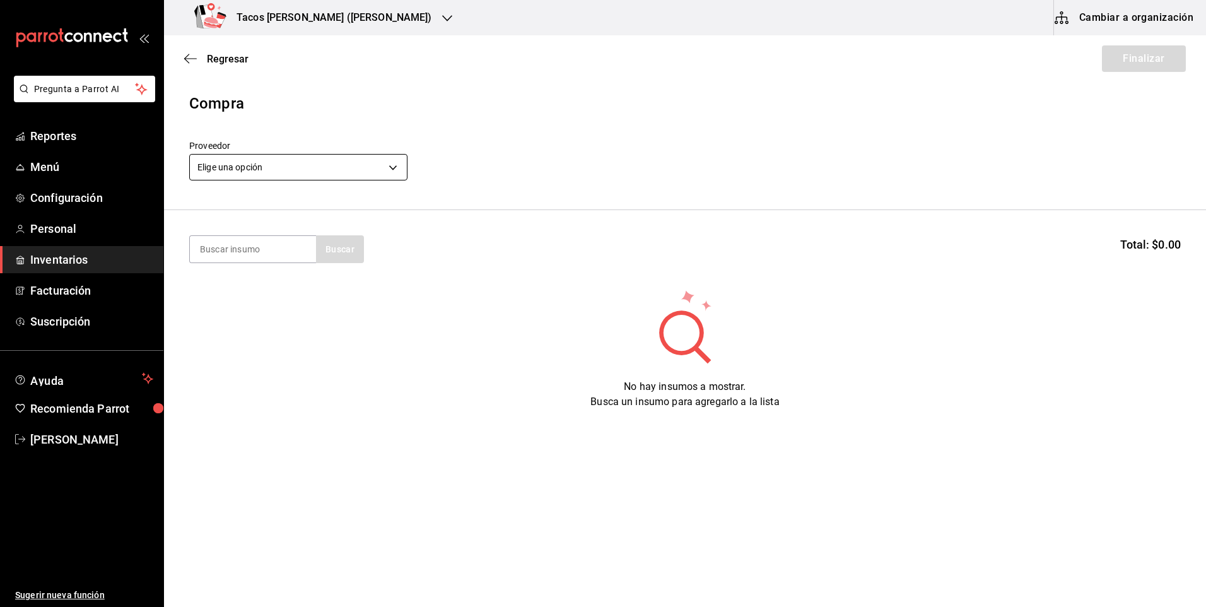
click at [348, 168] on body "Pregunta a Parrot AI Reportes Menú Configuración Personal Inventarios Facturaci…" at bounding box center [603, 268] width 1206 height 536
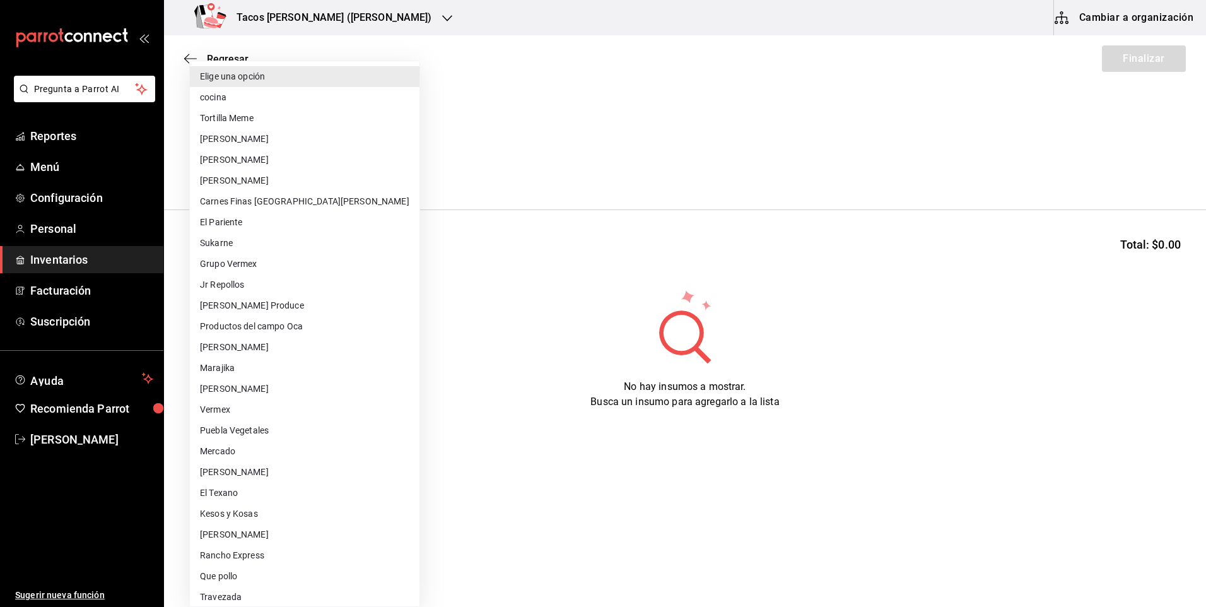
click at [298, 102] on li "cocina" at bounding box center [305, 97] width 230 height 21
type input "237c9a5b-4078-49eb-83ef-23bf52bd7acd"
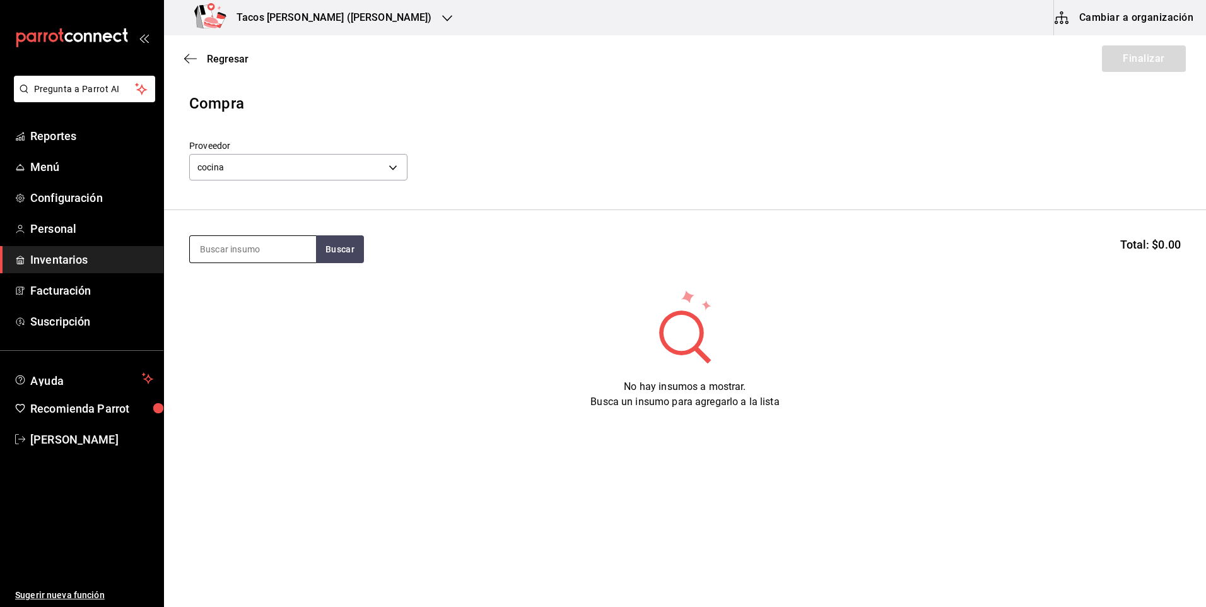
click at [256, 253] on input at bounding box center [253, 249] width 126 height 27
type input "barb"
click at [327, 247] on button "Buscar" at bounding box center [340, 249] width 48 height 28
click at [297, 293] on div "Taco Barbacoa vapor terminado" at bounding box center [253, 293] width 106 height 30
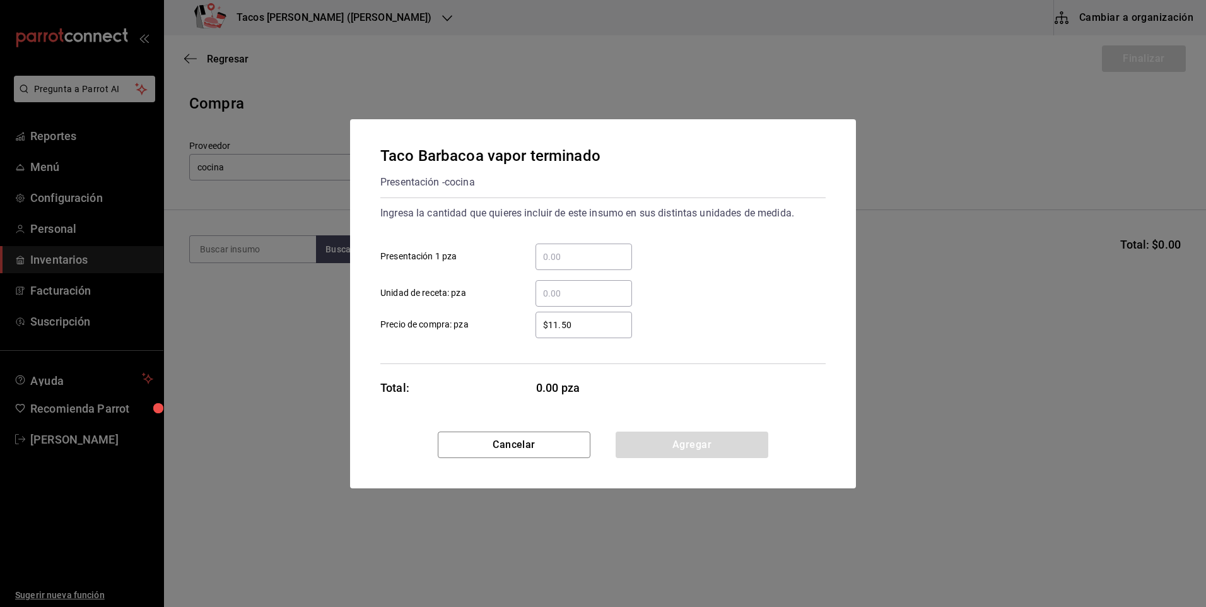
click at [574, 256] on input "​ Presentación 1 pza" at bounding box center [584, 256] width 97 height 15
click at [575, 254] on input "​ Presentación 1 pza" at bounding box center [584, 256] width 97 height 15
type input "30"
click at [672, 441] on button "Agregar" at bounding box center [692, 445] width 153 height 27
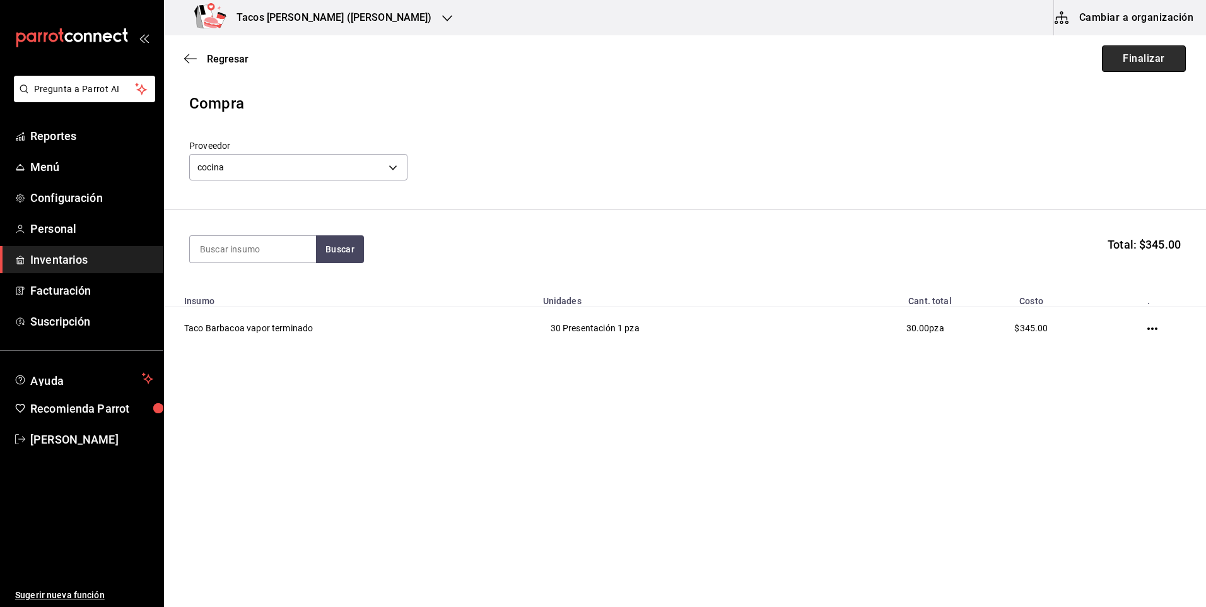
click at [1141, 62] on button "Finalizar" at bounding box center [1144, 58] width 84 height 27
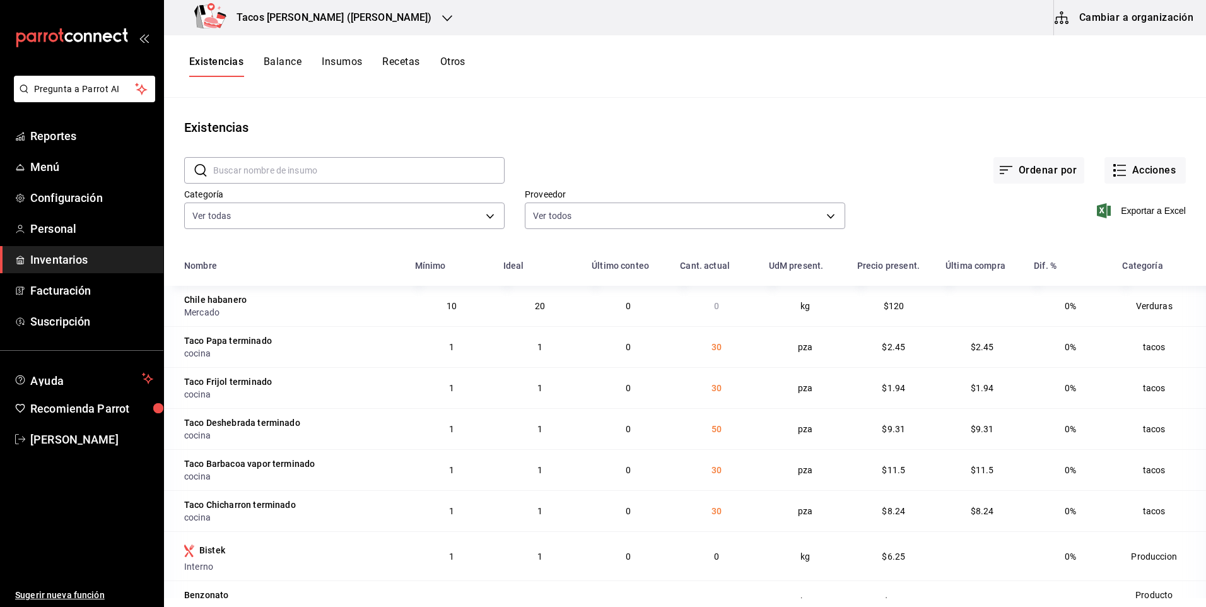
click at [327, 14] on h3 "Tacos [PERSON_NAME] ([PERSON_NAME])" at bounding box center [330, 17] width 206 height 15
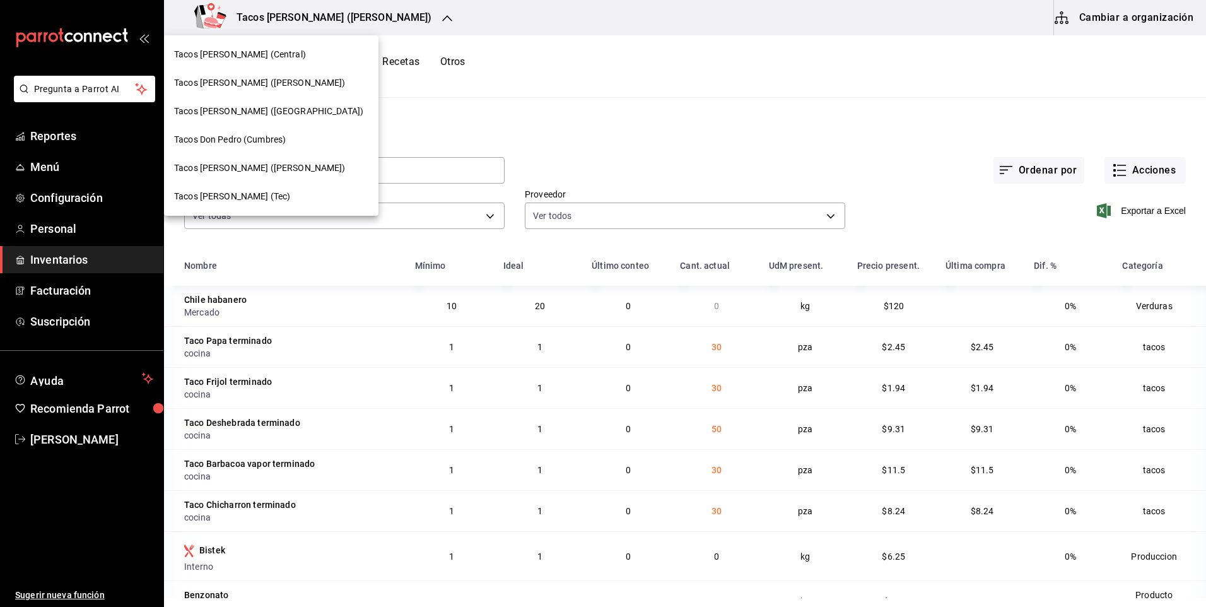
click at [288, 161] on div "Tacos [PERSON_NAME] ([PERSON_NAME])" at bounding box center [271, 168] width 215 height 28
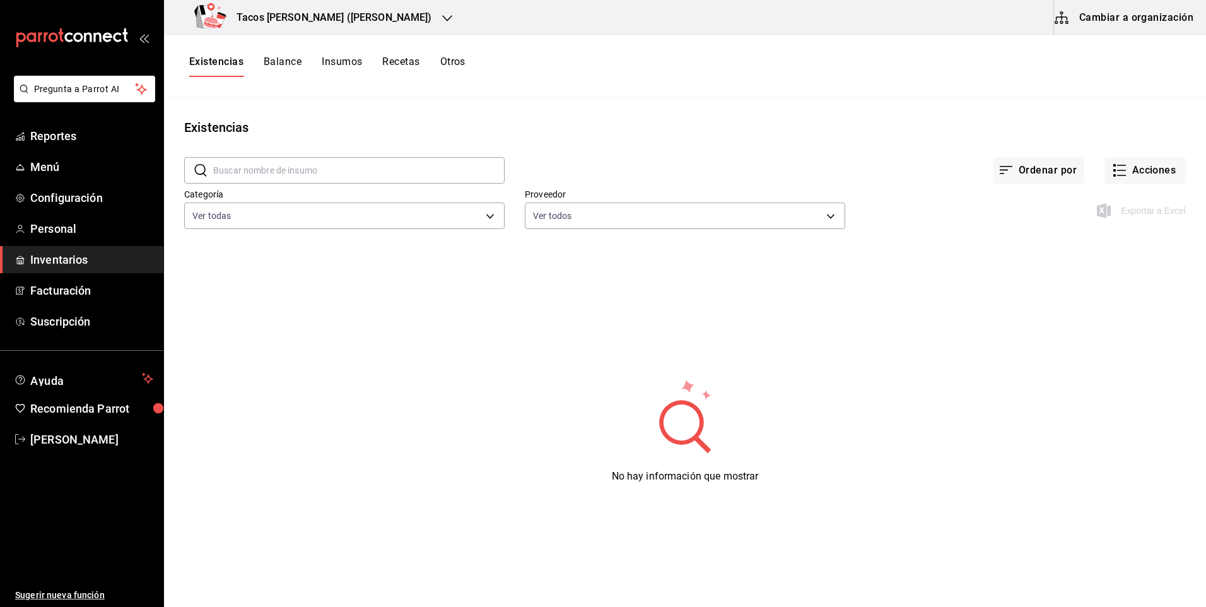
click at [309, 21] on h3 "Tacos [PERSON_NAME] ([PERSON_NAME])" at bounding box center [330, 17] width 206 height 15
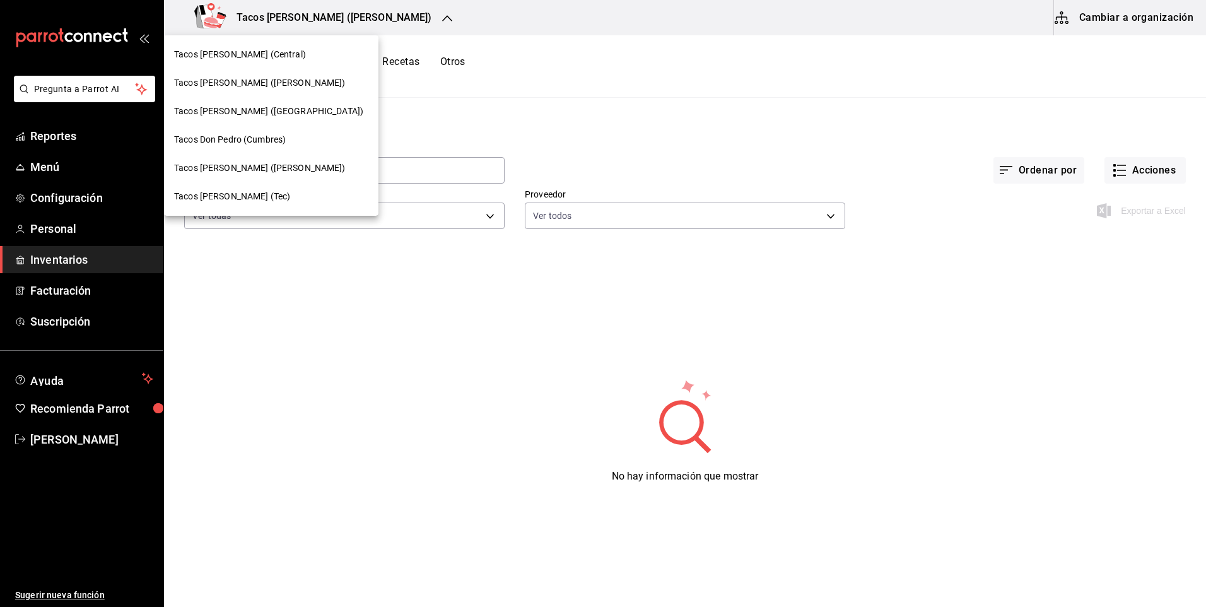
click at [288, 98] on div "Tacos [PERSON_NAME] ([GEOGRAPHIC_DATA])" at bounding box center [271, 111] width 215 height 28
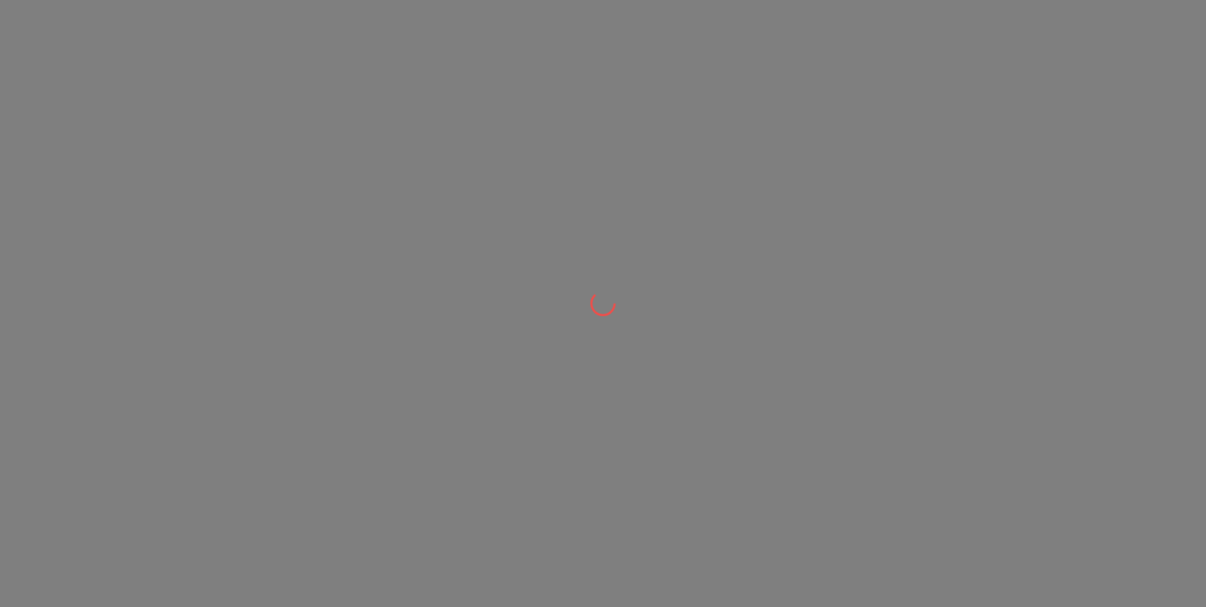
click at [322, 15] on div at bounding box center [603, 303] width 1206 height 607
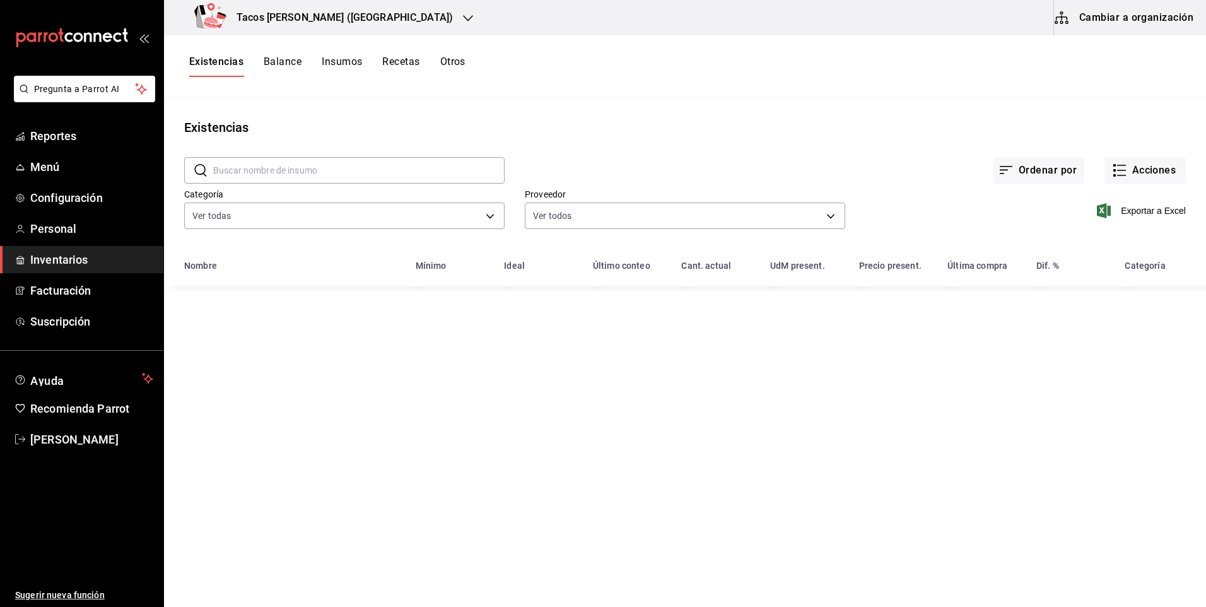
click at [338, 11] on h3 "Tacos [PERSON_NAME] ([GEOGRAPHIC_DATA])" at bounding box center [340, 17] width 227 height 15
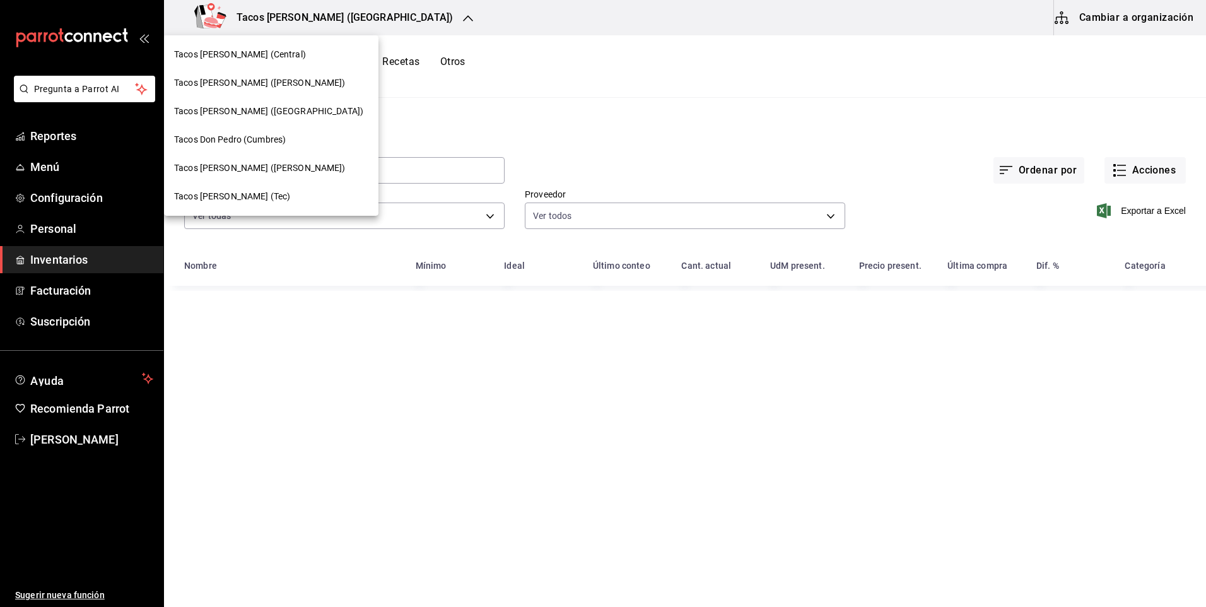
click at [316, 75] on div "Tacos [PERSON_NAME] ([PERSON_NAME])" at bounding box center [271, 83] width 215 height 28
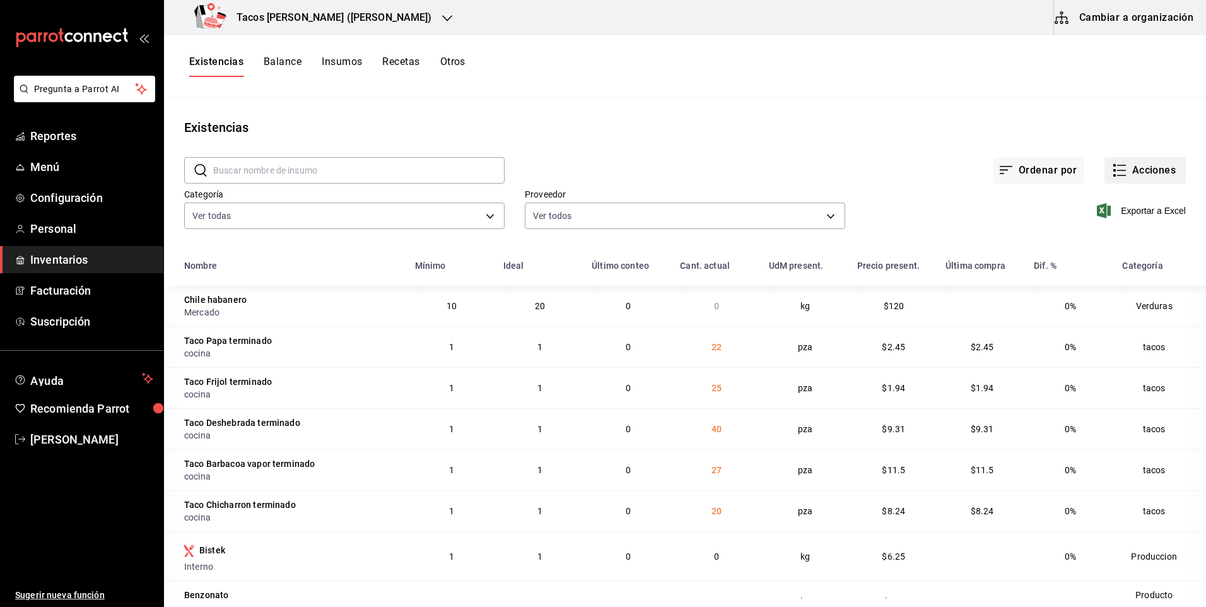
click at [1138, 165] on button "Acciones" at bounding box center [1145, 170] width 81 height 27
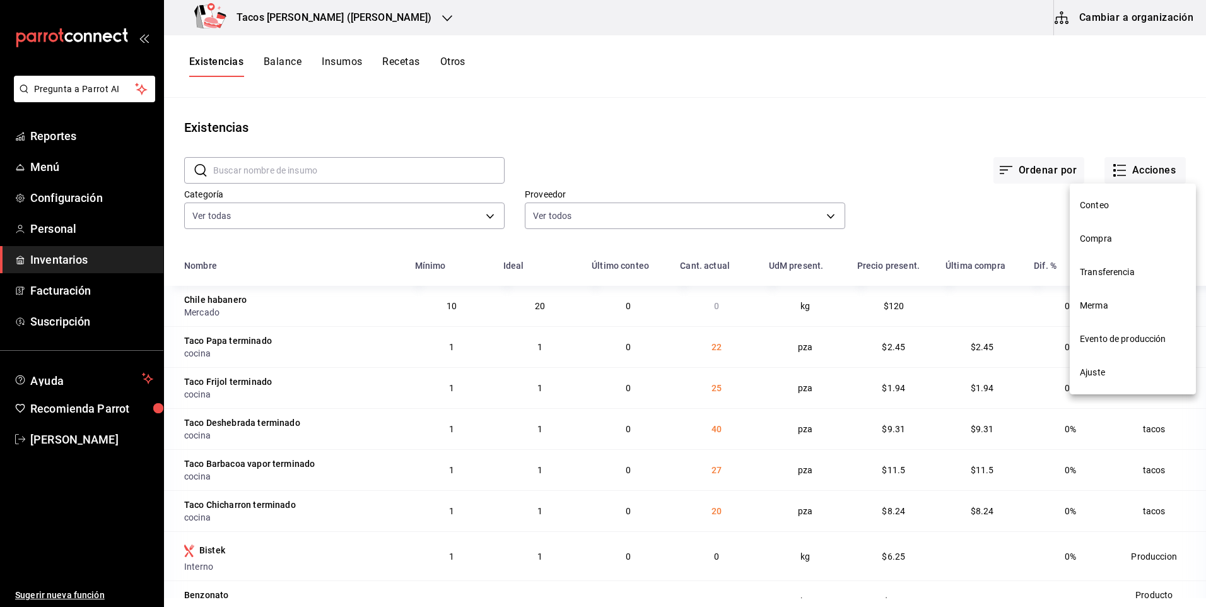
click at [1104, 232] on li "Compra" at bounding box center [1133, 238] width 126 height 33
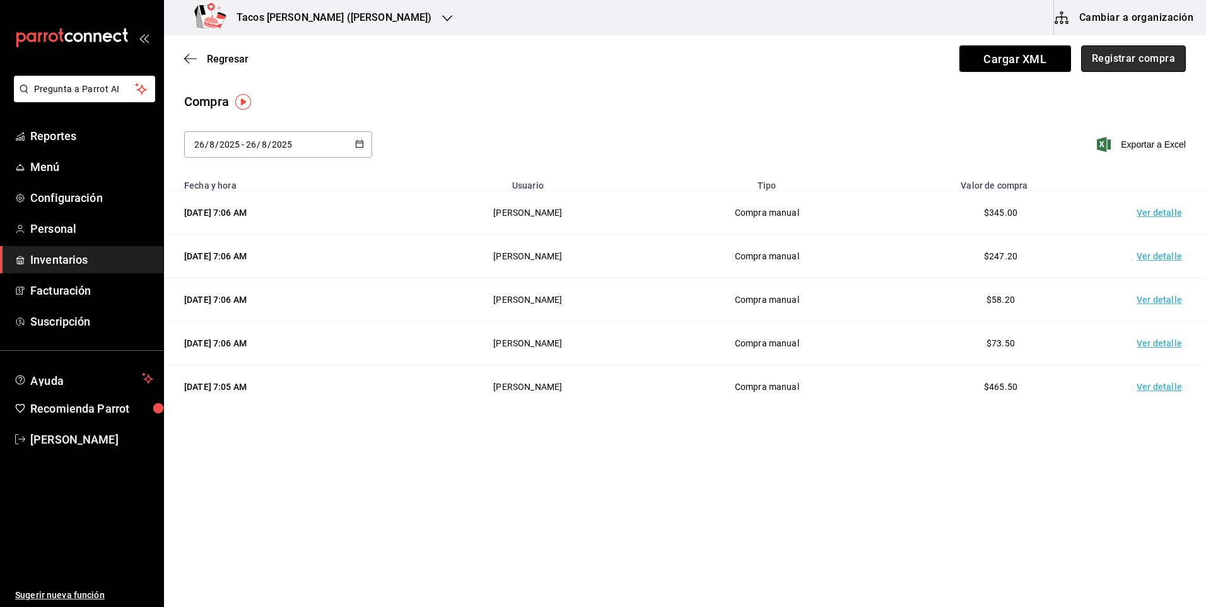
click at [1107, 64] on button "Registrar compra" at bounding box center [1134, 58] width 105 height 27
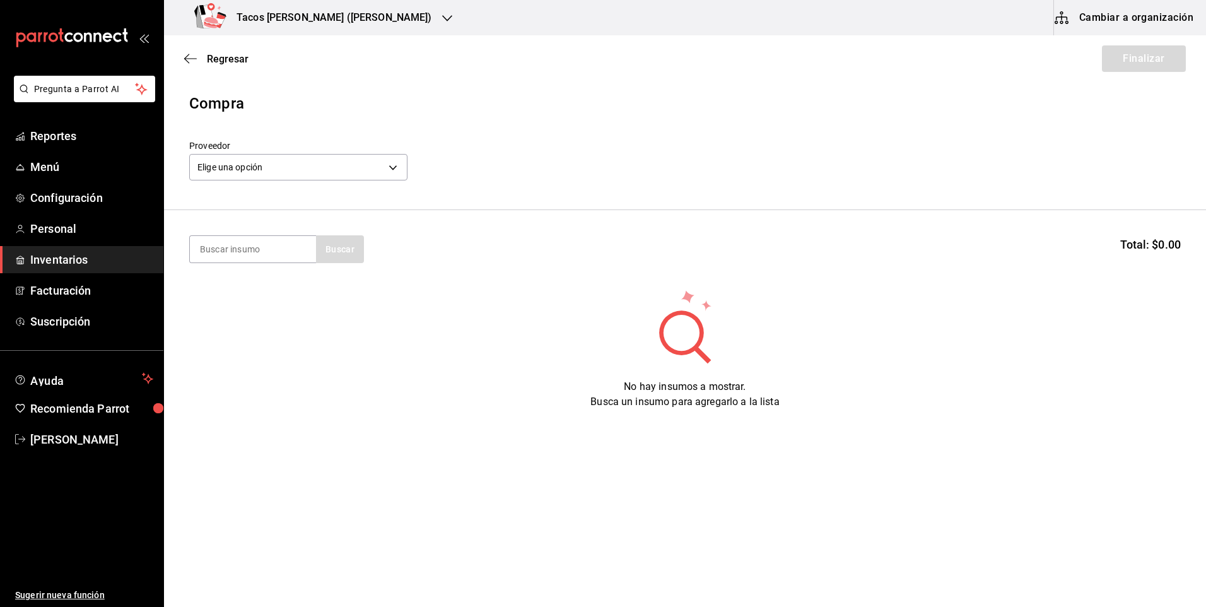
click at [329, 152] on div "Elige una opción default" at bounding box center [298, 165] width 218 height 33
click at [326, 170] on body "Pregunta a Parrot AI Reportes Menú Configuración Personal Inventarios Facturaci…" at bounding box center [603, 268] width 1206 height 536
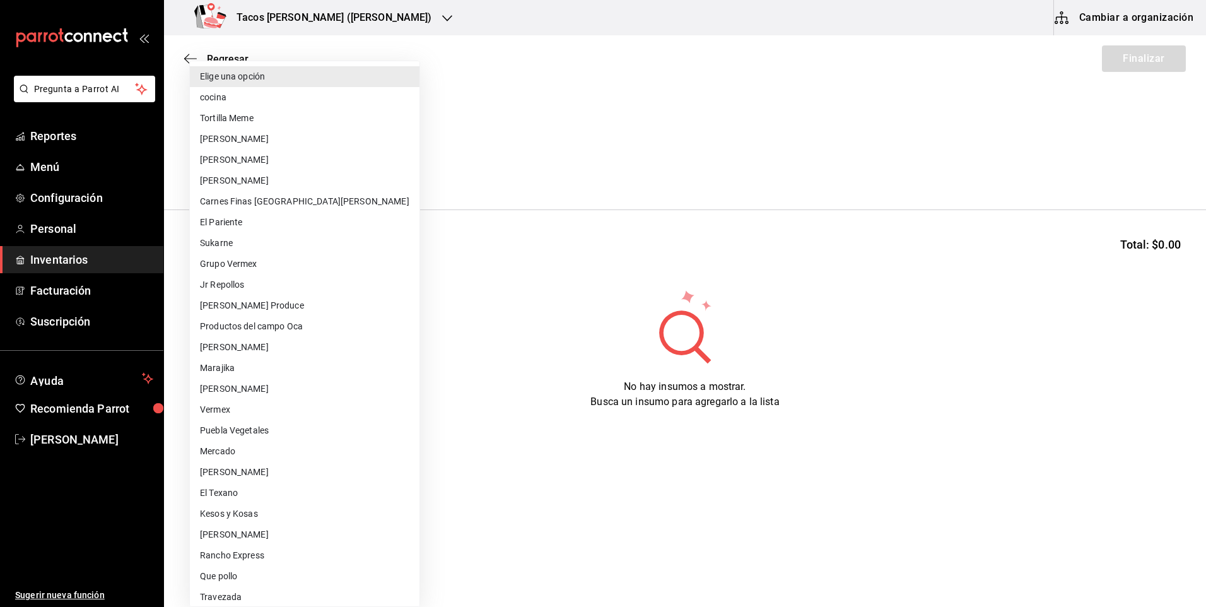
click at [283, 105] on li "cocina" at bounding box center [305, 97] width 230 height 21
type input "237c9a5b-4078-49eb-83ef-23bf52bd7acd"
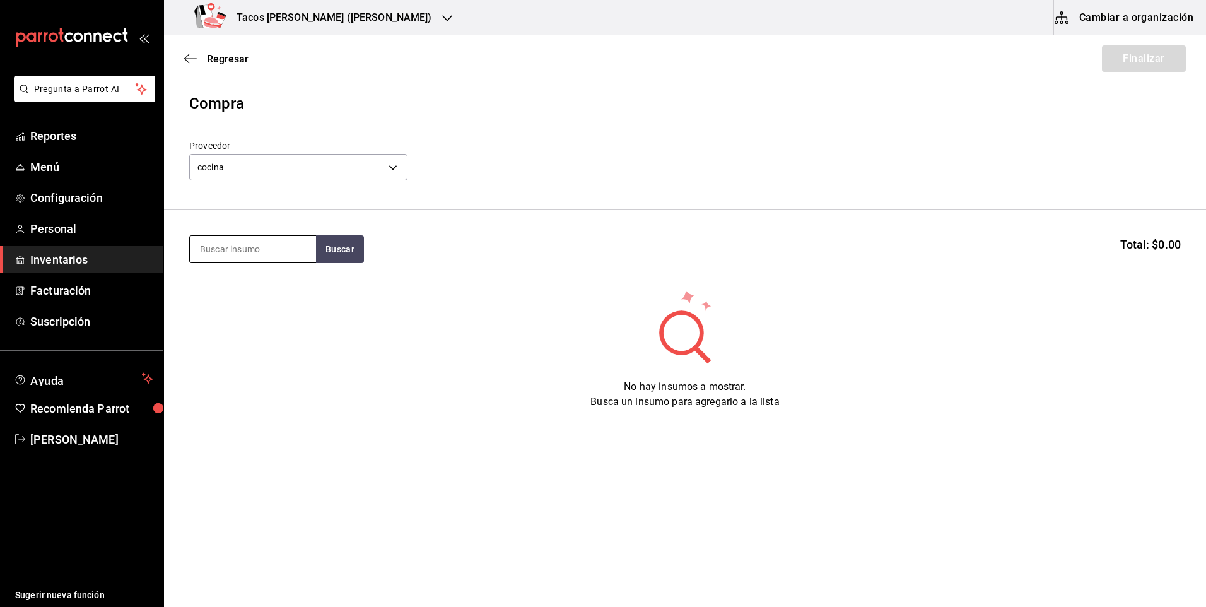
click at [277, 250] on input at bounding box center [253, 249] width 126 height 27
type input "des"
click at [336, 255] on button "Buscar" at bounding box center [340, 249] width 48 height 28
click at [278, 288] on div "Taco Deshebrada terminado" at bounding box center [253, 293] width 106 height 30
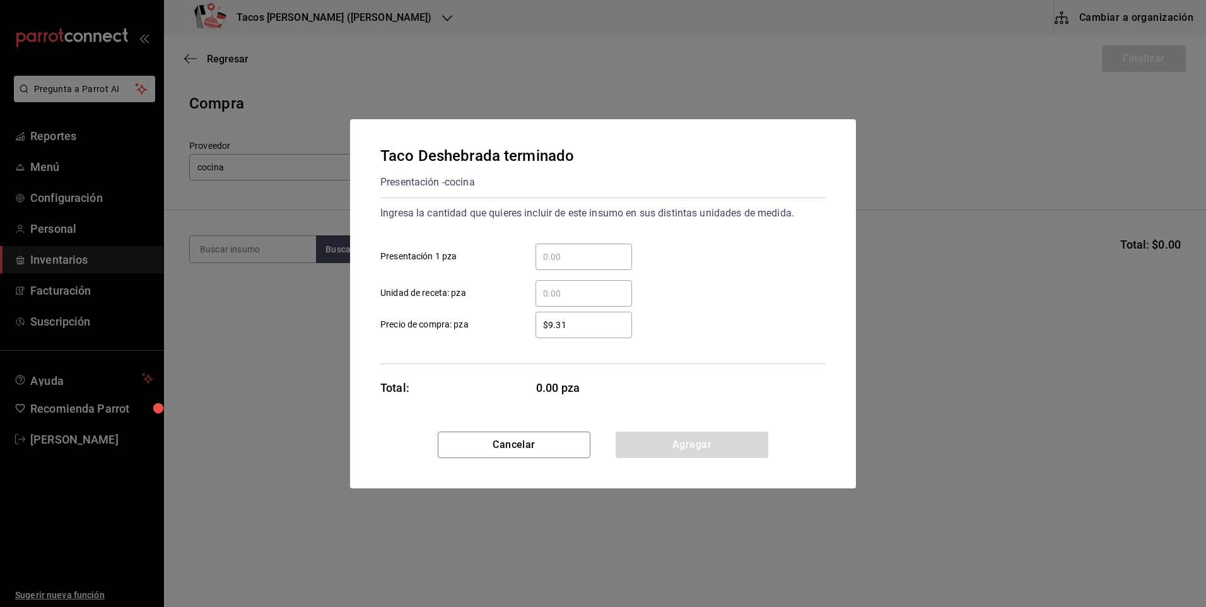
click at [568, 256] on input "​ Presentación 1 pza" at bounding box center [584, 256] width 97 height 15
click at [565, 257] on input "​ Presentación 1 pza" at bounding box center [584, 256] width 97 height 15
type input "150"
click at [714, 454] on button "Agregar" at bounding box center [692, 445] width 153 height 27
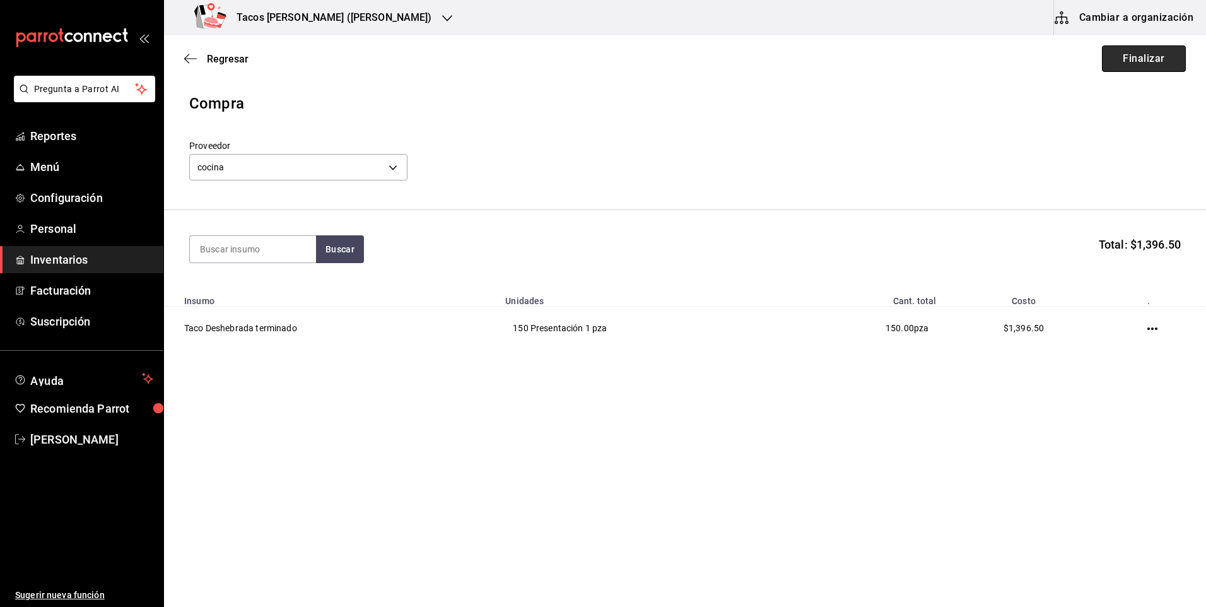
click at [1146, 54] on button "Finalizar" at bounding box center [1144, 58] width 84 height 27
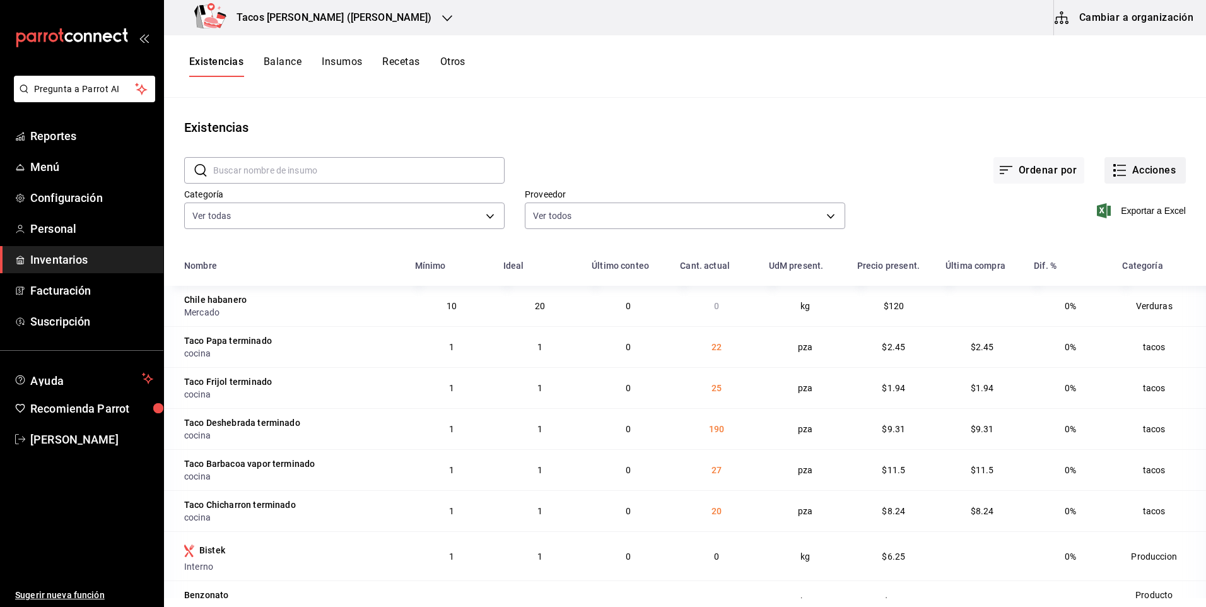
click at [1152, 168] on button "Acciones" at bounding box center [1145, 170] width 81 height 27
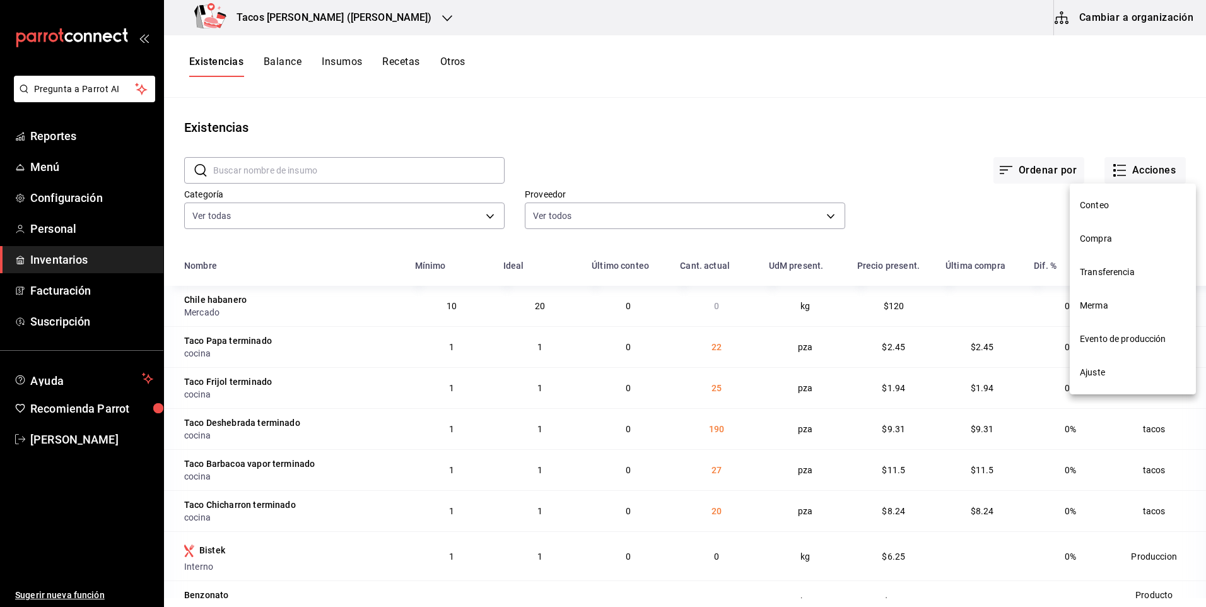
click at [1104, 246] on li "Compra" at bounding box center [1133, 238] width 126 height 33
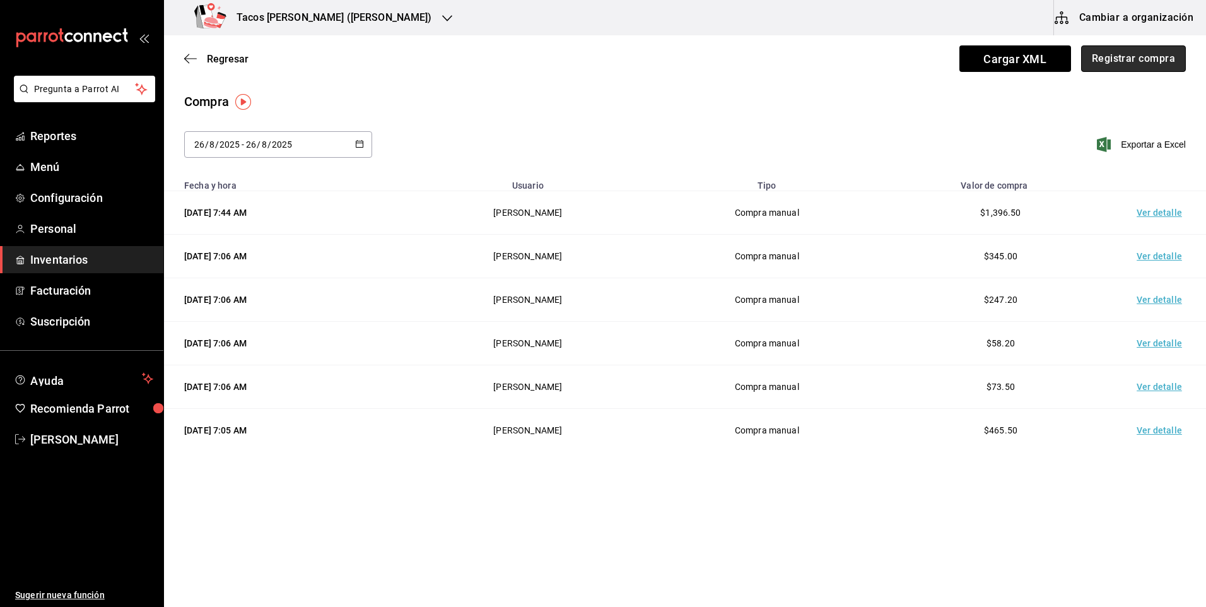
click at [1126, 61] on button "Registrar compra" at bounding box center [1134, 58] width 105 height 27
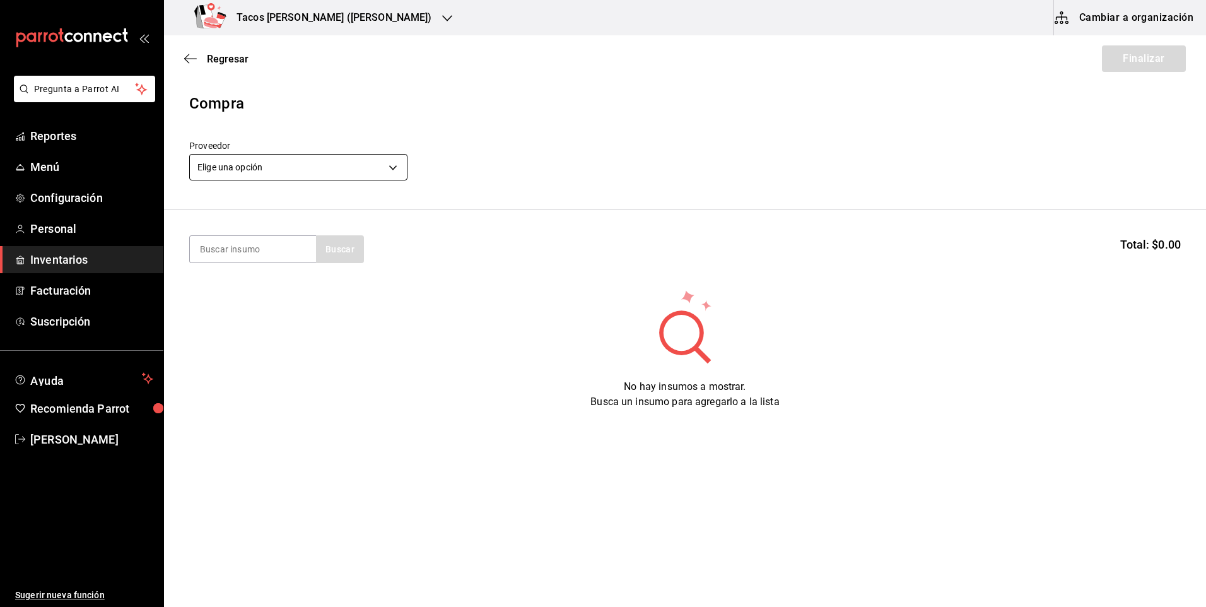
click at [317, 171] on body "Pregunta a Parrot AI Reportes Menú Configuración Personal Inventarios Facturaci…" at bounding box center [603, 268] width 1206 height 536
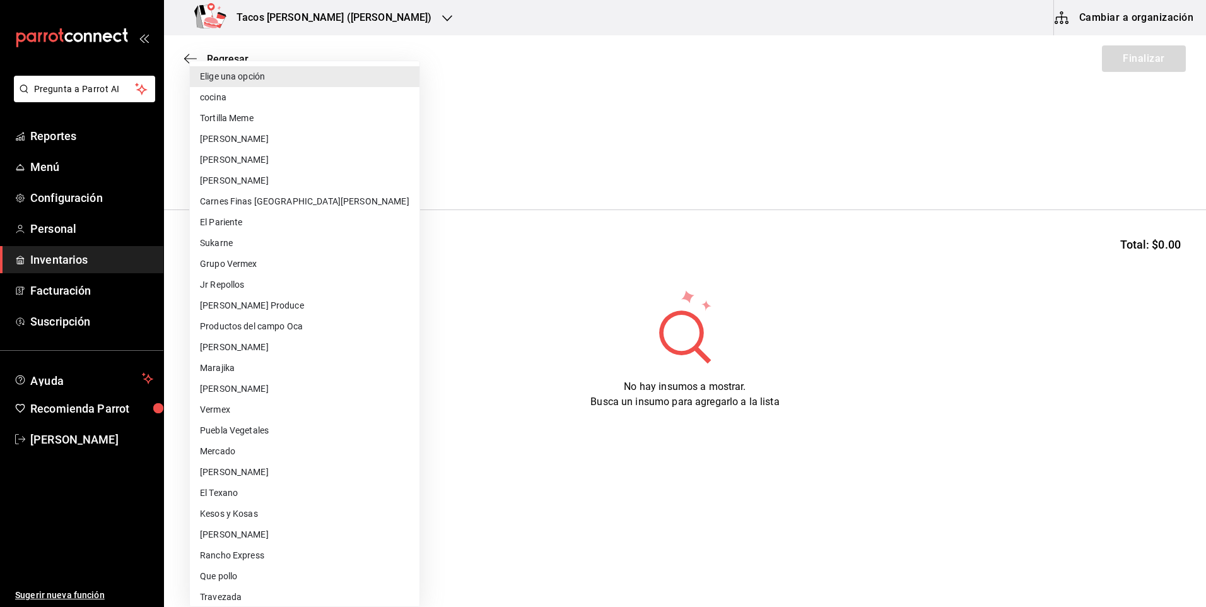
click at [252, 97] on li "cocina" at bounding box center [305, 97] width 230 height 21
type input "237c9a5b-4078-49eb-83ef-23bf52bd7acd"
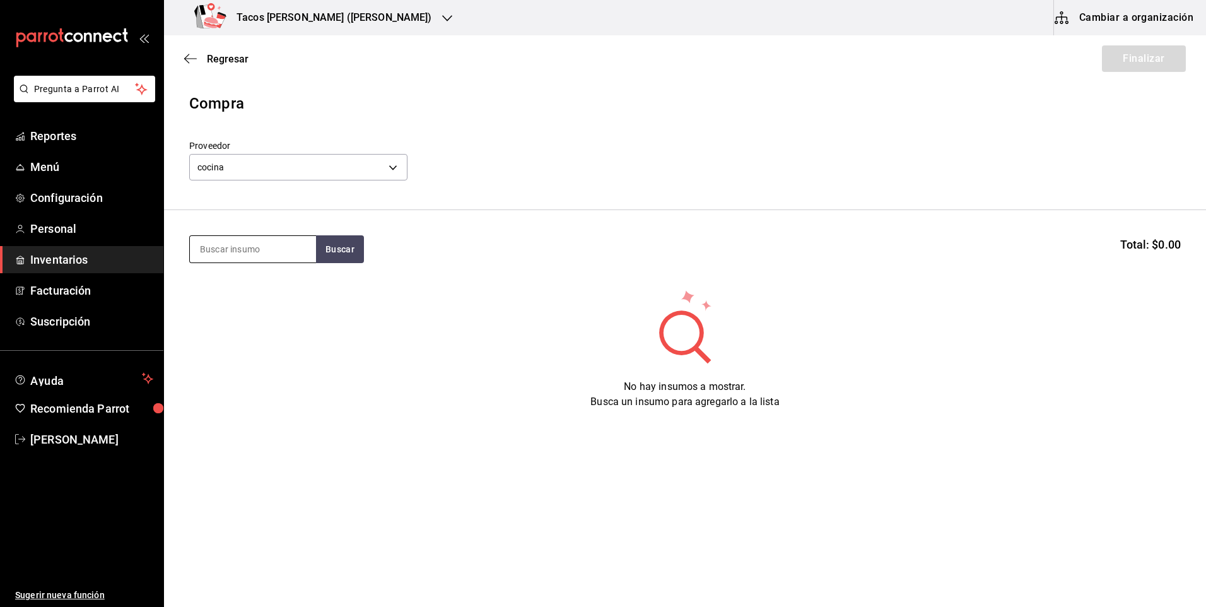
click at [257, 249] on input at bounding box center [253, 249] width 126 height 27
type input "pap"
click at [347, 253] on button "Buscar" at bounding box center [340, 249] width 48 height 28
click at [290, 285] on div "Taco Papa terminado" at bounding box center [249, 285] width 98 height 15
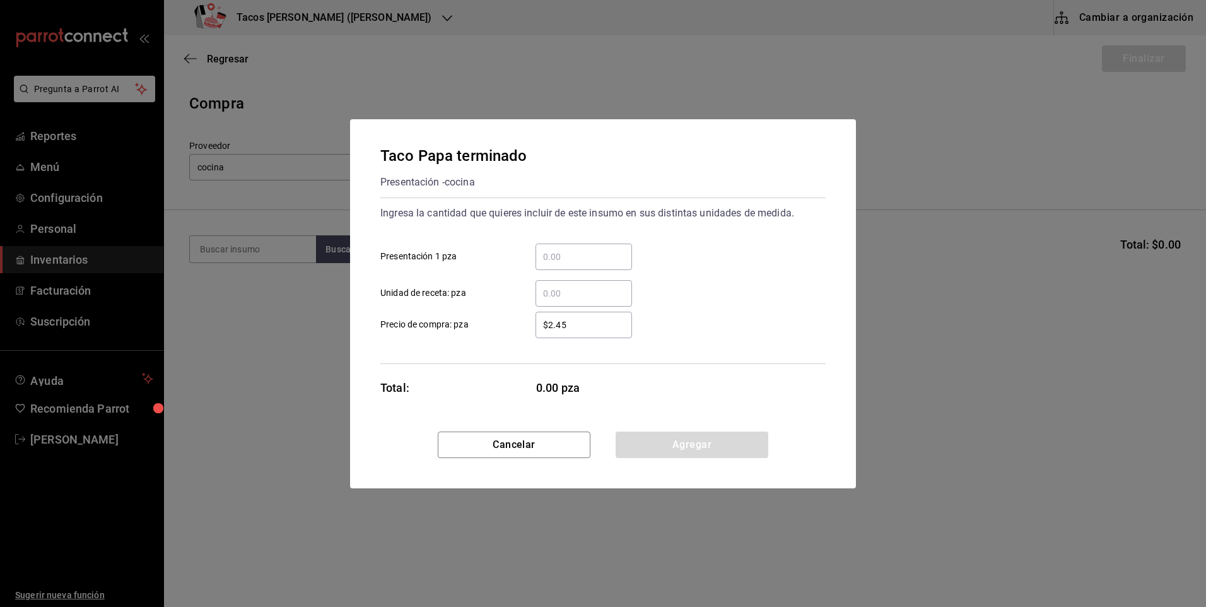
click at [554, 247] on div "​" at bounding box center [584, 257] width 97 height 27
click at [554, 249] on input "​ Presentación 1 pza" at bounding box center [584, 256] width 97 height 15
type input "70"
click at [700, 449] on button "Agregar" at bounding box center [692, 445] width 153 height 27
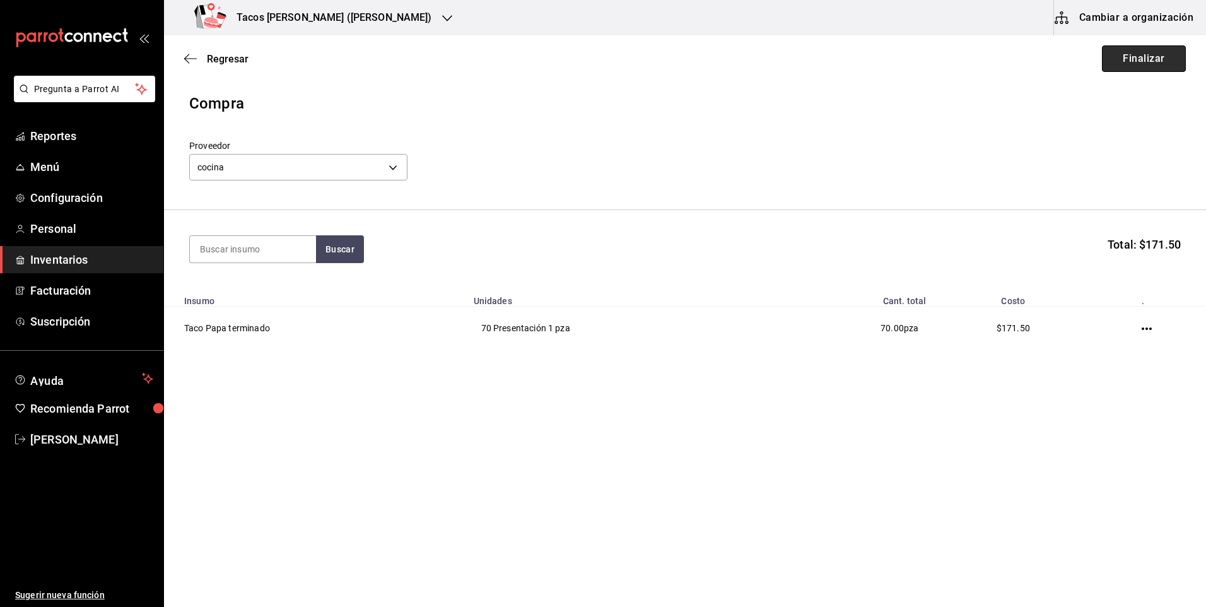
click at [1140, 63] on button "Finalizar" at bounding box center [1144, 58] width 84 height 27
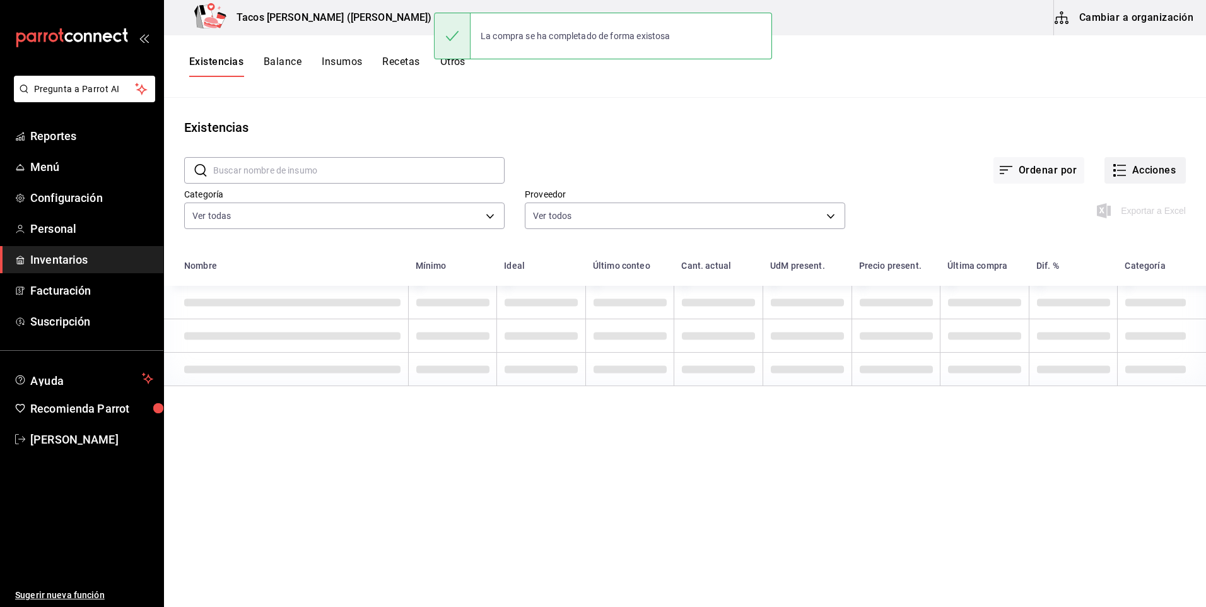
click at [1145, 178] on button "Acciones" at bounding box center [1145, 170] width 81 height 27
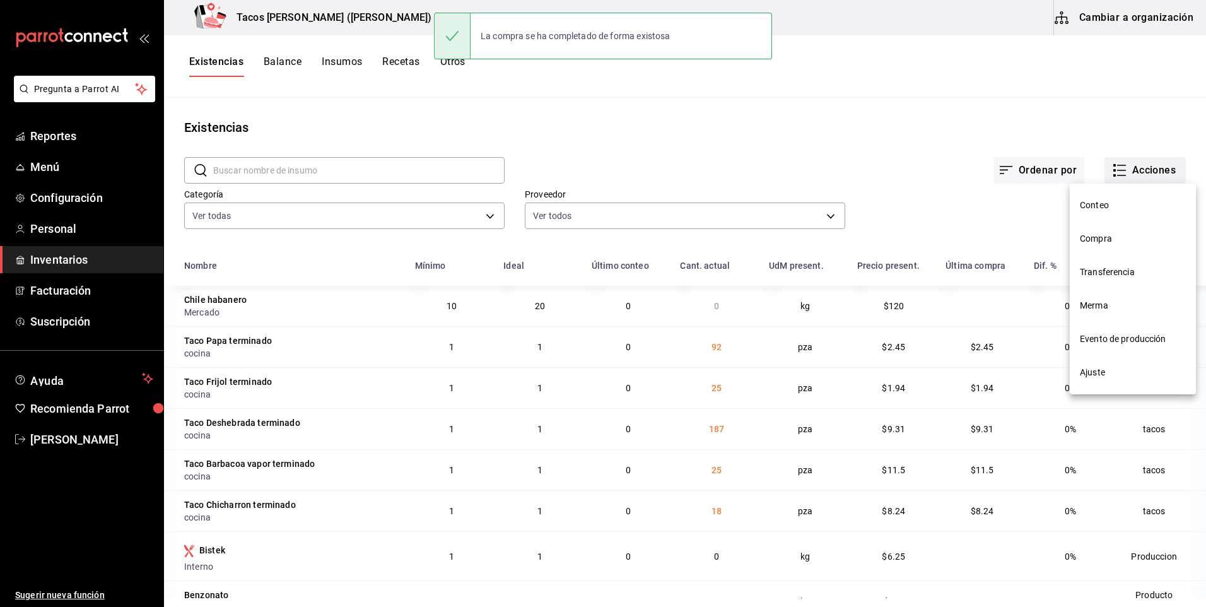
click at [1142, 180] on div at bounding box center [603, 303] width 1206 height 607
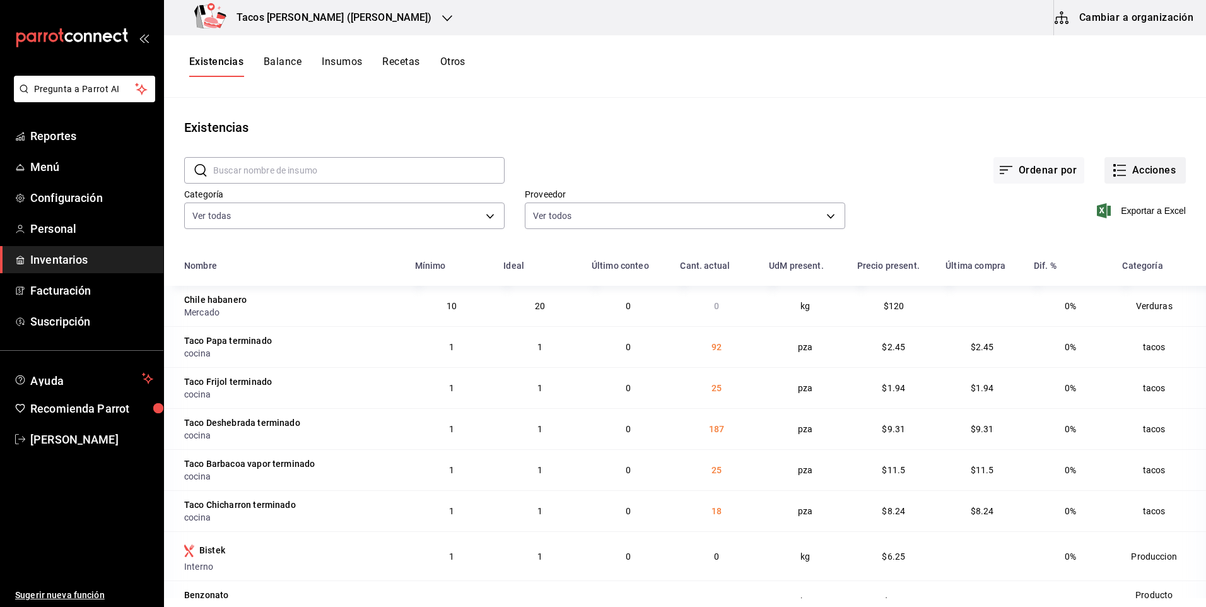
click at [1133, 177] on button "Acciones" at bounding box center [1145, 170] width 81 height 27
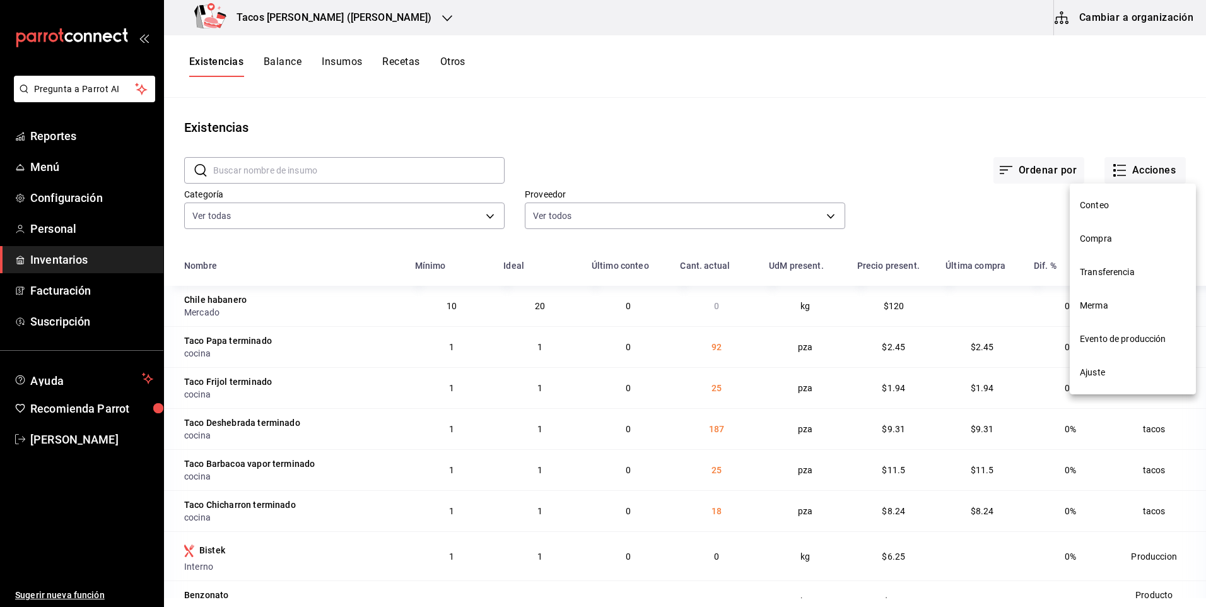
click at [1115, 233] on span "Compra" at bounding box center [1133, 238] width 106 height 13
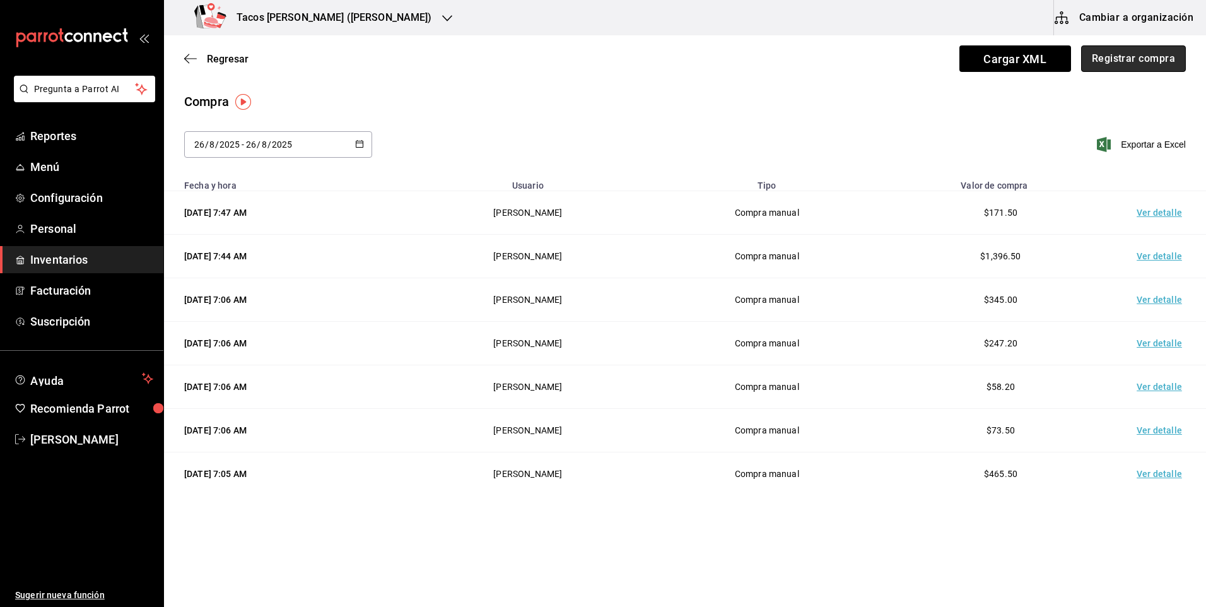
click at [1139, 61] on button "Registrar compra" at bounding box center [1134, 58] width 105 height 27
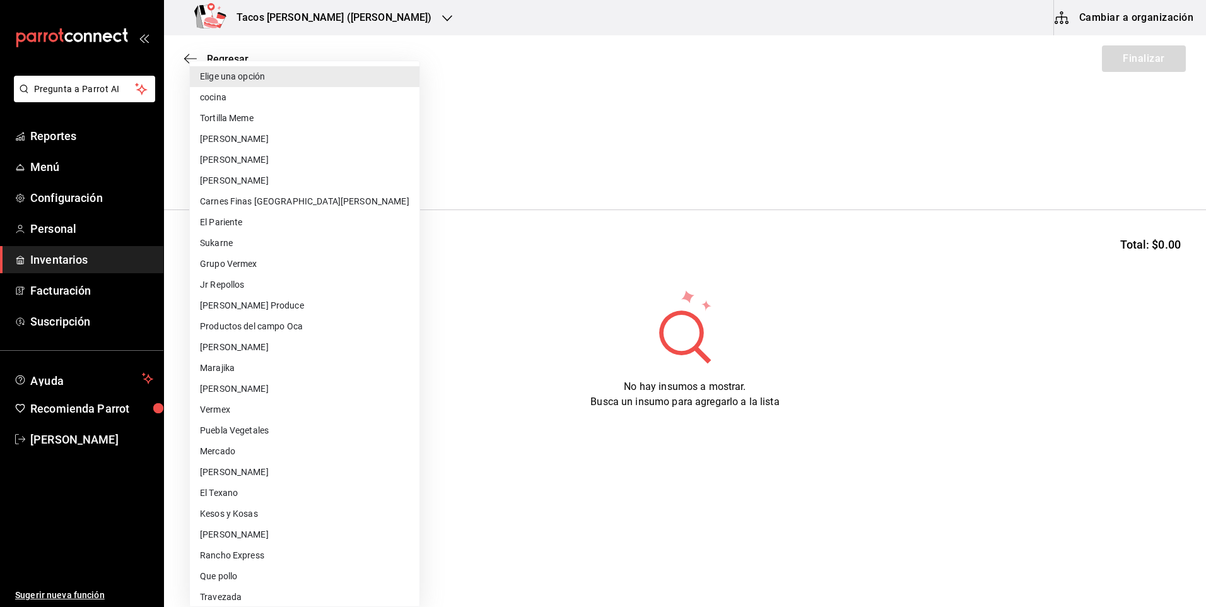
click at [359, 170] on body "Pregunta a Parrot AI Reportes Menú Configuración Personal Inventarios Facturaci…" at bounding box center [603, 268] width 1206 height 536
click at [247, 92] on li "cocina" at bounding box center [305, 97] width 230 height 21
type input "237c9a5b-4078-49eb-83ef-23bf52bd7acd"
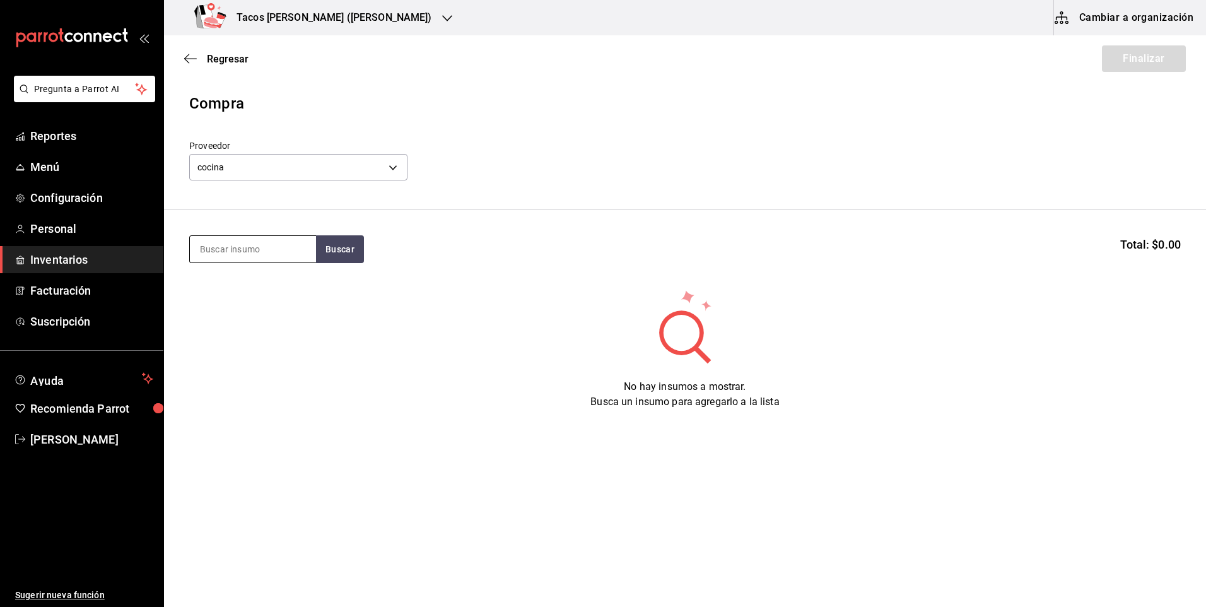
click at [241, 254] on input at bounding box center [253, 249] width 126 height 27
type input "fri"
click at [334, 245] on button "Buscar" at bounding box center [340, 249] width 48 height 28
click at [230, 295] on div "Presentación - cocina" at bounding box center [248, 299] width 97 height 13
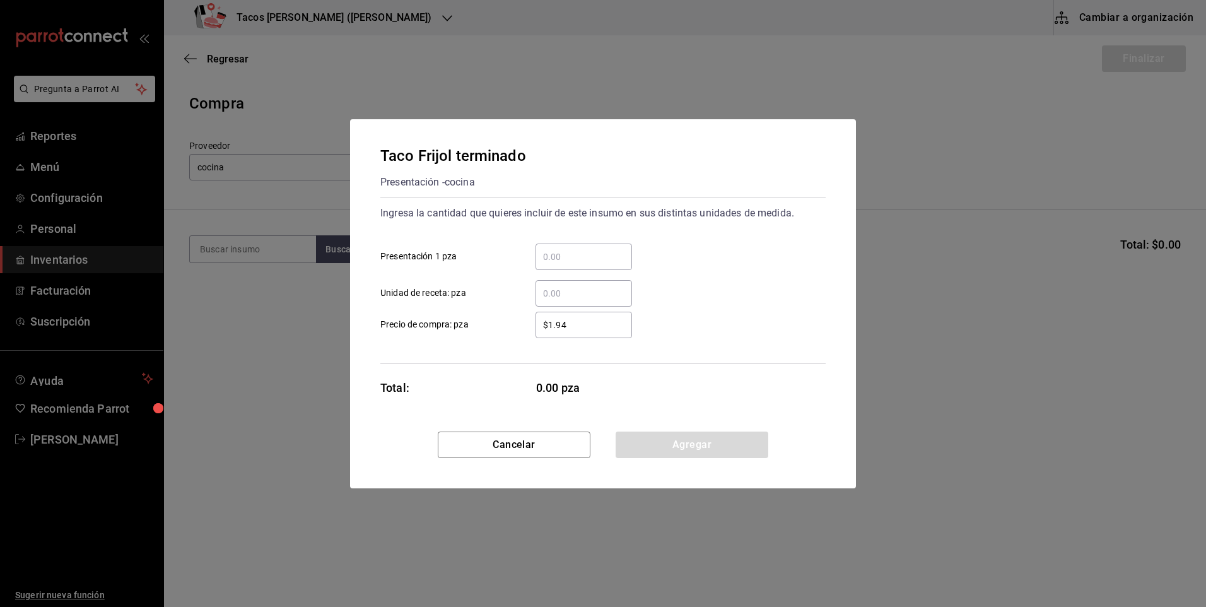
click at [594, 247] on div "​" at bounding box center [584, 257] width 97 height 27
click at [594, 249] on input "​ Presentación 1 pza" at bounding box center [584, 256] width 97 height 15
type input "70"
click at [703, 459] on div "Cancelar Agregar" at bounding box center [603, 460] width 506 height 57
click at [701, 457] on button "Agregar" at bounding box center [692, 445] width 153 height 27
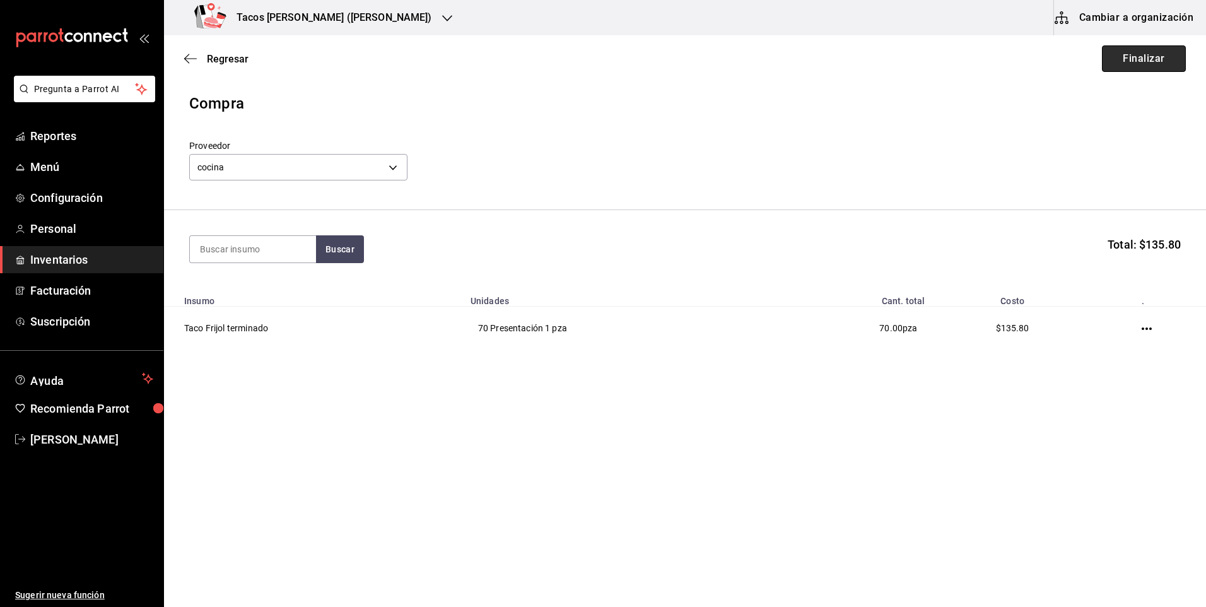
click at [1143, 62] on button "Finalizar" at bounding box center [1144, 58] width 84 height 27
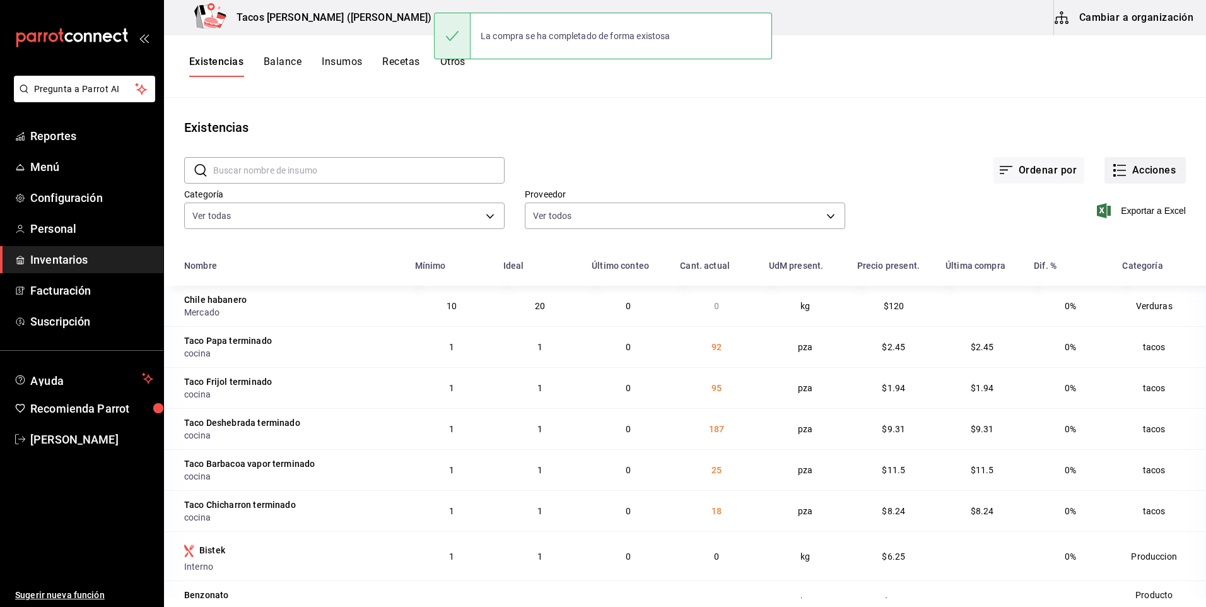
click at [1150, 179] on button "Acciones" at bounding box center [1145, 170] width 81 height 27
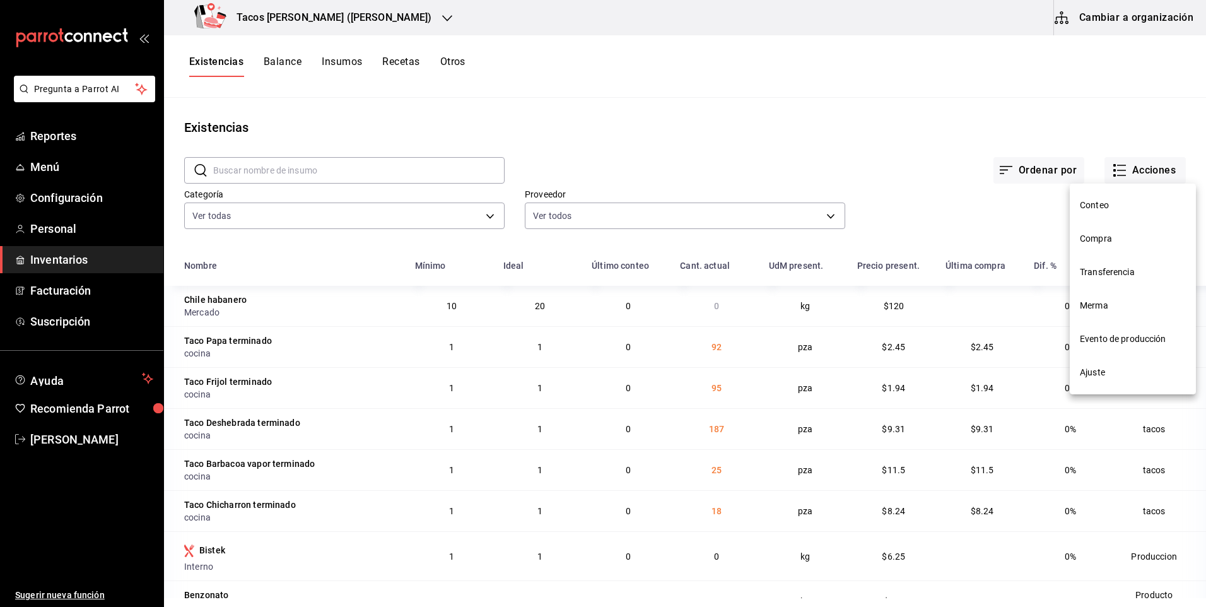
click at [1139, 239] on span "Compra" at bounding box center [1133, 238] width 106 height 13
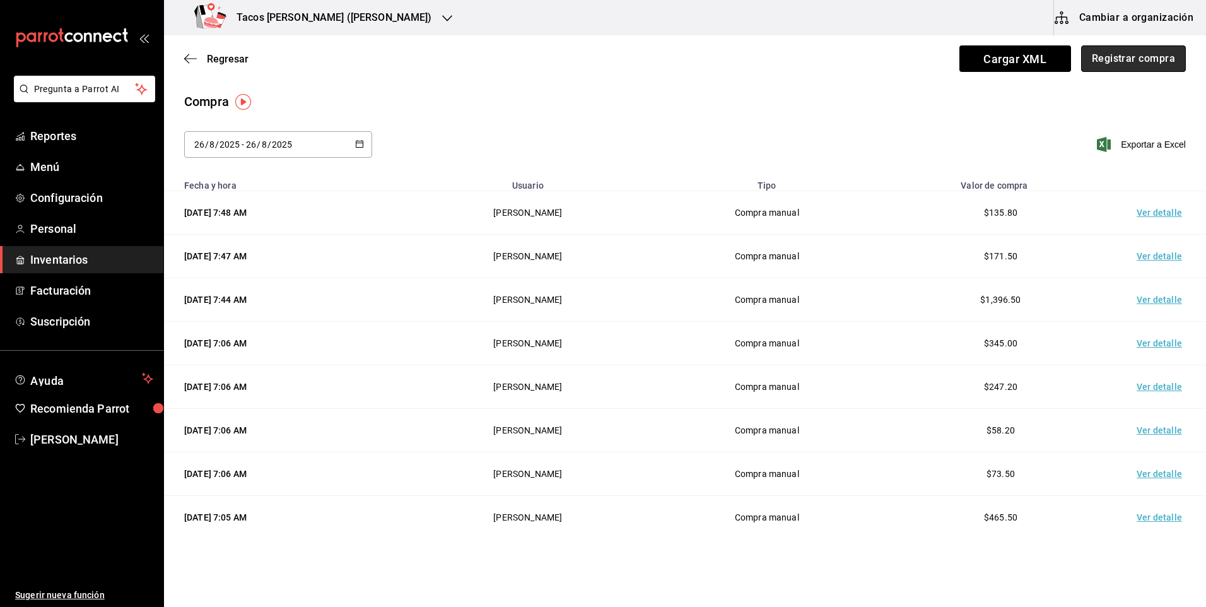
click at [1088, 62] on button "Registrar compra" at bounding box center [1134, 58] width 105 height 27
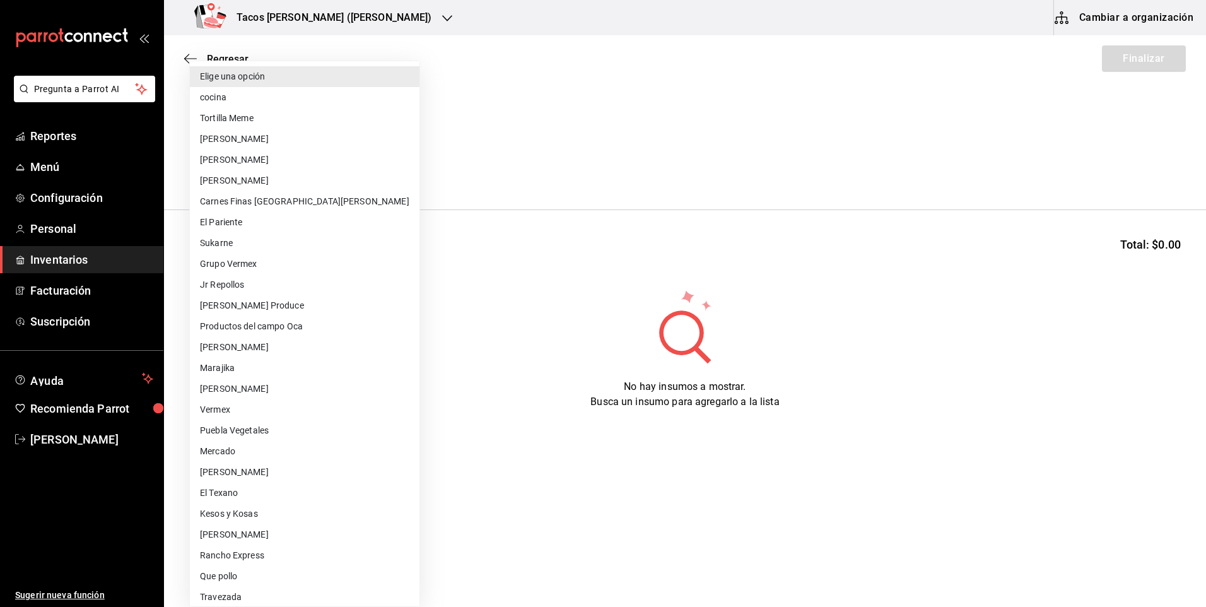
click at [270, 171] on body "Pregunta a Parrot AI Reportes Menú Configuración Personal Inventarios Facturaci…" at bounding box center [603, 268] width 1206 height 536
click at [298, 83] on li "Elige una opción" at bounding box center [305, 76] width 230 height 21
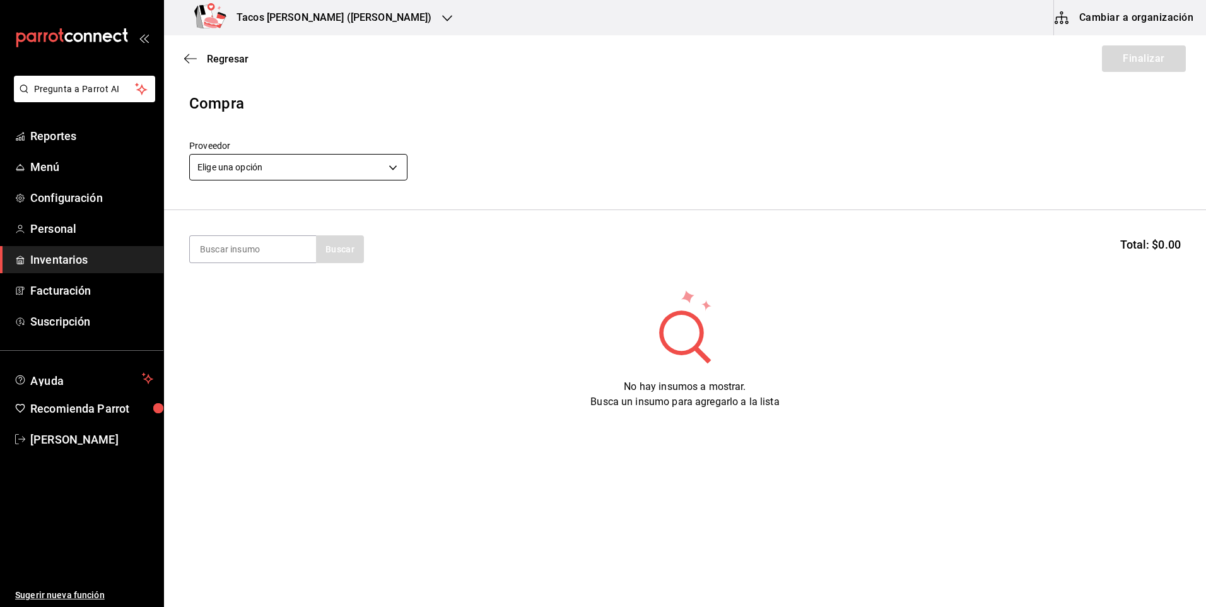
click at [249, 158] on body "Pregunta a Parrot AI Reportes Menú Configuración Personal Inventarios Facturaci…" at bounding box center [603, 268] width 1206 height 536
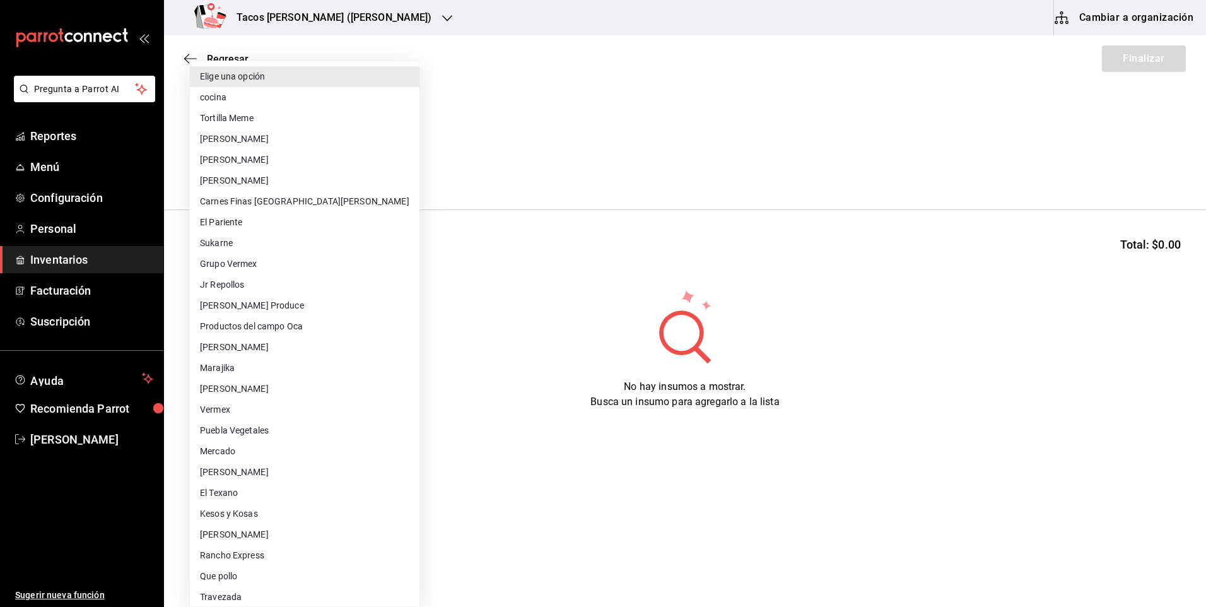
click at [287, 92] on li "cocina" at bounding box center [305, 97] width 230 height 21
type input "237c9a5b-4078-49eb-83ef-23bf52bd7acd"
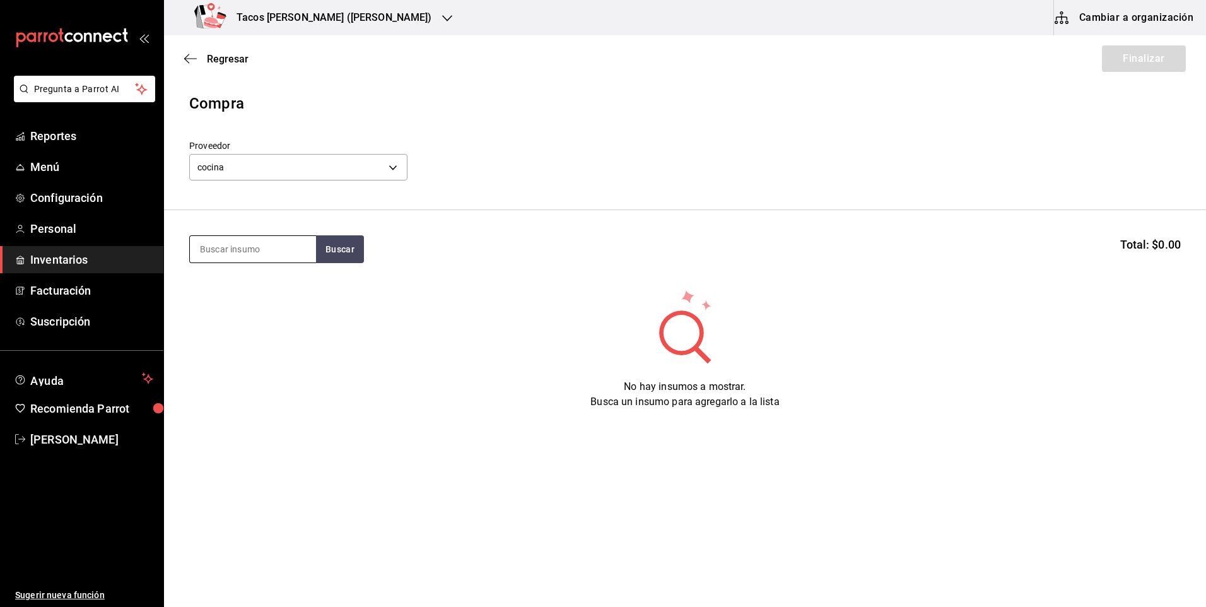
click at [253, 246] on input at bounding box center [253, 249] width 126 height 27
type input "chi"
click at [371, 252] on div "chi Buscar Total: $0.00" at bounding box center [685, 249] width 992 height 28
click at [356, 256] on button "Buscar" at bounding box center [340, 249] width 48 height 28
click at [238, 283] on div "Taco Chicharron terminado" at bounding box center [253, 293] width 106 height 30
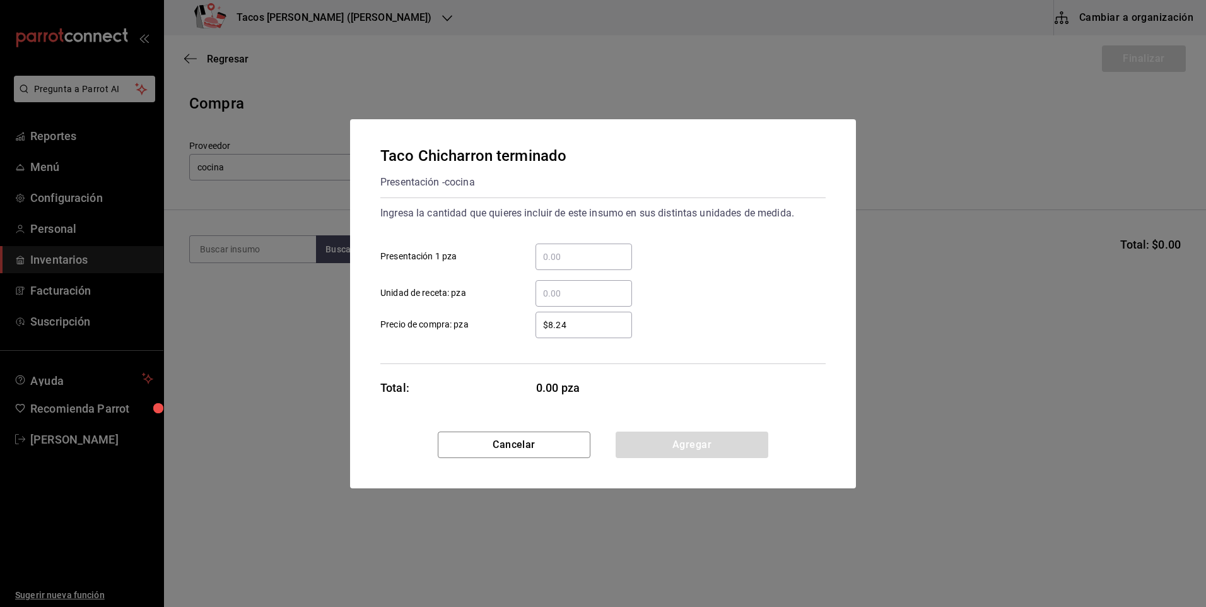
click at [558, 257] on input "​ Presentación 1 pza" at bounding box center [584, 256] width 97 height 15
type input "70"
click at [703, 449] on button "Agregar" at bounding box center [692, 445] width 153 height 27
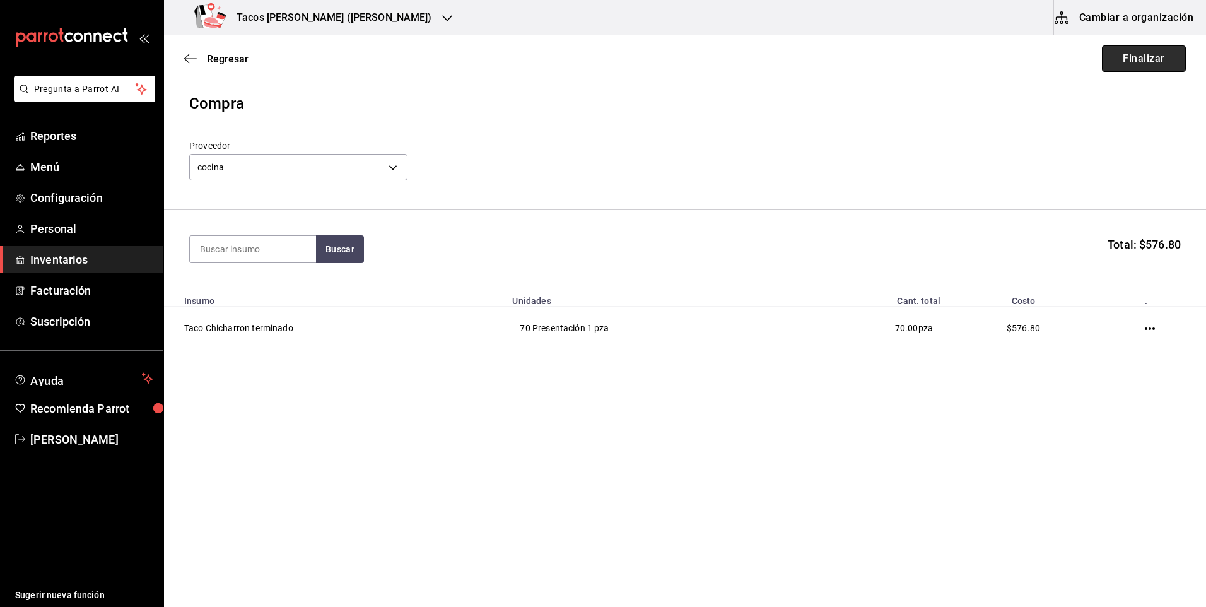
click at [1126, 52] on button "Finalizar" at bounding box center [1144, 58] width 84 height 27
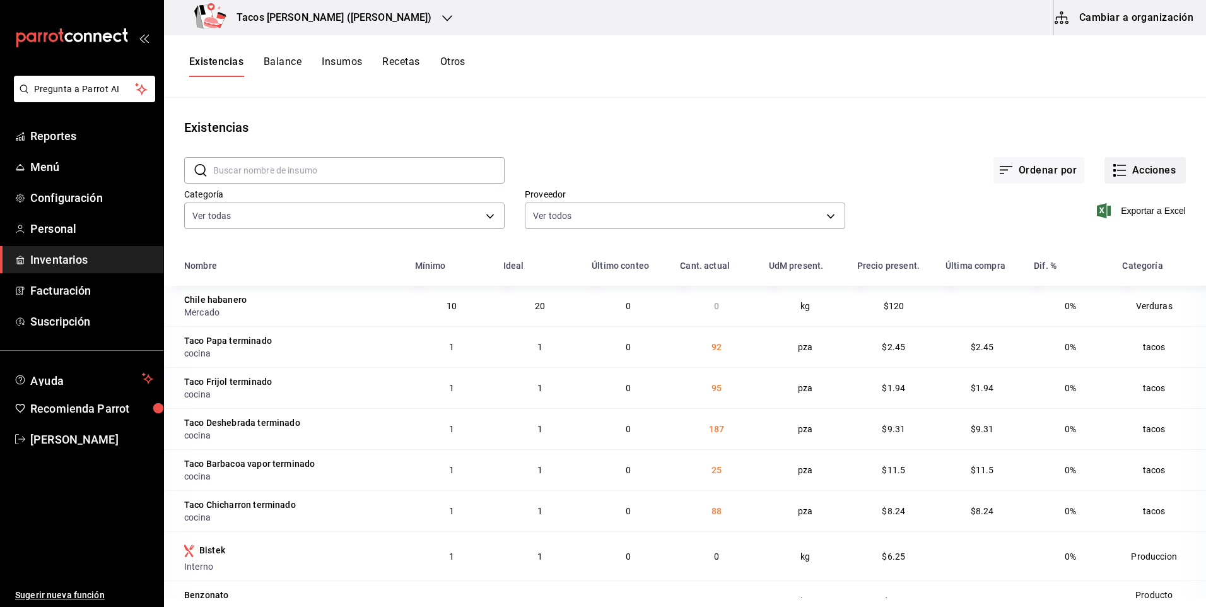
click at [1118, 161] on button "Acciones" at bounding box center [1145, 170] width 81 height 27
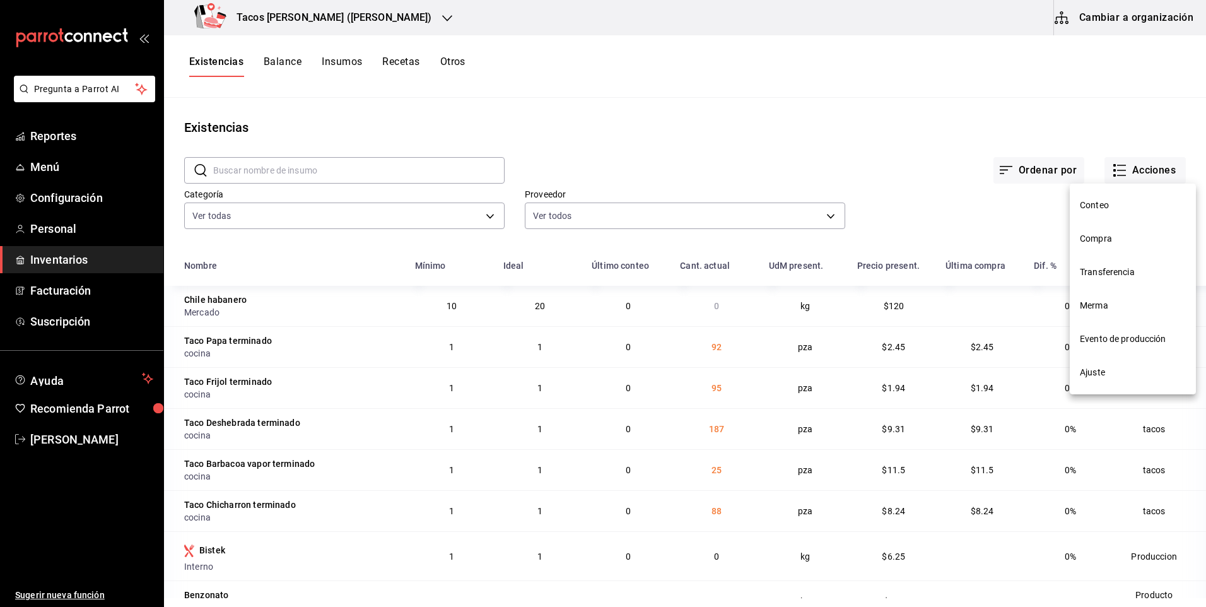
click at [1102, 240] on span "Compra" at bounding box center [1133, 238] width 106 height 13
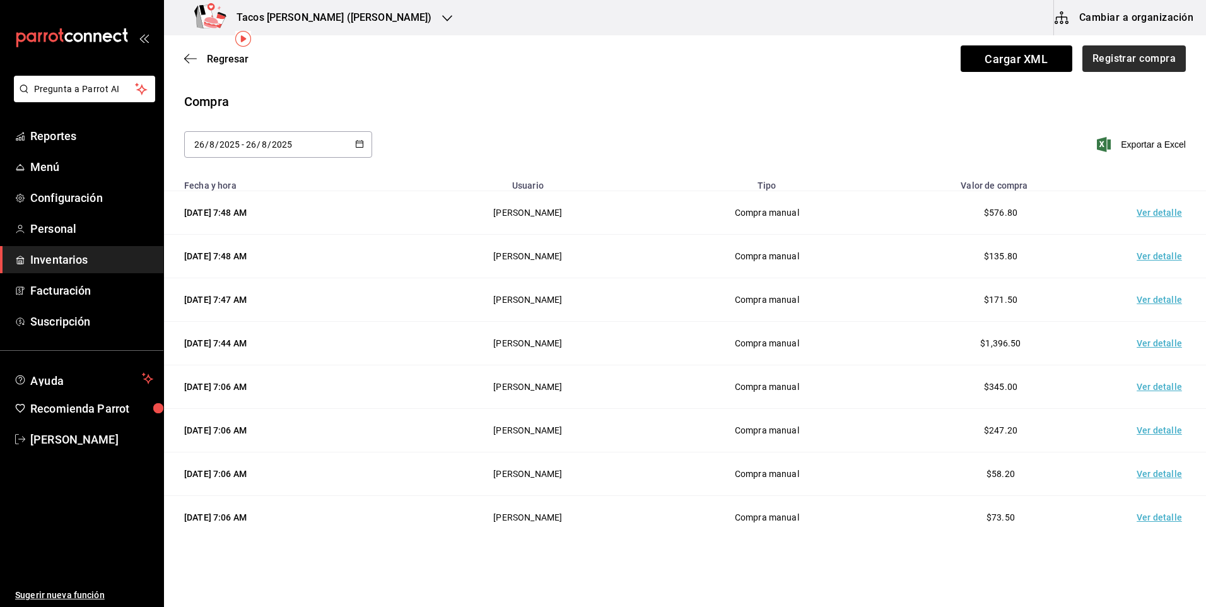
scroll to position [63, 0]
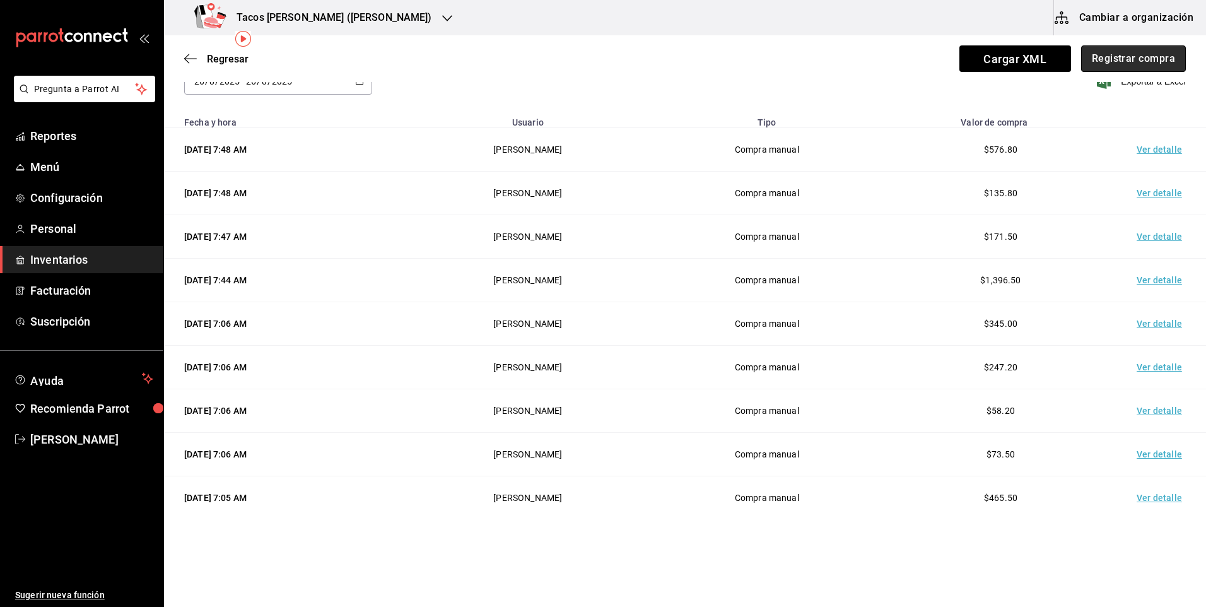
click at [1148, 63] on button "Registrar compra" at bounding box center [1134, 58] width 105 height 27
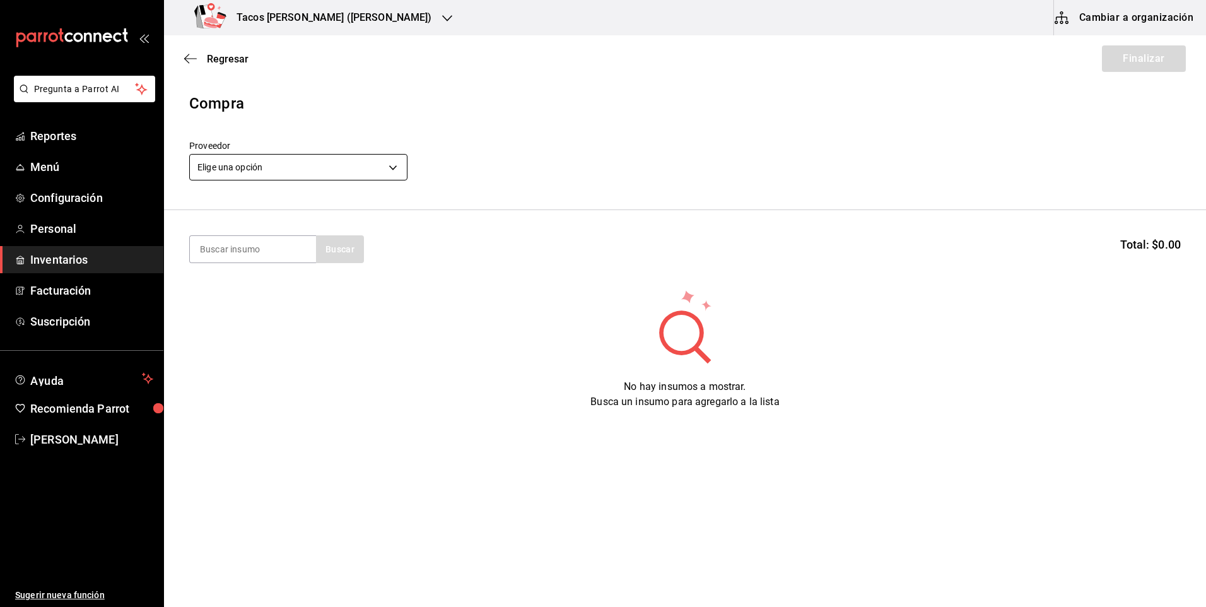
click at [334, 160] on body "Pregunta a Parrot AI Reportes Menú Configuración Personal Inventarios Facturaci…" at bounding box center [603, 268] width 1206 height 536
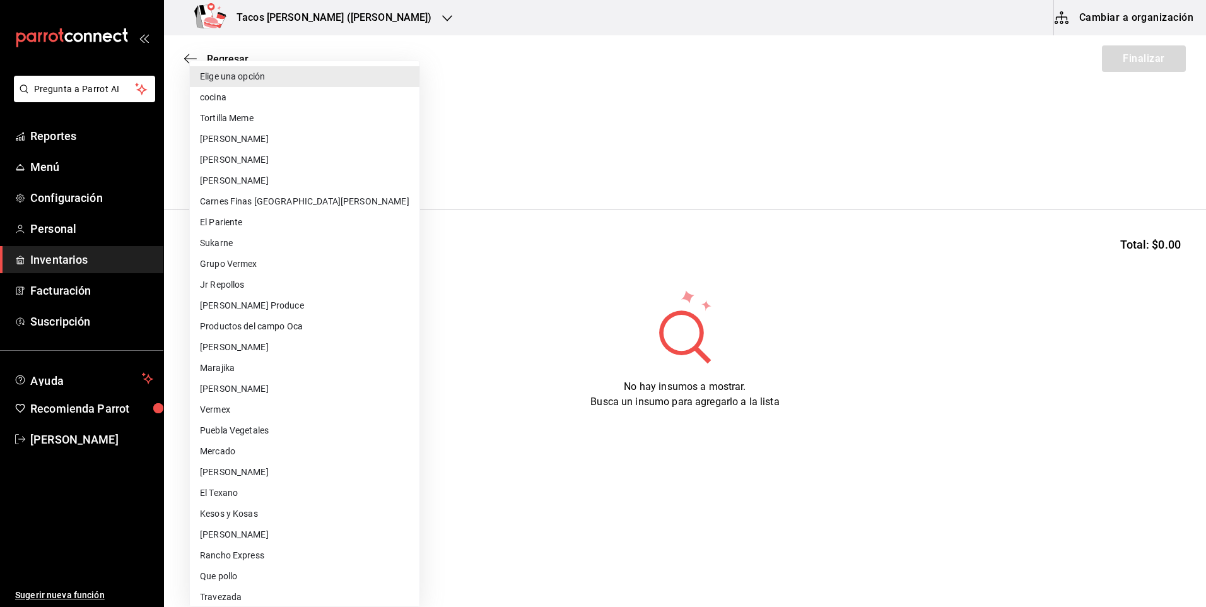
click at [322, 96] on li "cocina" at bounding box center [305, 97] width 230 height 21
type input "237c9a5b-4078-49eb-83ef-23bf52bd7acd"
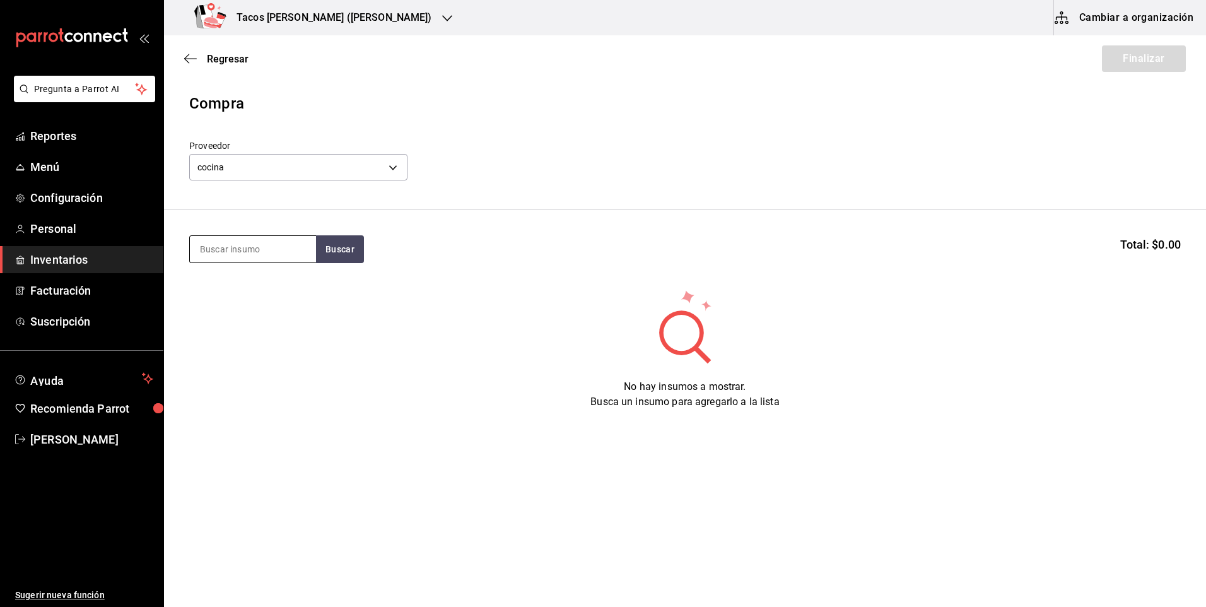
click at [271, 258] on input at bounding box center [253, 249] width 126 height 27
type input "barb"
click at [327, 249] on button "Buscar" at bounding box center [340, 249] width 48 height 28
click at [242, 288] on div "Taco Barbacoa vapor terminado" at bounding box center [253, 293] width 106 height 30
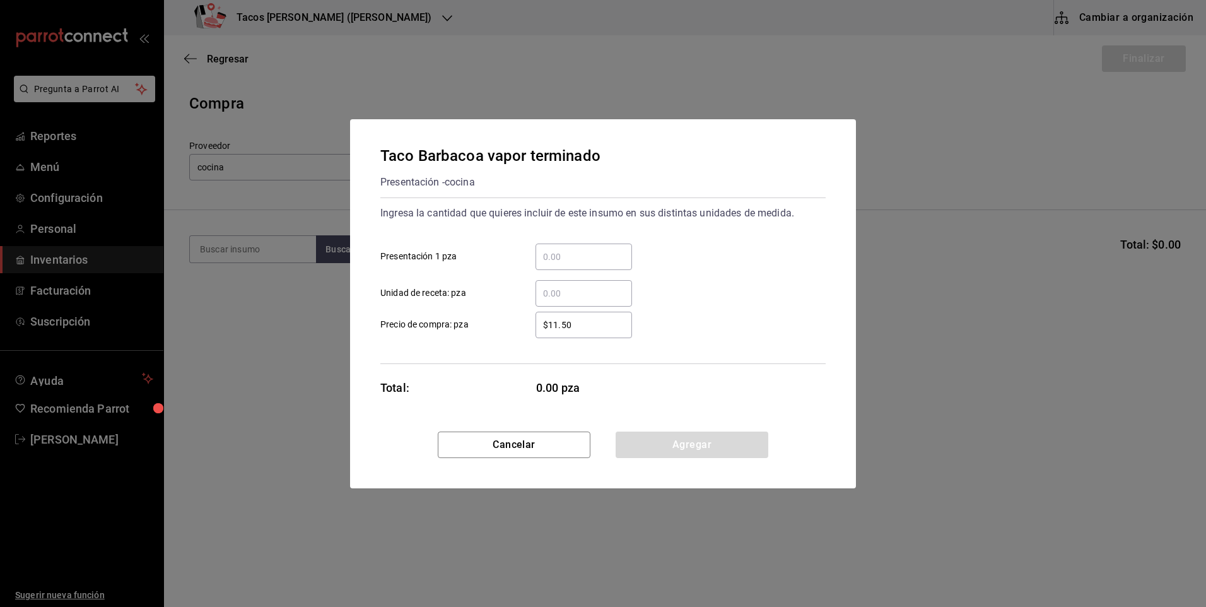
click at [549, 251] on input "​ Presentación 1 pza" at bounding box center [584, 256] width 97 height 15
type input "30"
click at [665, 436] on button "Agregar" at bounding box center [692, 445] width 153 height 27
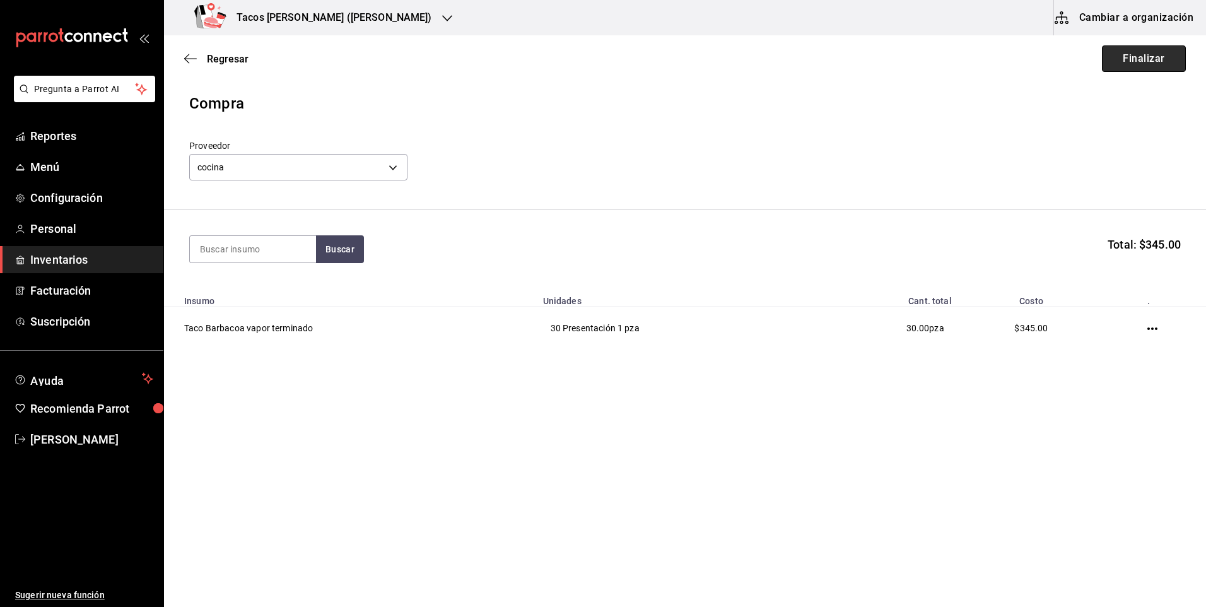
click at [1131, 71] on button "Finalizar" at bounding box center [1144, 58] width 84 height 27
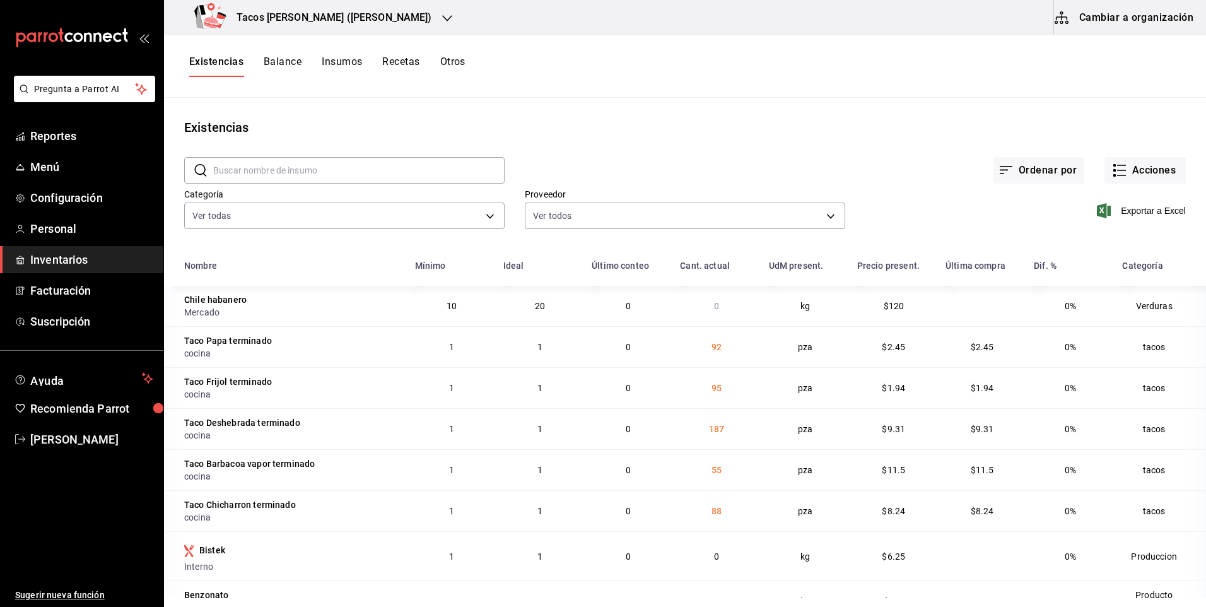
click at [362, 15] on h3 "Tacos [PERSON_NAME] ([PERSON_NAME])" at bounding box center [330, 17] width 206 height 15
